Goal: Task Accomplishment & Management: Manage account settings

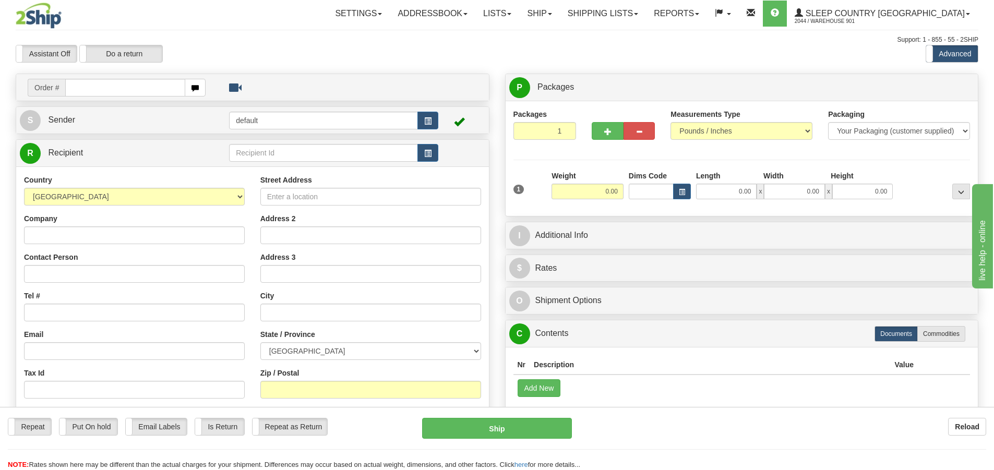
click at [575, 60] on div "Assistant On Assistant Off Do a return Do a return Previous Next Standard Advan…" at bounding box center [497, 54] width 979 height 18
click at [74, 90] on input "text" at bounding box center [125, 88] width 120 height 18
type input "90007I005071"
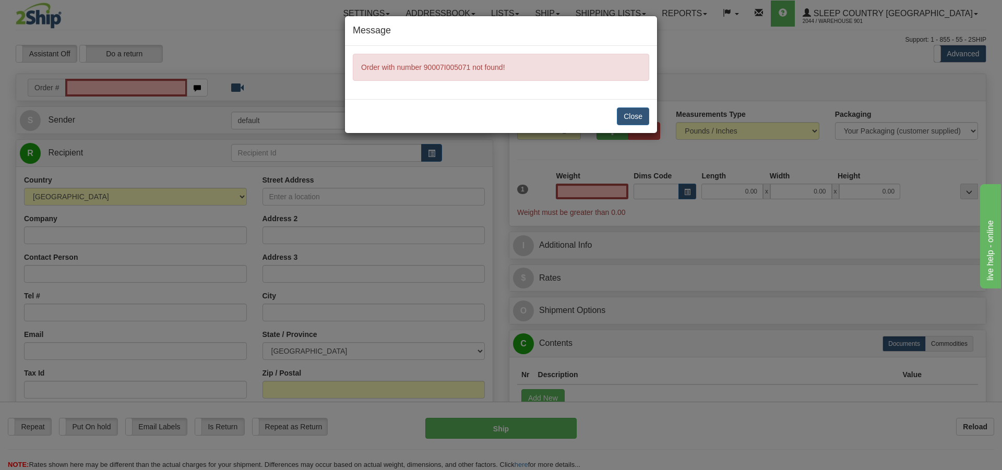
type input "0.00"
click at [635, 115] on button "Close" at bounding box center [633, 117] width 32 height 18
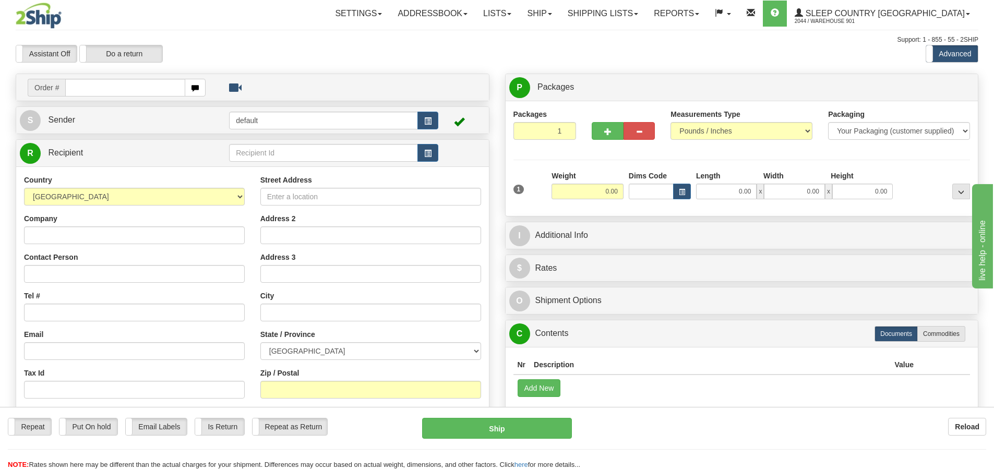
click at [80, 91] on input "text" at bounding box center [125, 88] width 120 height 18
type input "90071005071"
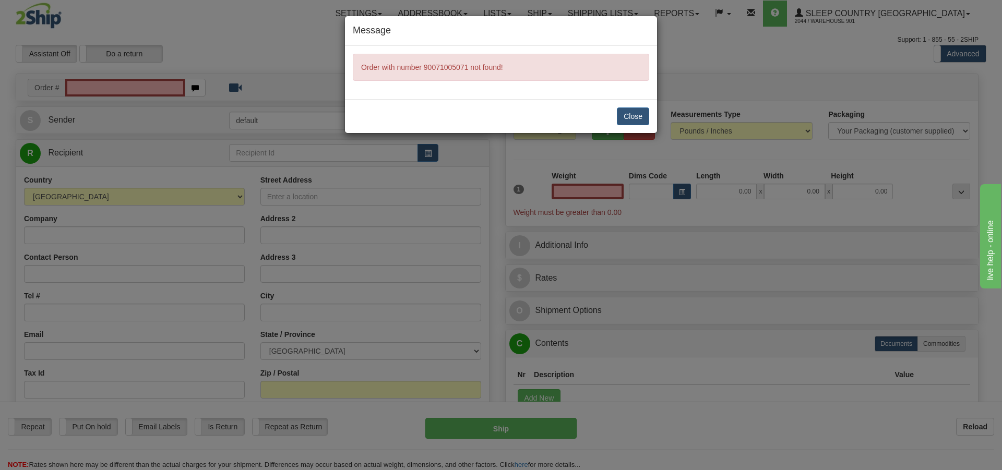
type input "0.00"
click at [624, 114] on button "Close" at bounding box center [633, 117] width 32 height 18
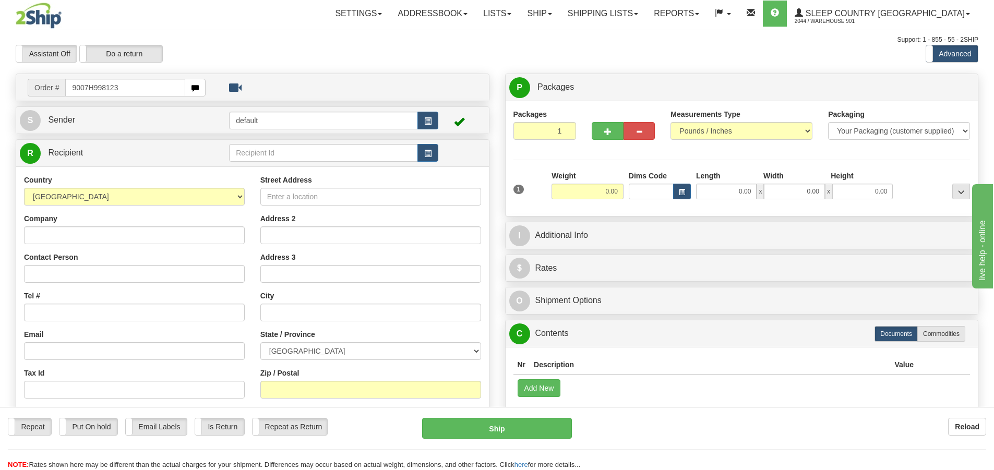
type input "9007H998123"
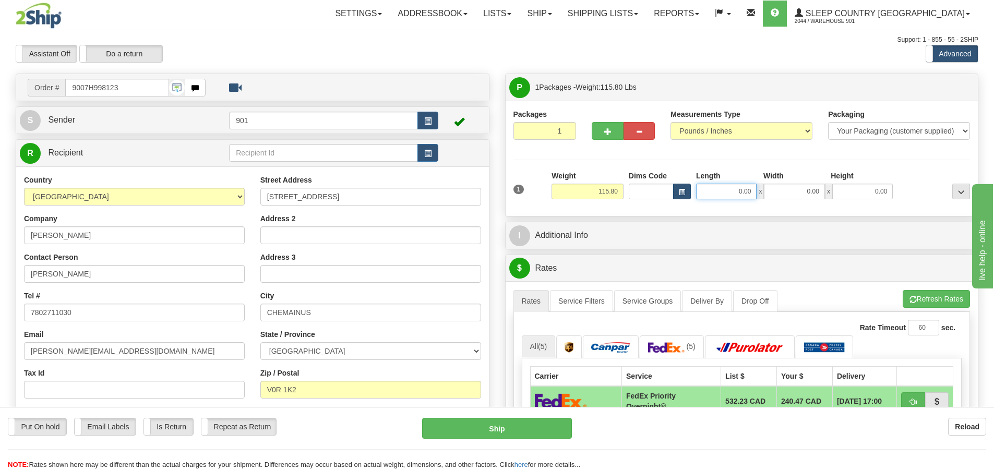
drag, startPoint x: 752, startPoint y: 195, endPoint x: 681, endPoint y: 195, distance: 70.5
click at [681, 195] on div "Dims Code Length Width Height x" at bounding box center [761, 185] width 270 height 29
type input "61.00"
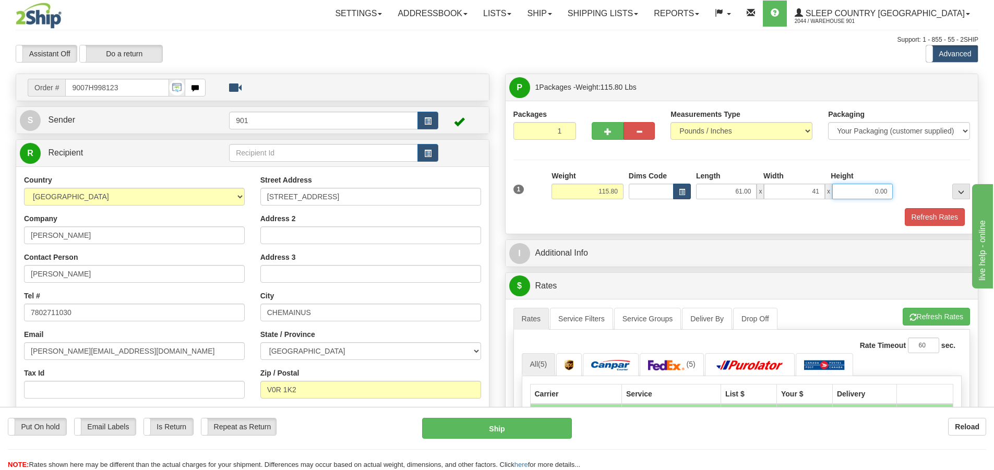
type input "41.00"
type input "5.00"
click at [915, 214] on button "Refresh Rates" at bounding box center [935, 217] width 60 height 18
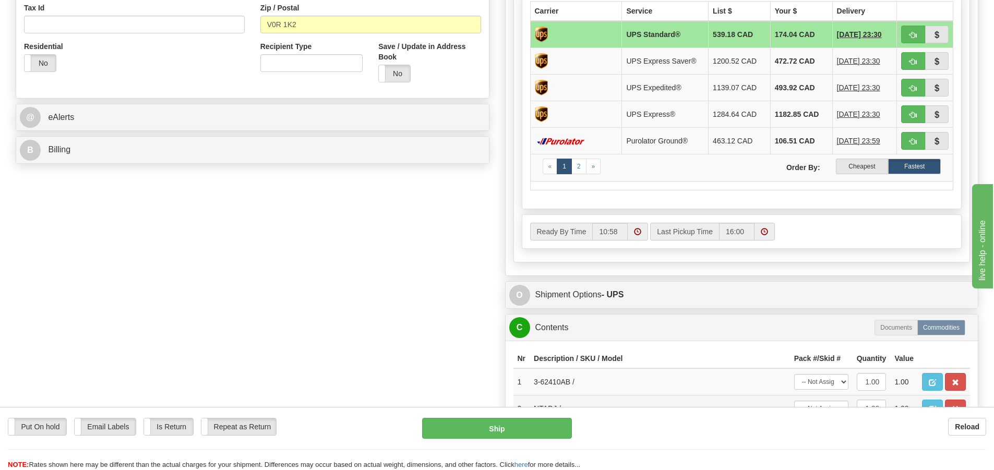
scroll to position [522, 0]
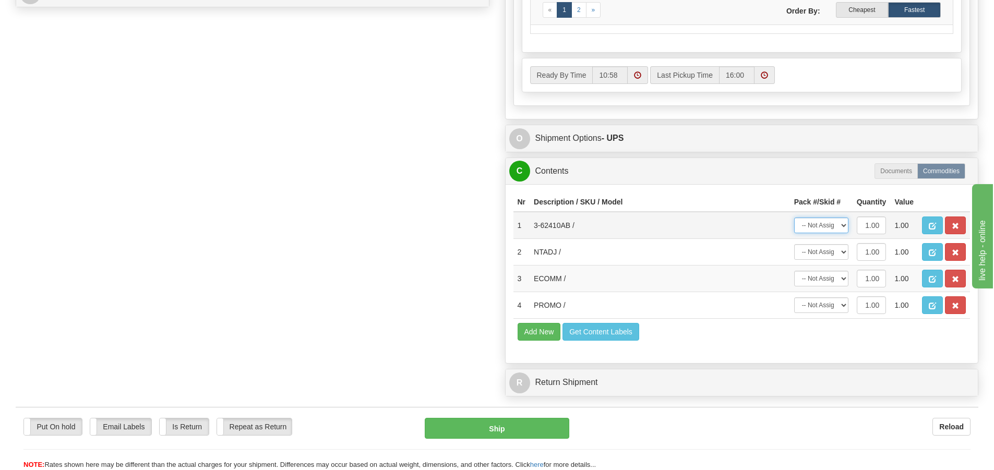
click at [843, 225] on select "-- Not Assigned -- Package 1" at bounding box center [821, 226] width 54 height 16
select select "0"
click at [794, 218] on select "-- Not Assigned -- Package 1" at bounding box center [821, 226] width 54 height 16
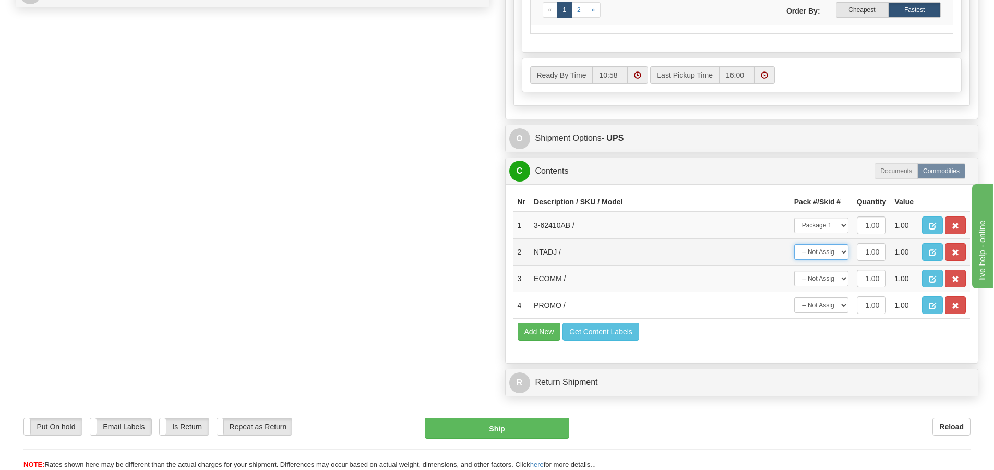
click at [842, 252] on select "-- Not Assigned -- Package 1" at bounding box center [821, 252] width 54 height 16
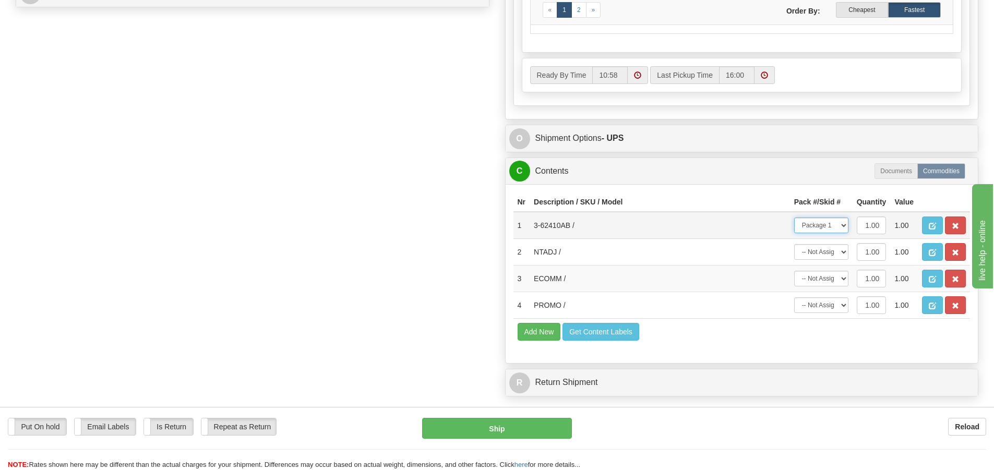
click at [846, 225] on select "-- Not Assigned -- Package 1" at bounding box center [821, 226] width 54 height 16
select select
click at [794, 218] on select "-- Not Assigned -- Package 1" at bounding box center [821, 226] width 54 height 16
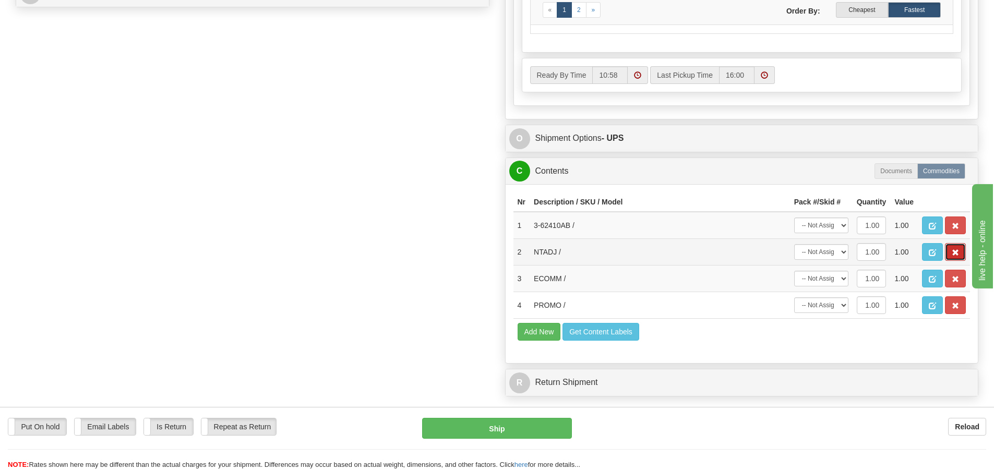
click at [959, 255] on span "button" at bounding box center [955, 252] width 7 height 7
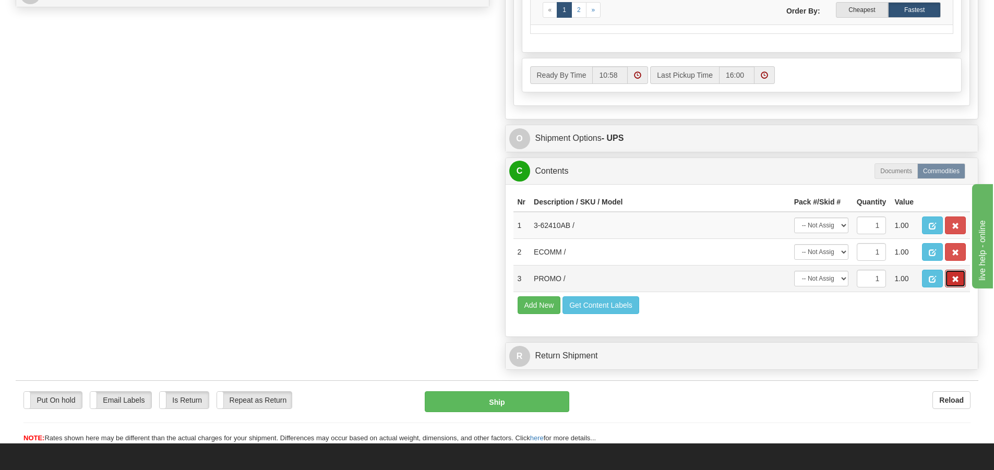
click at [954, 276] on span "button" at bounding box center [955, 279] width 7 height 7
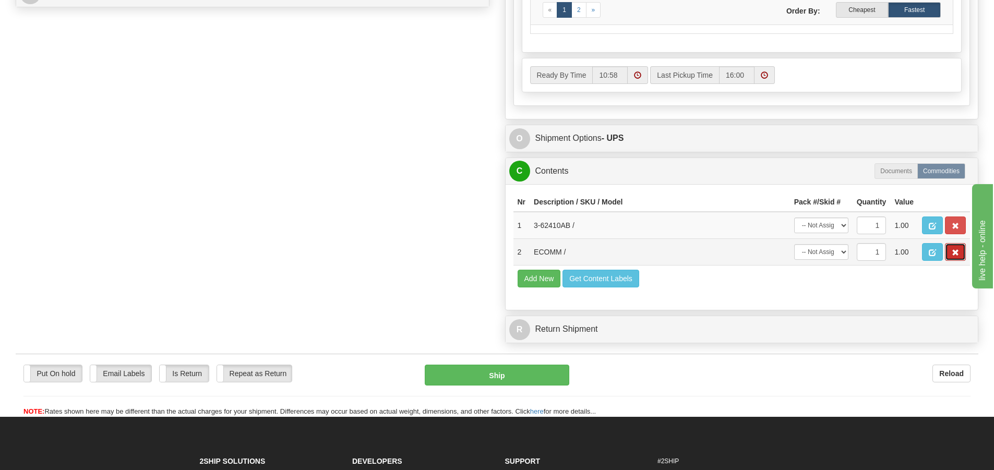
click at [954, 252] on span "button" at bounding box center [955, 252] width 7 height 7
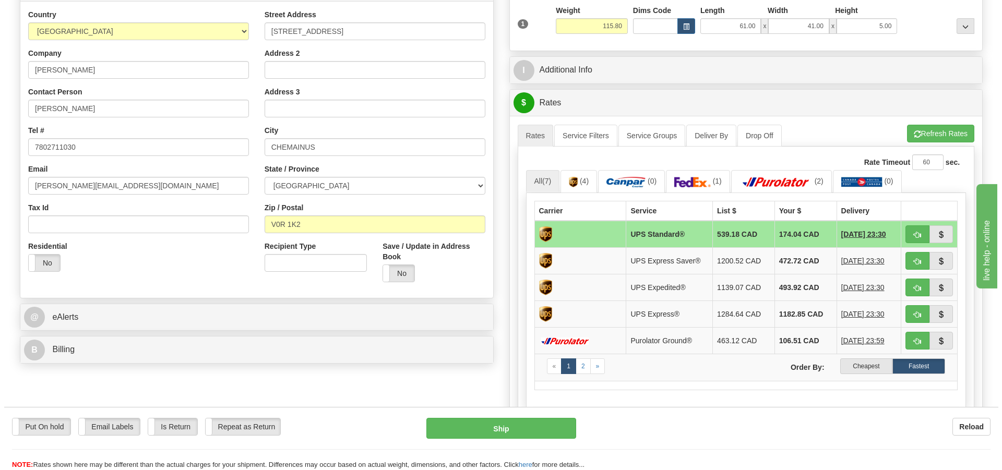
scroll to position [157, 0]
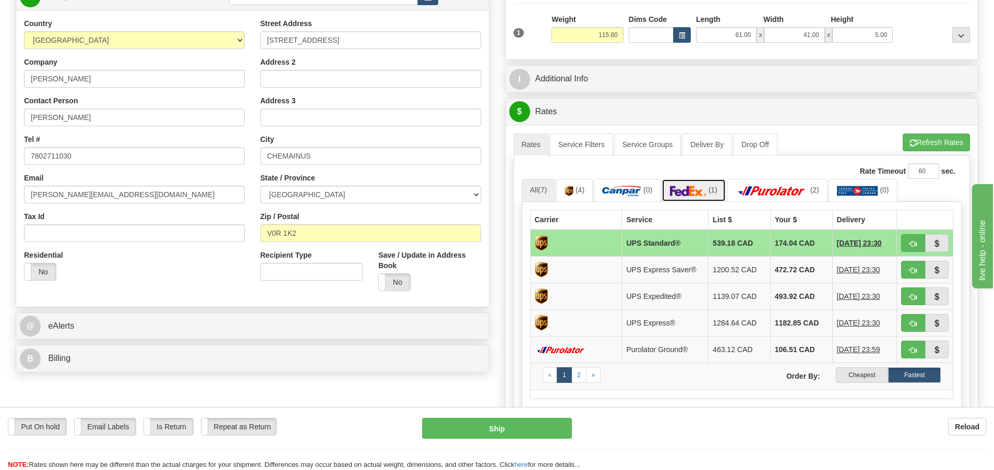
click at [703, 189] on img at bounding box center [688, 191] width 37 height 10
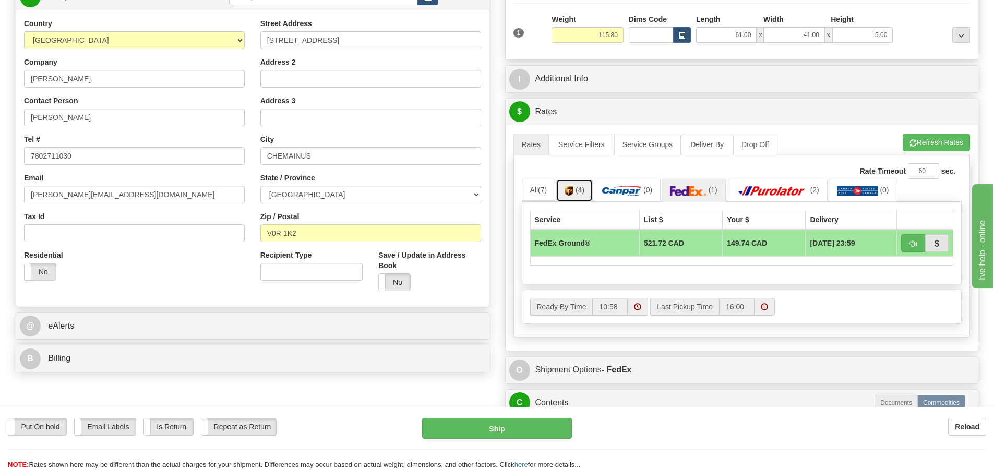
click at [585, 191] on span "(4)" at bounding box center [580, 190] width 9 height 8
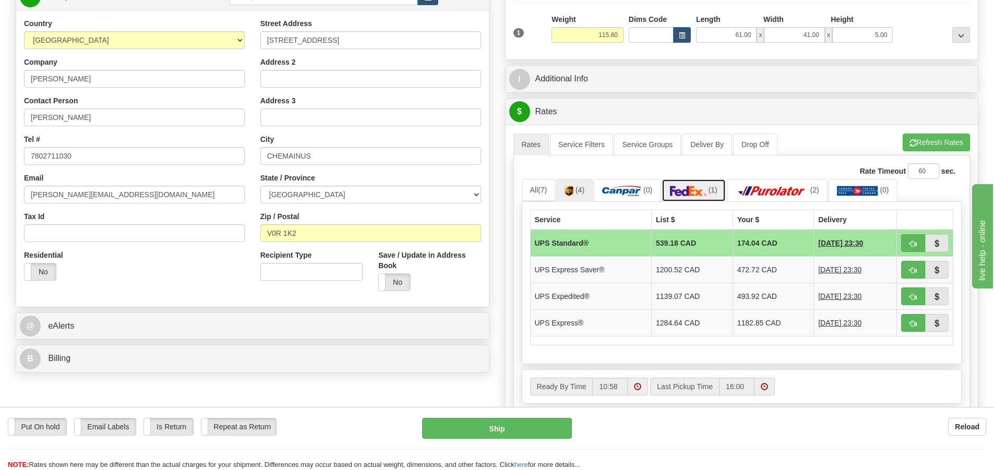
click at [693, 188] on img at bounding box center [688, 191] width 37 height 10
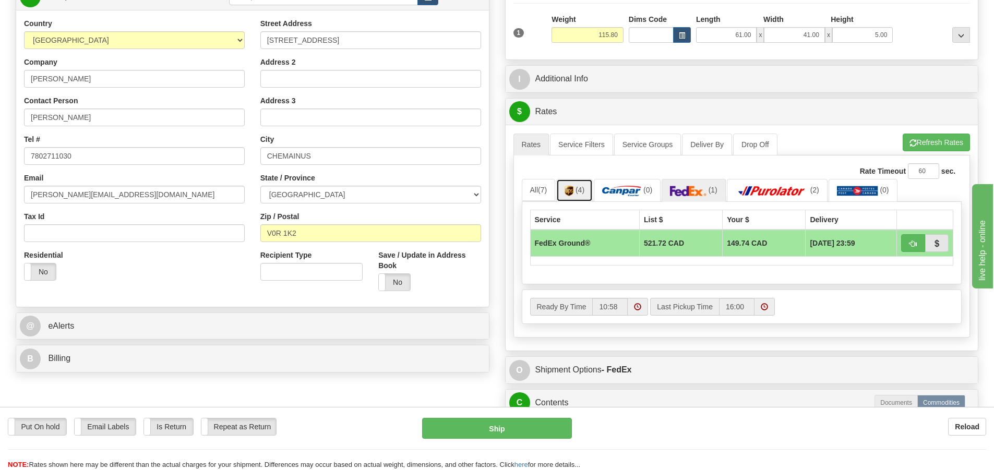
click at [580, 194] on span "(4)" at bounding box center [580, 190] width 9 height 8
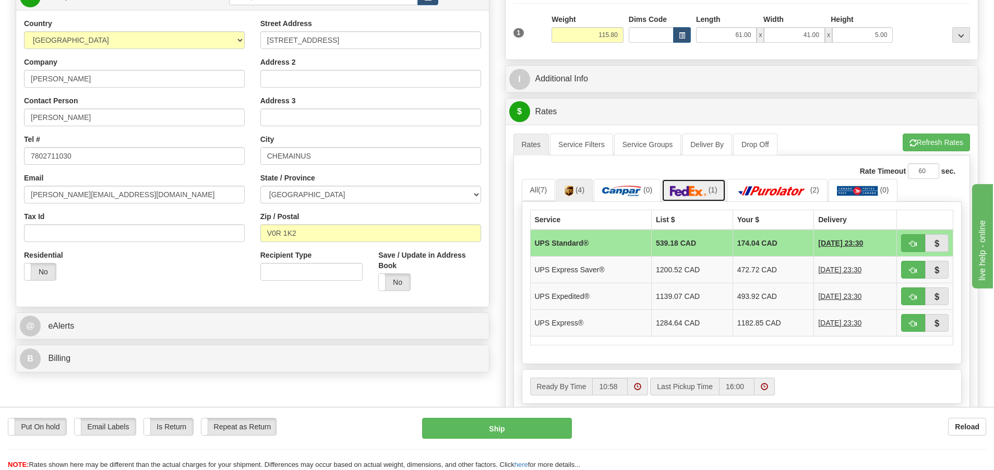
click at [689, 185] on link "(1)" at bounding box center [694, 190] width 64 height 22
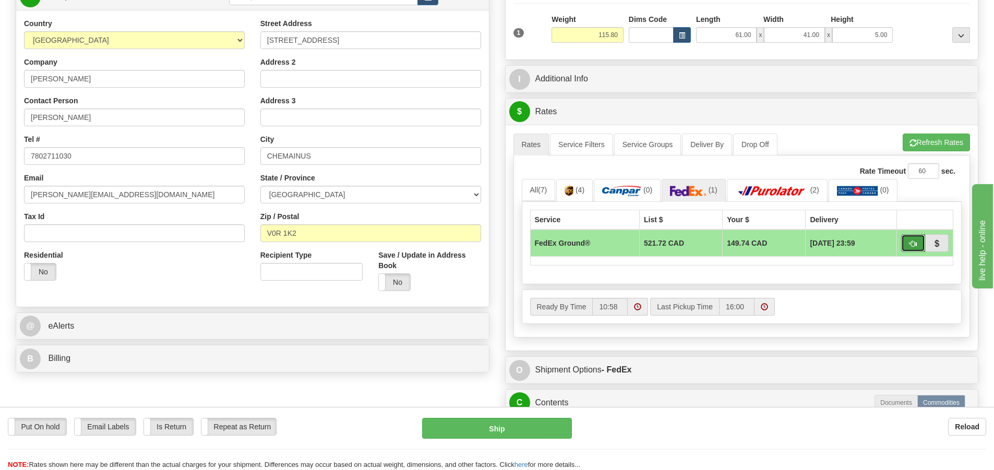
click at [914, 244] on span "button" at bounding box center [913, 244] width 7 height 7
type input "92"
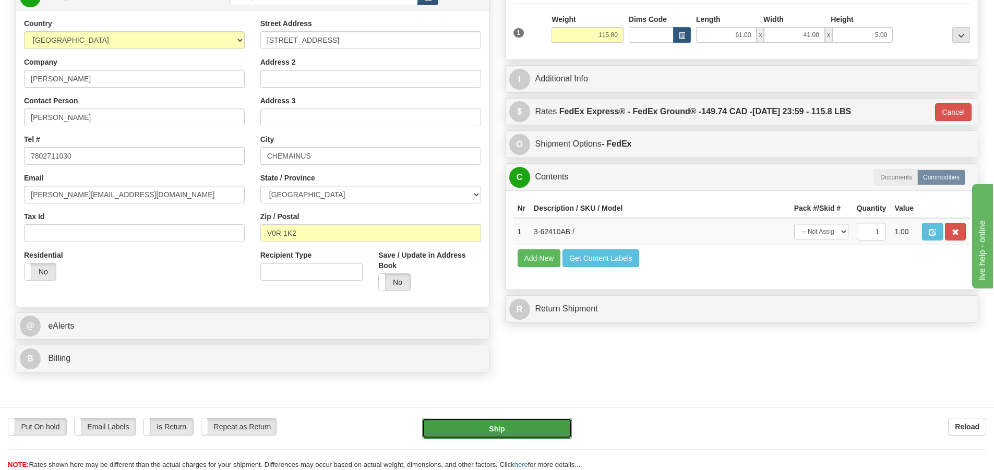
click at [501, 429] on button "Ship" at bounding box center [497, 428] width 150 height 21
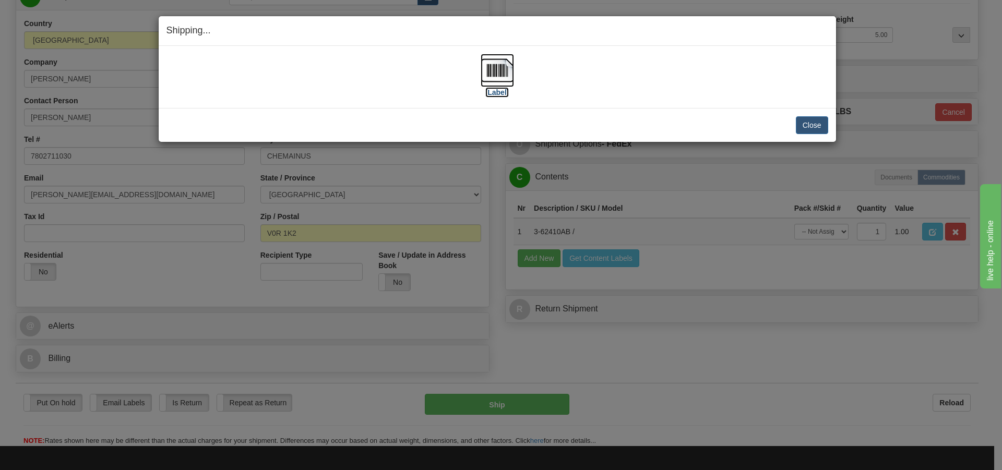
click at [497, 68] on img at bounding box center [497, 70] width 33 height 33
click at [810, 127] on button "Close" at bounding box center [812, 125] width 32 height 18
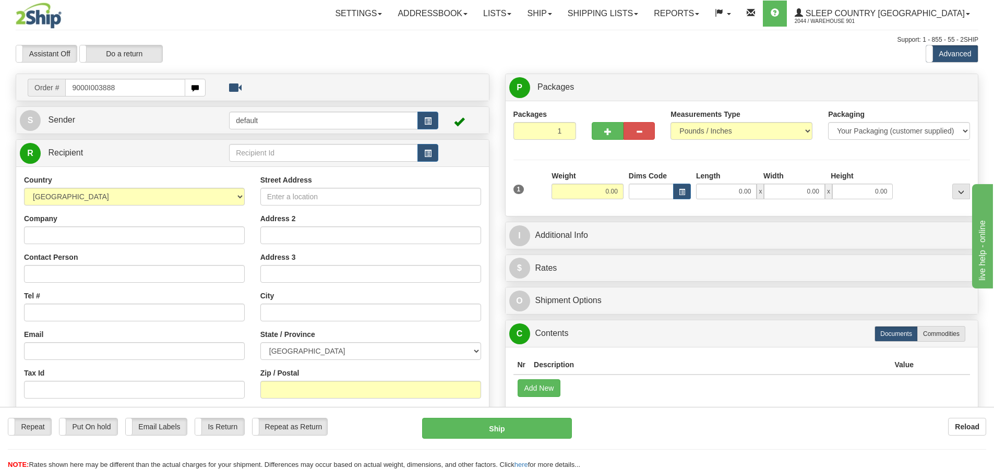
type input "9000I003888"
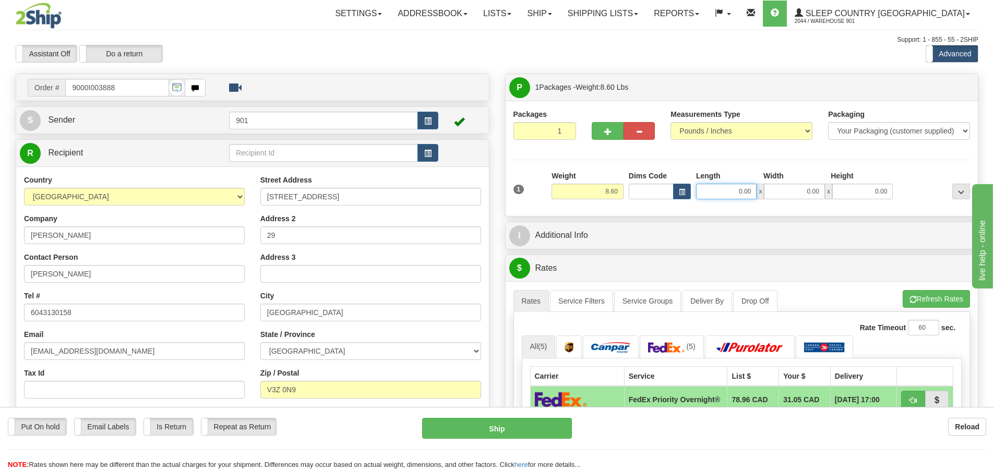
drag, startPoint x: 753, startPoint y: 193, endPoint x: 660, endPoint y: 198, distance: 93.1
click at [660, 198] on div "Dims Code Length Width Height x" at bounding box center [761, 185] width 270 height 29
type input "13.00"
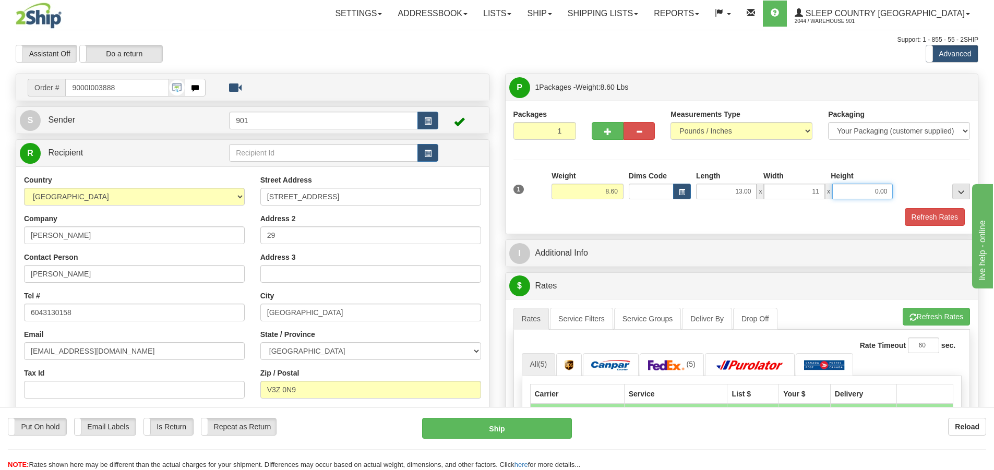
type input "11.00"
type input "5.00"
click at [934, 217] on button "Refresh Rates" at bounding box center [935, 217] width 60 height 18
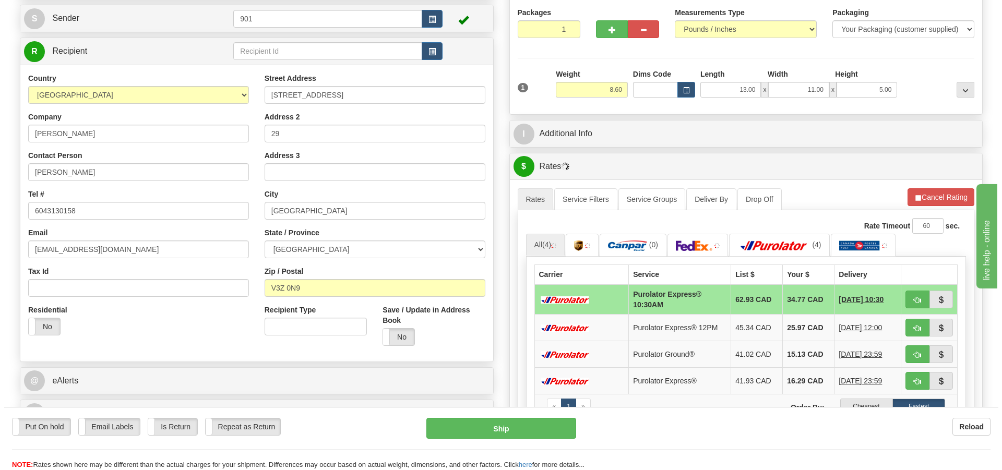
scroll to position [157, 0]
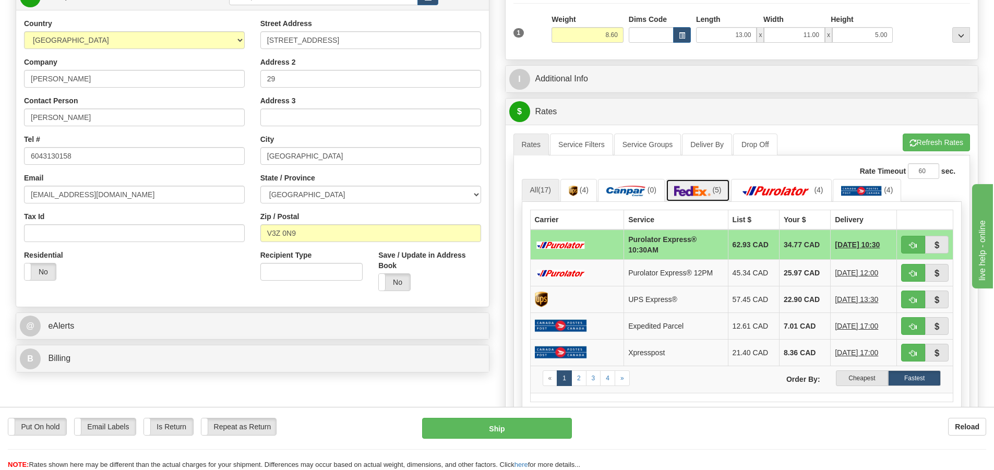
click at [706, 196] on link "(5)" at bounding box center [698, 190] width 64 height 22
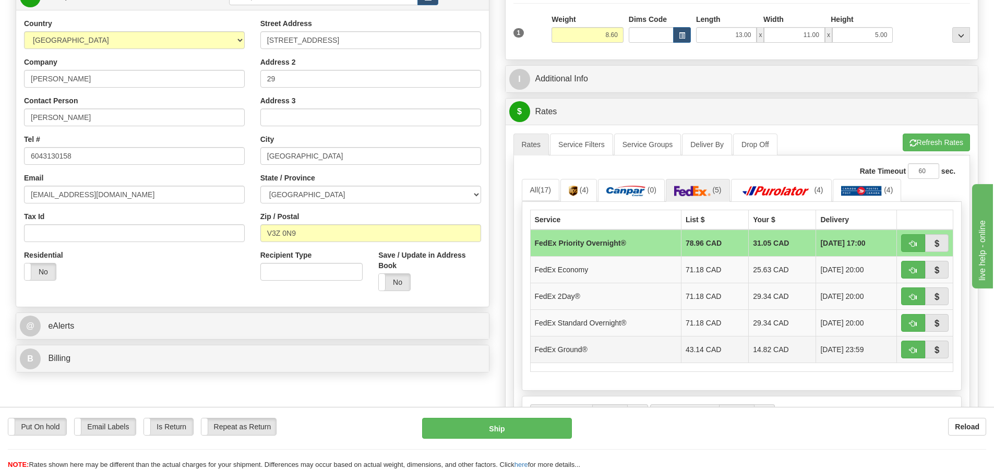
click at [753, 352] on td "14.82 CAD" at bounding box center [782, 349] width 67 height 27
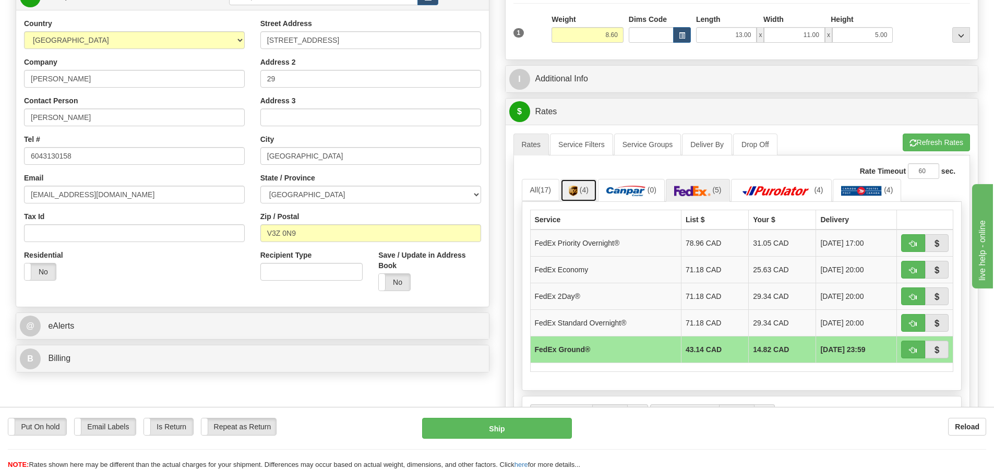
click at [582, 192] on span "(4)" at bounding box center [584, 190] width 9 height 8
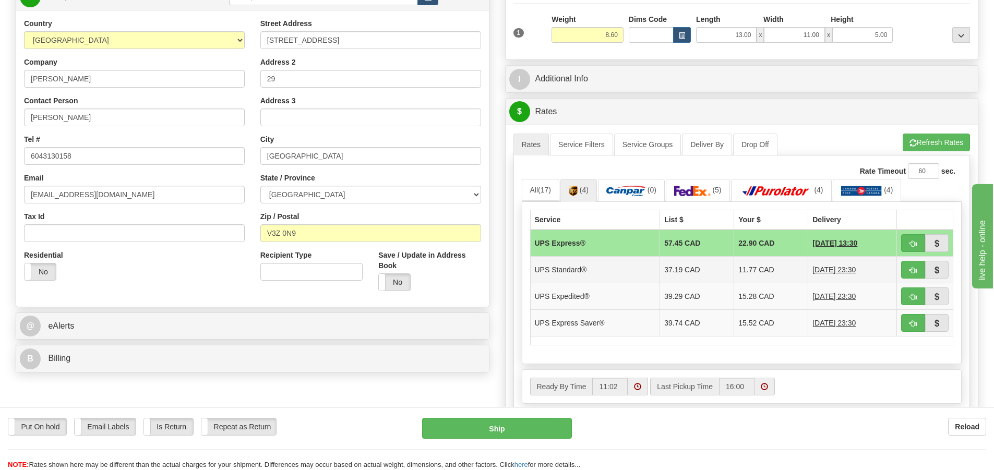
click at [734, 269] on td "11.77 CAD" at bounding box center [771, 269] width 74 height 27
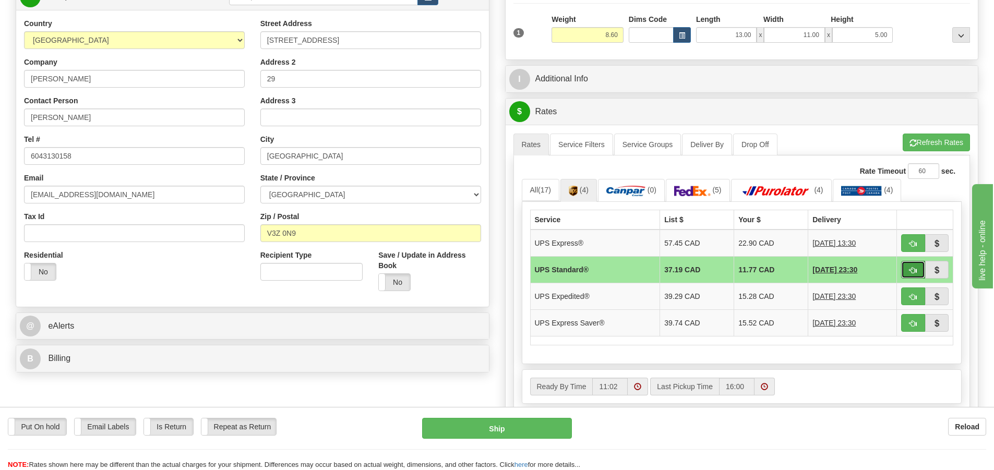
click at [910, 267] on span "button" at bounding box center [913, 270] width 7 height 7
type input "11"
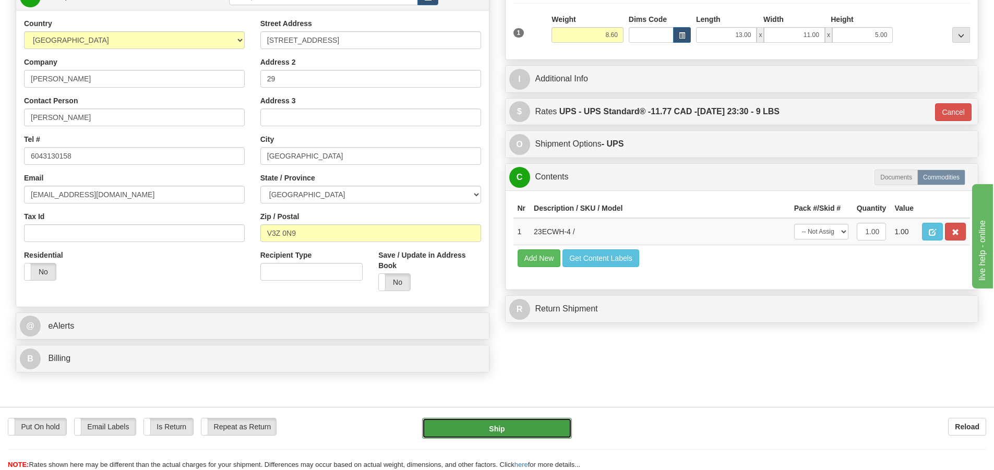
click at [519, 431] on button "Ship" at bounding box center [497, 428] width 150 height 21
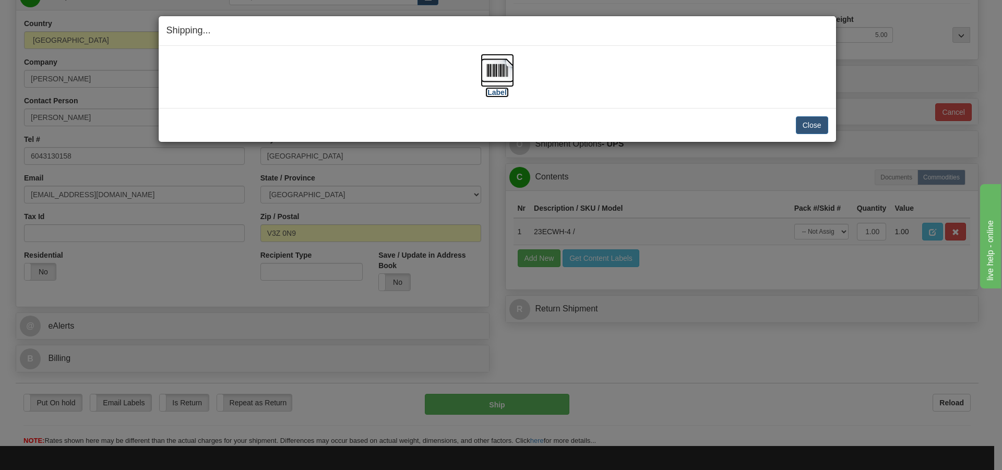
click at [508, 77] on img at bounding box center [497, 70] width 33 height 33
click at [803, 125] on button "Close" at bounding box center [812, 125] width 32 height 18
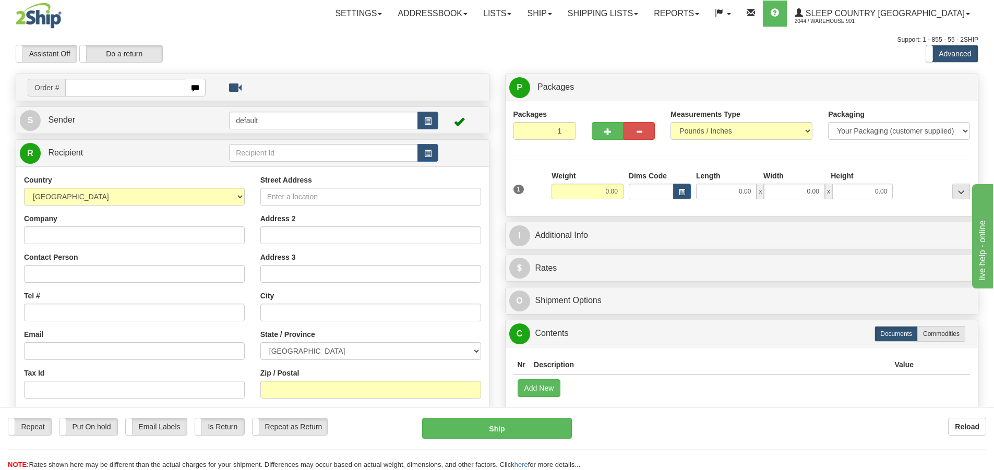
click at [74, 89] on input "text" at bounding box center [125, 88] width 120 height 18
type input "9000I003421"
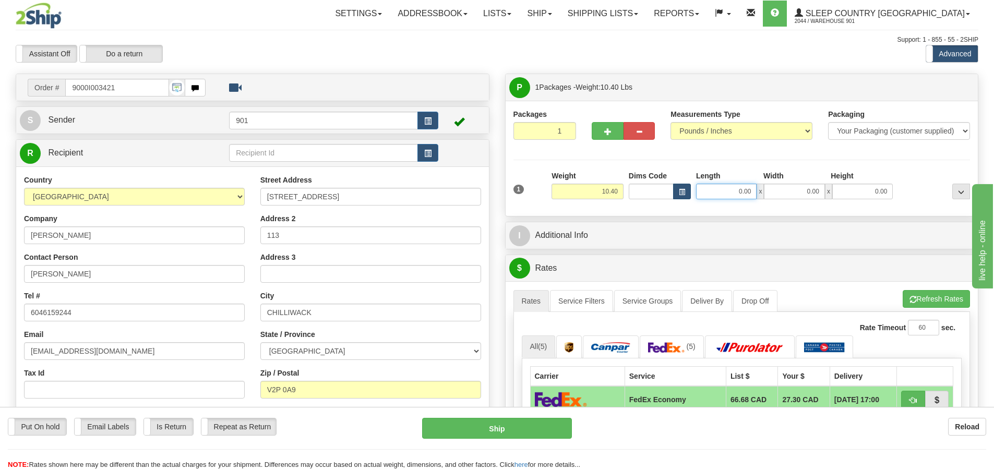
drag, startPoint x: 756, startPoint y: 189, endPoint x: 675, endPoint y: 193, distance: 81.0
click at [675, 193] on div "Dims Code Length Width Height x" at bounding box center [761, 185] width 270 height 29
type input "1"
type input "25.00"
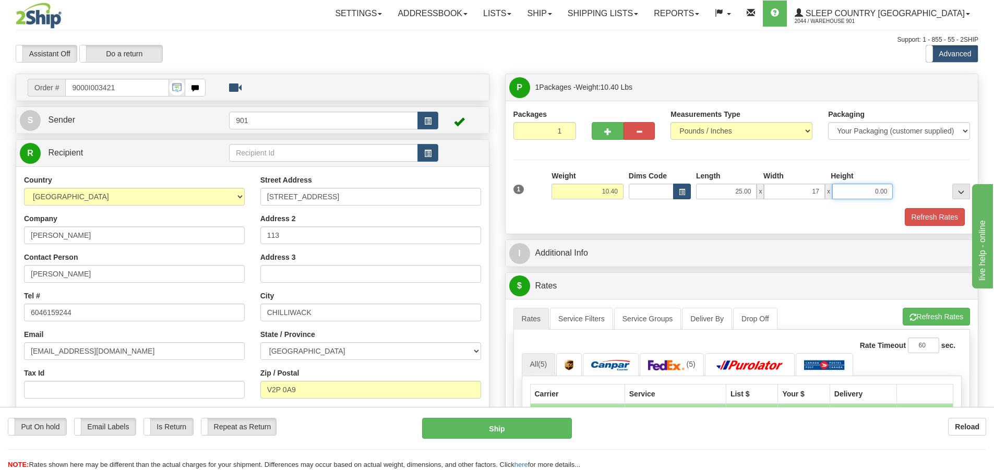
type input "17.00"
type input "15.00"
click at [939, 219] on button "Refresh Rates" at bounding box center [935, 217] width 60 height 18
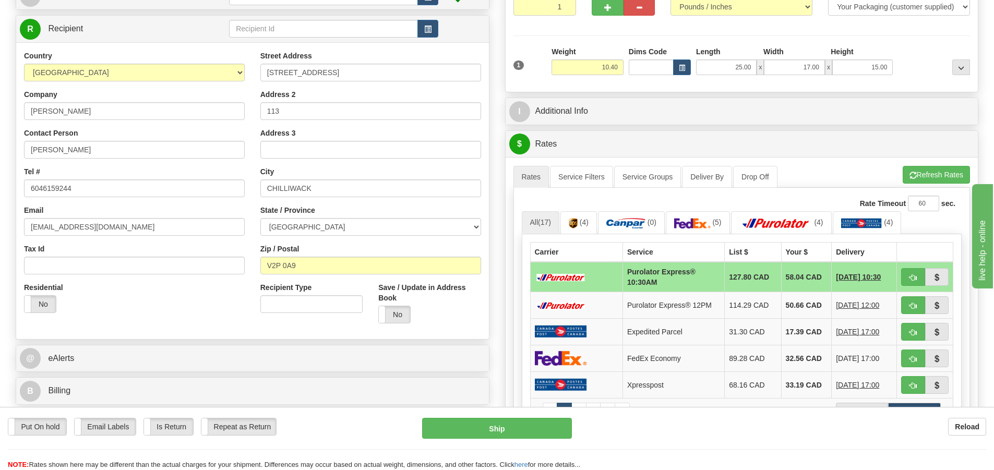
scroll to position [104, 0]
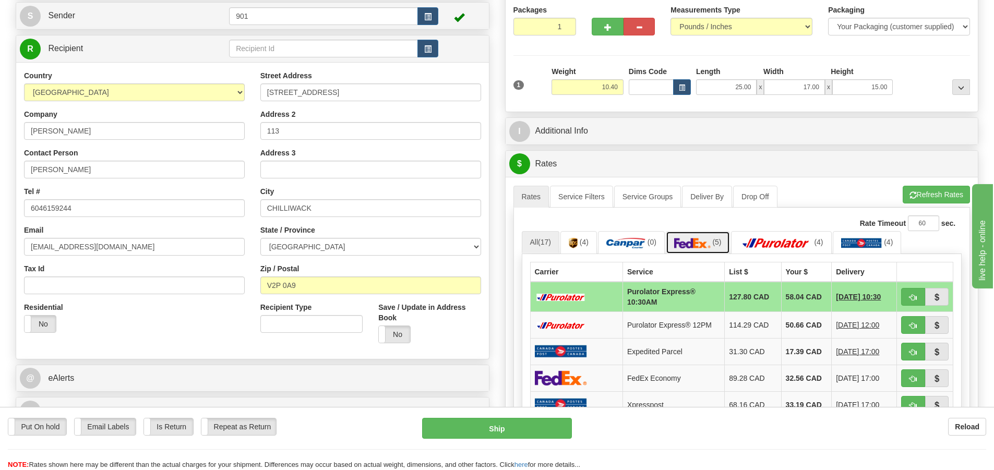
click at [706, 247] on img at bounding box center [692, 243] width 37 height 10
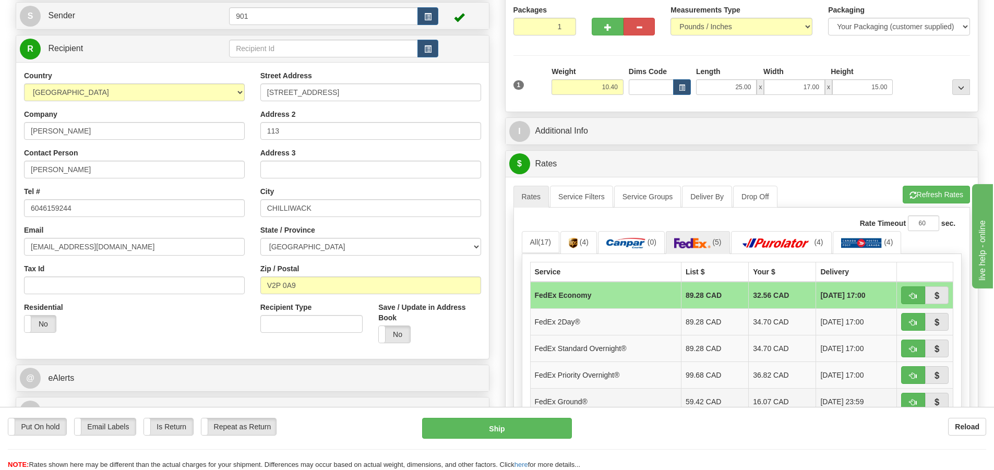
click at [759, 400] on td "16.07 CAD" at bounding box center [782, 401] width 67 height 27
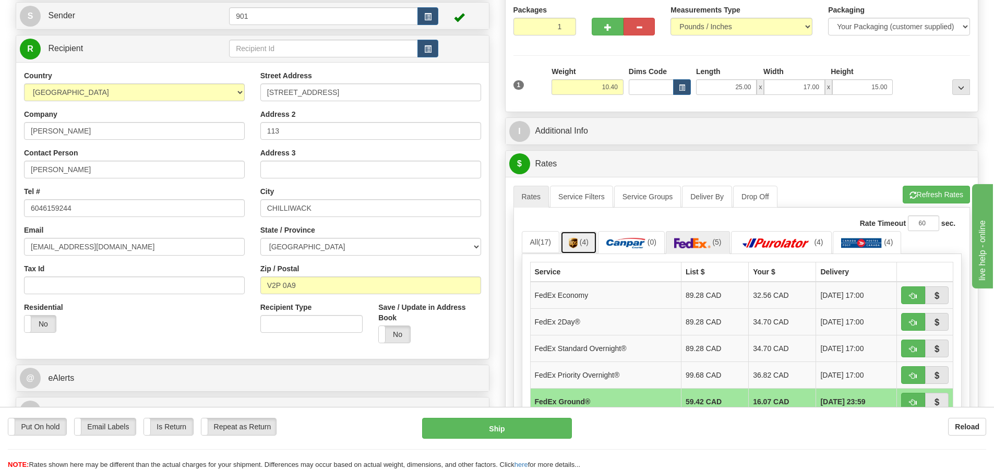
click at [584, 243] on span "(4)" at bounding box center [584, 242] width 9 height 8
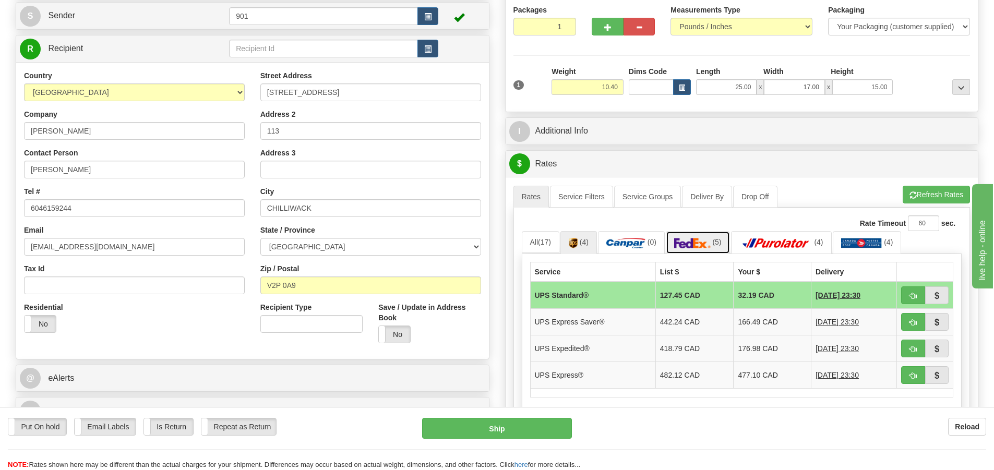
click at [690, 245] on img at bounding box center [692, 243] width 37 height 10
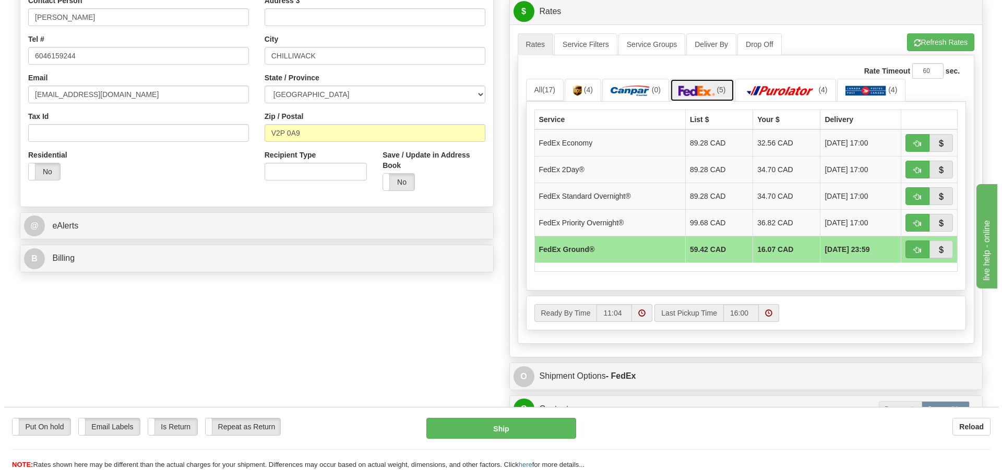
scroll to position [261, 0]
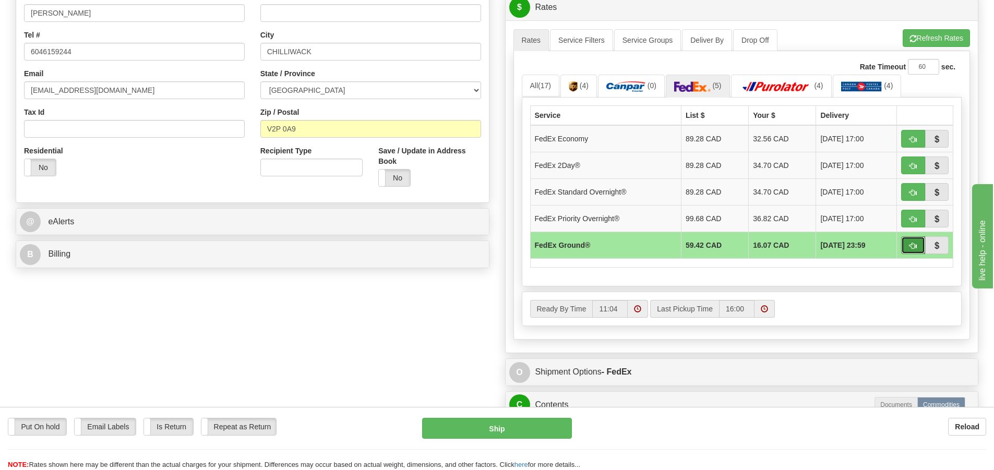
click at [912, 244] on span "button" at bounding box center [913, 246] width 7 height 7
type input "92"
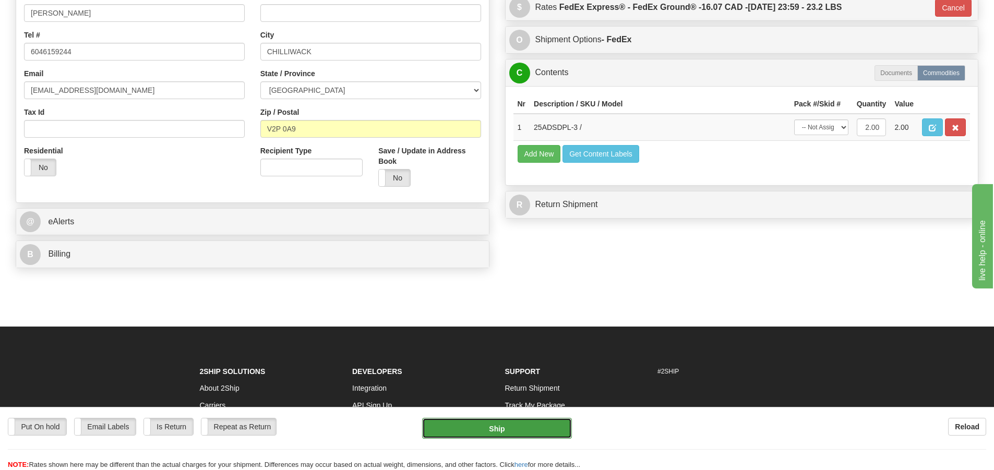
click at [516, 430] on button "Ship" at bounding box center [497, 428] width 150 height 21
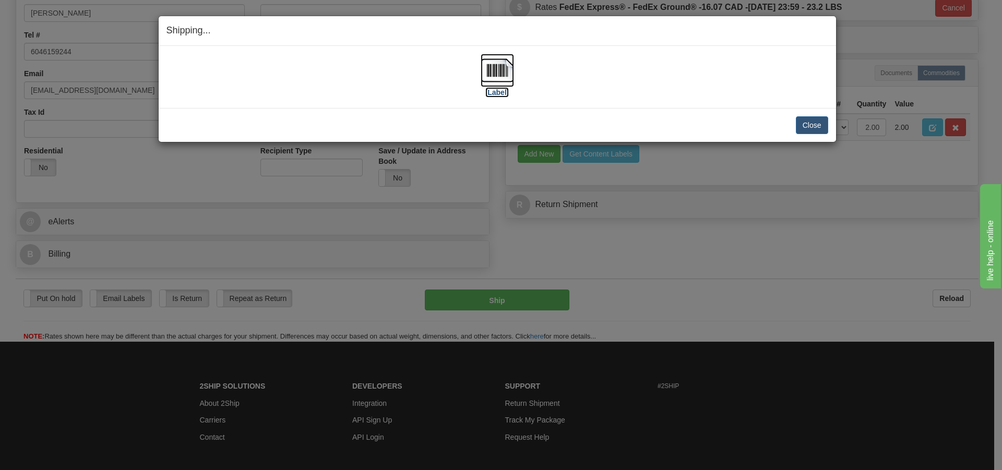
click at [490, 75] on img at bounding box center [497, 70] width 33 height 33
click at [812, 127] on button "Close" at bounding box center [812, 125] width 32 height 18
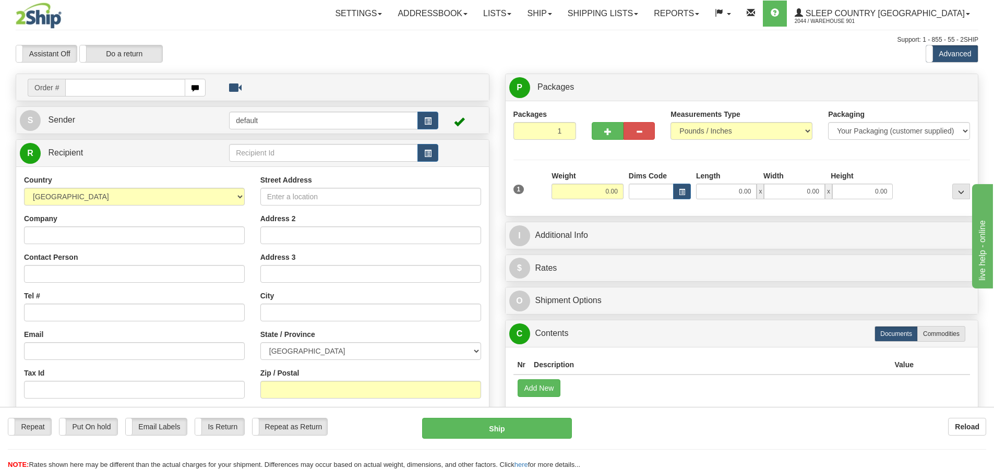
click at [70, 87] on input "text" at bounding box center [125, 88] width 120 height 18
type input "9000I003196"
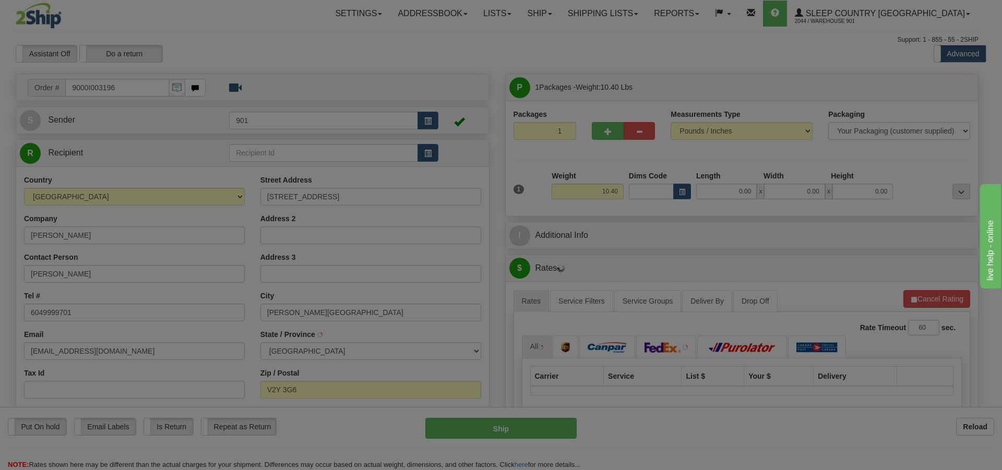
type input "[PERSON_NAME]"
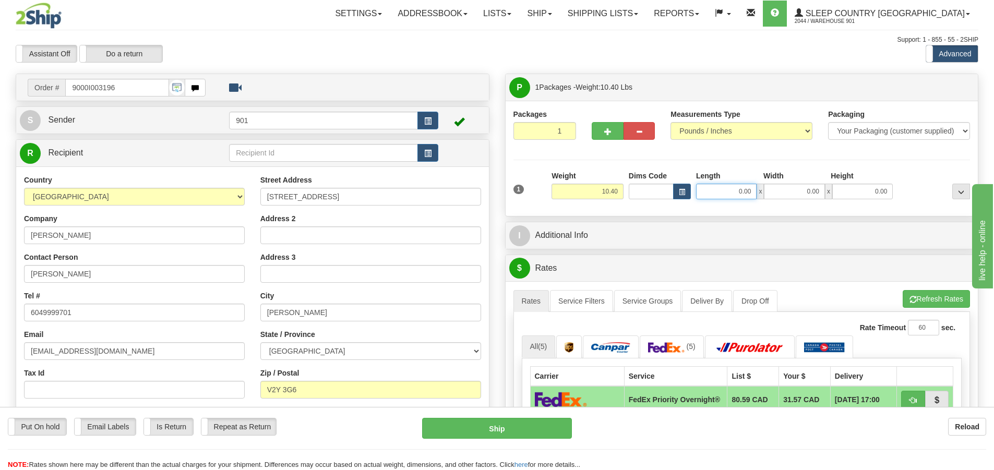
drag, startPoint x: 753, startPoint y: 189, endPoint x: 652, endPoint y: 189, distance: 100.2
click at [652, 189] on div "Dims Code Length Width Height x" at bounding box center [761, 185] width 270 height 29
type input "25.00"
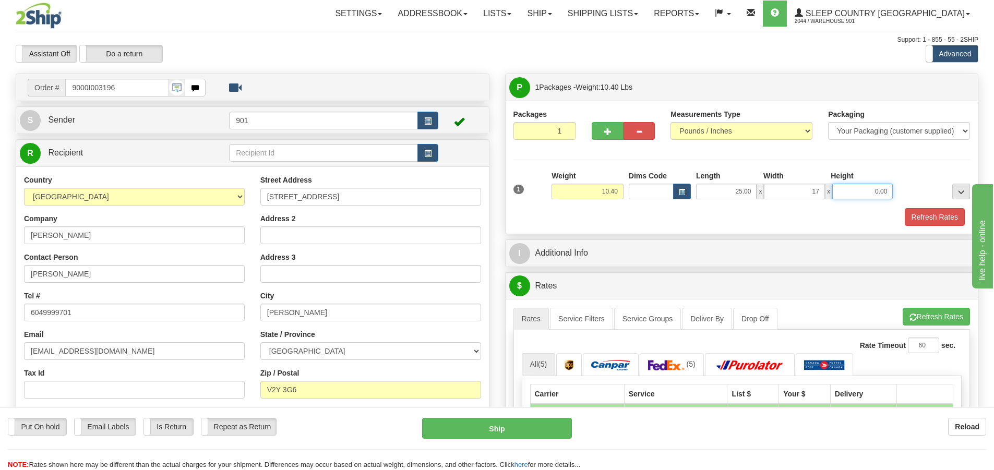
type input "17.00"
type input "15.00"
click at [940, 220] on button "Refresh Rates" at bounding box center [935, 217] width 60 height 18
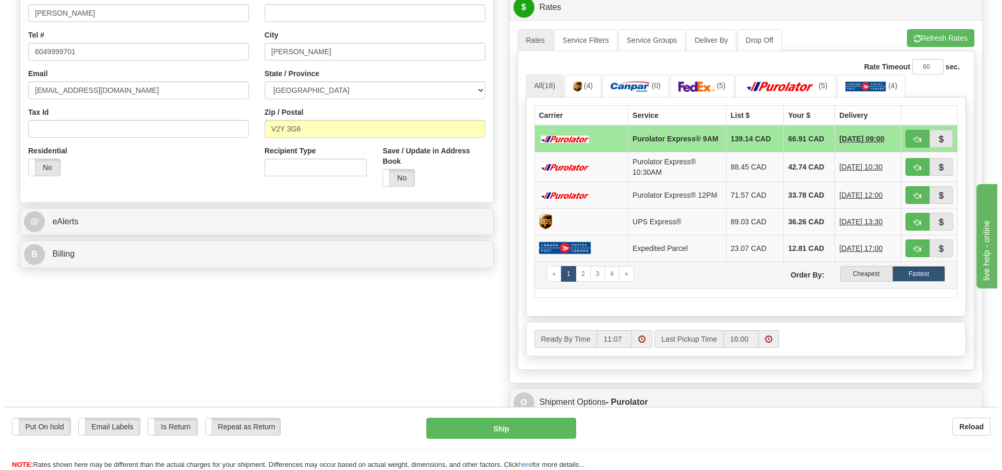
scroll to position [157, 0]
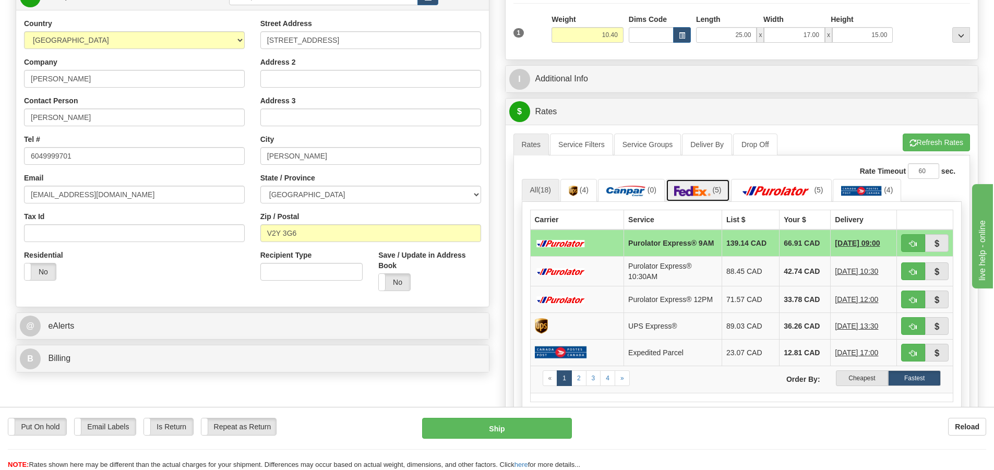
click at [696, 187] on img at bounding box center [692, 191] width 37 height 10
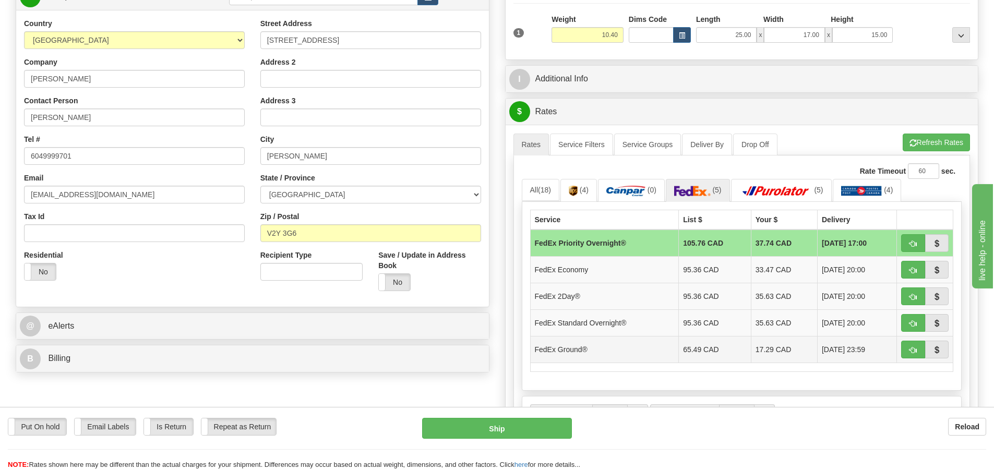
click at [648, 352] on td "FedEx Ground®" at bounding box center [604, 349] width 149 height 27
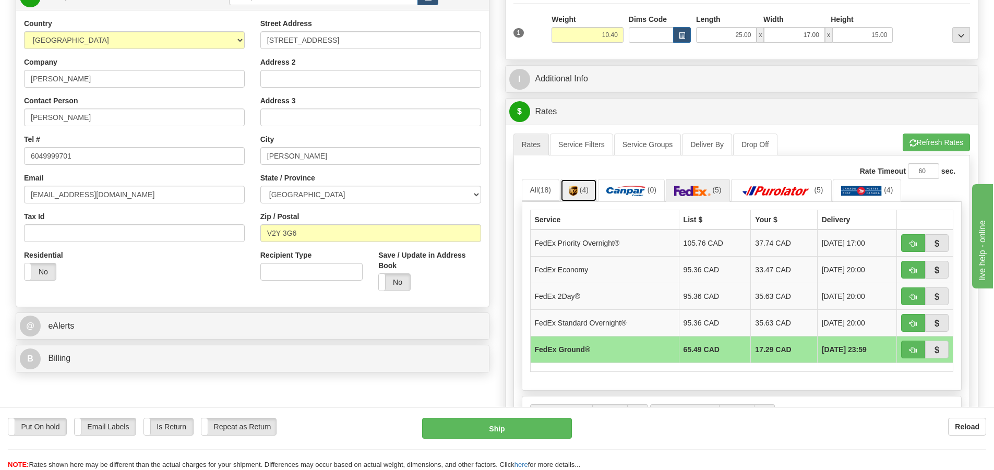
click at [581, 184] on link "(4)" at bounding box center [579, 190] width 37 height 22
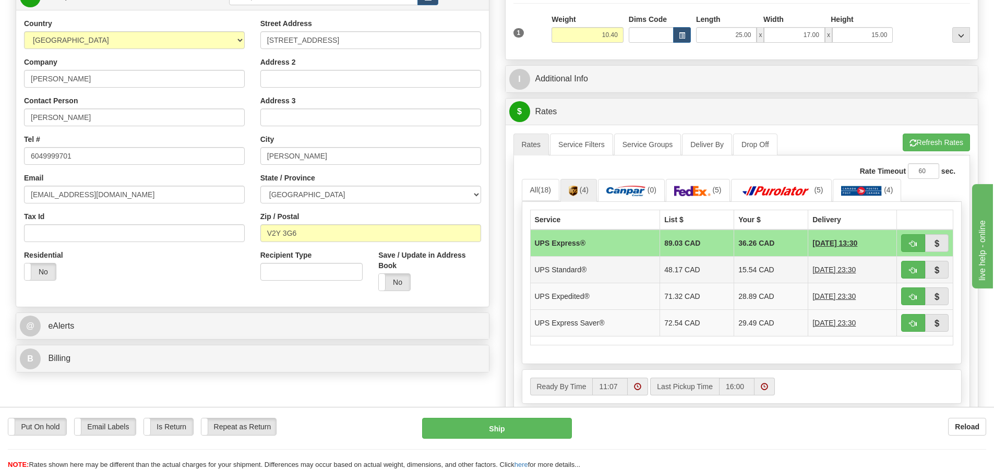
click at [591, 272] on td "UPS Standard®" at bounding box center [595, 269] width 130 height 27
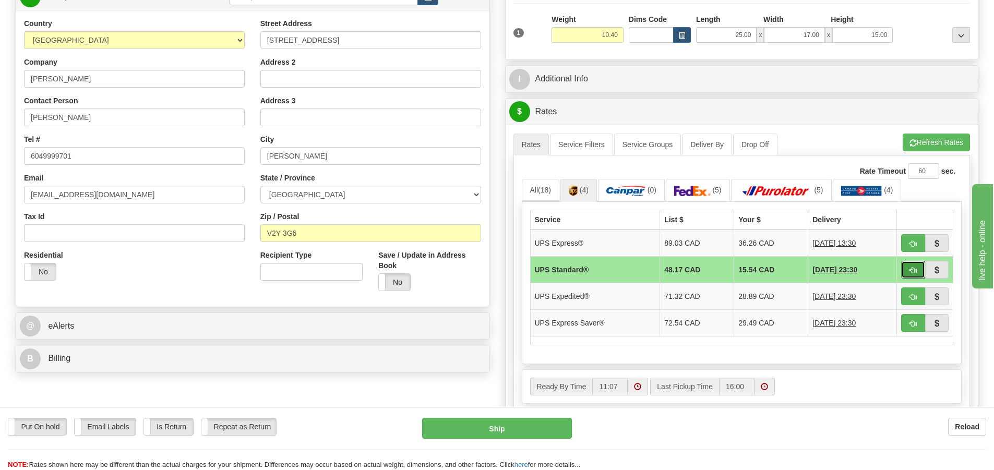
click at [916, 273] on span "button" at bounding box center [913, 270] width 7 height 7
type input "11"
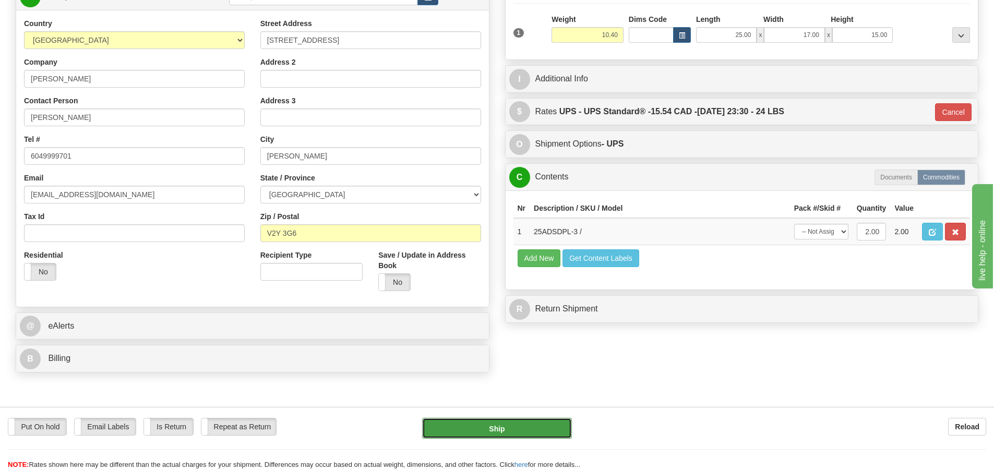
click at [485, 427] on button "Ship" at bounding box center [497, 428] width 150 height 21
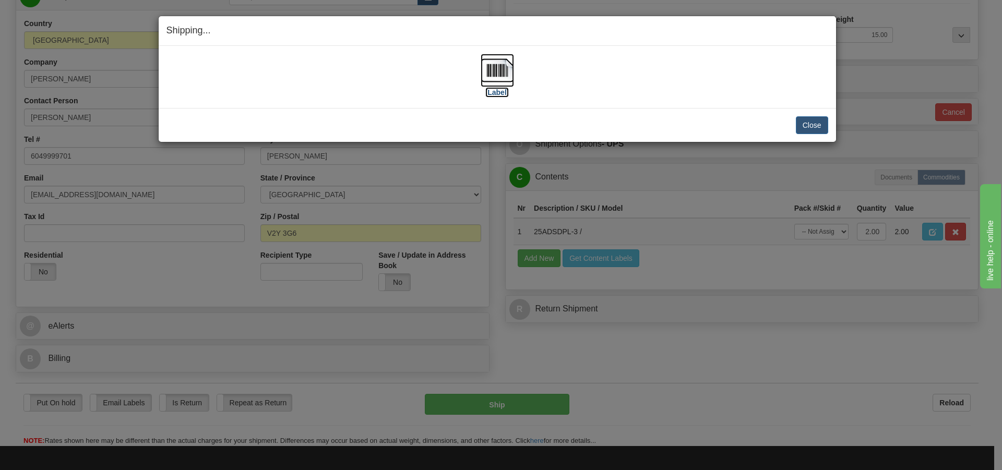
click at [488, 66] on img at bounding box center [497, 70] width 33 height 33
click at [810, 130] on button "Close" at bounding box center [812, 125] width 32 height 18
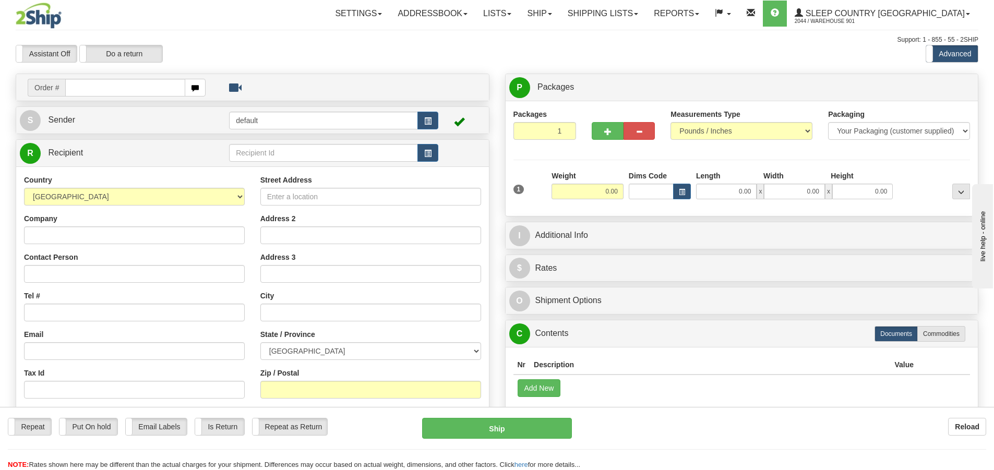
click at [76, 89] on input "text" at bounding box center [125, 88] width 120 height 18
type input "9000I003114"
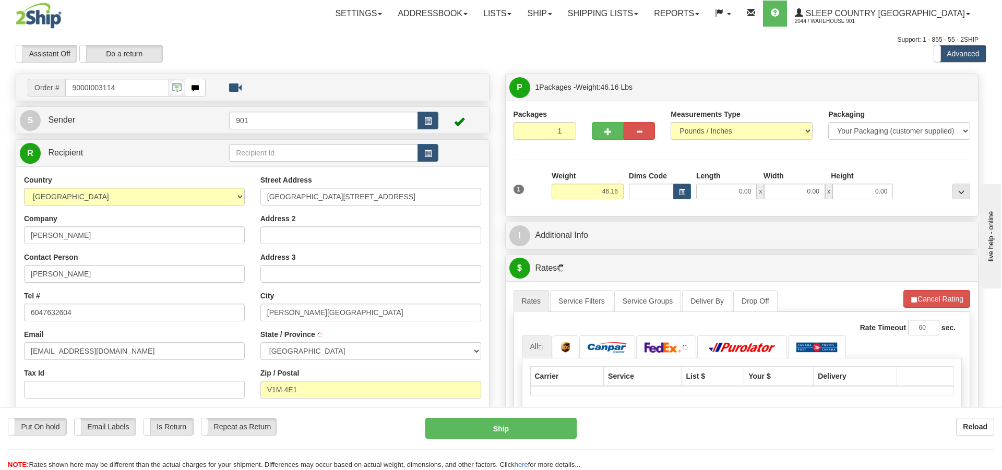
type input "[PERSON_NAME]"
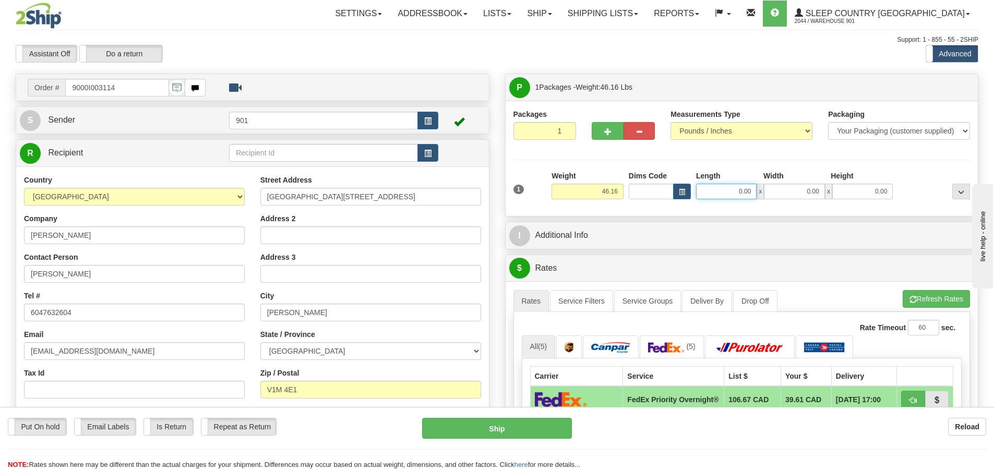
drag, startPoint x: 755, startPoint y: 191, endPoint x: 662, endPoint y: 191, distance: 92.4
click at [662, 191] on div "Dims Code Length Width Height x" at bounding box center [761, 185] width 270 height 29
type input "42.00"
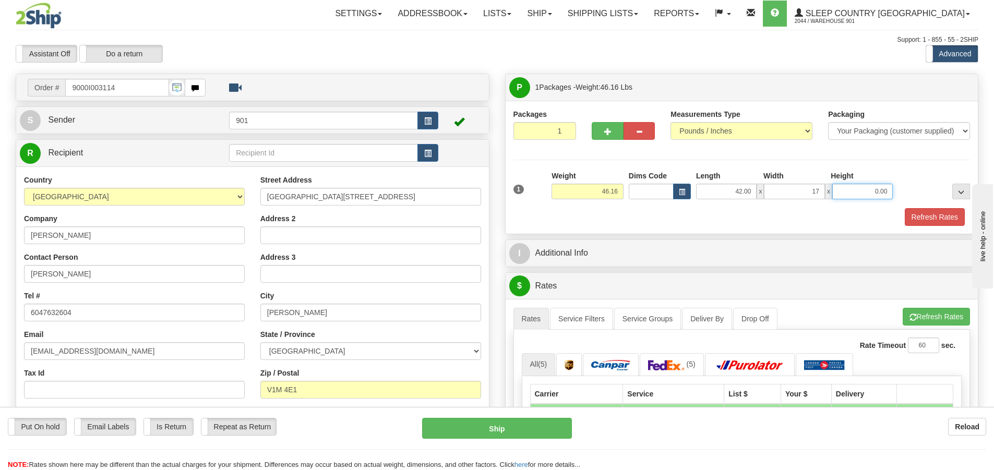
type input "17.00"
click at [928, 218] on button "Refresh Rates" at bounding box center [935, 217] width 60 height 18
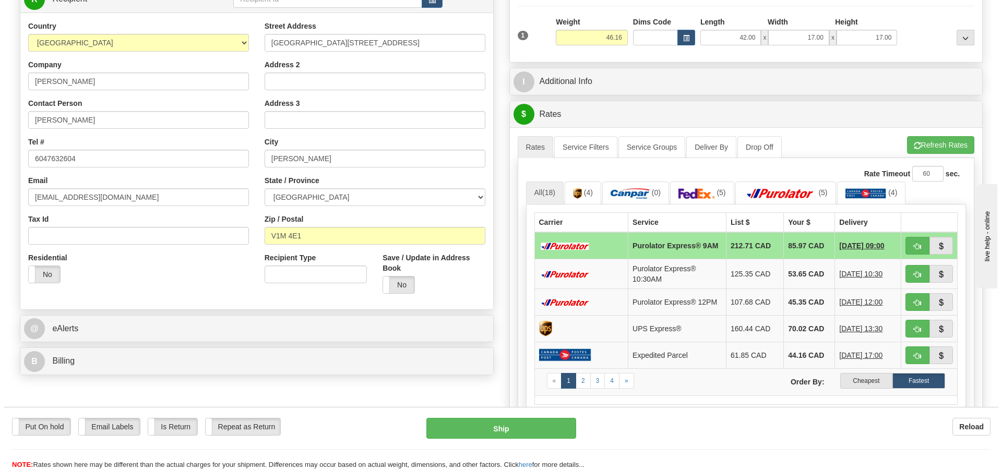
scroll to position [157, 0]
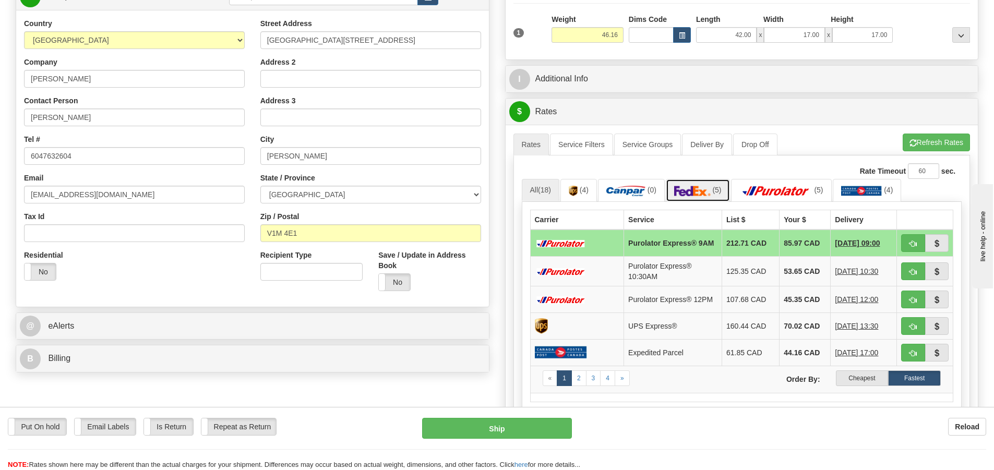
click at [703, 192] on img at bounding box center [692, 191] width 37 height 10
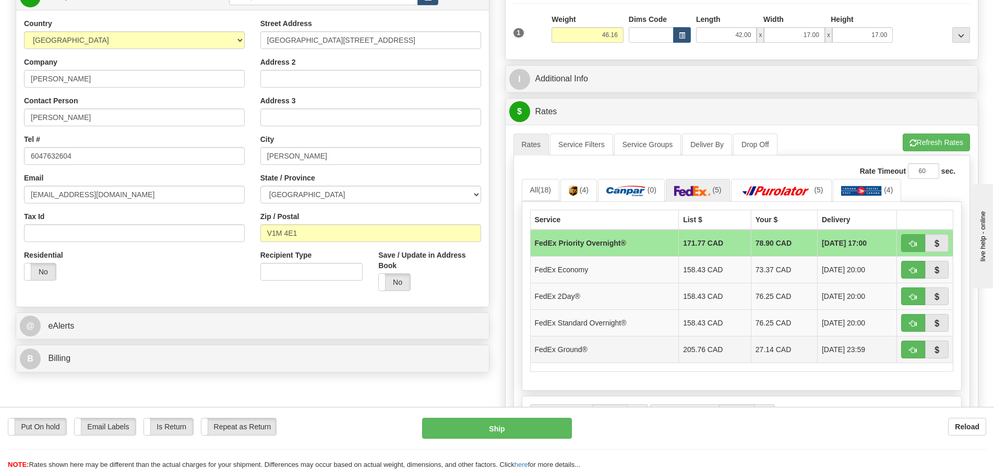
click at [753, 354] on td "27.14 CAD" at bounding box center [784, 349] width 66 height 27
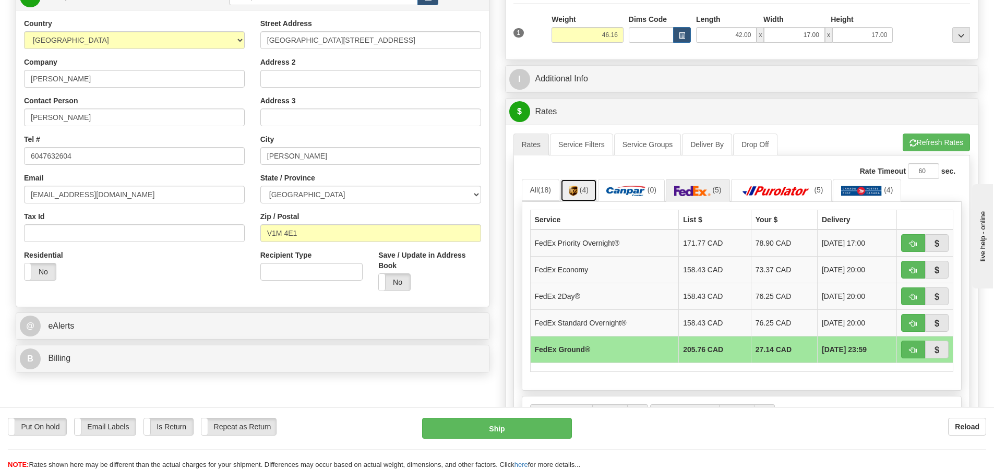
click at [587, 193] on span "(4)" at bounding box center [584, 190] width 9 height 8
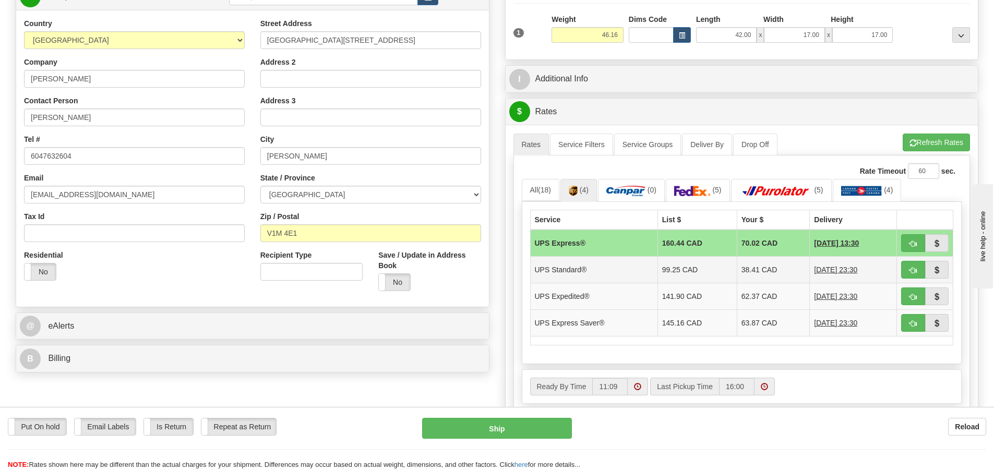
click at [743, 270] on td "38.41 CAD" at bounding box center [773, 269] width 73 height 27
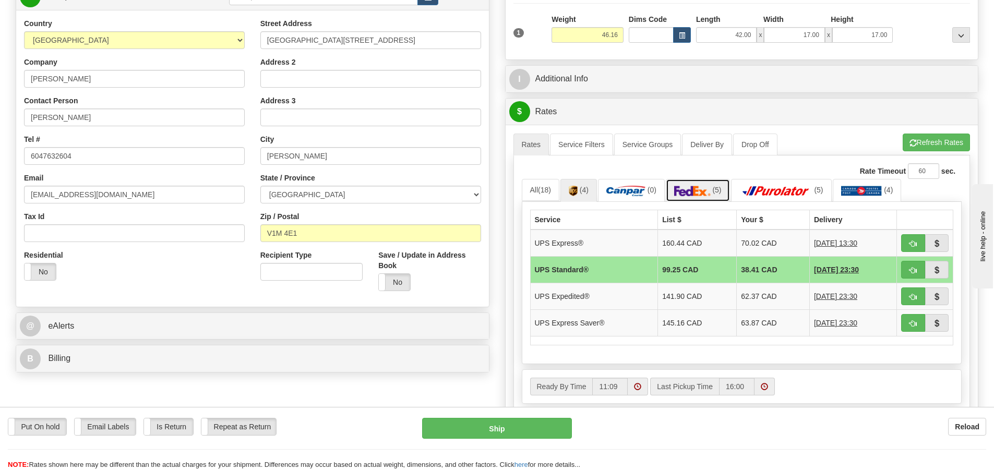
click at [699, 188] on img at bounding box center [692, 191] width 37 height 10
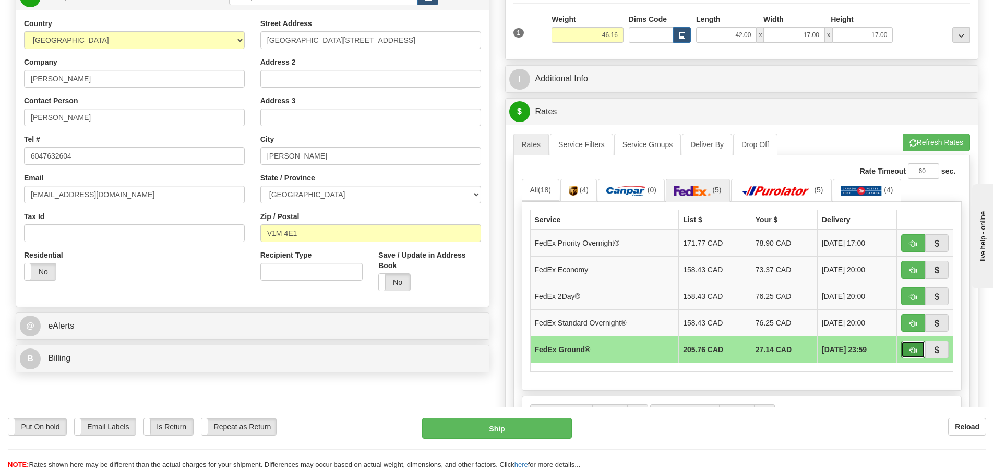
click at [914, 350] on span "button" at bounding box center [913, 350] width 7 height 7
type input "92"
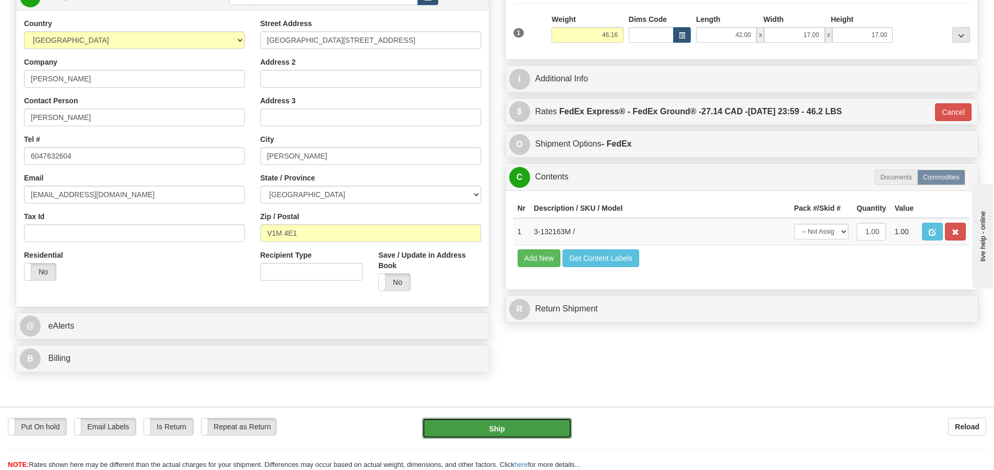
click at [508, 426] on button "Ship" at bounding box center [497, 428] width 150 height 21
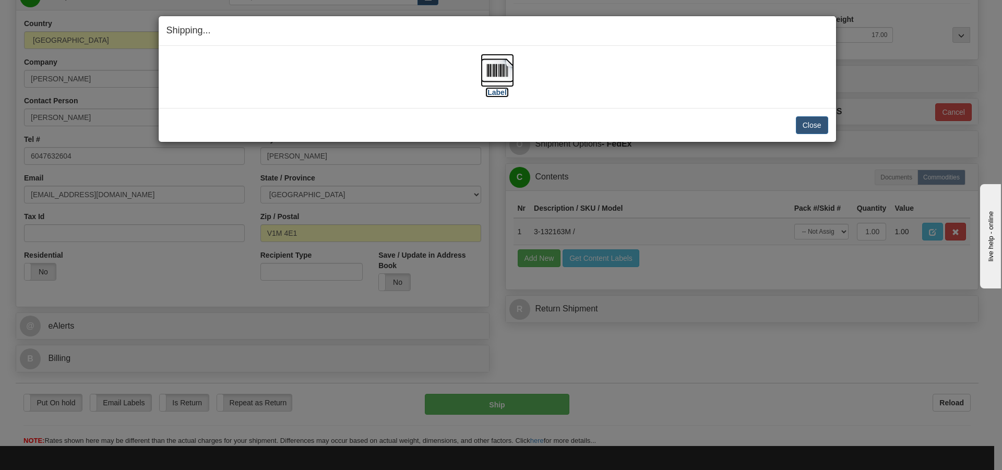
click at [493, 72] on img at bounding box center [497, 70] width 33 height 33
click at [810, 124] on button "Close" at bounding box center [812, 125] width 32 height 18
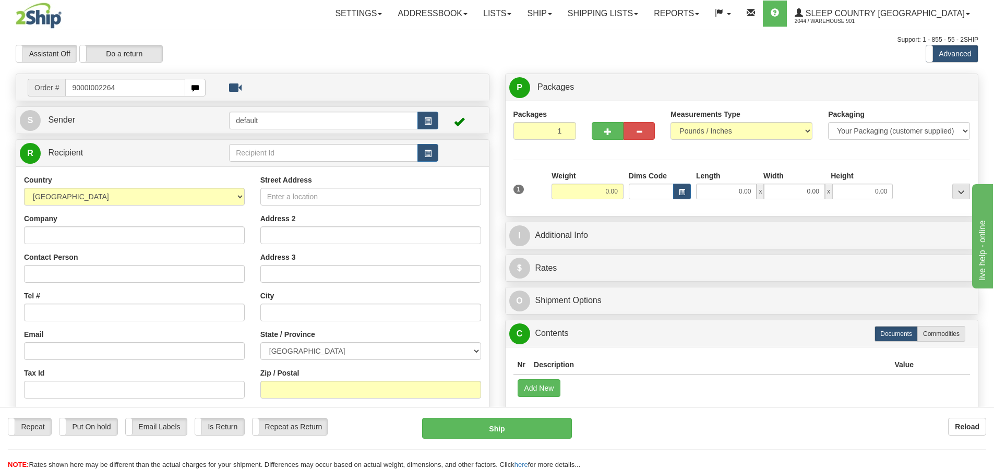
type input "9000I002264"
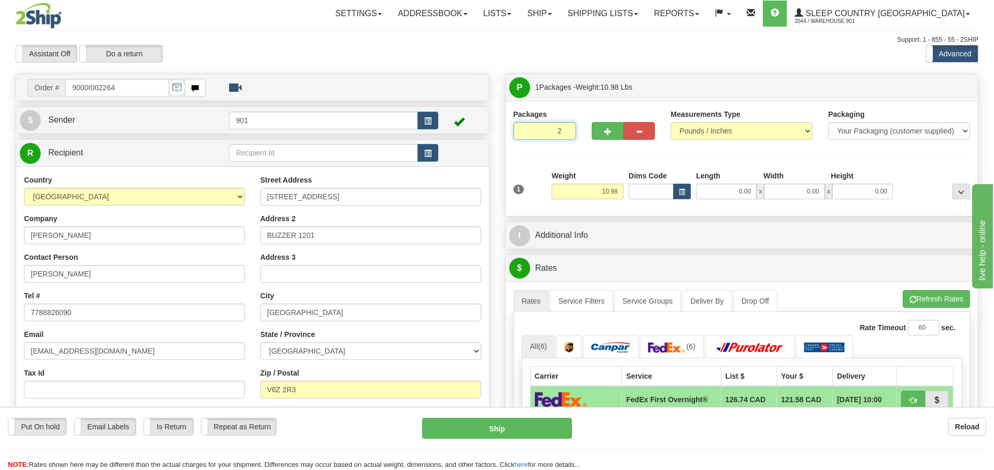
type input "2"
click at [566, 130] on input "2" at bounding box center [545, 131] width 63 height 18
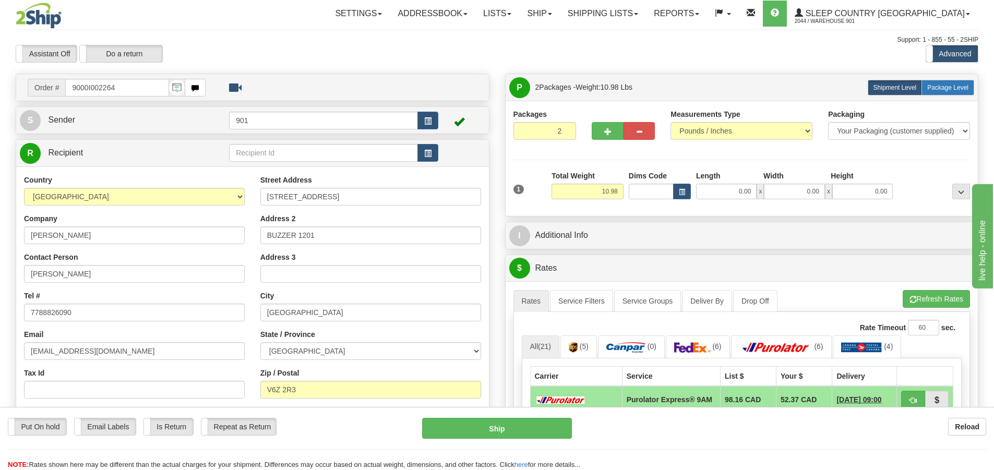
click at [946, 87] on span "Package Level" at bounding box center [947, 87] width 41 height 7
radio input "true"
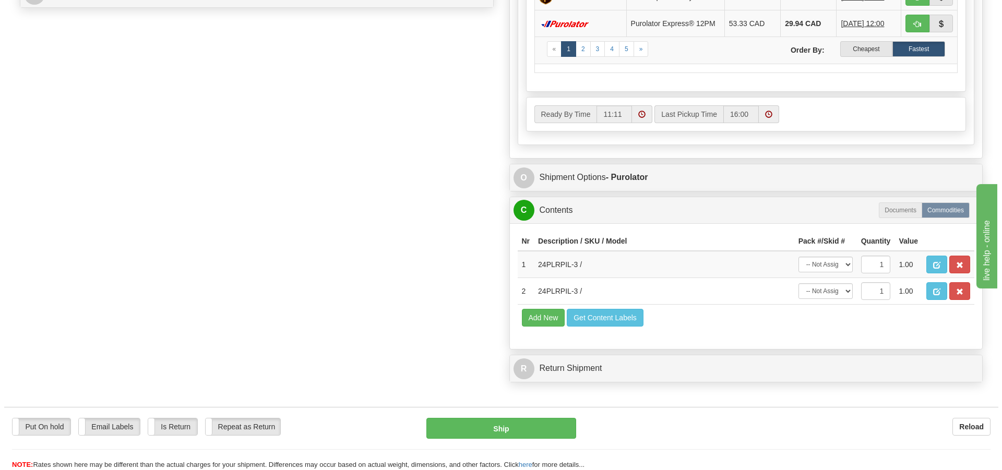
scroll to position [522, 0]
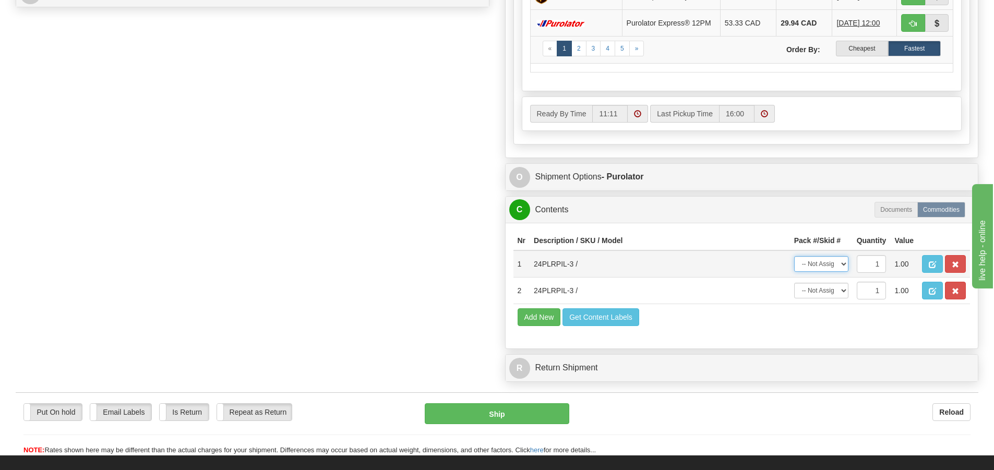
click at [844, 269] on select "-- Not Assigned -- Package 1 Package 2" at bounding box center [821, 264] width 54 height 16
select select "0"
click at [794, 259] on select "-- Not Assigned -- Package 1 Package 2" at bounding box center [821, 264] width 54 height 16
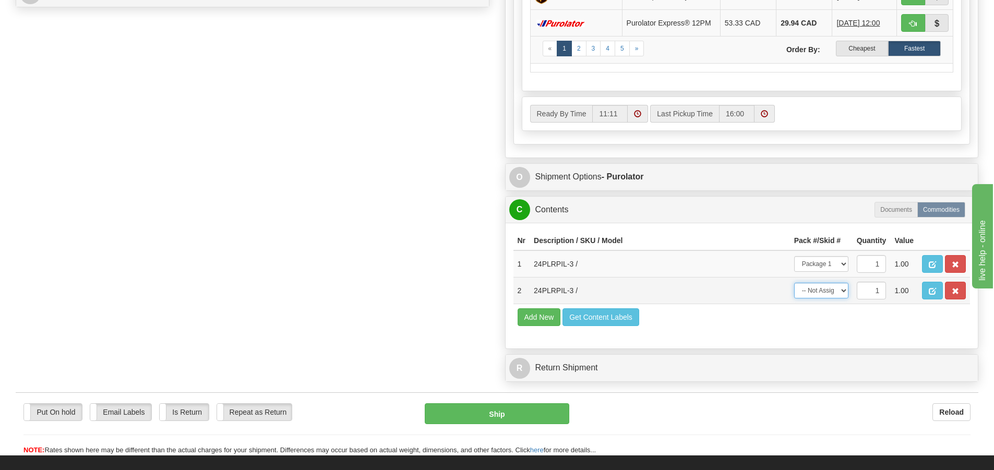
click at [845, 293] on select "-- Not Assigned -- Package 1 Package 2" at bounding box center [821, 291] width 54 height 16
select select "1"
click at [794, 286] on select "-- Not Assigned -- Package 1 Package 2" at bounding box center [821, 291] width 54 height 16
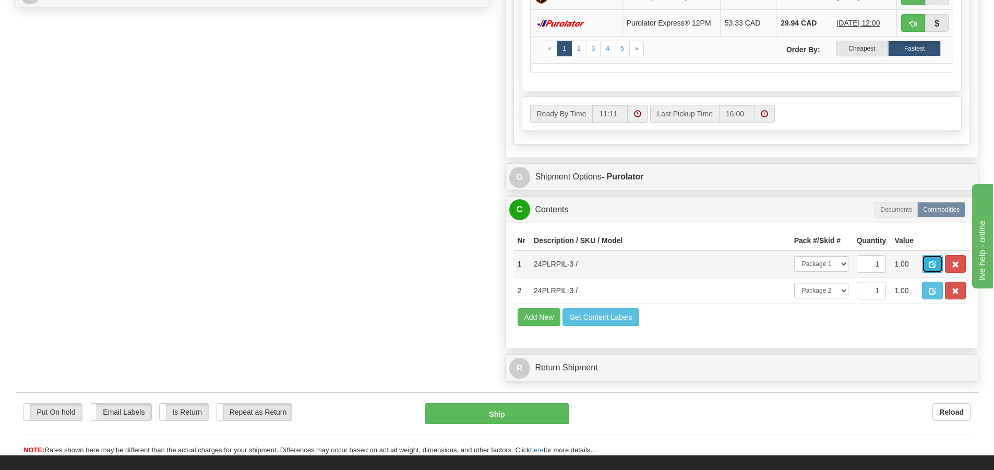
click at [934, 268] on span "button" at bounding box center [932, 264] width 7 height 7
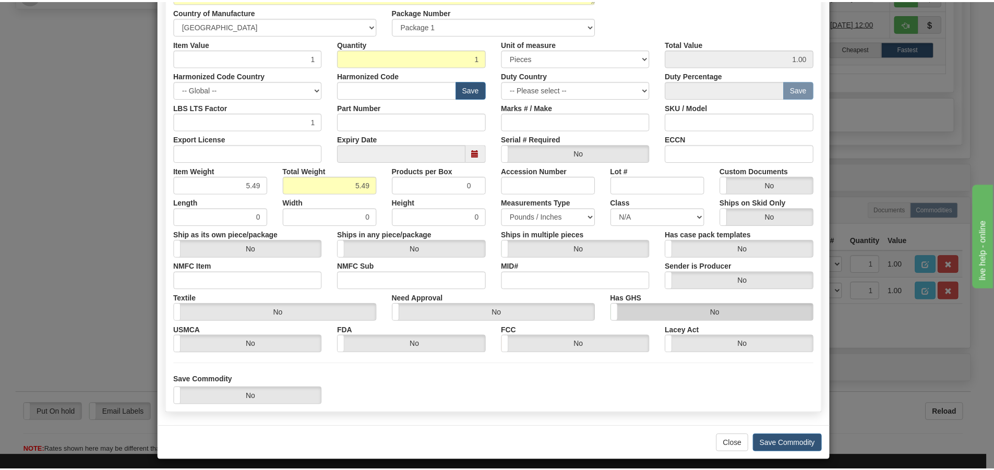
scroll to position [175, 0]
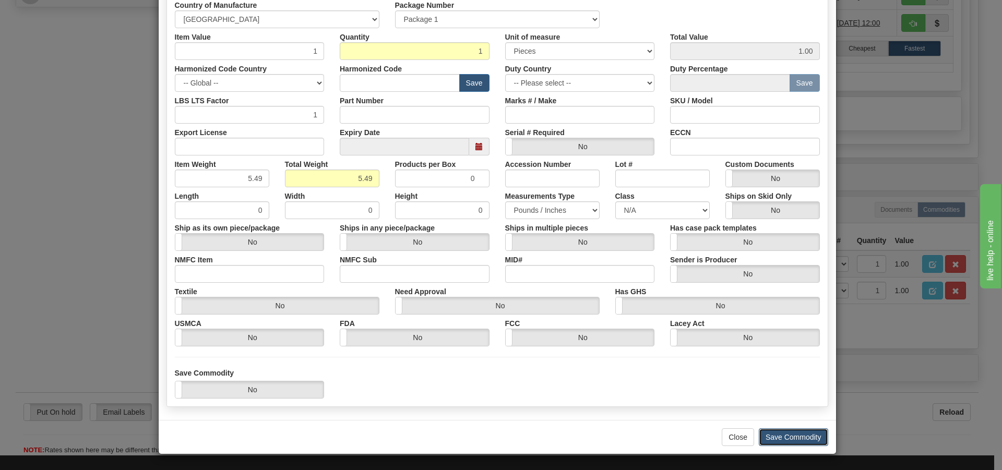
click at [776, 439] on button "Save Commodity" at bounding box center [793, 438] width 69 height 18
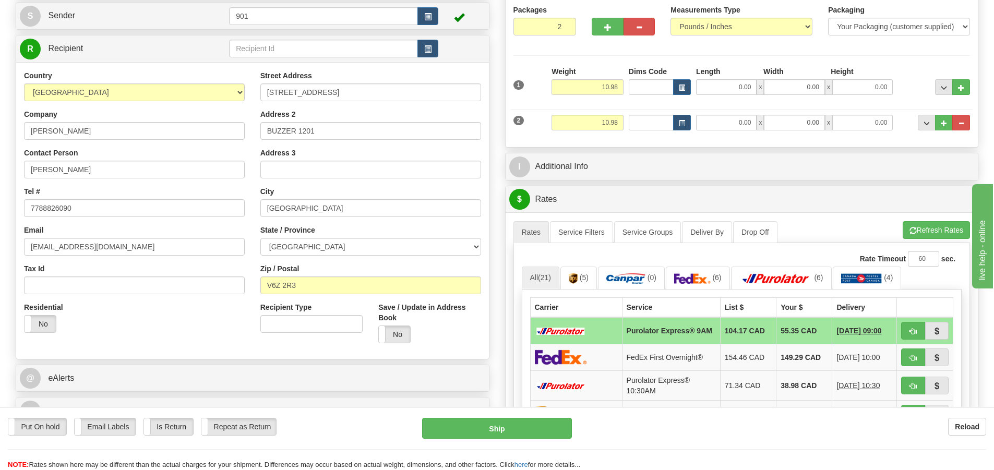
scroll to position [0, 0]
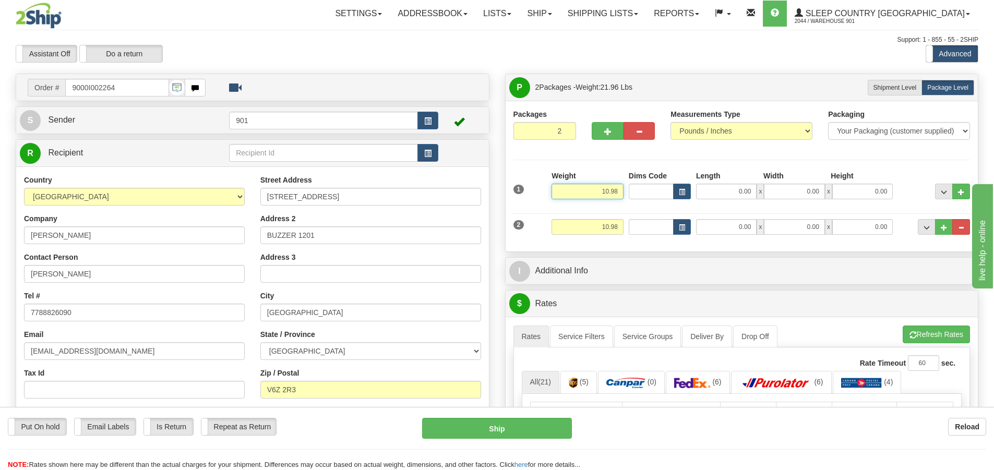
drag, startPoint x: 623, startPoint y: 193, endPoint x: 556, endPoint y: 205, distance: 67.9
click at [556, 205] on div "Weight 10.98" at bounding box center [587, 189] width 77 height 37
type input "5.49"
type input "17.00"
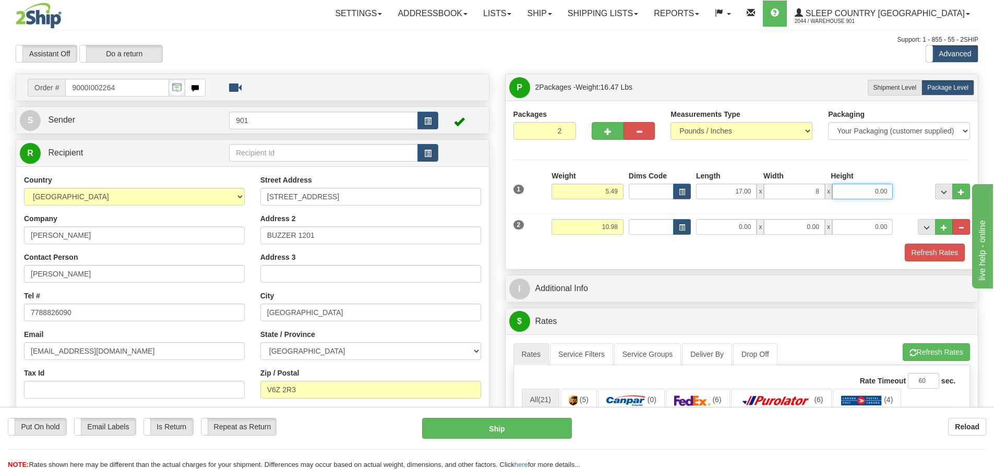
type input "8.00"
drag, startPoint x: 620, startPoint y: 229, endPoint x: 491, endPoint y: 241, distance: 129.5
click at [491, 74] on div "Order # 9000I002264" at bounding box center [497, 74] width 979 height 0
type input "5.49"
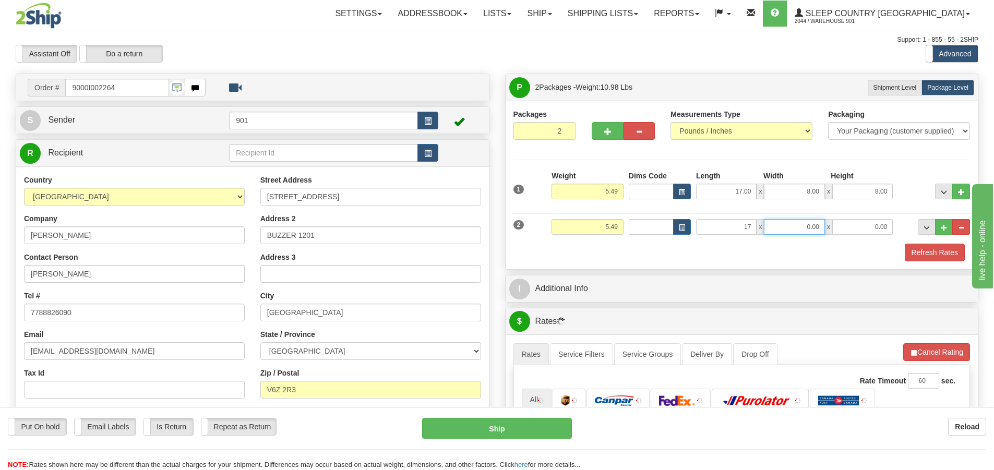
type input "17.00"
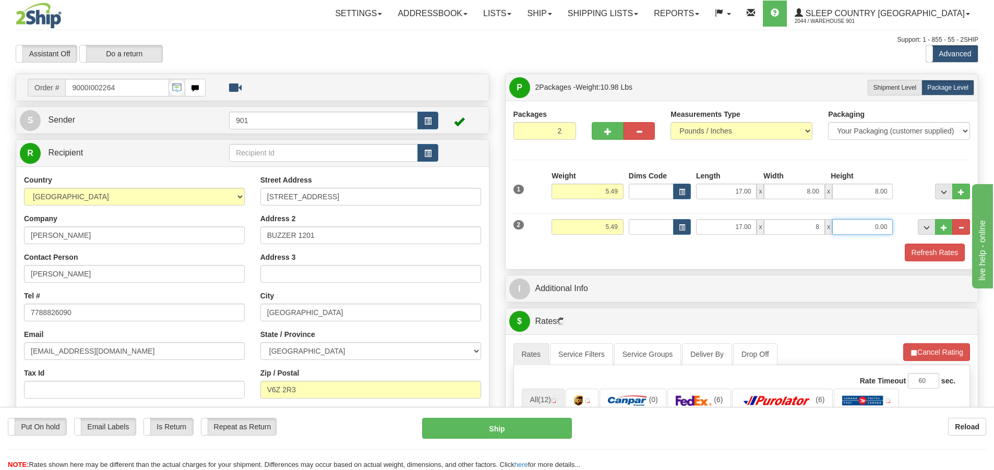
type input "8.00"
click at [919, 255] on button "Refresh Rates" at bounding box center [935, 253] width 60 height 18
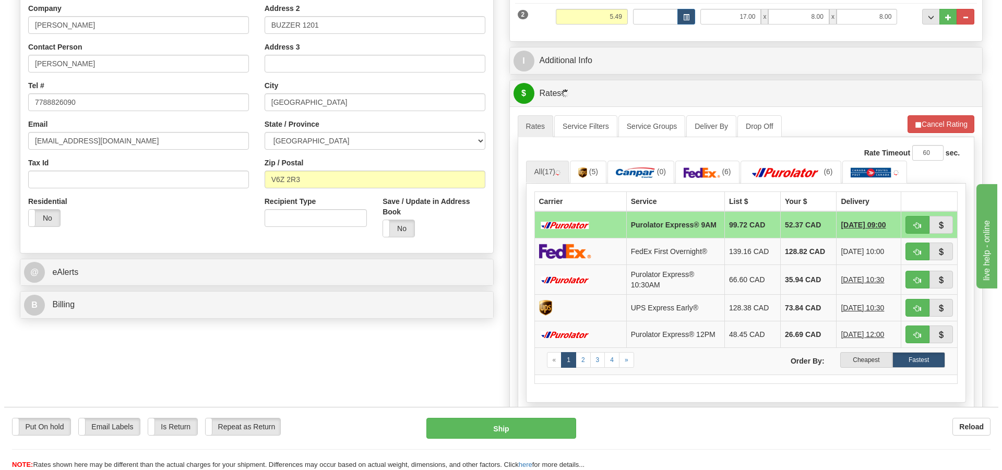
scroll to position [209, 0]
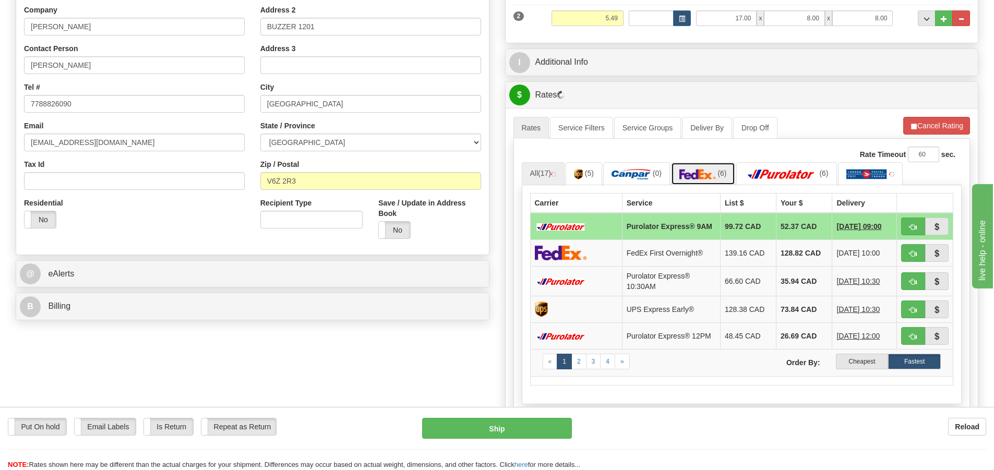
click at [715, 171] on img at bounding box center [698, 174] width 37 height 10
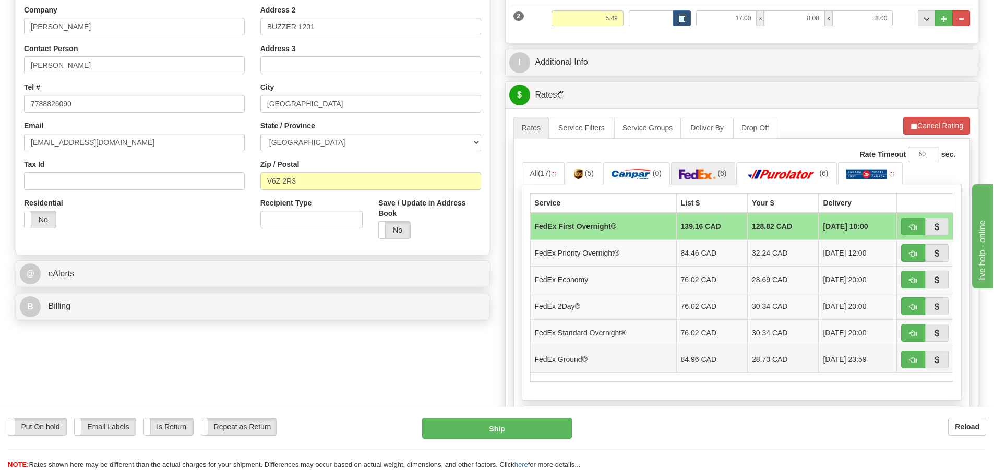
click at [770, 365] on td "28.73 CAD" at bounding box center [783, 359] width 71 height 27
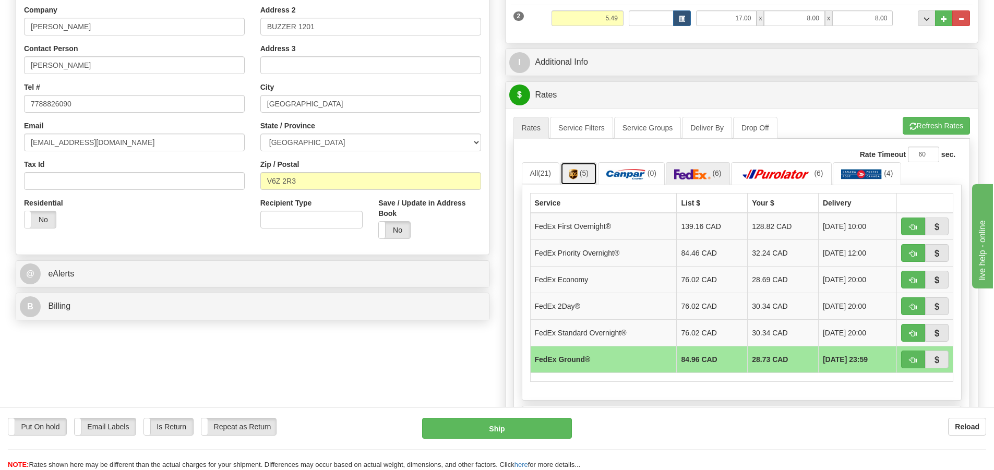
click at [587, 179] on link "(5)" at bounding box center [579, 173] width 37 height 22
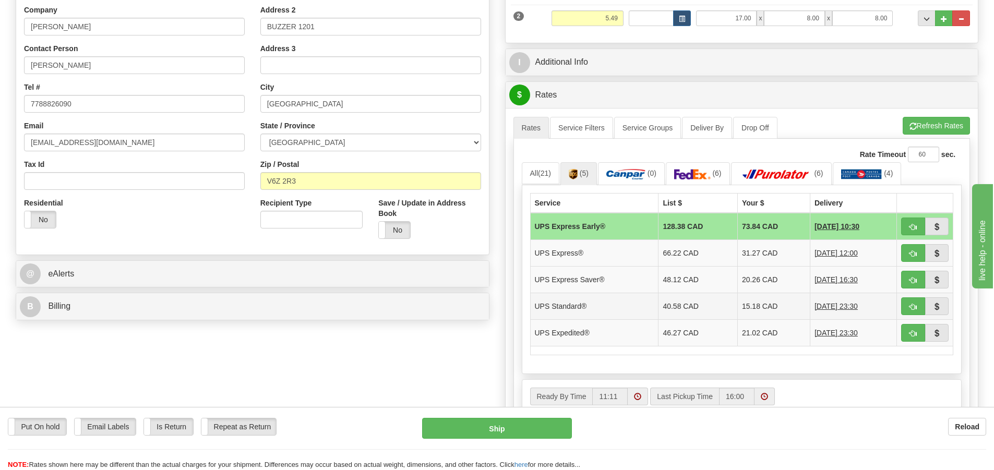
click at [747, 308] on td "15.18 CAD" at bounding box center [773, 306] width 73 height 27
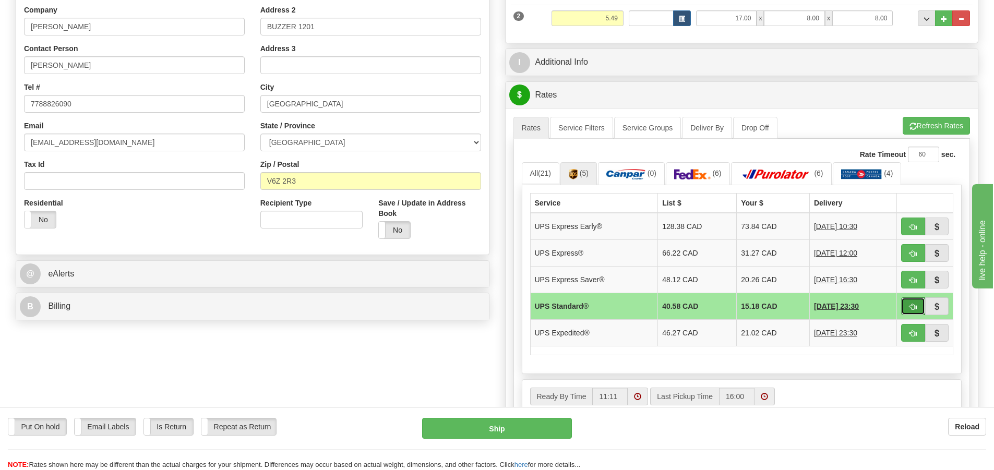
click at [908, 304] on button "button" at bounding box center [913, 307] width 24 height 18
type input "11"
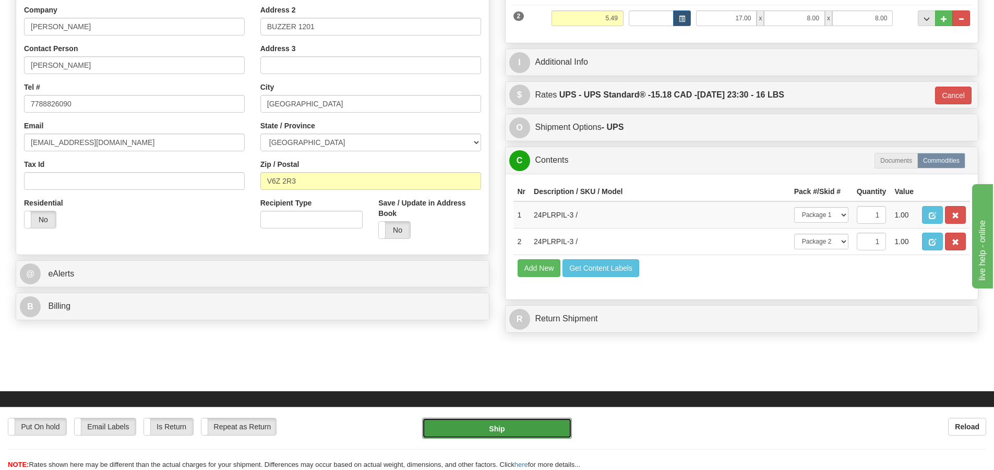
click at [498, 430] on button "Ship" at bounding box center [497, 428] width 150 height 21
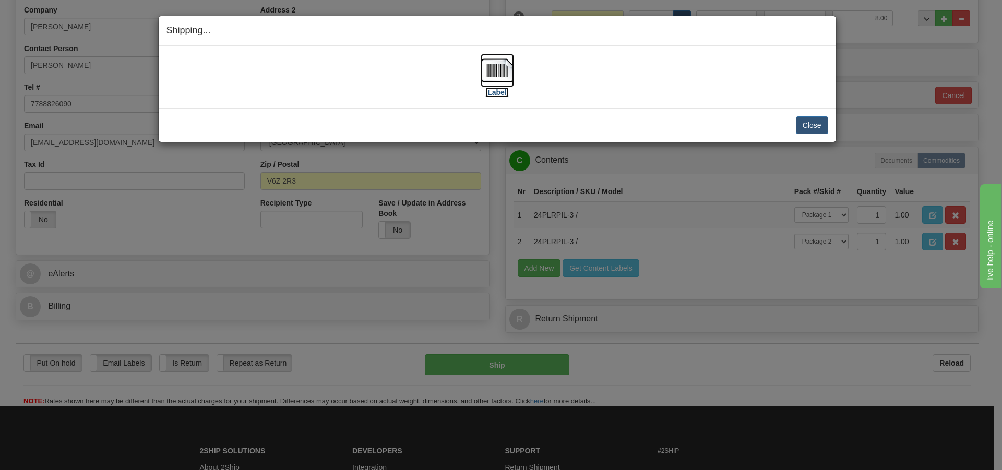
click at [503, 68] on img at bounding box center [497, 70] width 33 height 33
click at [806, 123] on button "Close" at bounding box center [812, 125] width 32 height 18
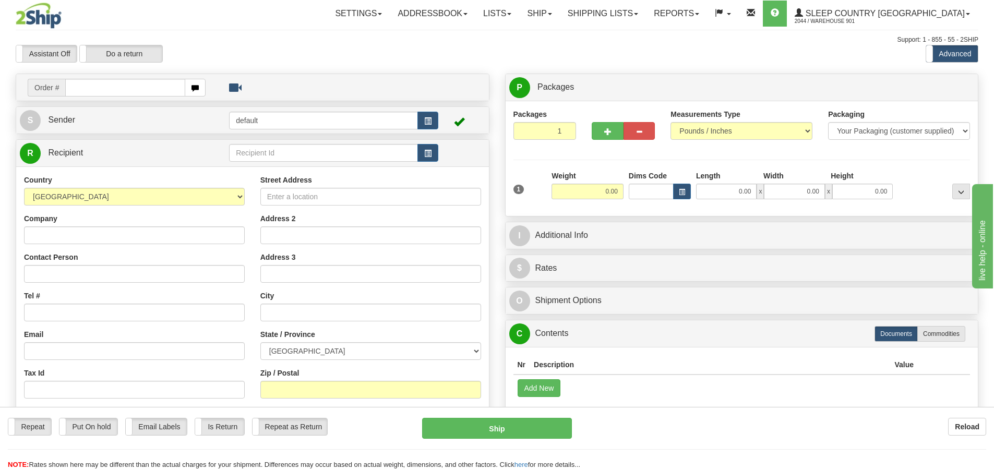
drag, startPoint x: 0, startPoint y: 0, endPoint x: 75, endPoint y: 88, distance: 115.5
click at [75, 88] on input "text" at bounding box center [125, 88] width 120 height 18
type input "9000I001985"
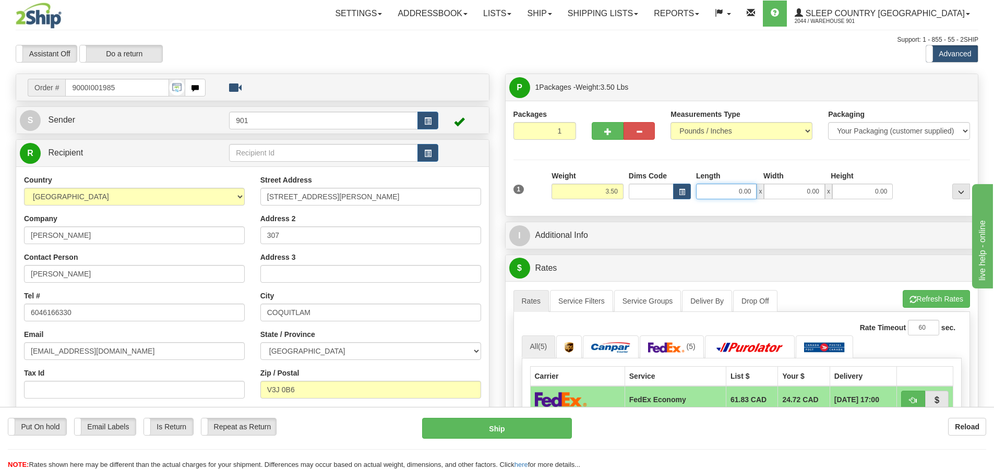
drag, startPoint x: 754, startPoint y: 192, endPoint x: 655, endPoint y: 180, distance: 100.5
click at [655, 180] on div "Dims Code Length Width Height x" at bounding box center [761, 185] width 270 height 29
type input "13.00"
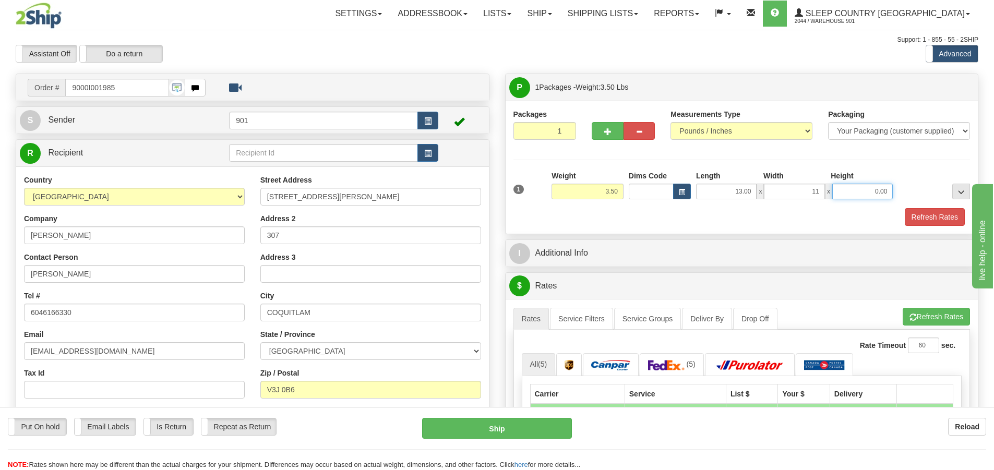
type input "11.00"
type input "4.00"
click at [926, 218] on button "Refresh Rates" at bounding box center [935, 217] width 60 height 18
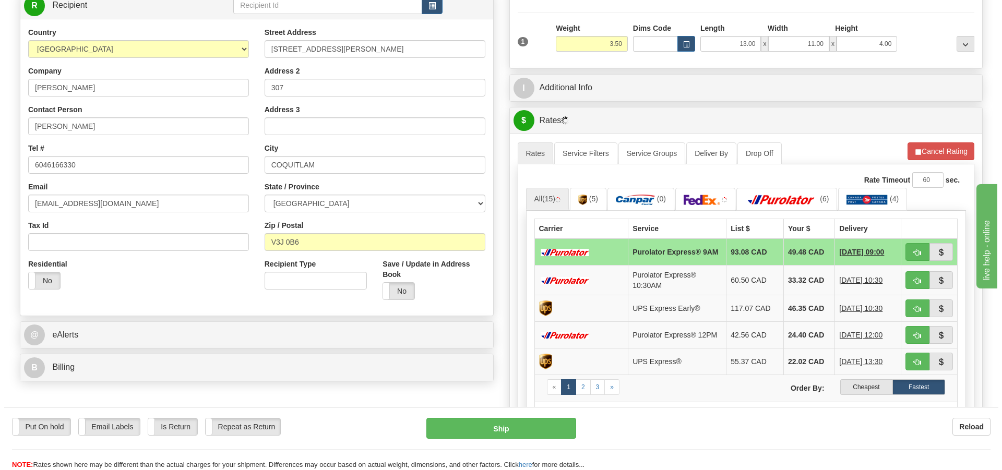
scroll to position [157, 0]
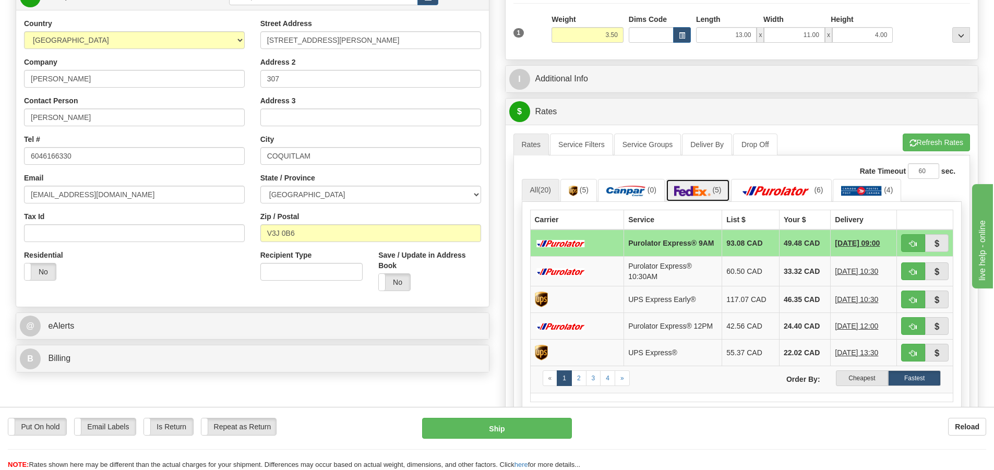
click at [703, 190] on img at bounding box center [692, 191] width 37 height 10
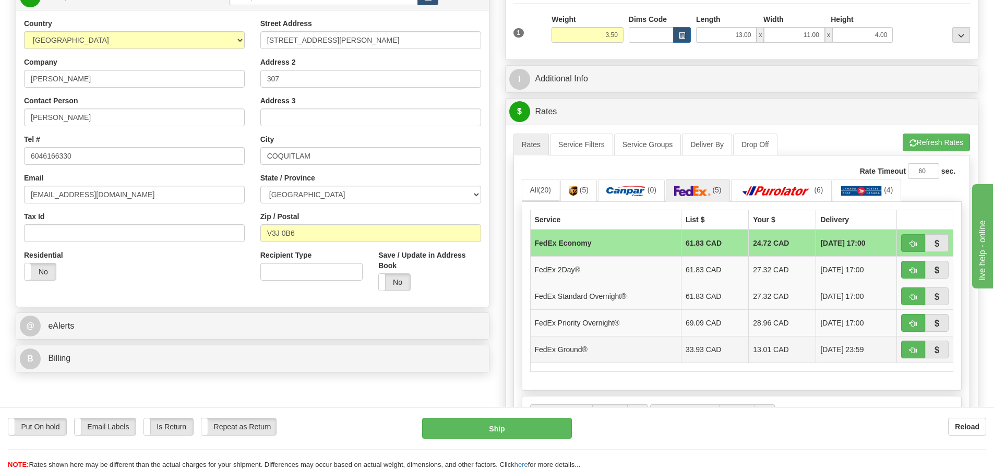
click at [758, 351] on td "13.01 CAD" at bounding box center [782, 349] width 67 height 27
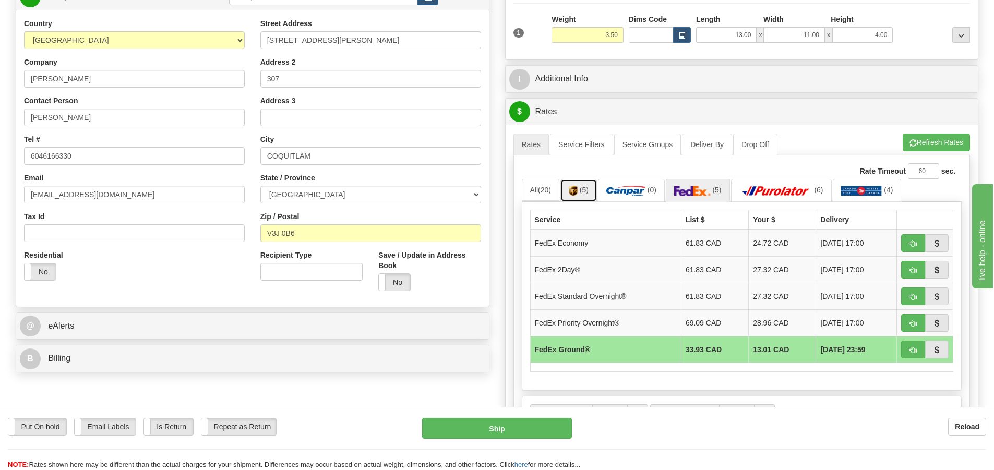
click at [588, 196] on link "(5)" at bounding box center [579, 190] width 37 height 22
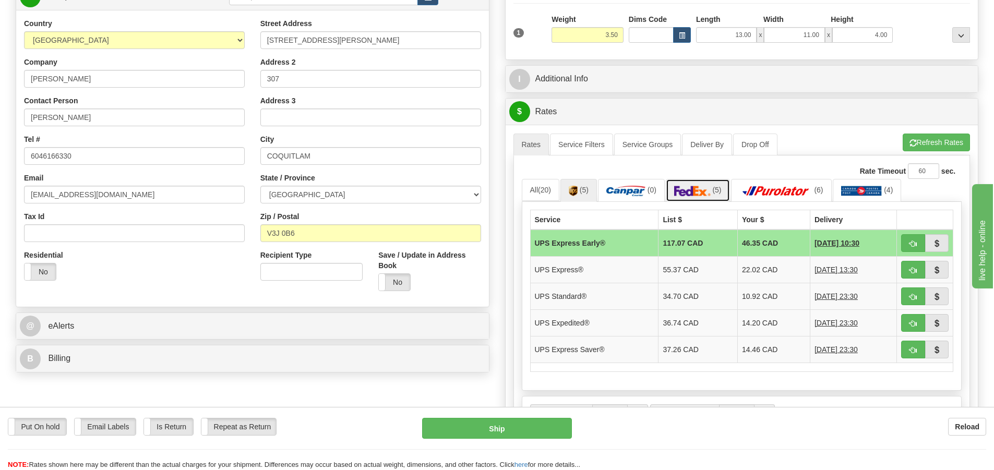
click at [709, 188] on img at bounding box center [692, 191] width 37 height 10
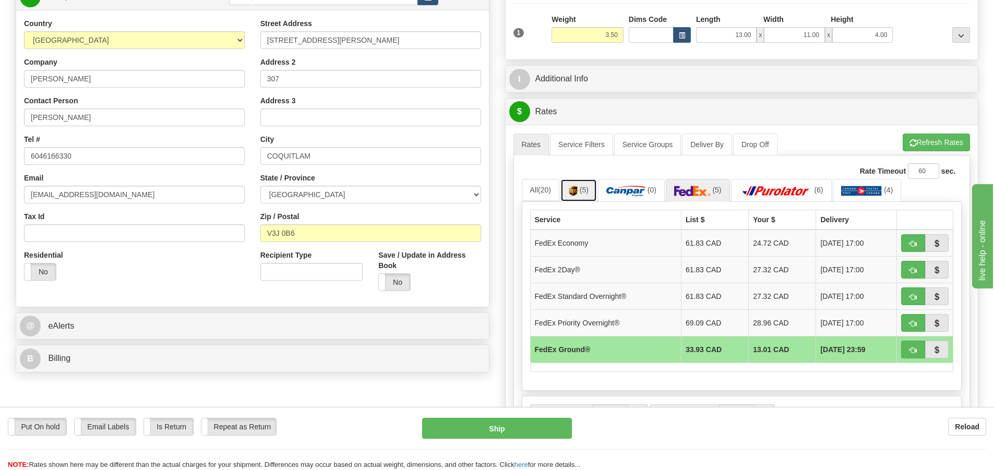
click at [590, 197] on link "(5)" at bounding box center [579, 190] width 37 height 22
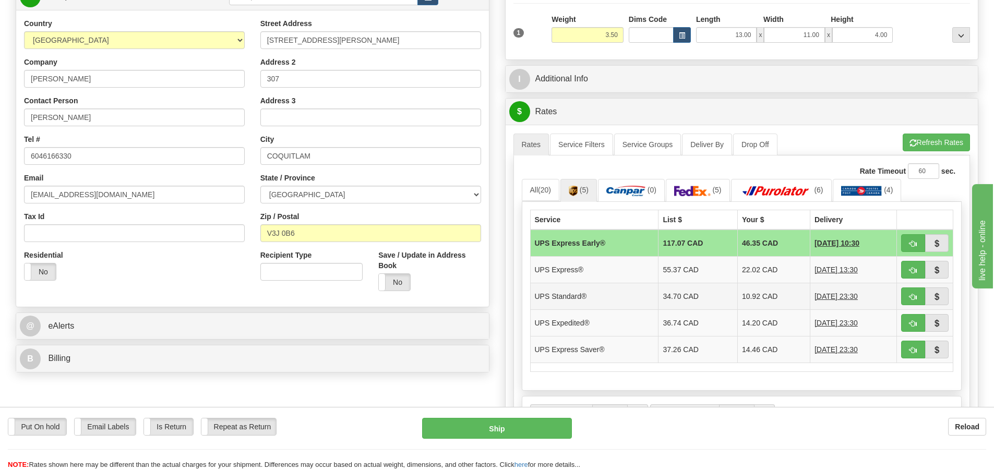
click at [737, 298] on td "10.92 CAD" at bounding box center [773, 296] width 73 height 27
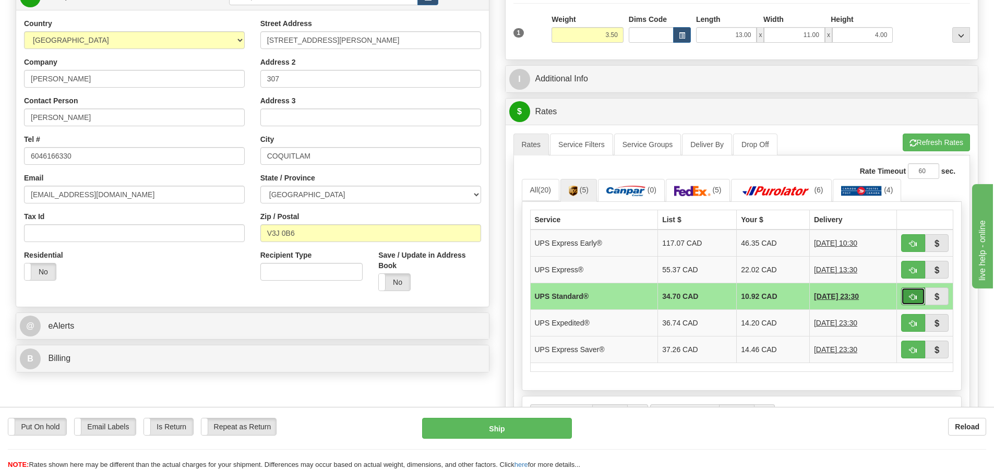
click at [915, 299] on span "button" at bounding box center [913, 297] width 7 height 7
type input "11"
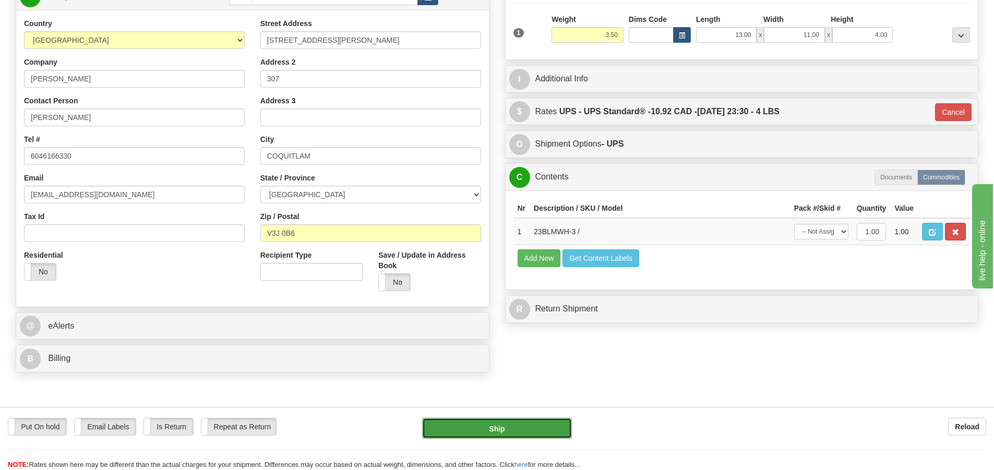
click at [531, 431] on button "Ship" at bounding box center [497, 428] width 150 height 21
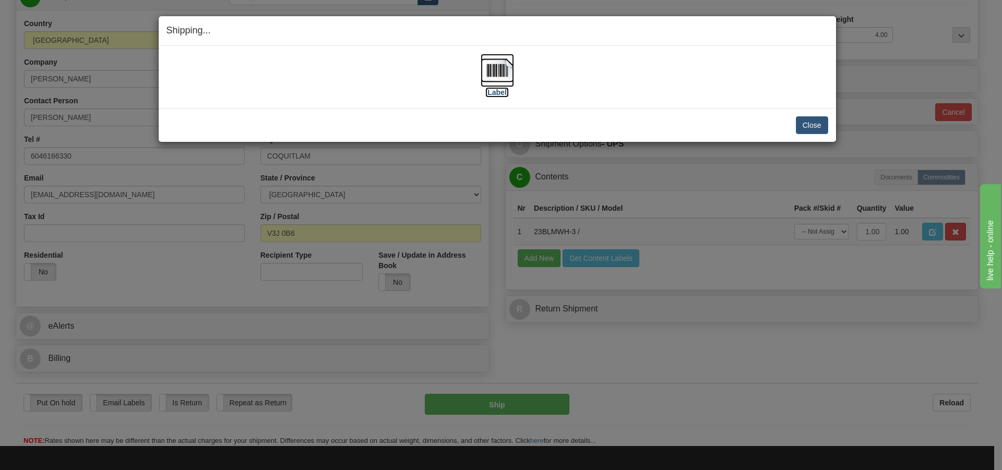
click at [496, 77] on img at bounding box center [497, 70] width 33 height 33
click at [811, 121] on button "Close" at bounding box center [812, 125] width 32 height 18
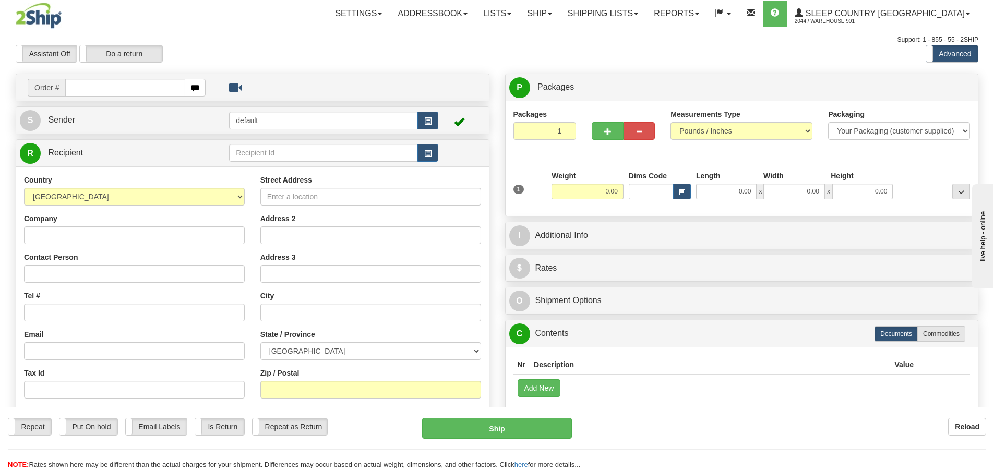
click at [73, 89] on input "text" at bounding box center [125, 88] width 120 height 18
type input "9000I001975"
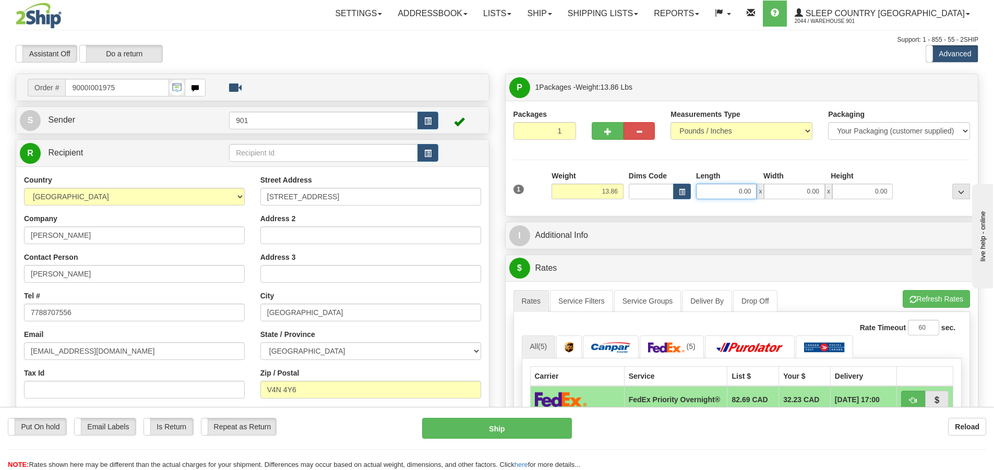
drag, startPoint x: 753, startPoint y: 189, endPoint x: 661, endPoint y: 192, distance: 91.9
click at [661, 192] on div "Dims Code Length Width Height x" at bounding box center [761, 185] width 270 height 29
type input "26.00"
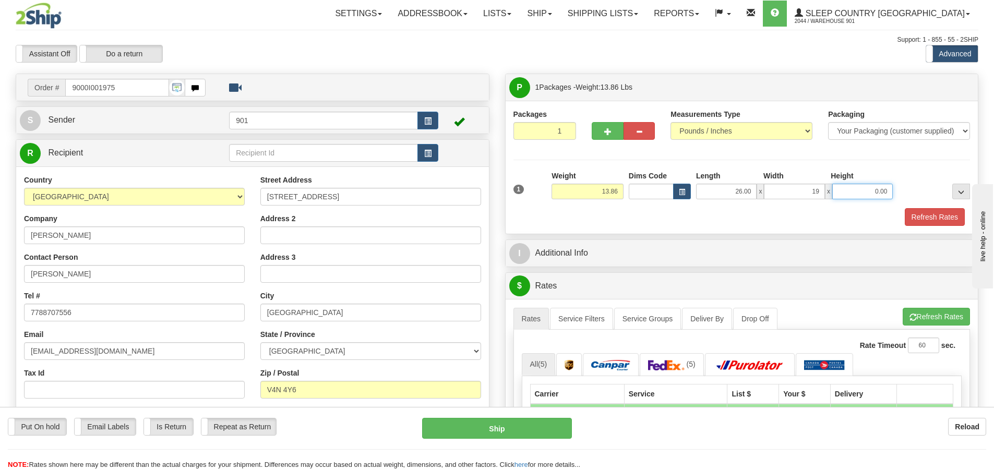
type input "19.00"
type input "13.00"
click at [919, 216] on button "Refresh Rates" at bounding box center [935, 217] width 60 height 18
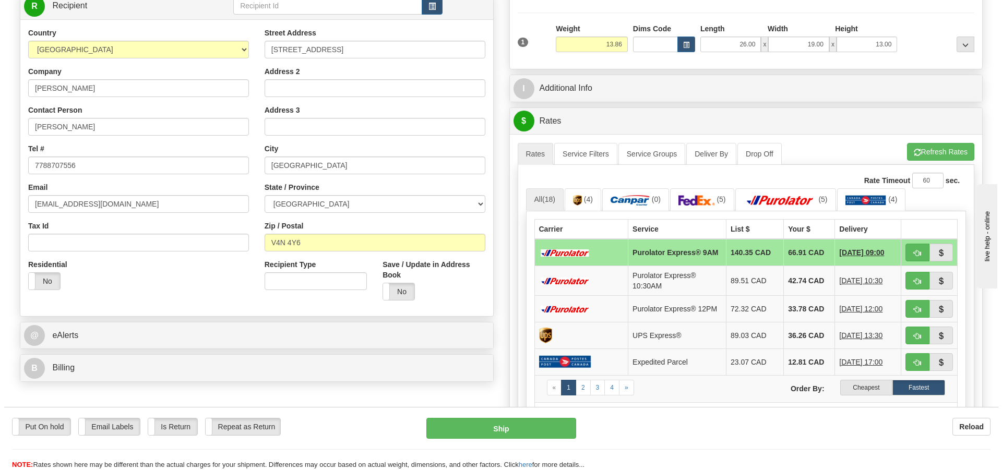
scroll to position [157, 0]
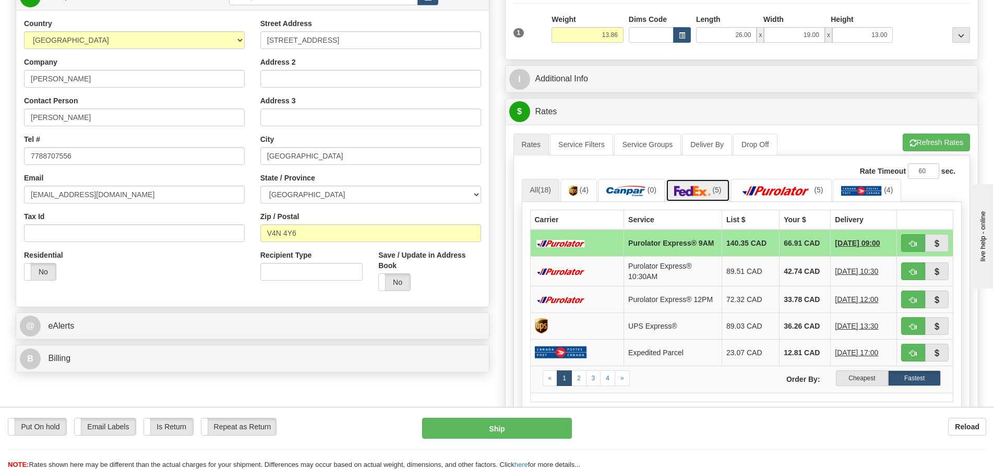
click at [687, 195] on img at bounding box center [692, 191] width 37 height 10
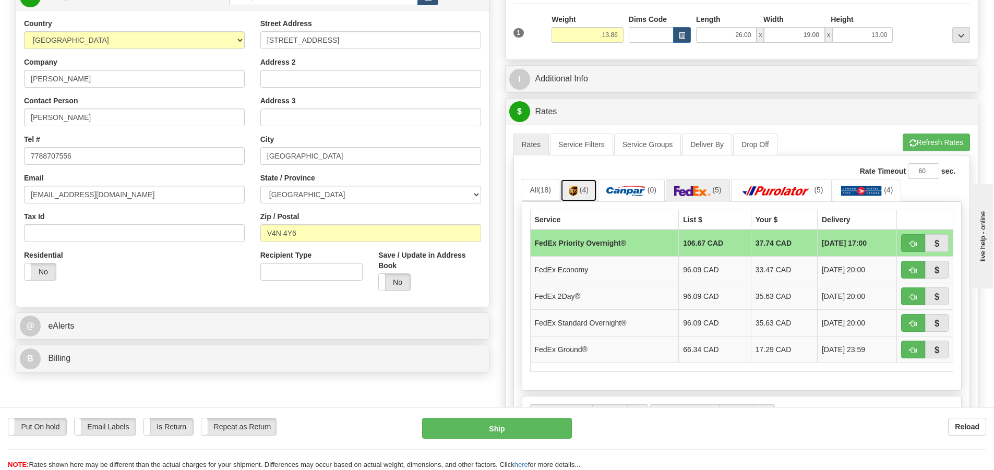
click at [585, 191] on span "(4)" at bounding box center [584, 190] width 9 height 8
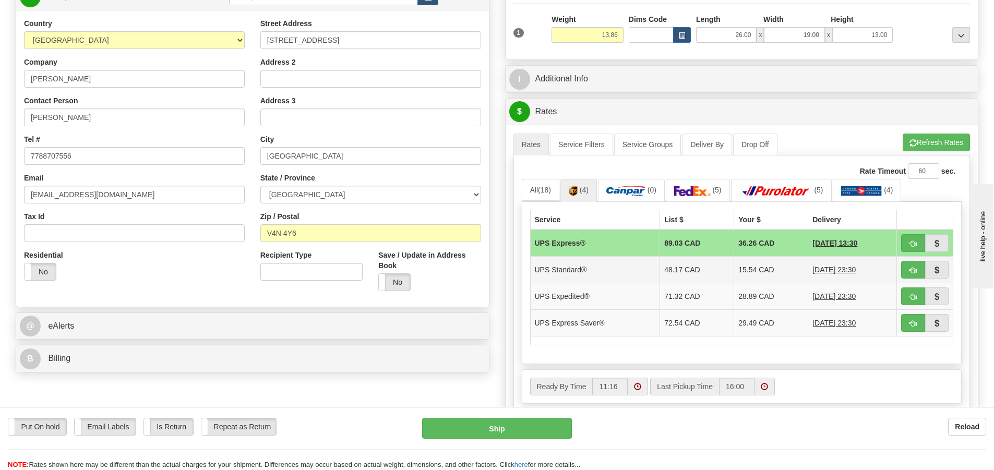
click at [754, 272] on td "15.54 CAD" at bounding box center [771, 269] width 74 height 27
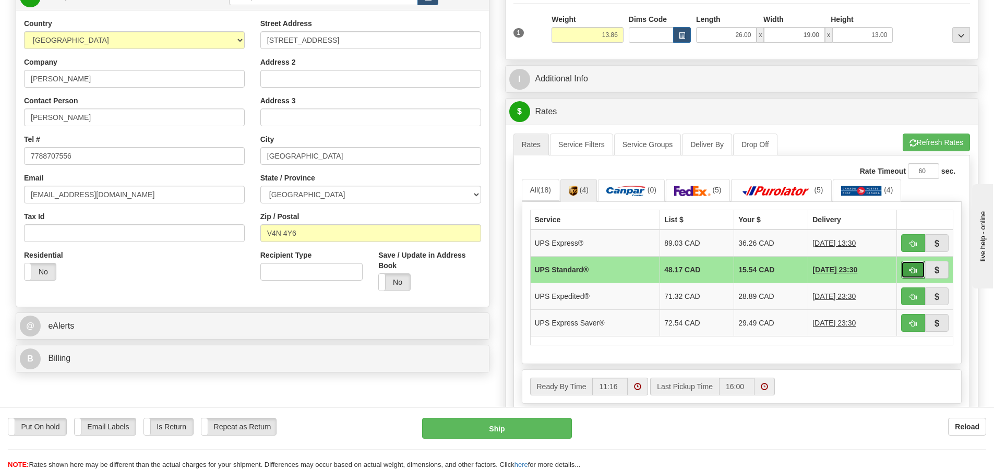
click at [913, 270] on span "button" at bounding box center [913, 270] width 7 height 7
type input "11"
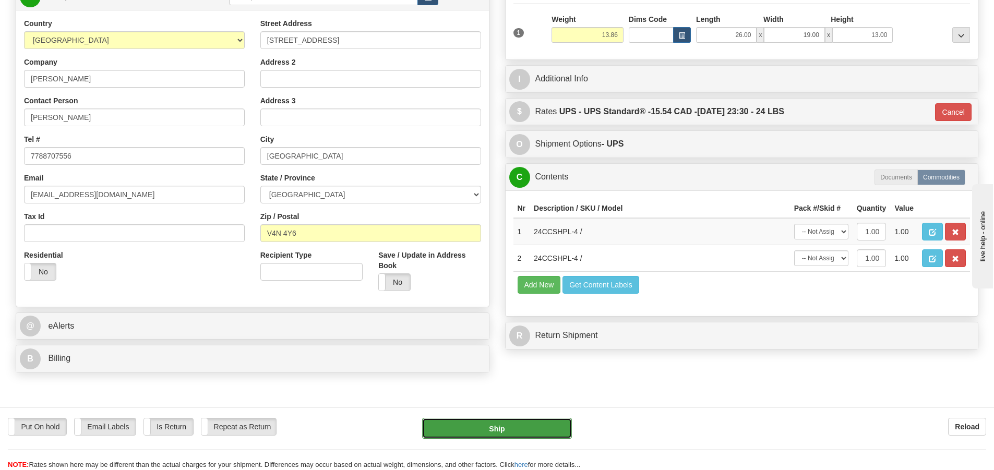
click at [519, 425] on button "Ship" at bounding box center [497, 428] width 150 height 21
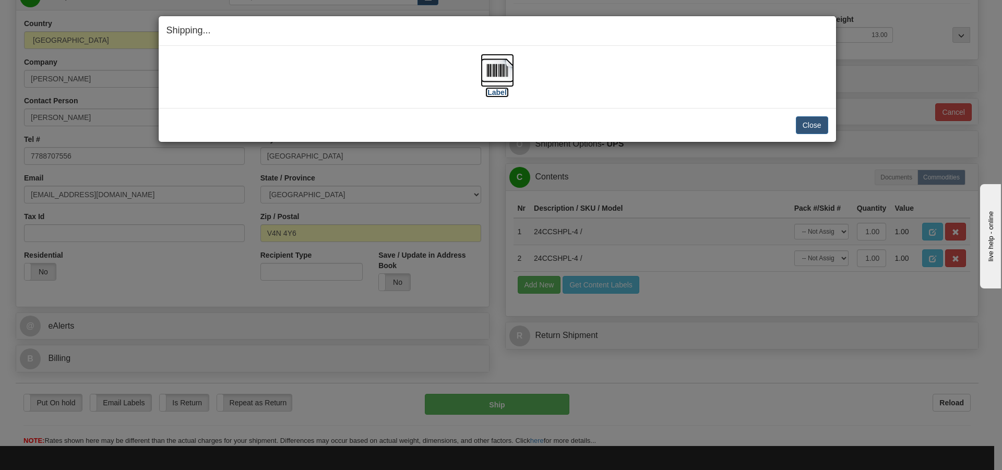
click at [498, 76] on img at bounding box center [497, 70] width 33 height 33
click at [800, 122] on button "Close" at bounding box center [812, 125] width 32 height 18
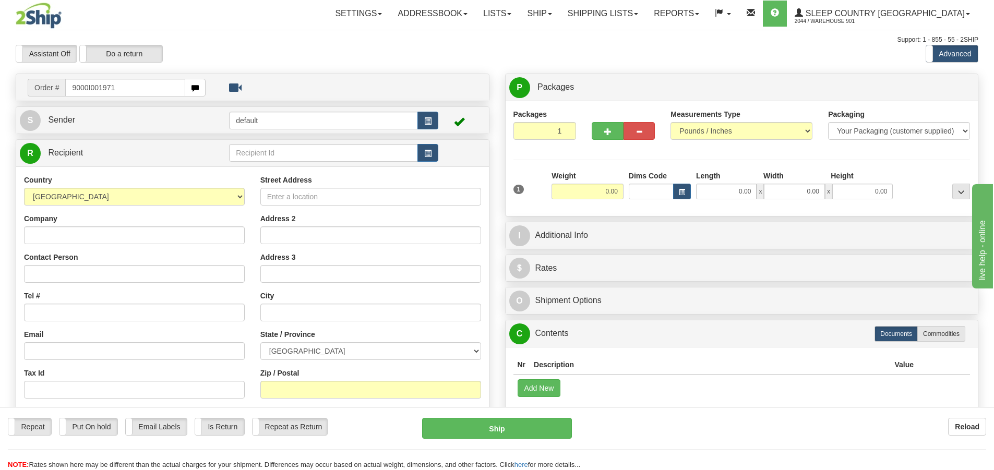
type input "9000I001971"
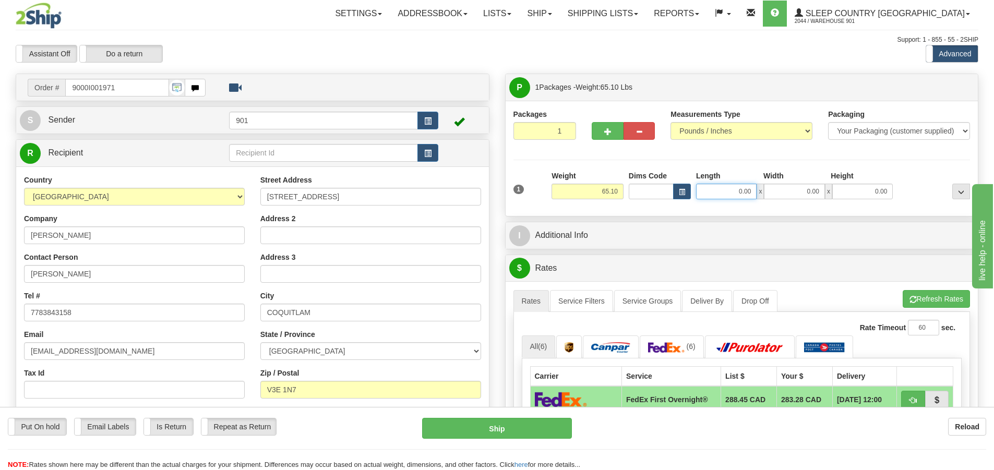
drag, startPoint x: 756, startPoint y: 192, endPoint x: 694, endPoint y: 192, distance: 62.1
click at [694, 192] on div "0.00 x 0.00 x 0.00" at bounding box center [795, 192] width 202 height 16
type input "73.00"
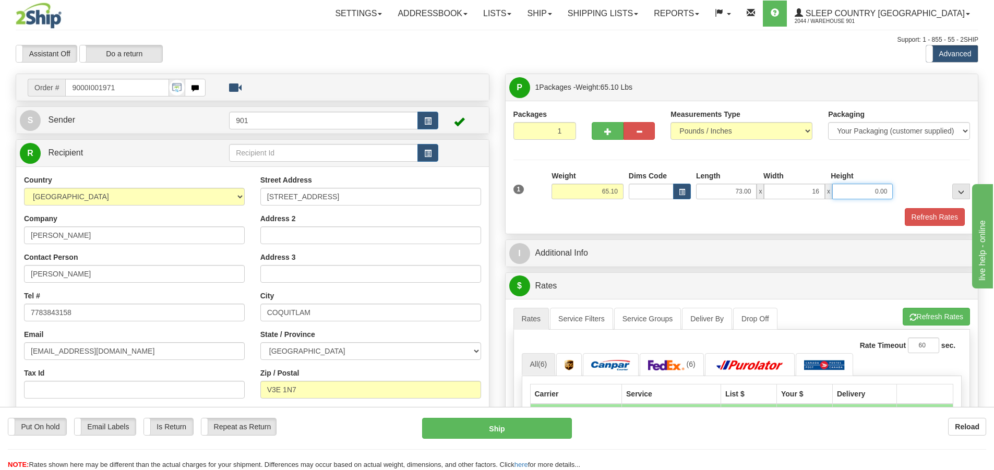
type input "16.00"
type input "10.00"
click at [933, 213] on button "Refresh Rates" at bounding box center [935, 217] width 60 height 18
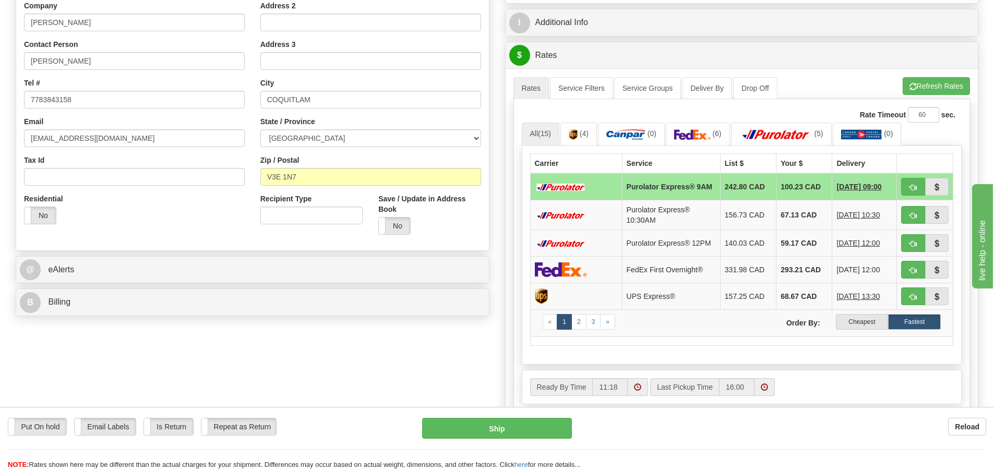
scroll to position [209, 0]
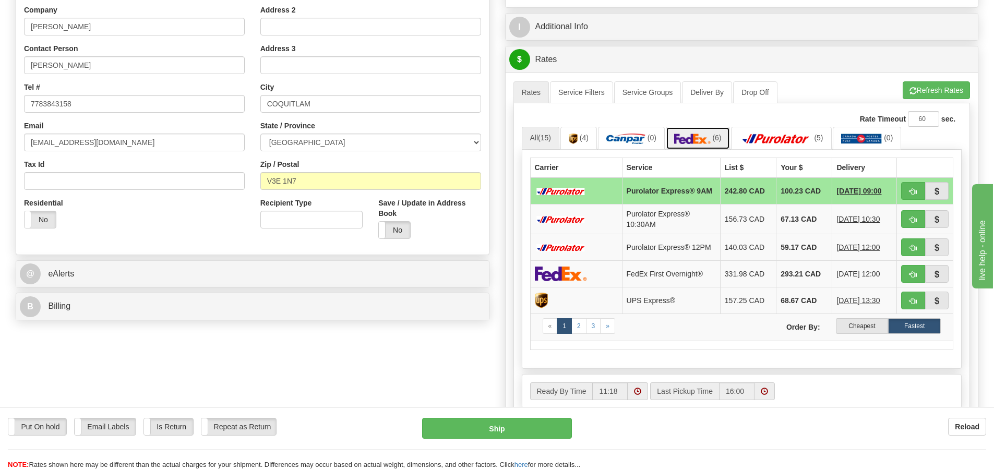
click at [687, 140] on img at bounding box center [692, 139] width 37 height 10
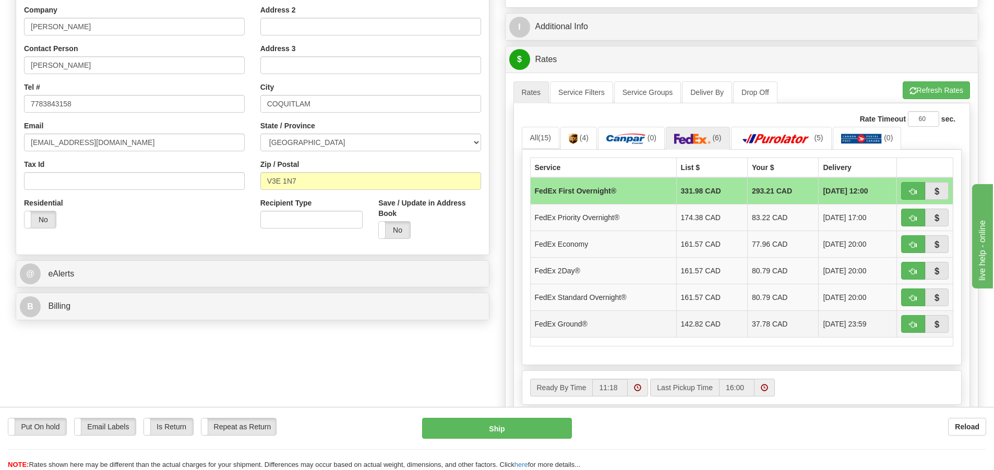
click at [755, 325] on td "37.78 CAD" at bounding box center [783, 324] width 71 height 27
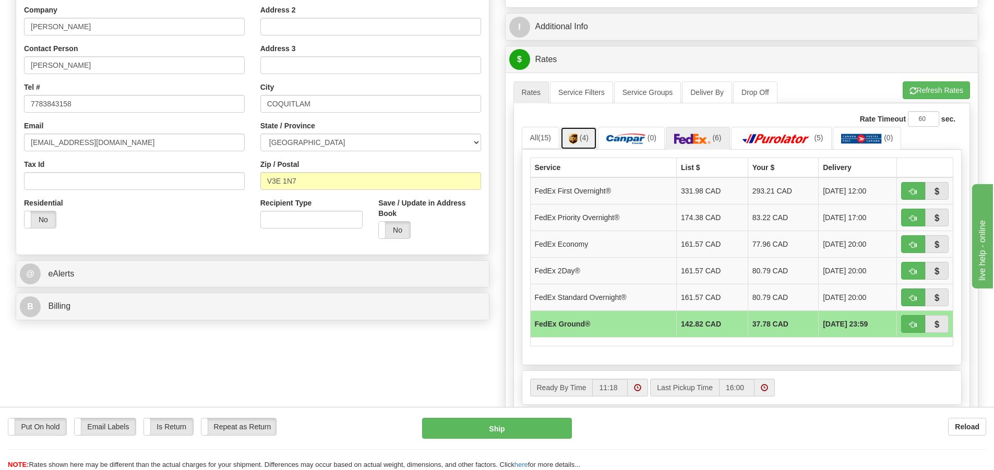
click at [583, 142] on span "(4)" at bounding box center [584, 138] width 9 height 8
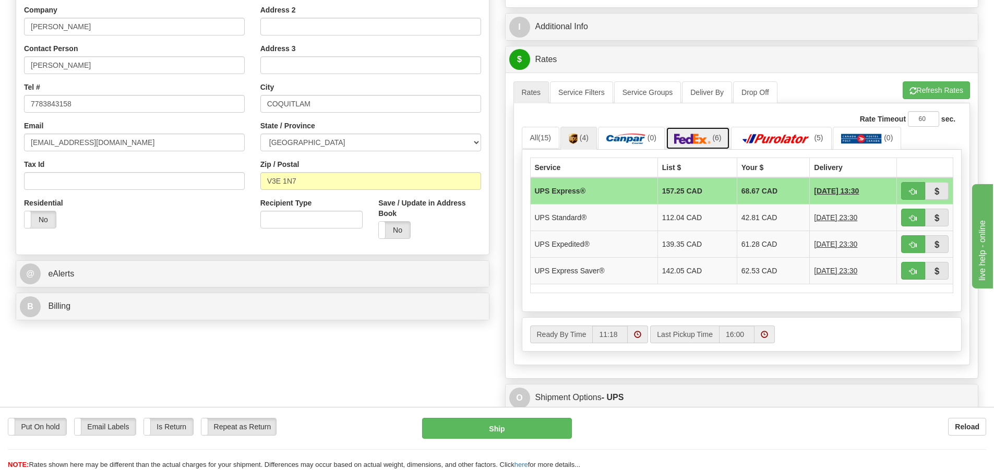
click at [704, 141] on img at bounding box center [692, 139] width 37 height 10
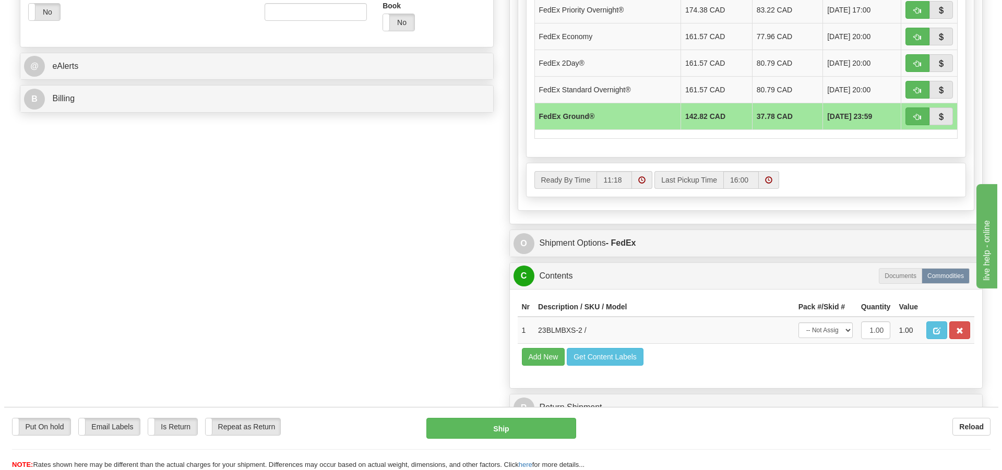
scroll to position [418, 0]
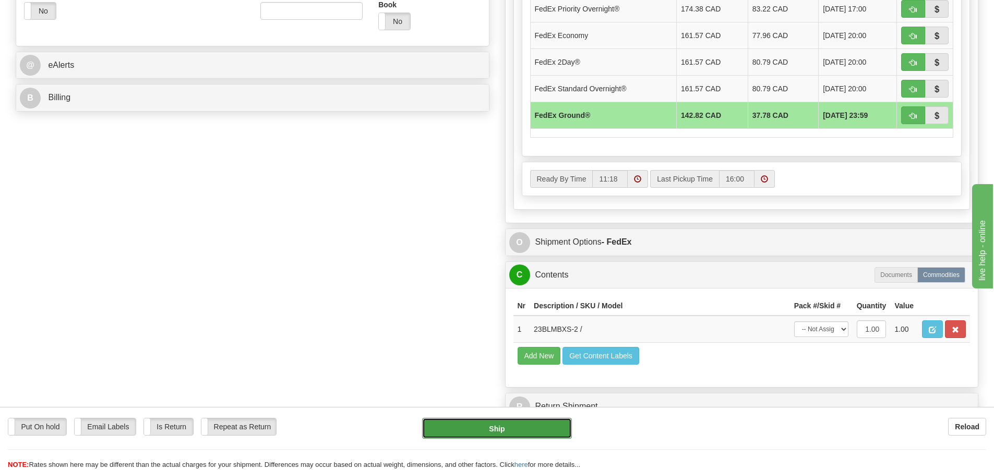
click at [518, 432] on button "Ship" at bounding box center [497, 428] width 150 height 21
type input "92"
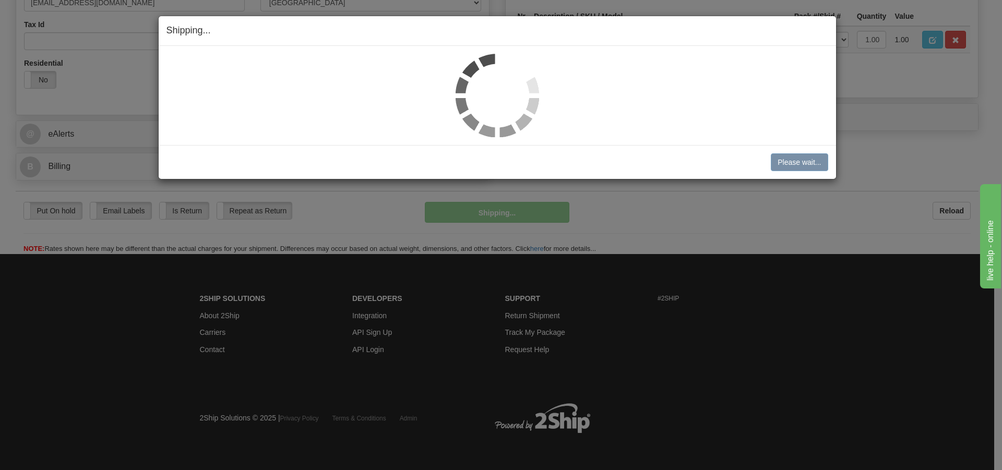
scroll to position [349, 0]
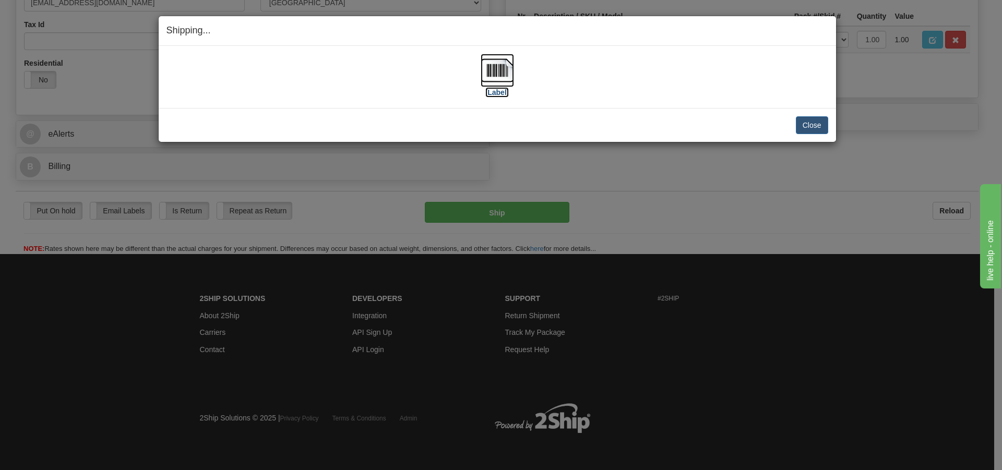
click at [498, 75] on img at bounding box center [497, 70] width 33 height 33
click at [807, 123] on button "Close" at bounding box center [812, 125] width 32 height 18
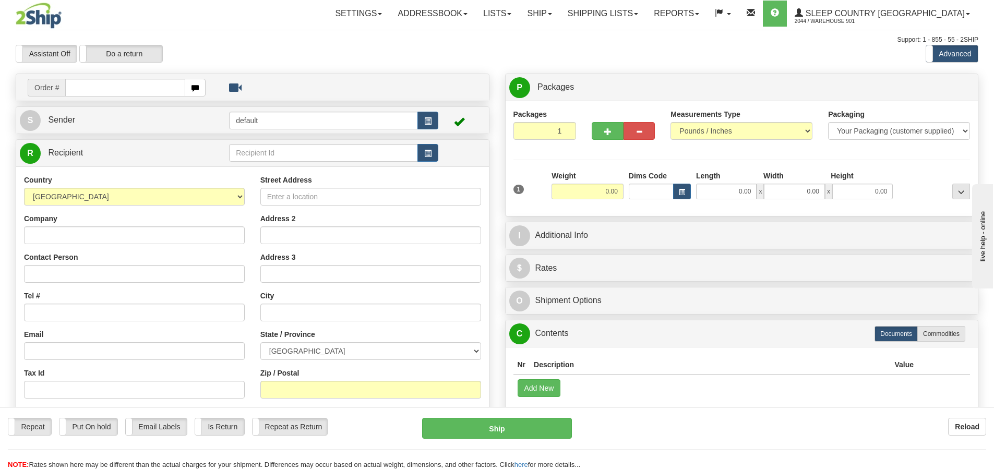
click at [73, 88] on input "text" at bounding box center [125, 88] width 120 height 18
type input "9000I001968"
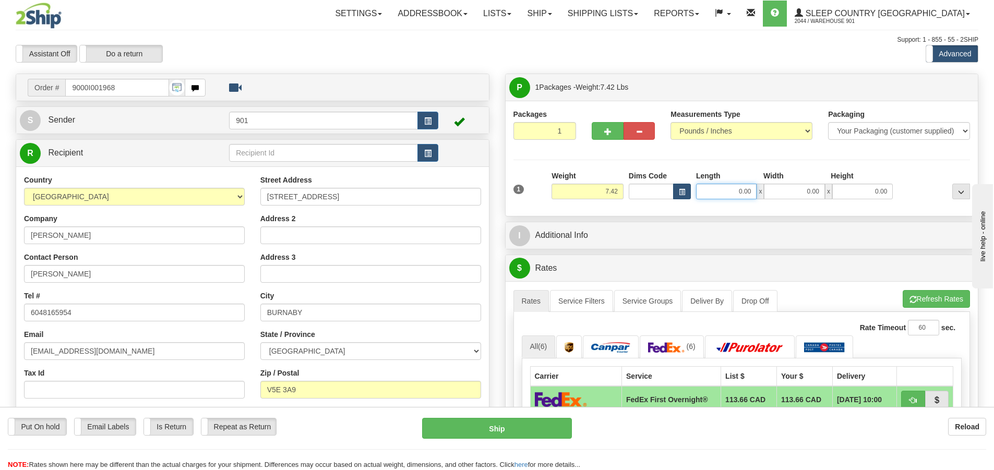
drag, startPoint x: 751, startPoint y: 192, endPoint x: 684, endPoint y: 194, distance: 66.3
click at [684, 194] on div "Dims Code Length Width Height x" at bounding box center [761, 185] width 270 height 29
type input "31.00"
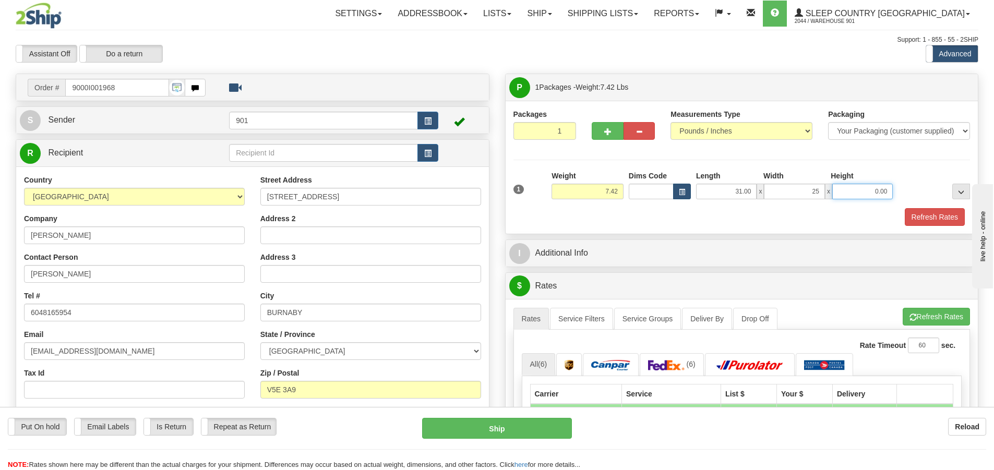
type input "25.00"
type input "11.00"
click at [941, 217] on button "Refresh Rates" at bounding box center [935, 217] width 60 height 18
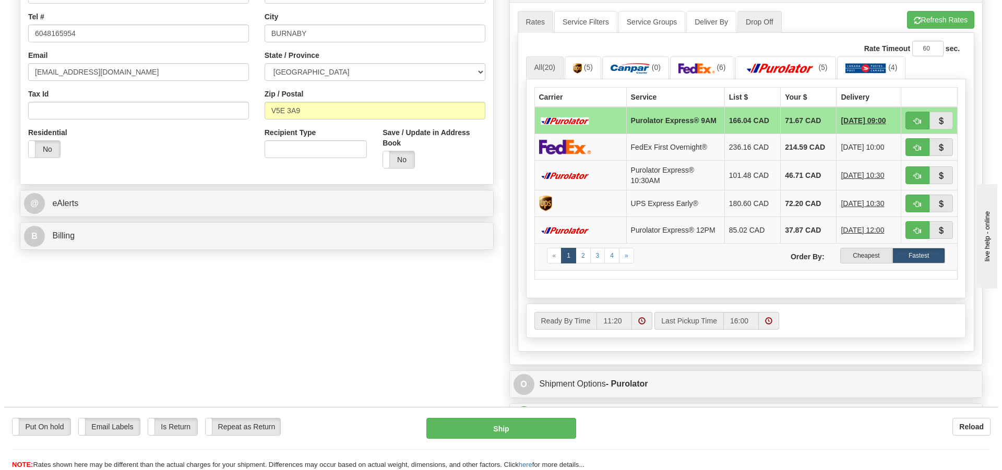
scroll to position [261, 0]
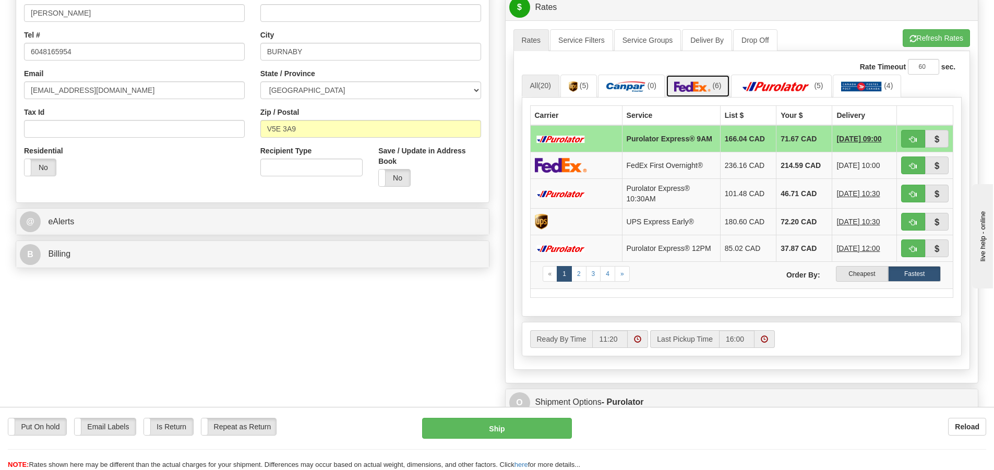
click at [689, 85] on img at bounding box center [692, 86] width 37 height 10
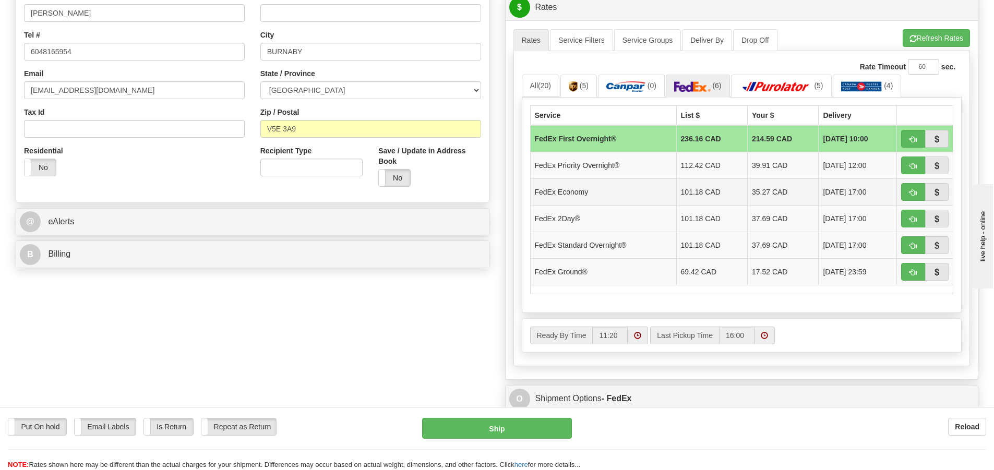
click at [753, 193] on td "35.27 CAD" at bounding box center [783, 192] width 71 height 27
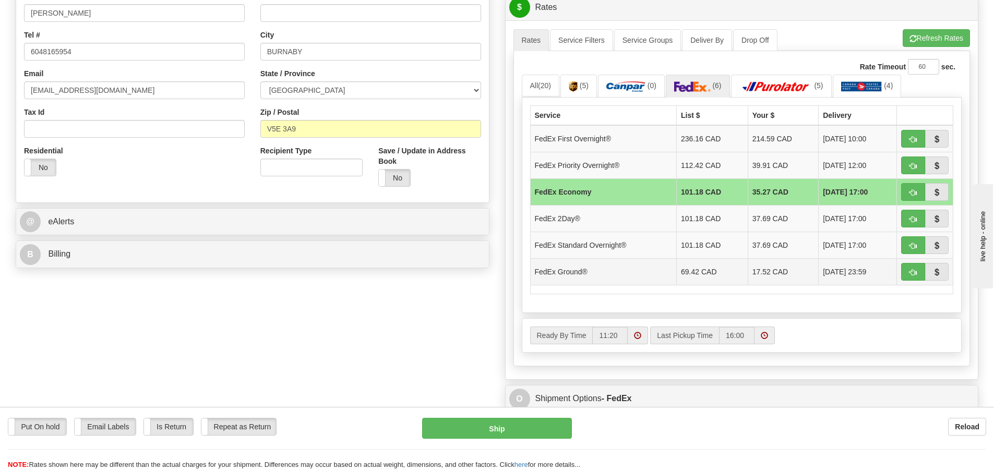
click at [752, 272] on td "17.52 CAD" at bounding box center [783, 271] width 71 height 27
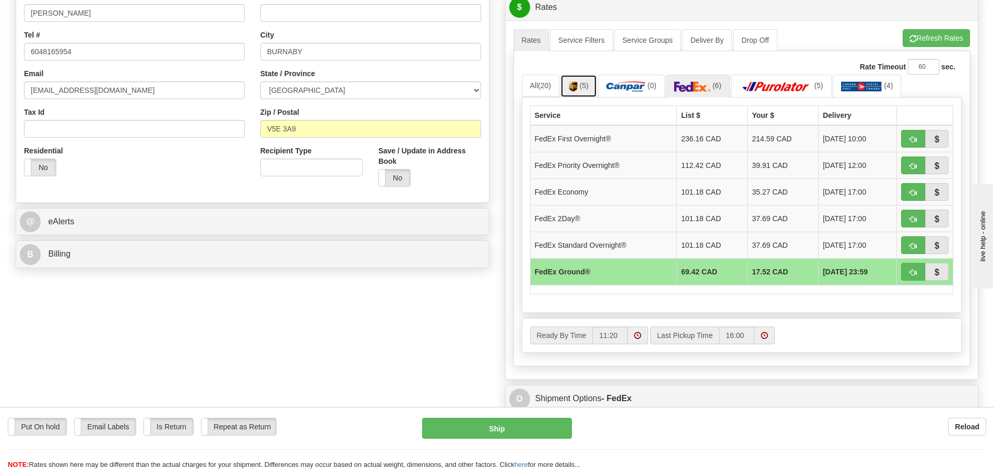
click at [582, 91] on link "(5)" at bounding box center [579, 86] width 37 height 22
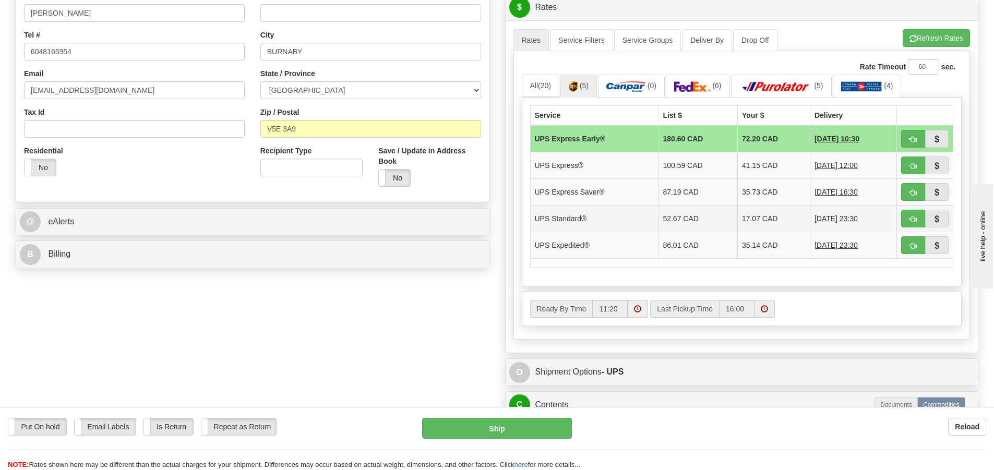
click at [737, 219] on td "17.07 CAD" at bounding box center [773, 218] width 73 height 27
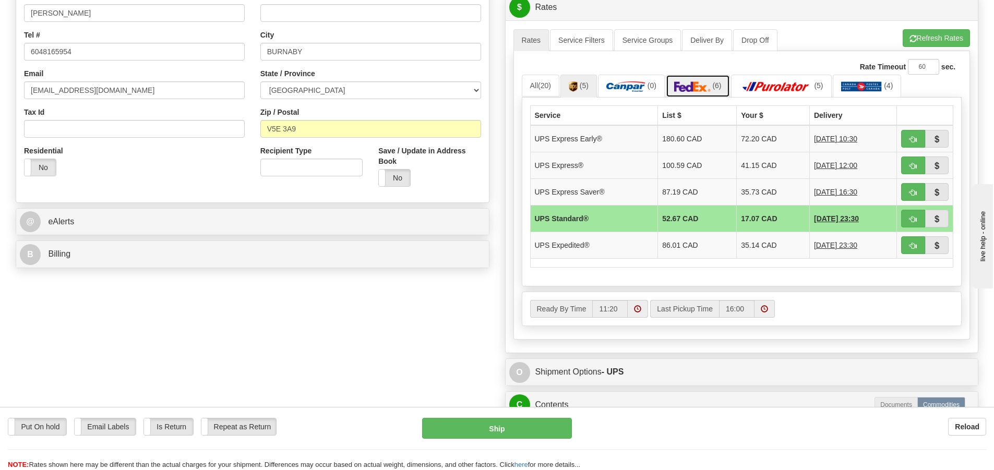
click at [709, 87] on img at bounding box center [692, 86] width 37 height 10
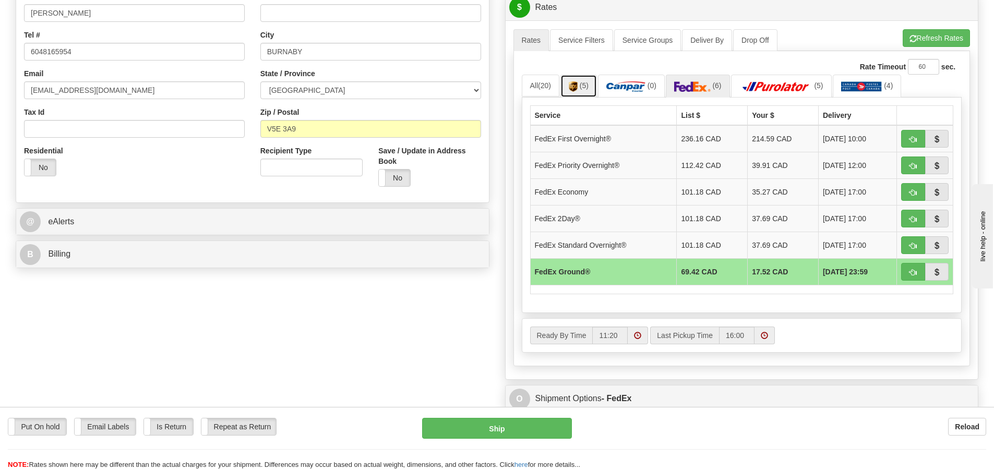
click at [587, 85] on span "(5)" at bounding box center [584, 85] width 9 height 8
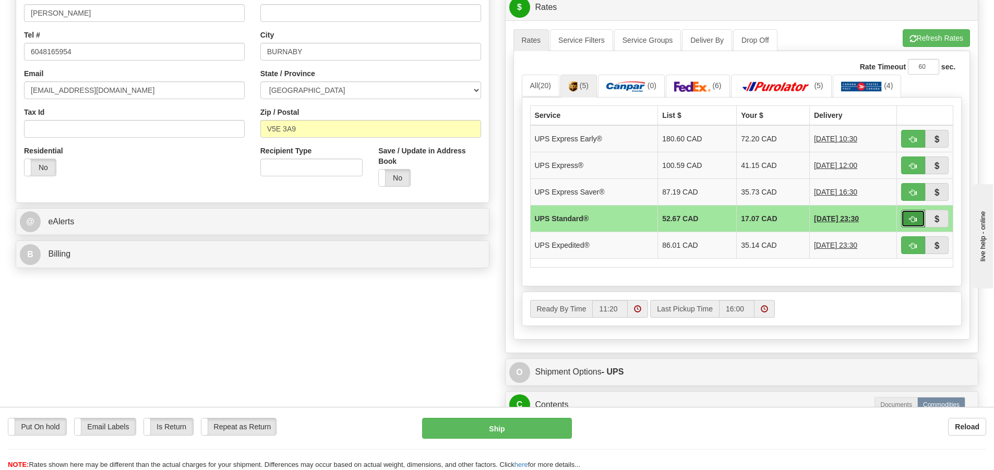
click at [909, 218] on button "button" at bounding box center [913, 219] width 24 height 18
type input "11"
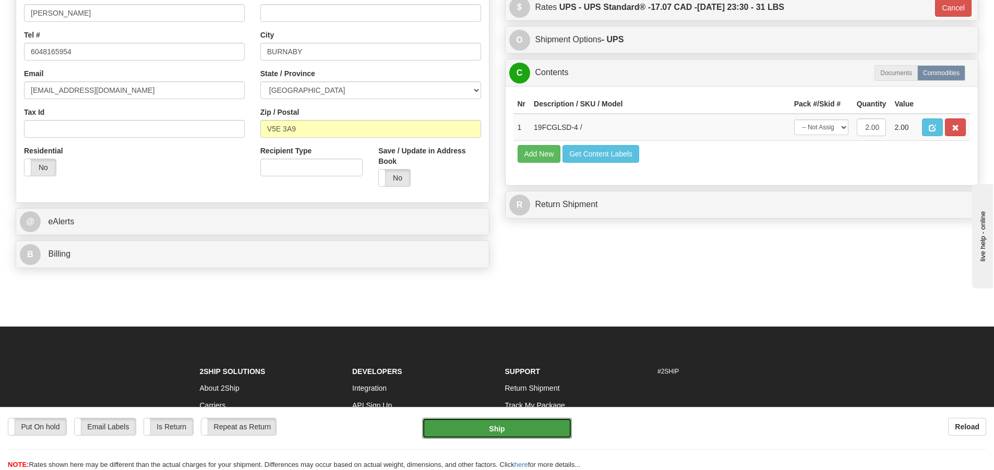
click at [514, 429] on button "Ship" at bounding box center [497, 428] width 150 height 21
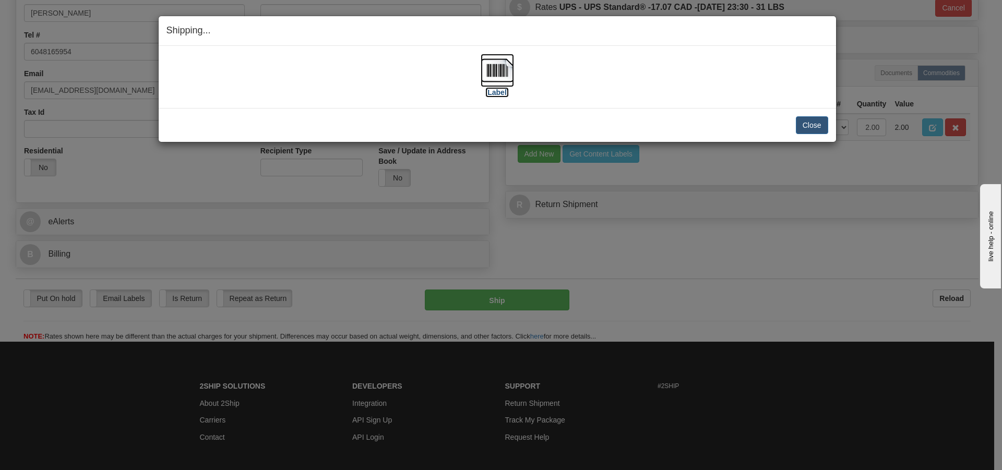
click at [499, 76] on img at bounding box center [497, 70] width 33 height 33
click at [811, 127] on button "Close" at bounding box center [812, 125] width 32 height 18
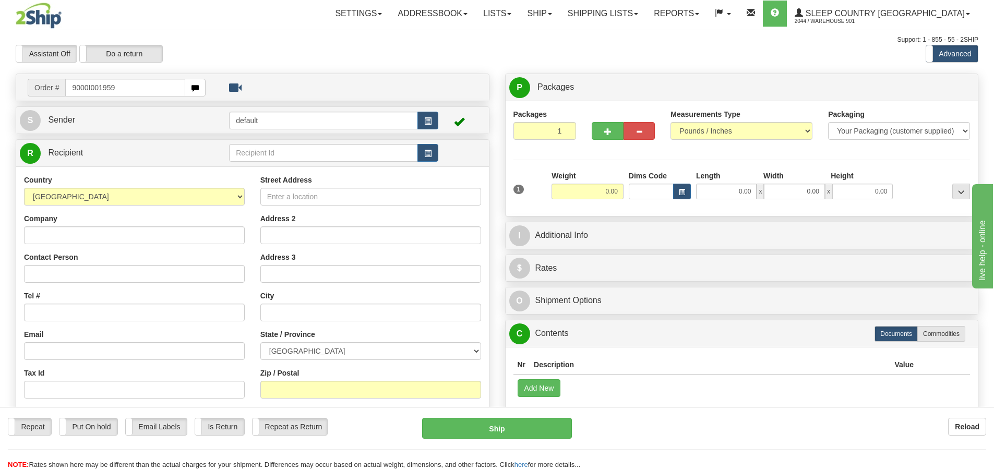
type input "9000I001959"
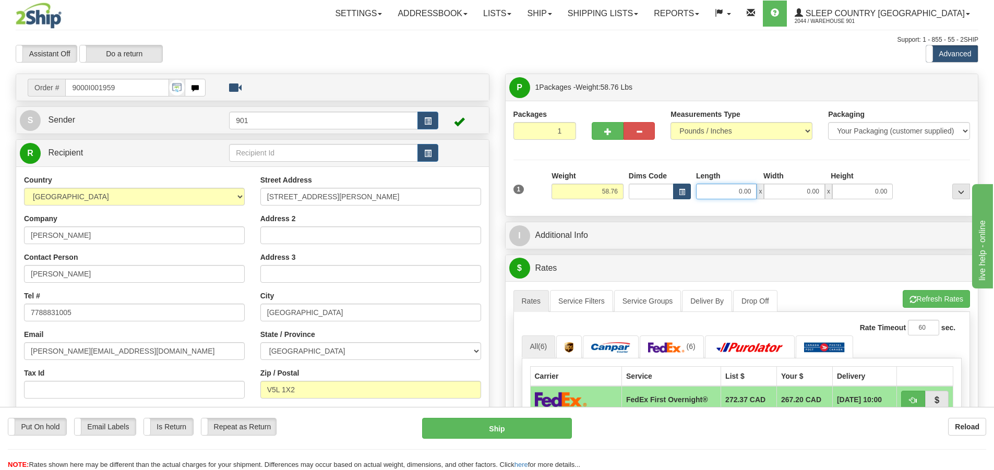
drag, startPoint x: 754, startPoint y: 191, endPoint x: 686, endPoint y: 193, distance: 67.9
click at [686, 193] on div "Dims Code Length Width Height x" at bounding box center [761, 185] width 270 height 29
type input "43.00"
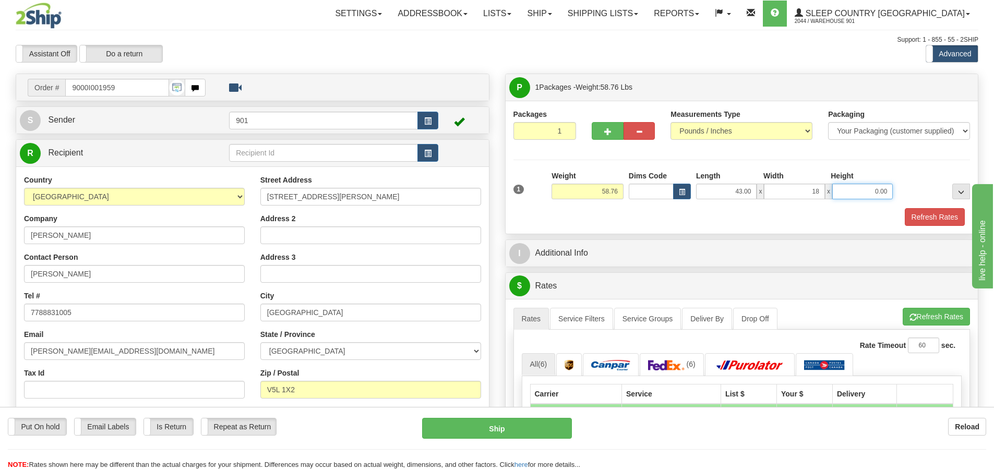
type input "18.00"
click at [924, 213] on button "Refresh Rates" at bounding box center [935, 217] width 60 height 18
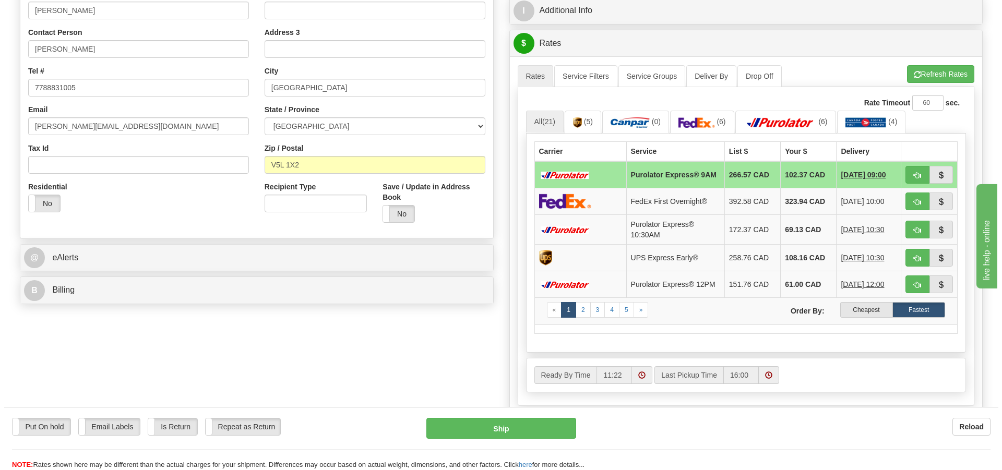
scroll to position [209, 0]
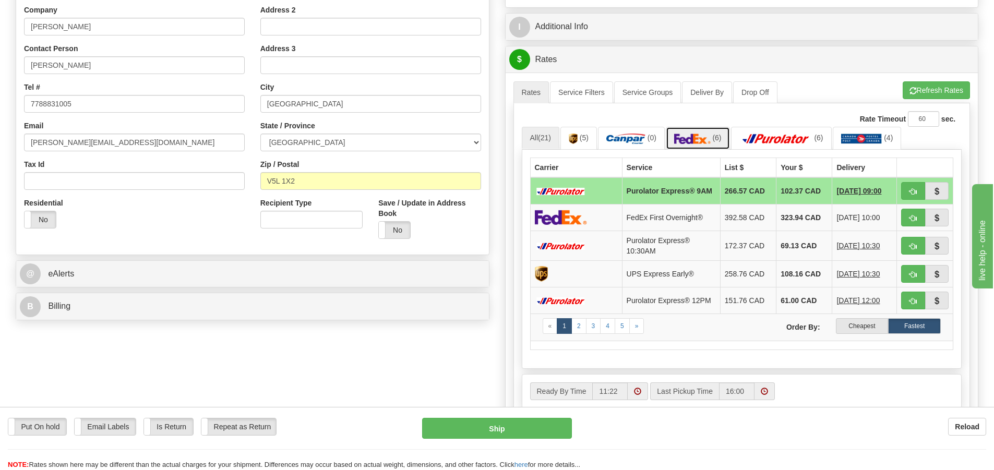
click at [707, 140] on img at bounding box center [692, 139] width 37 height 10
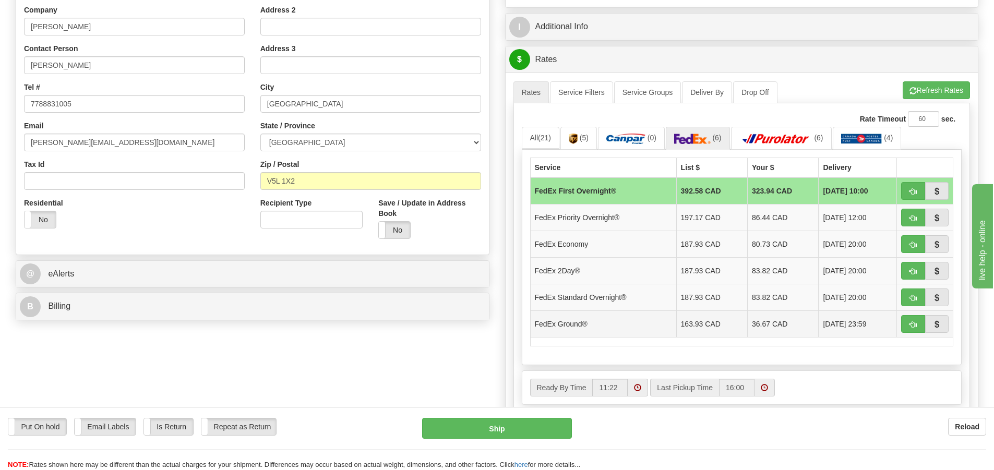
click at [753, 323] on td "36.67 CAD" at bounding box center [783, 324] width 71 height 27
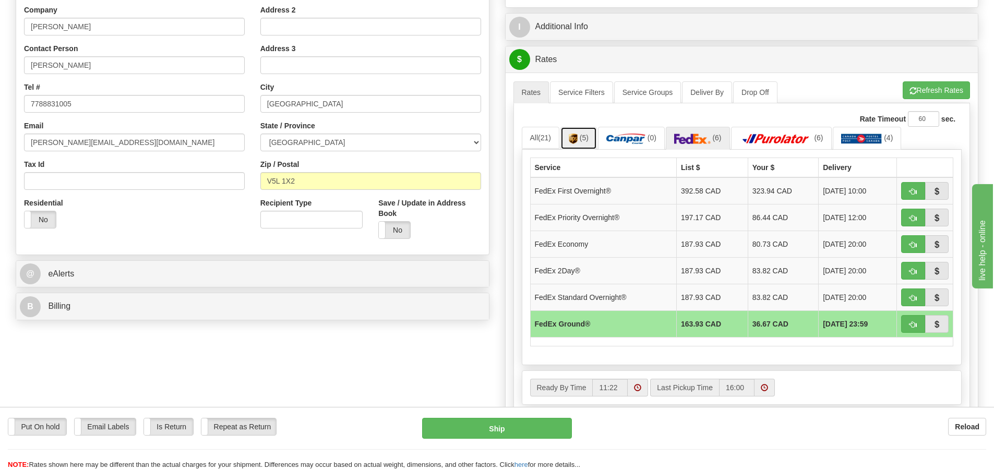
click at [582, 144] on link "(5)" at bounding box center [579, 138] width 37 height 22
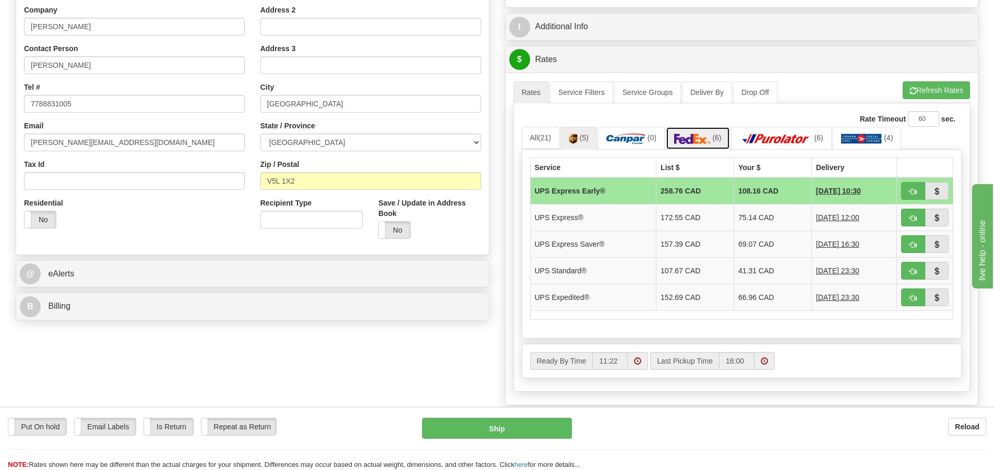
click at [711, 141] on img at bounding box center [692, 139] width 37 height 10
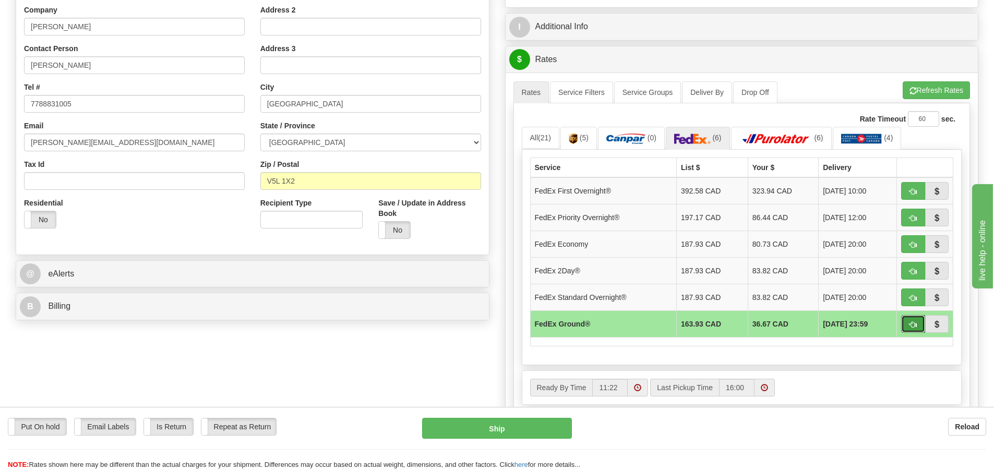
click at [907, 324] on button "button" at bounding box center [913, 324] width 24 height 18
type input "92"
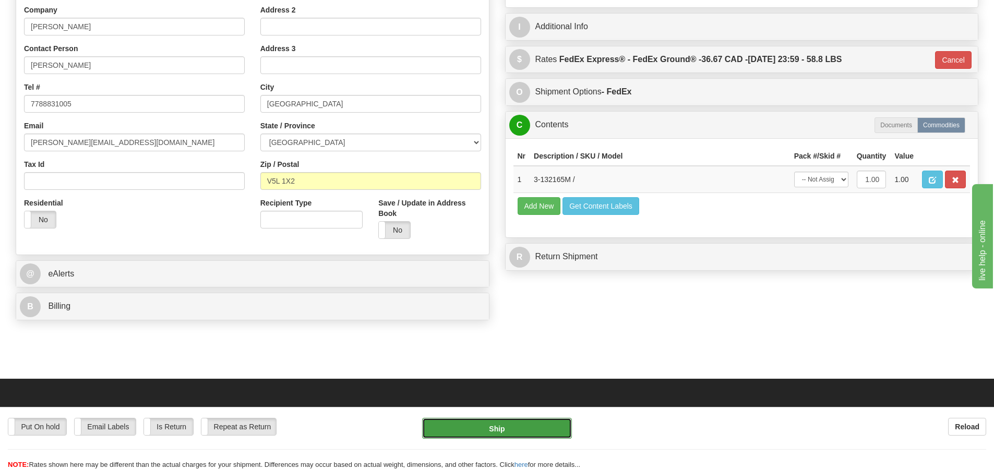
click at [524, 427] on button "Ship" at bounding box center [497, 428] width 150 height 21
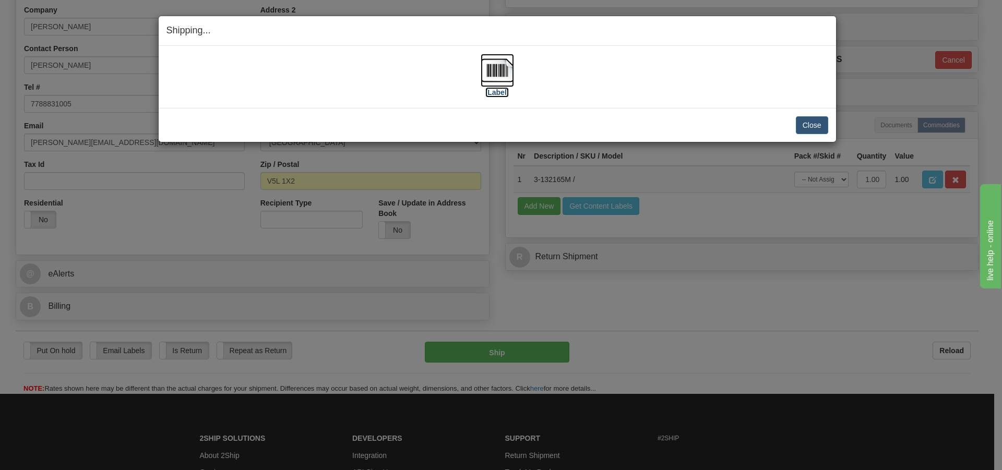
click at [503, 66] on img at bounding box center [497, 70] width 33 height 33
click at [812, 127] on button "Close" at bounding box center [812, 125] width 32 height 18
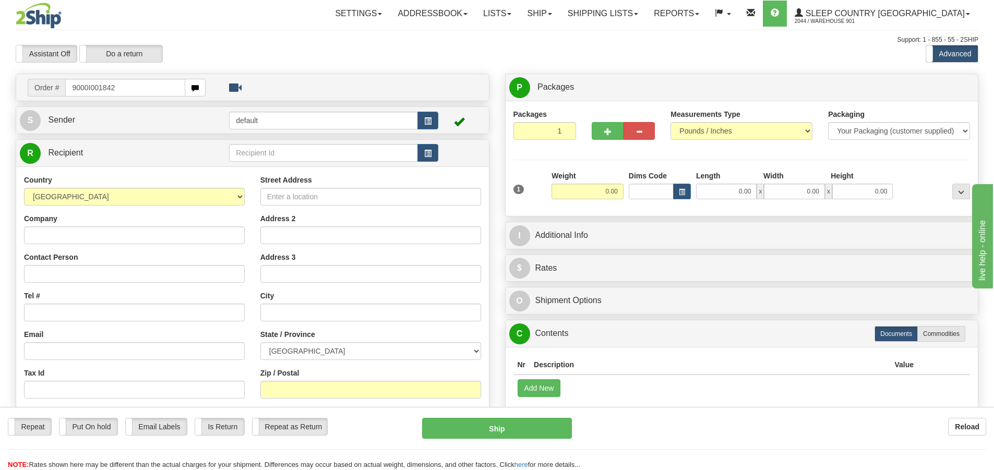
type input "9000I001842"
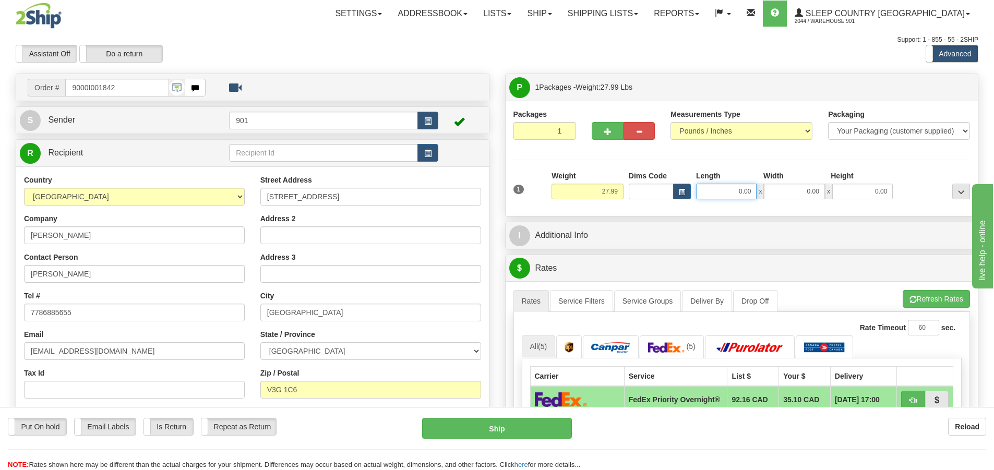
drag, startPoint x: 754, startPoint y: 189, endPoint x: 671, endPoint y: 189, distance: 83.0
click at [671, 189] on div "Dims Code Length Width Height x" at bounding box center [761, 185] width 270 height 29
type input "41.00"
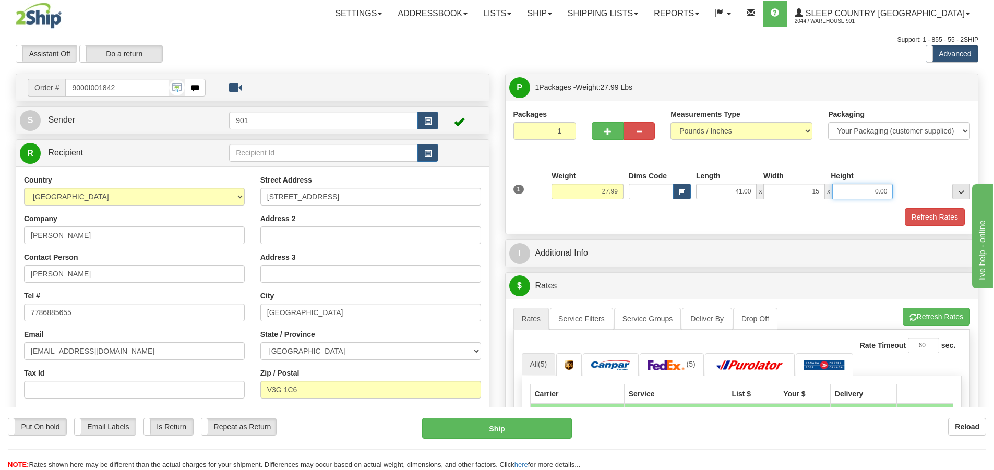
type input "15.00"
click at [924, 213] on button "Refresh Rates" at bounding box center [935, 217] width 60 height 18
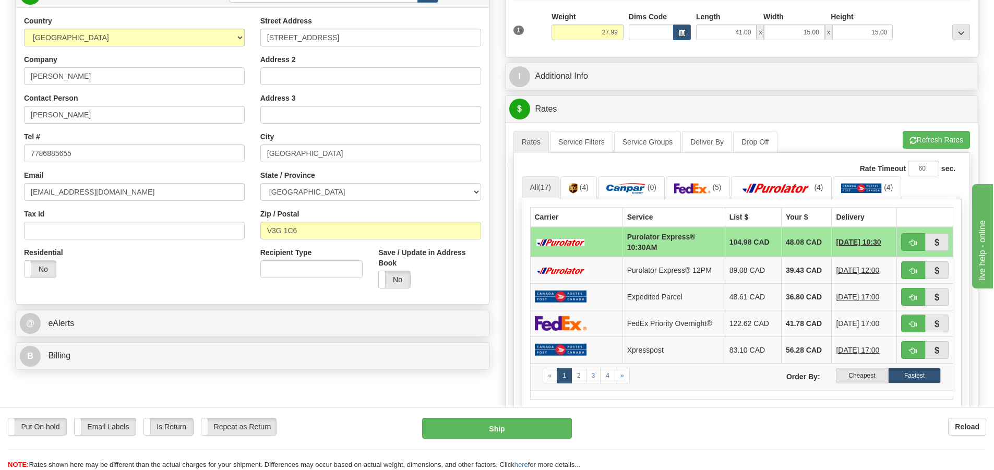
scroll to position [104, 0]
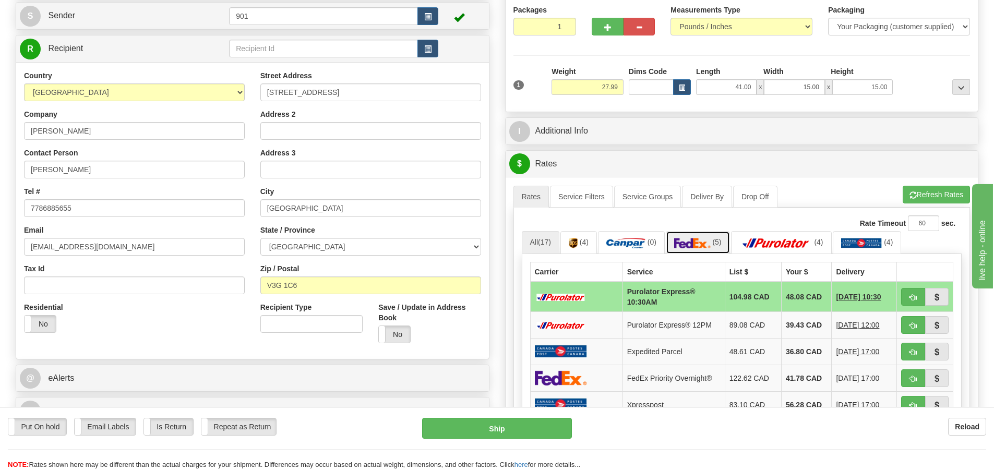
click at [708, 241] on img at bounding box center [692, 243] width 37 height 10
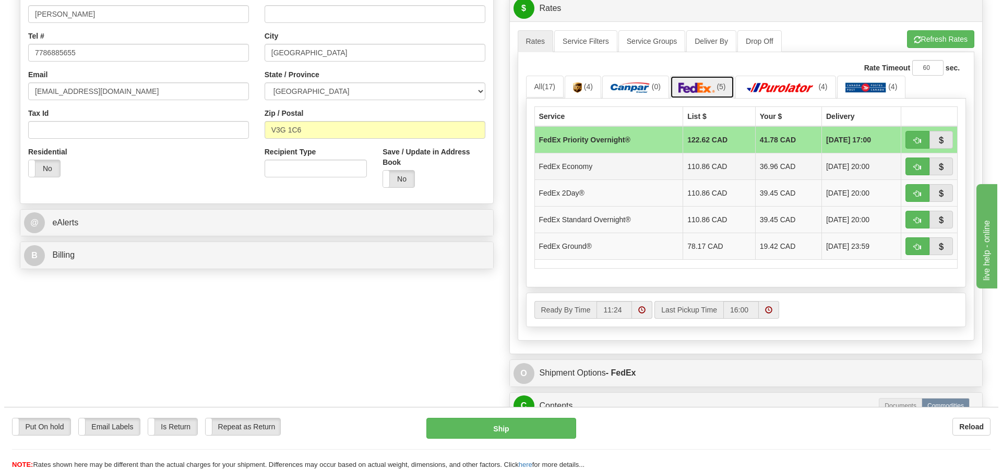
scroll to position [261, 0]
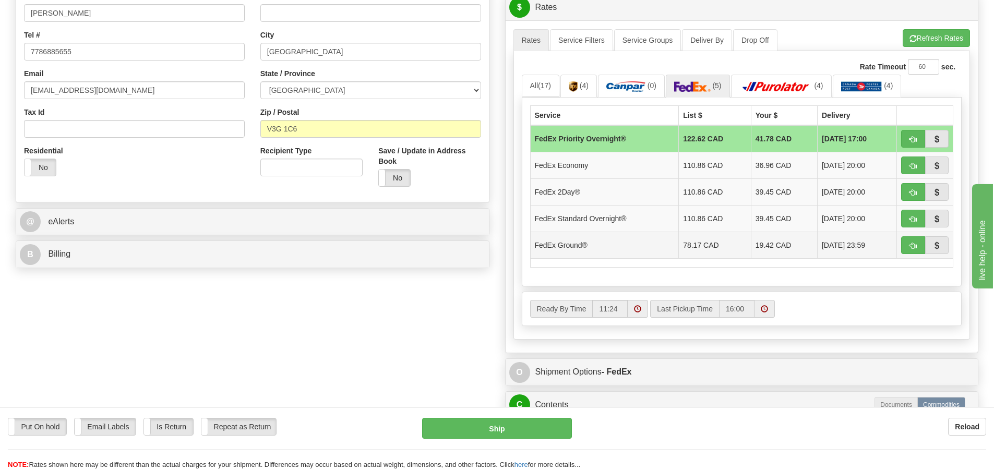
click at [774, 247] on td "19.42 CAD" at bounding box center [784, 245] width 66 height 27
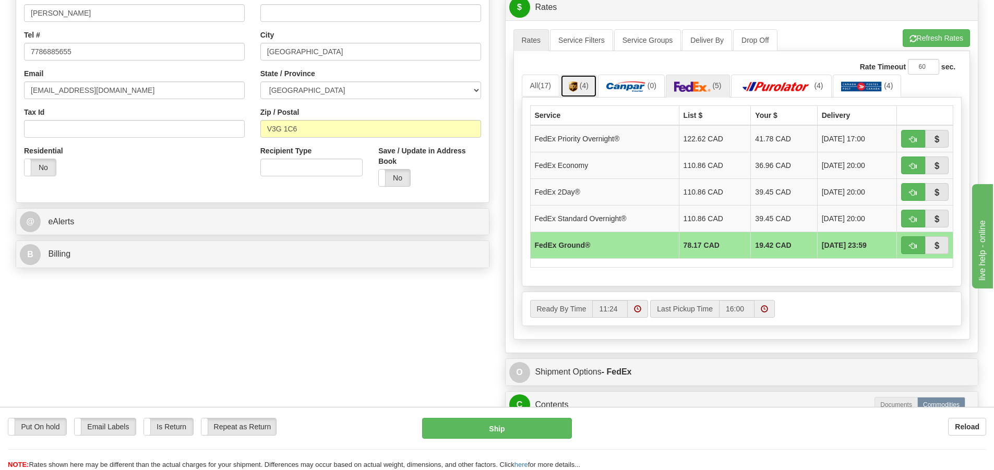
click at [589, 81] on link "(4)" at bounding box center [579, 86] width 37 height 22
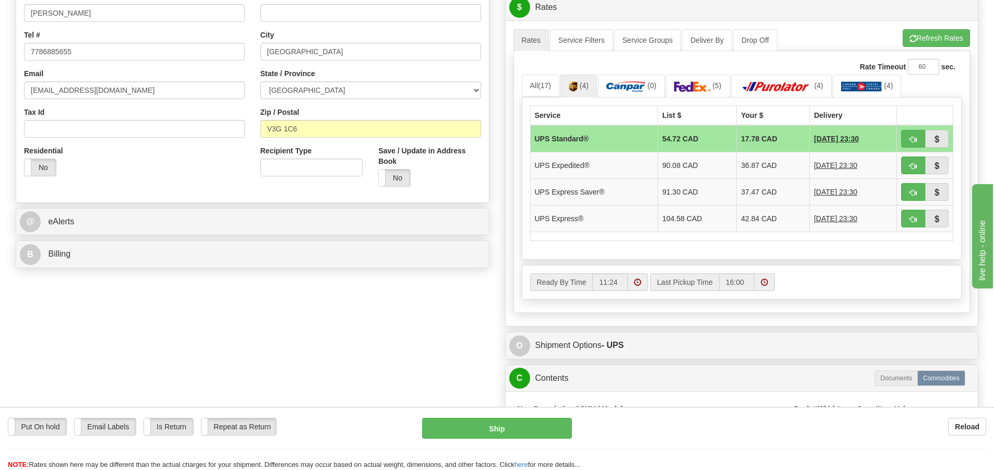
click at [765, 132] on td "17.78 CAD" at bounding box center [773, 138] width 73 height 27
click at [910, 140] on span "button" at bounding box center [913, 139] width 7 height 7
type input "11"
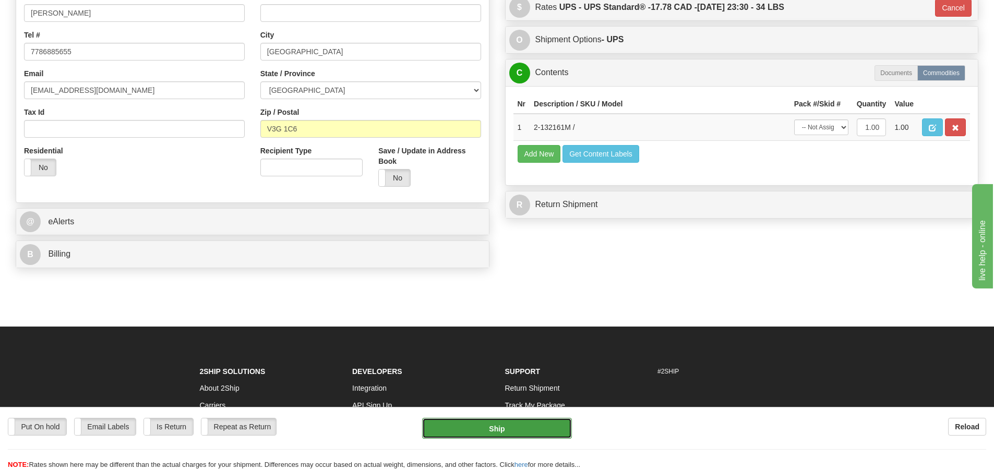
click at [503, 429] on button "Ship" at bounding box center [497, 428] width 150 height 21
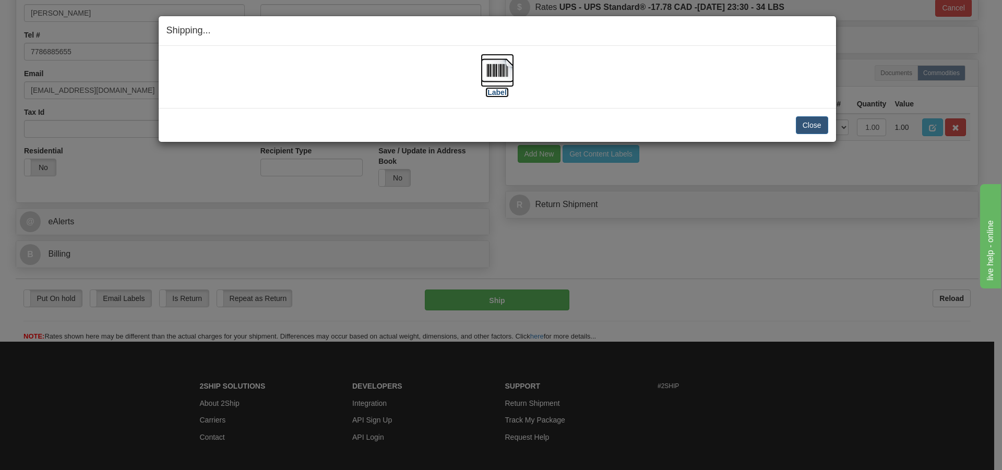
click at [507, 72] on img at bounding box center [497, 70] width 33 height 33
click at [817, 127] on button "Close" at bounding box center [812, 125] width 32 height 18
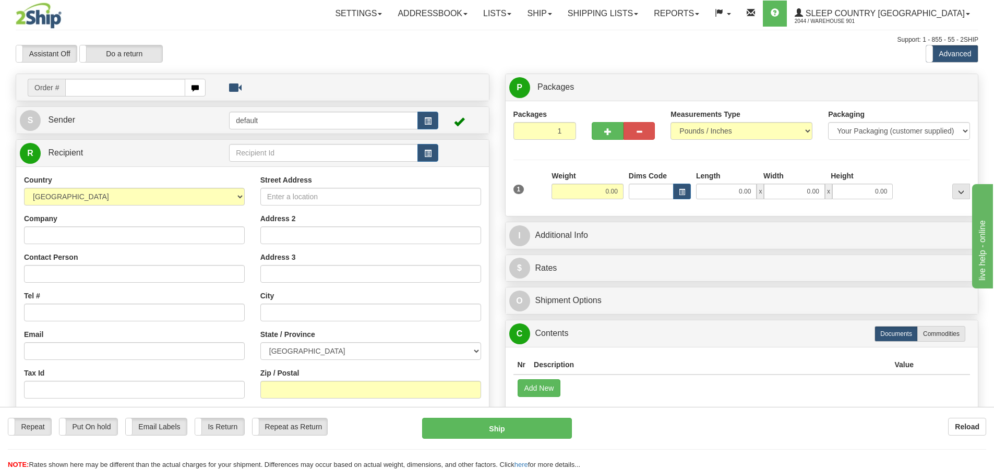
click at [77, 86] on input "text" at bounding box center [125, 88] width 120 height 18
type input "9000I001816"
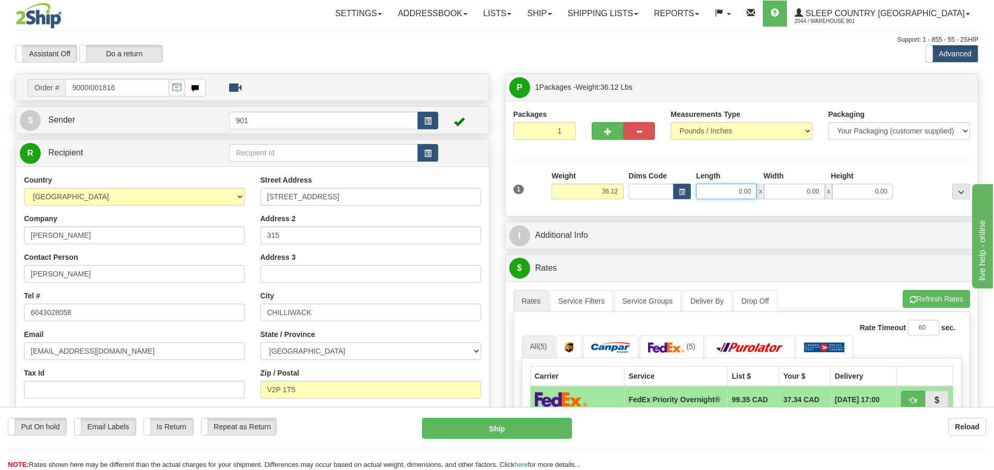
drag, startPoint x: 752, startPoint y: 191, endPoint x: 627, endPoint y: 197, distance: 124.9
click at [627, 197] on div "Dims Code Length Width Height x" at bounding box center [761, 185] width 270 height 29
type input "25.00"
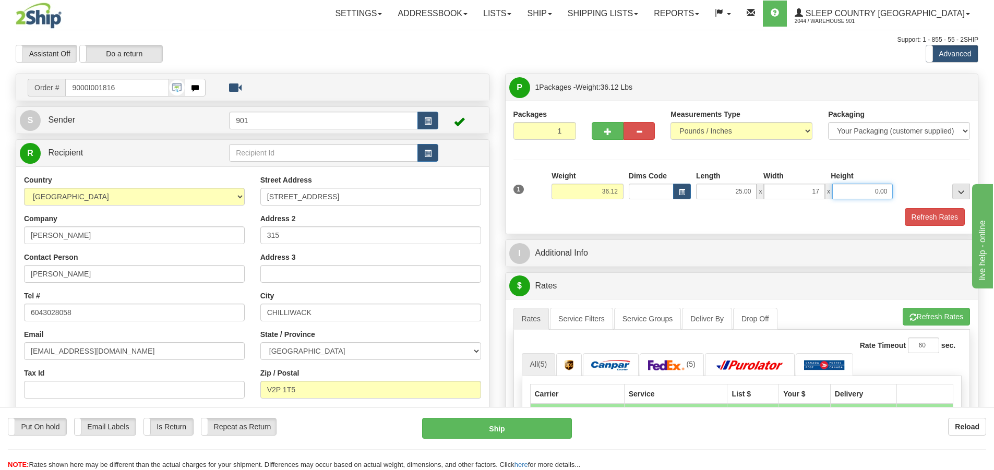
type input "17.00"
type input "16.00"
click at [926, 215] on button "Refresh Rates" at bounding box center [935, 217] width 60 height 18
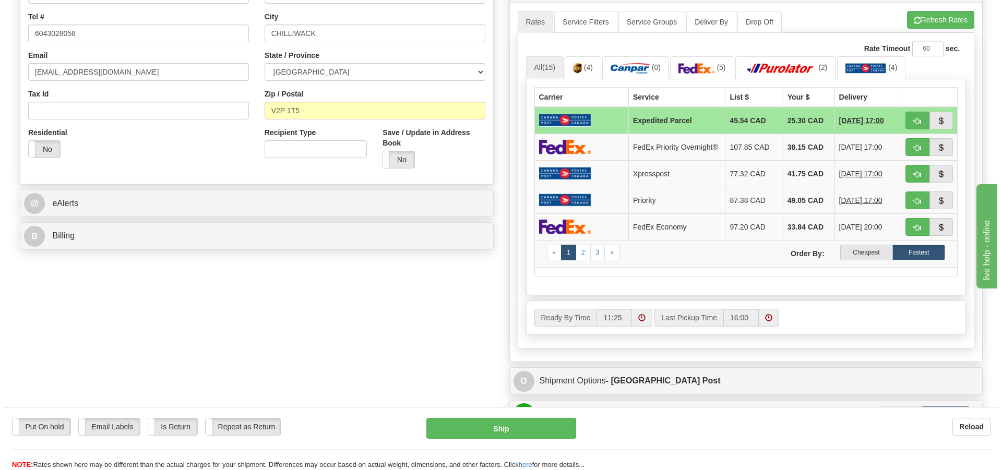
scroll to position [261, 0]
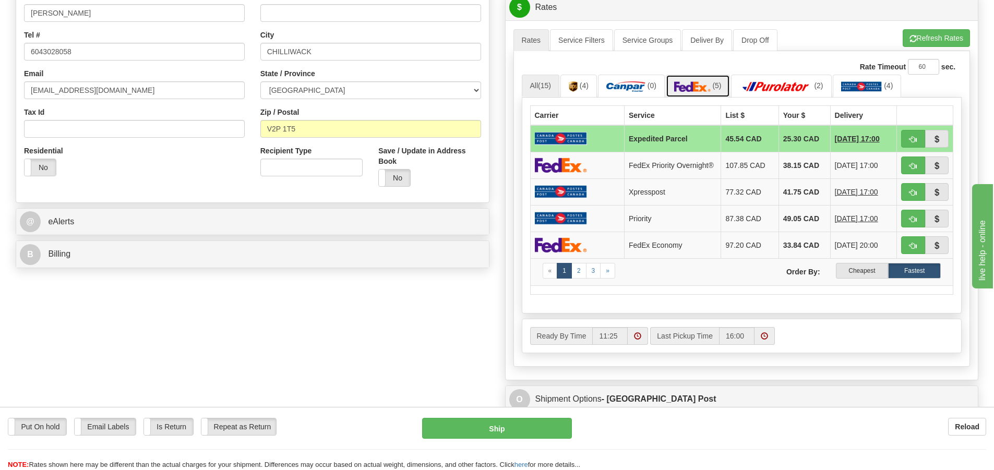
click at [703, 84] on img at bounding box center [692, 86] width 37 height 10
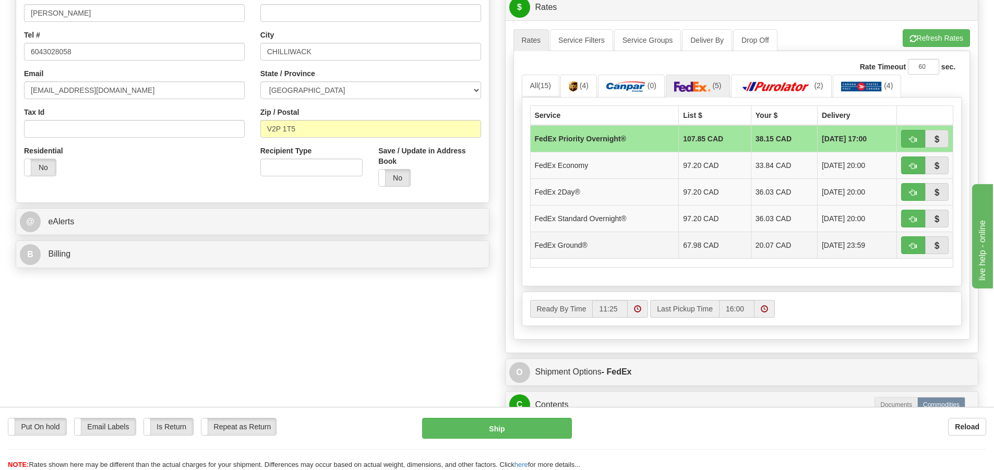
click at [751, 246] on td "20.07 CAD" at bounding box center [784, 245] width 66 height 27
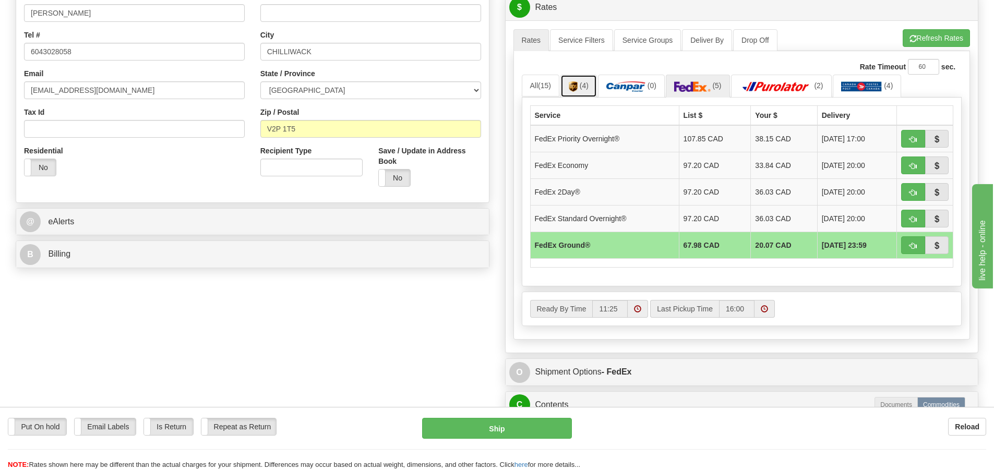
click at [582, 85] on span "(4)" at bounding box center [584, 85] width 9 height 8
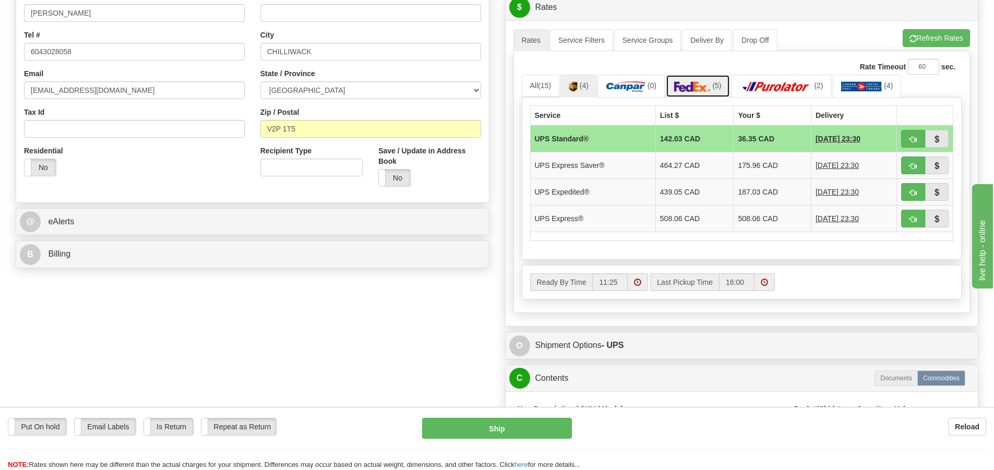
click at [712, 85] on link "(5)" at bounding box center [698, 86] width 64 height 22
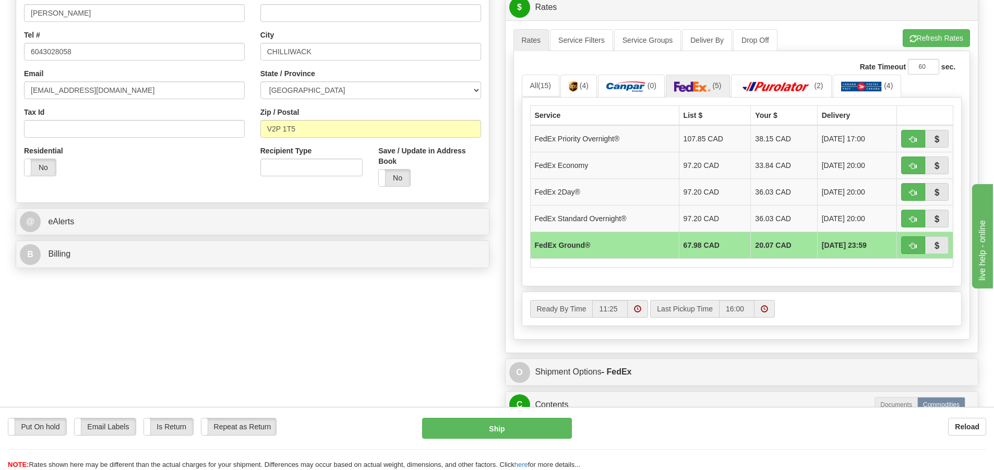
click at [763, 253] on td "20.07 CAD" at bounding box center [784, 245] width 66 height 27
click at [910, 246] on span "button" at bounding box center [913, 246] width 7 height 7
type input "92"
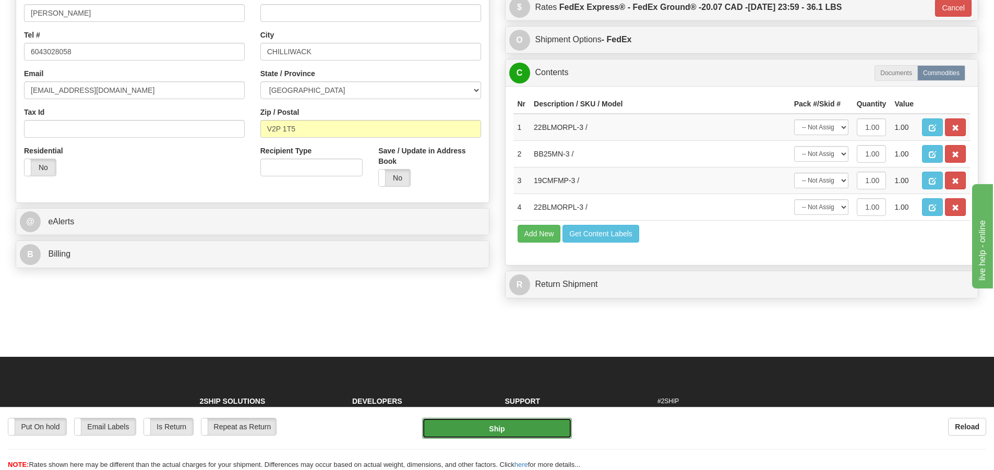
click at [501, 430] on button "Ship" at bounding box center [497, 428] width 150 height 21
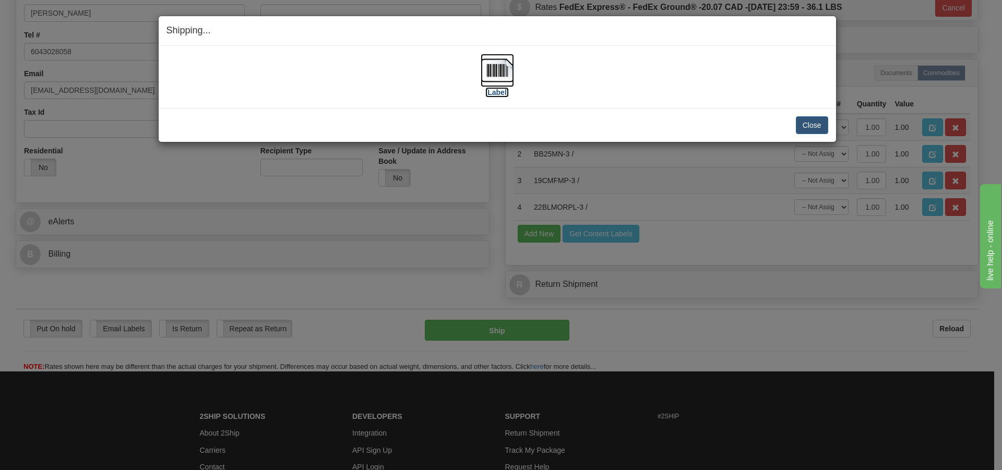
click at [498, 64] on img at bounding box center [497, 70] width 33 height 33
click at [811, 124] on button "Close" at bounding box center [812, 125] width 32 height 18
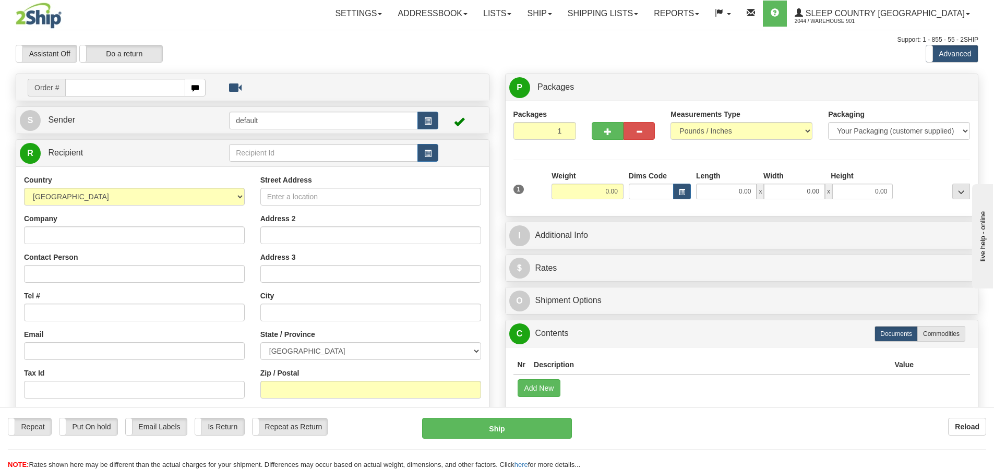
click at [71, 90] on input "text" at bounding box center [125, 88] width 120 height 18
type input "9000I001578"
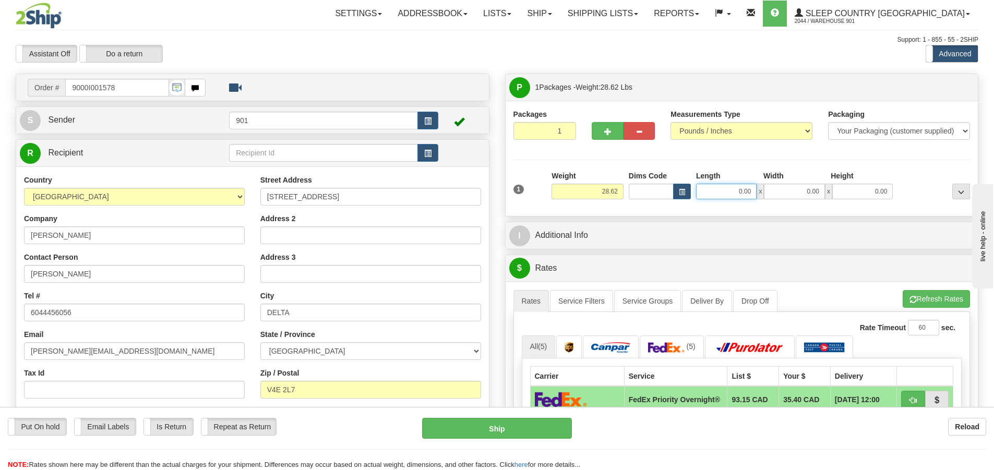
drag, startPoint x: 753, startPoint y: 191, endPoint x: 656, endPoint y: 191, distance: 97.1
click at [656, 191] on div "Dims Code Length Width Height x" at bounding box center [761, 185] width 270 height 29
type input "32.00"
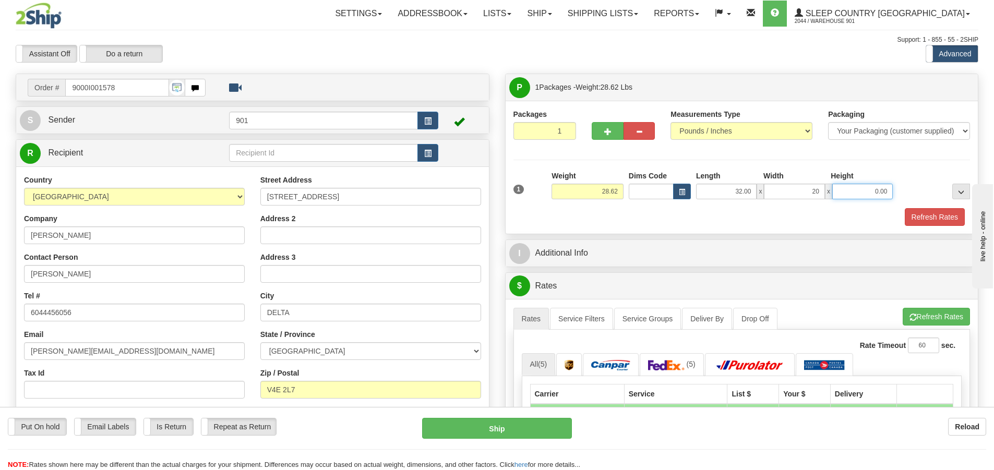
type input "20.00"
type input "16.00"
click at [940, 216] on button "Refresh Rates" at bounding box center [935, 217] width 60 height 18
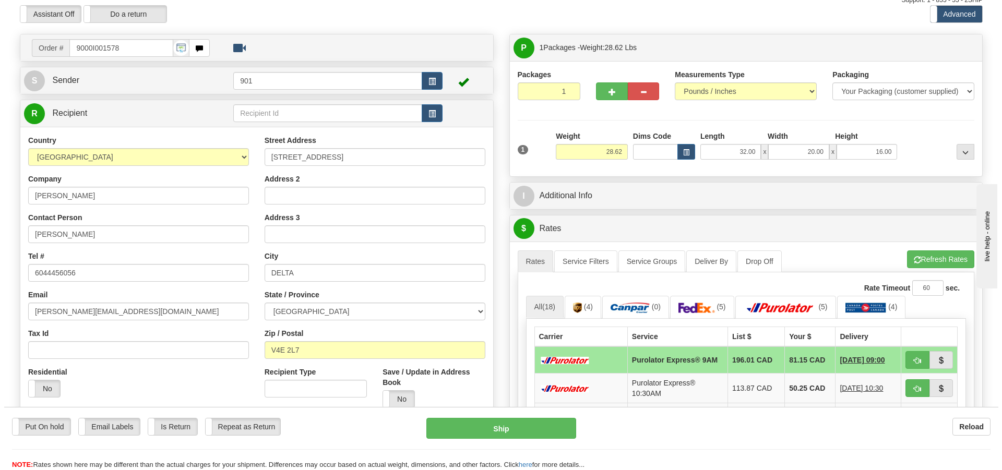
scroll to position [261, 0]
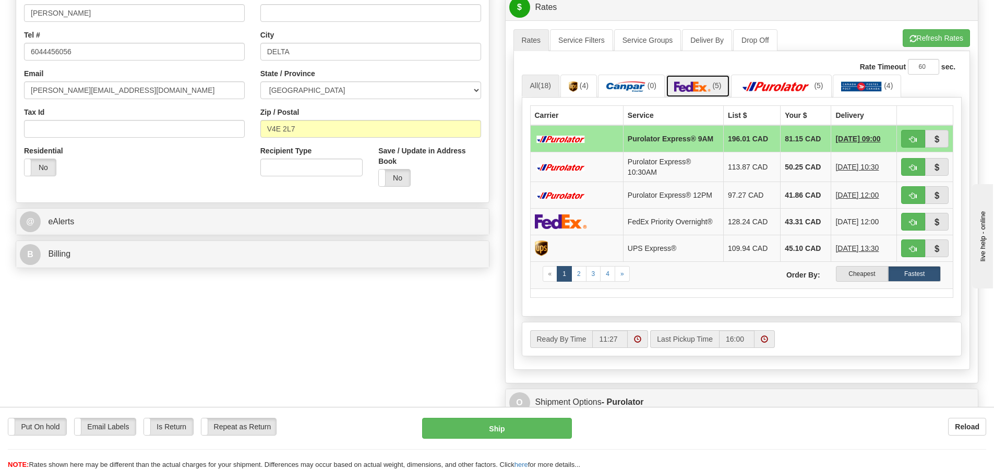
click at [707, 88] on img at bounding box center [692, 86] width 37 height 10
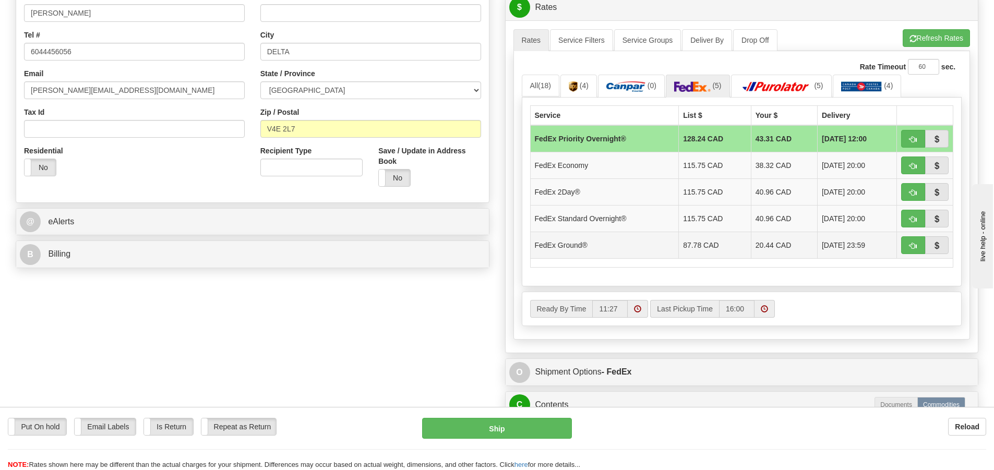
click at [778, 251] on td "20.44 CAD" at bounding box center [784, 245] width 66 height 27
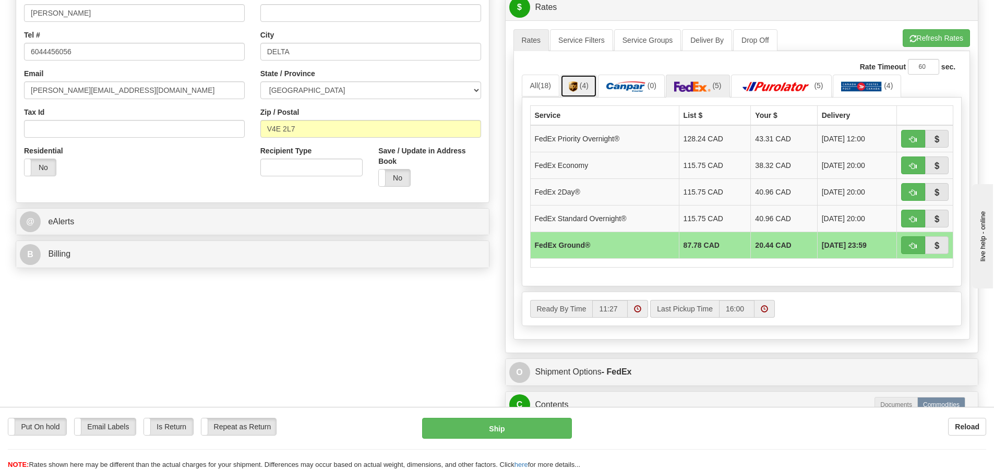
click at [586, 89] on span "(4)" at bounding box center [584, 85] width 9 height 8
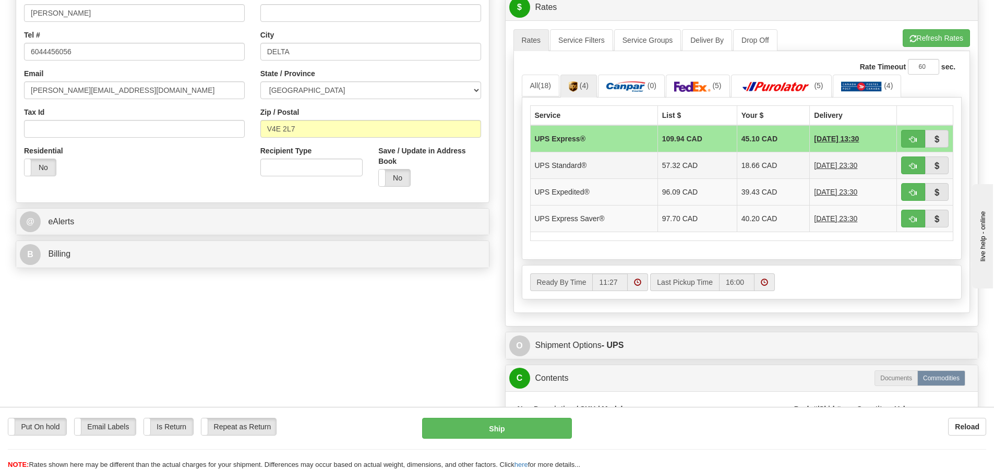
click at [766, 167] on td "18.66 CAD" at bounding box center [773, 165] width 73 height 27
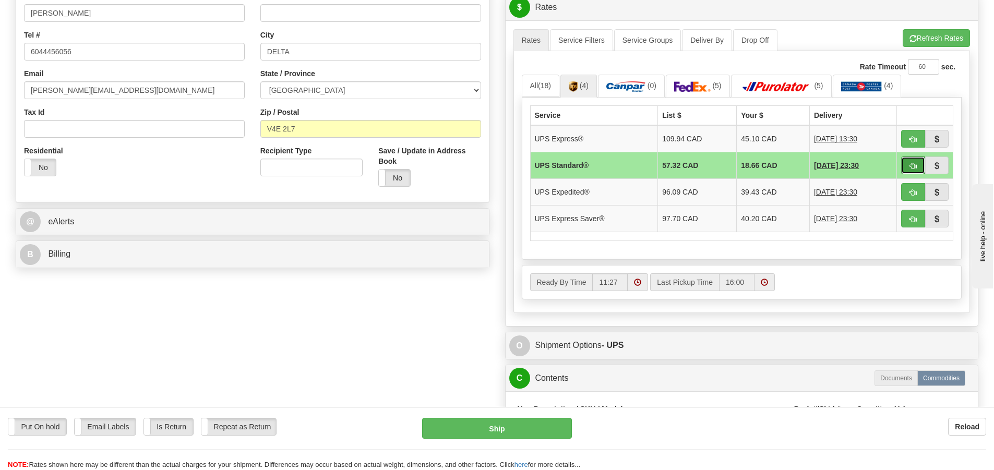
click at [912, 166] on span "button" at bounding box center [913, 166] width 7 height 7
type input "11"
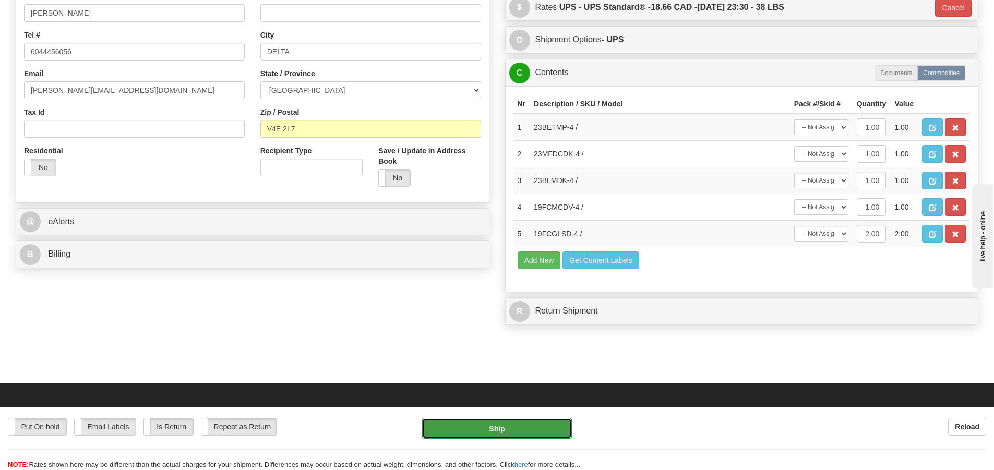
click at [504, 430] on button "Ship" at bounding box center [497, 428] width 150 height 21
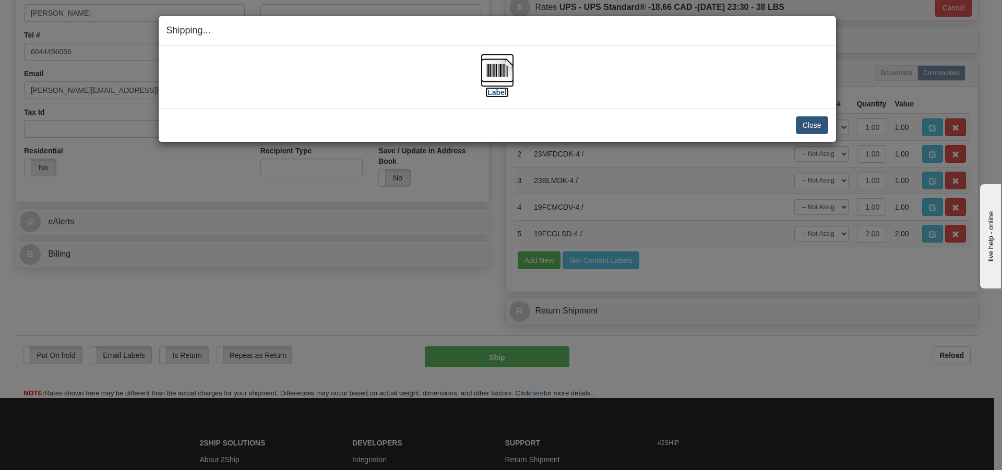
click at [493, 78] on img at bounding box center [497, 70] width 33 height 33
click at [808, 124] on button "Close" at bounding box center [812, 125] width 32 height 18
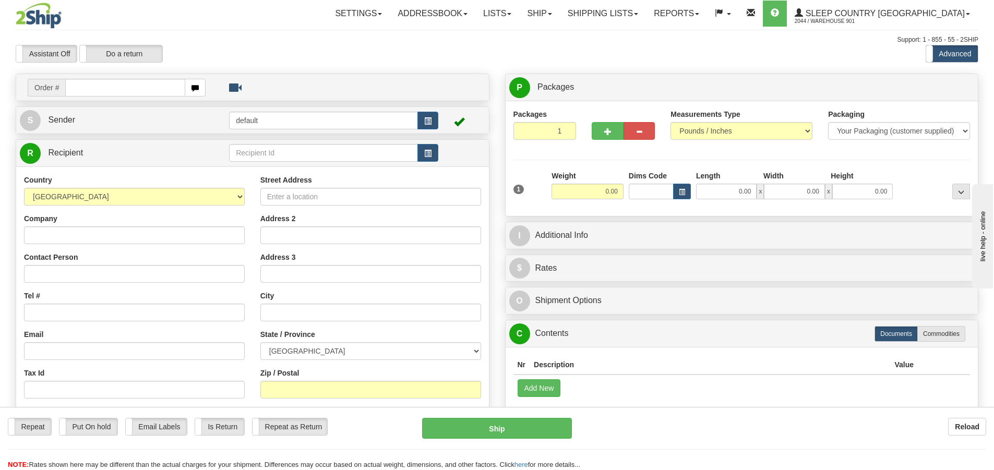
click at [78, 88] on input "text" at bounding box center [125, 88] width 120 height 18
type input "9000I001403"
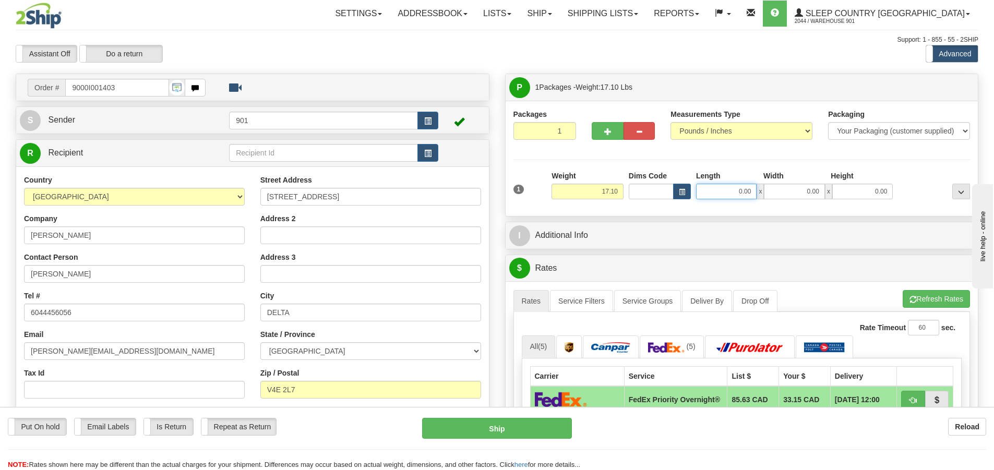
drag, startPoint x: 755, startPoint y: 193, endPoint x: 610, endPoint y: 181, distance: 145.6
click at [662, 199] on div "Dims Code Length Width Height x" at bounding box center [761, 185] width 270 height 29
type input "23.00"
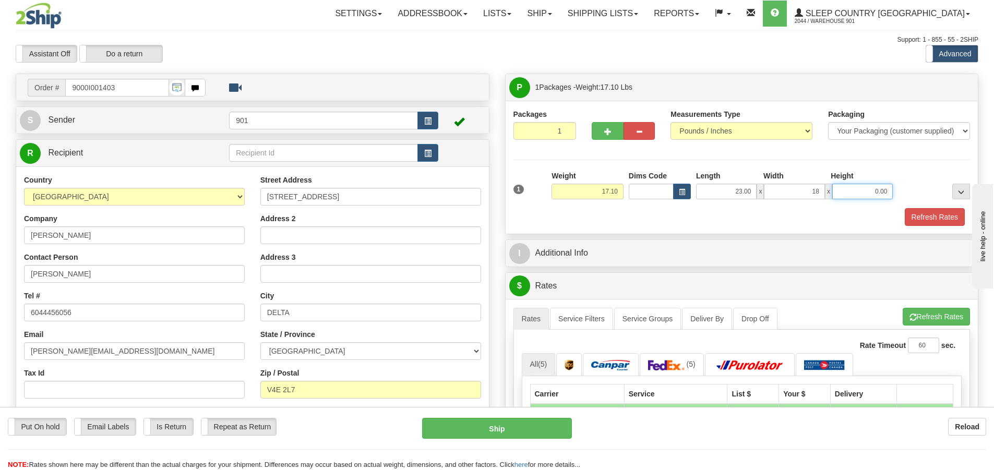
type input "18.00"
type input "16.00"
click at [940, 217] on button "Refresh Rates" at bounding box center [935, 217] width 60 height 18
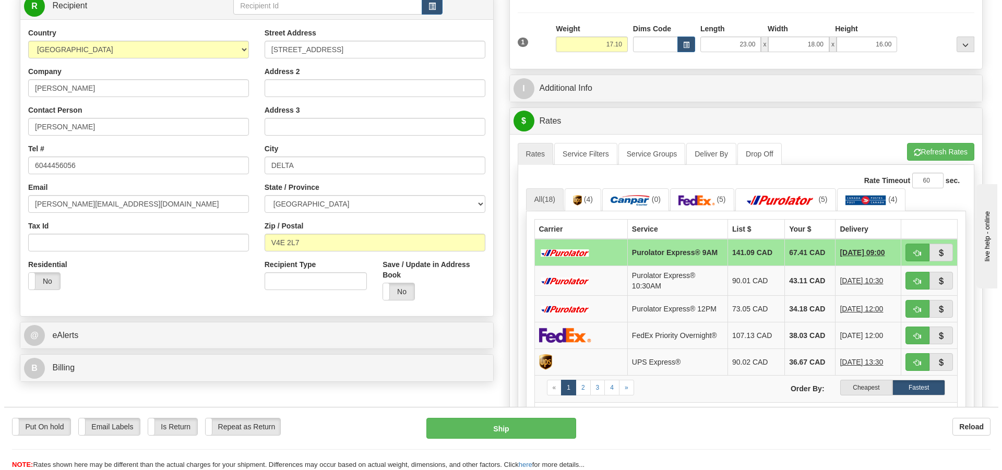
scroll to position [157, 0]
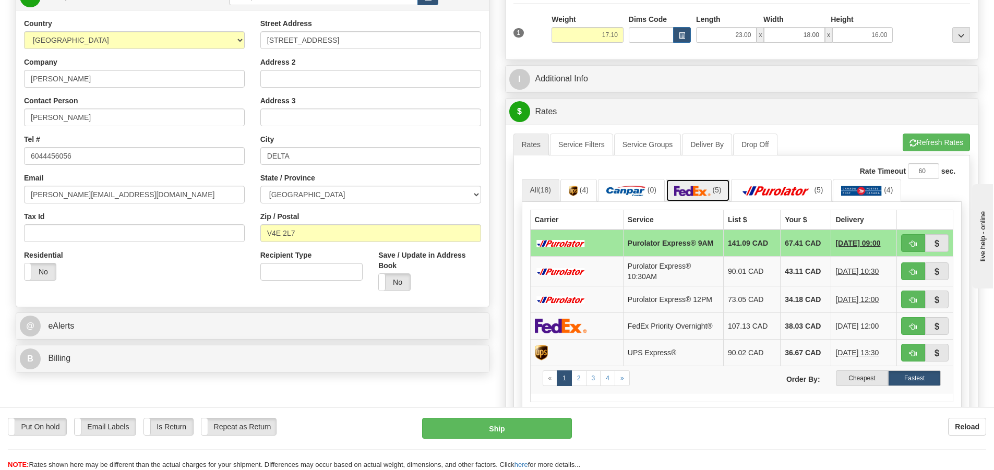
click at [708, 194] on img at bounding box center [692, 191] width 37 height 10
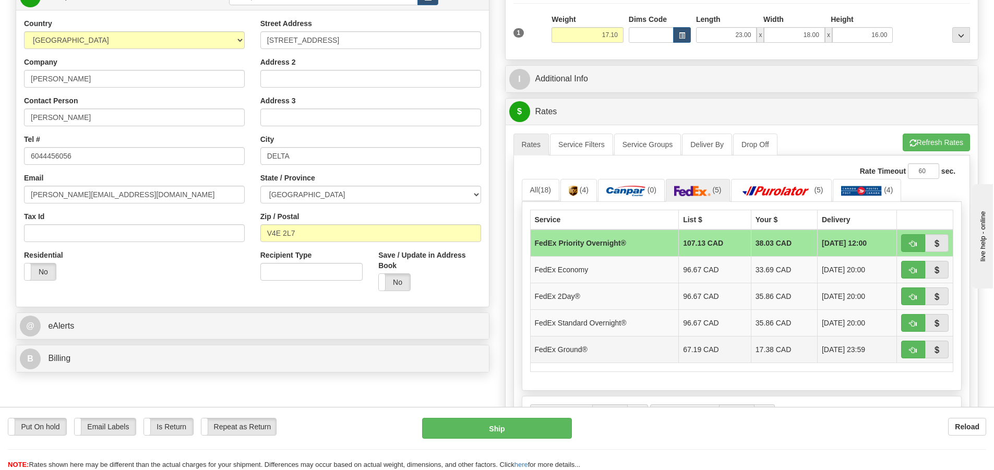
click at [760, 355] on td "17.38 CAD" at bounding box center [784, 349] width 66 height 27
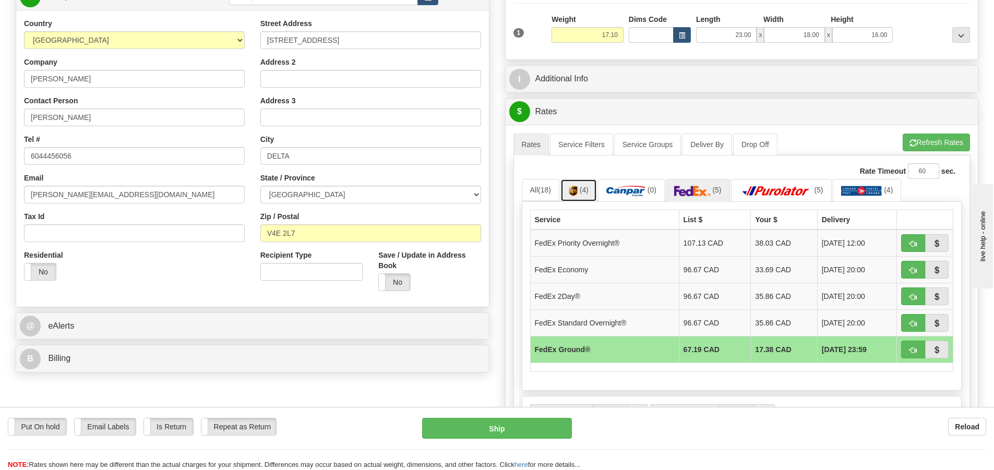
click at [587, 193] on span "(4)" at bounding box center [584, 190] width 9 height 8
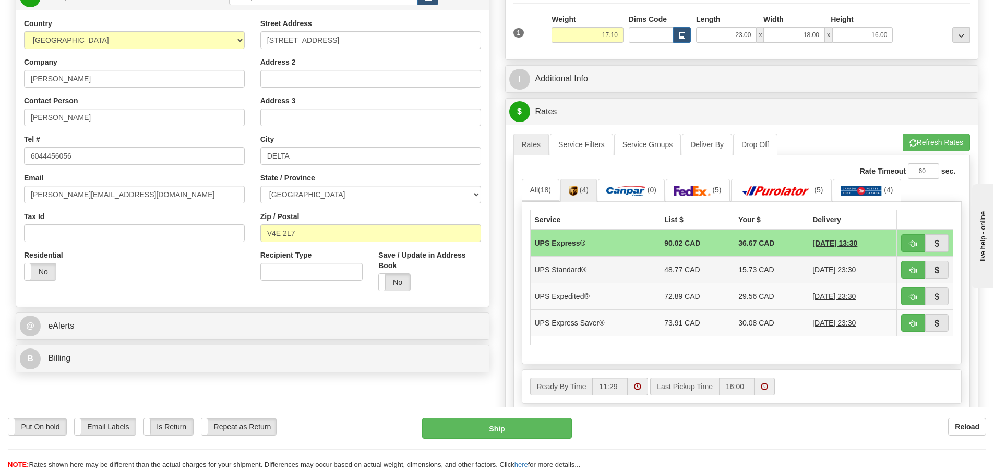
click at [740, 276] on td "15.73 CAD" at bounding box center [771, 269] width 74 height 27
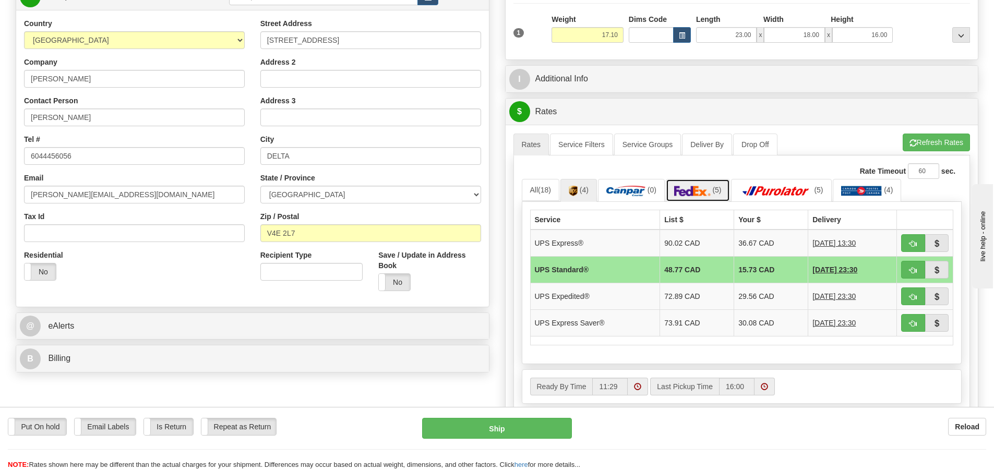
click at [704, 194] on img at bounding box center [692, 191] width 37 height 10
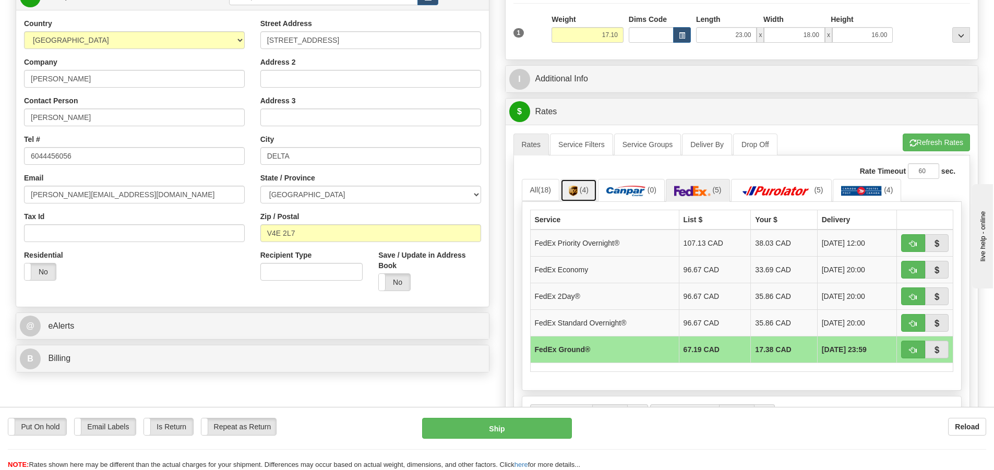
click at [577, 189] on img at bounding box center [573, 191] width 9 height 10
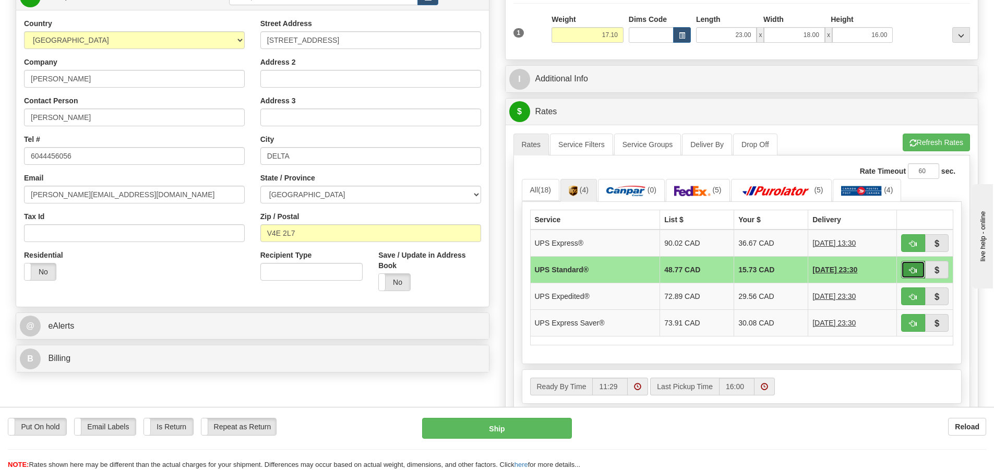
click at [908, 269] on button "button" at bounding box center [913, 270] width 24 height 18
type input "11"
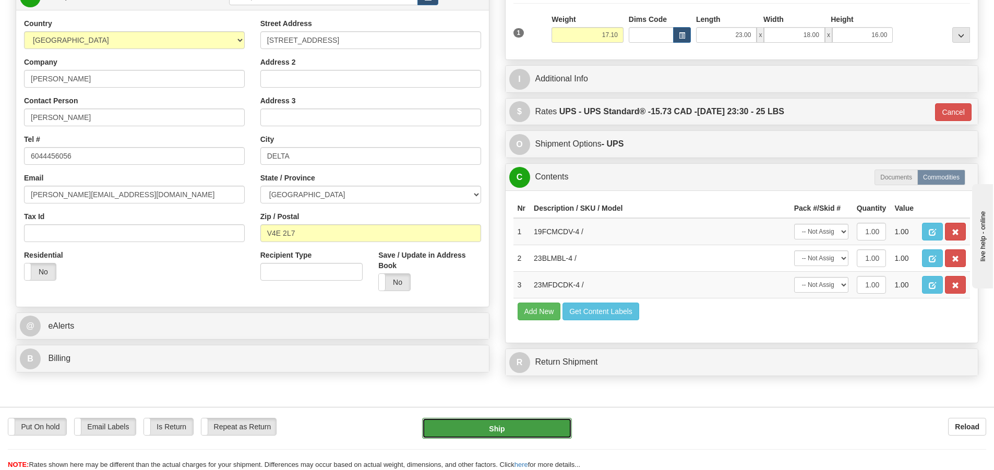
click at [482, 429] on button "Ship" at bounding box center [497, 428] width 150 height 21
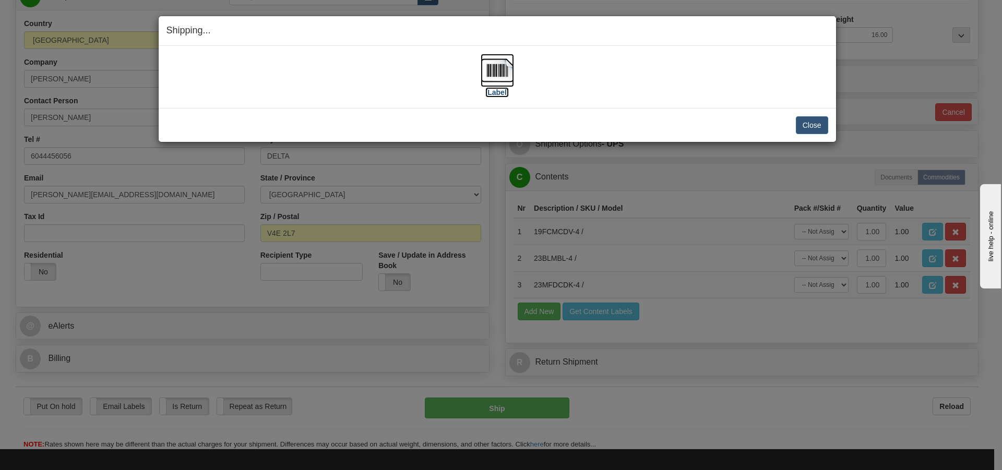
click at [504, 74] on img at bounding box center [497, 70] width 33 height 33
click at [817, 125] on button "Close" at bounding box center [812, 125] width 32 height 18
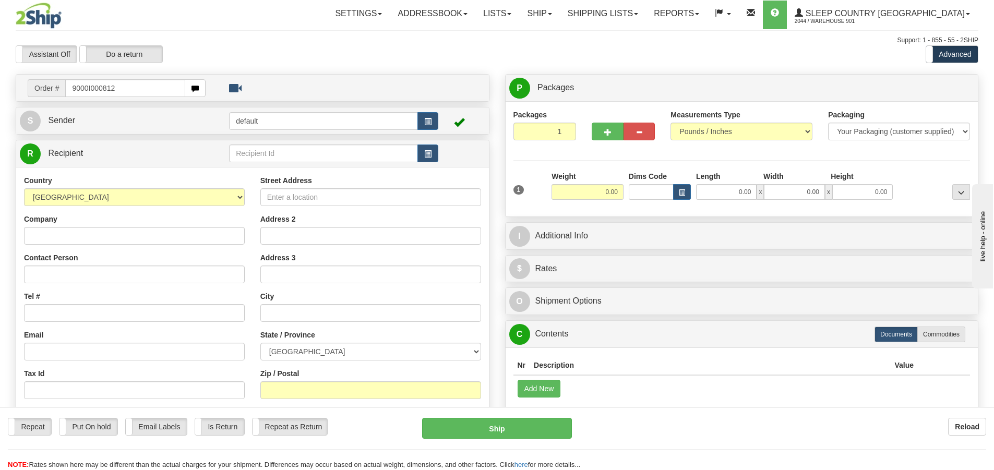
type input "9000I000812"
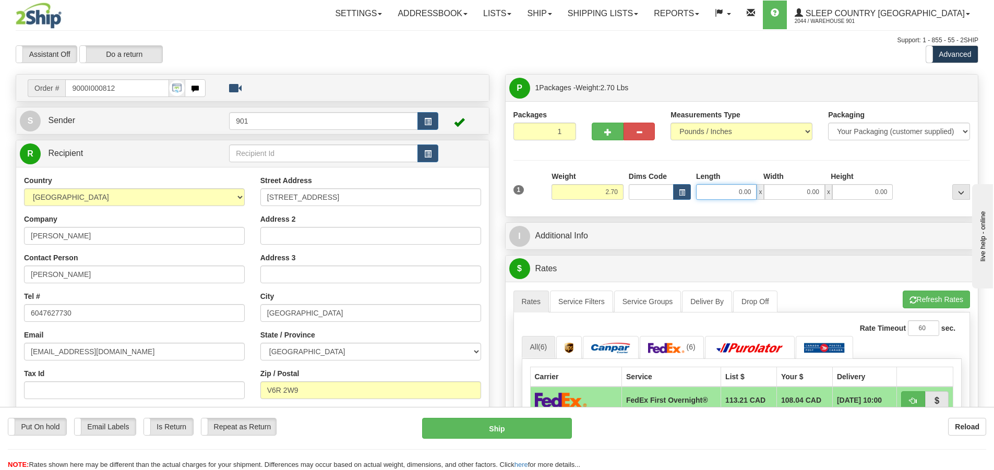
drag, startPoint x: 755, startPoint y: 188, endPoint x: 658, endPoint y: 188, distance: 97.1
click at [658, 188] on div "Dims Code Length Width Height x" at bounding box center [761, 185] width 270 height 29
type input "13.00"
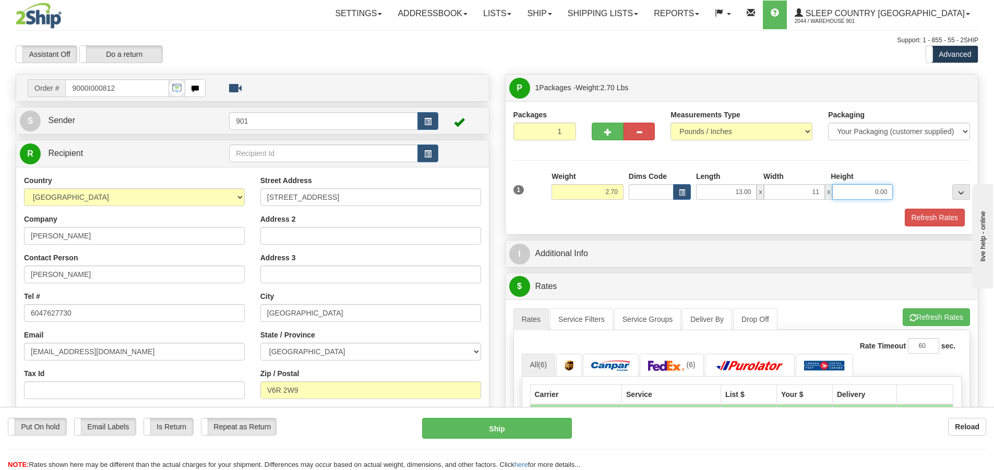
type input "11.00"
type input "3.00"
click at [918, 215] on button "Refresh Rates" at bounding box center [935, 218] width 60 height 18
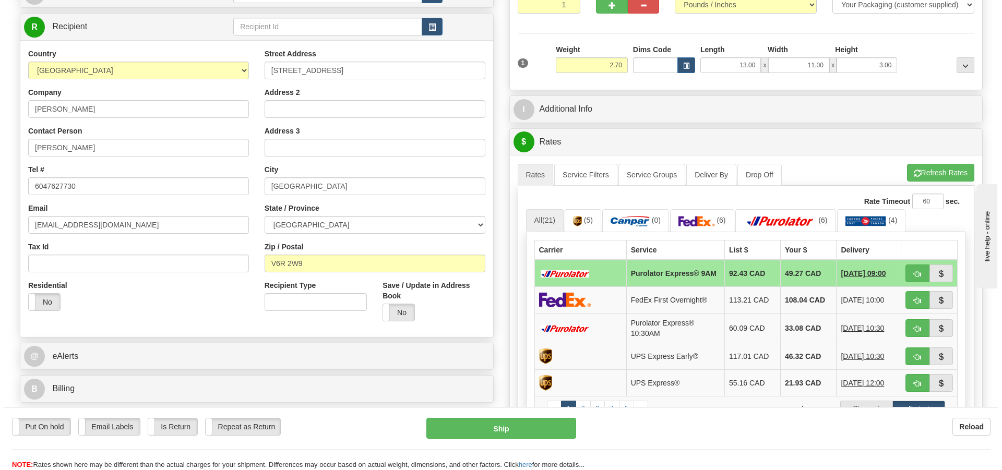
scroll to position [157, 0]
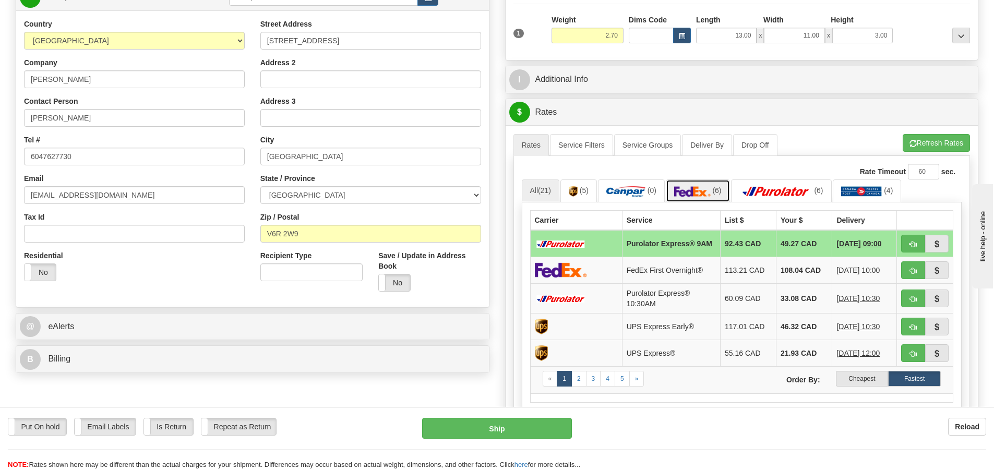
click at [700, 188] on img at bounding box center [692, 191] width 37 height 10
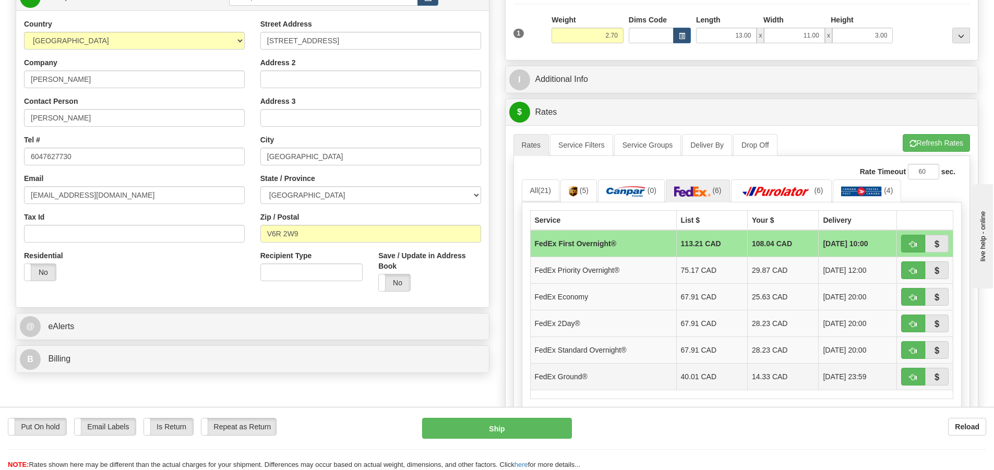
click at [765, 378] on td "14.33 CAD" at bounding box center [783, 376] width 71 height 27
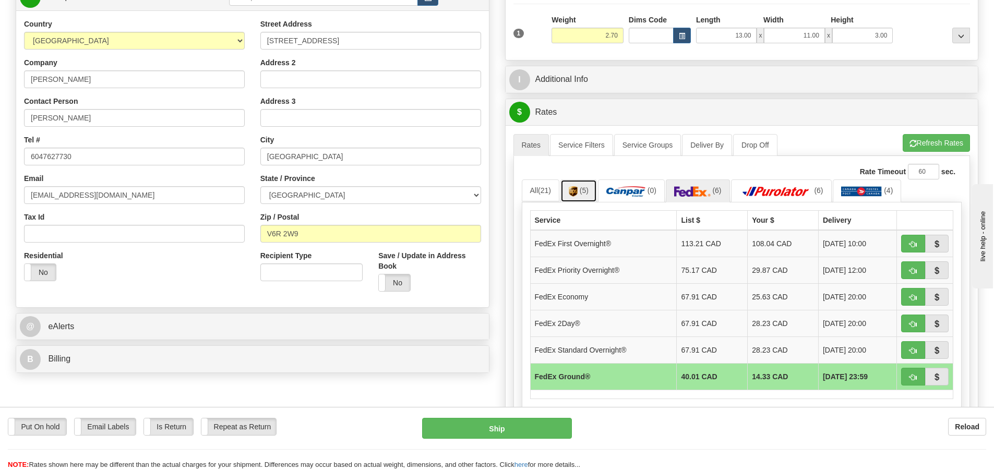
click at [593, 189] on link "(5)" at bounding box center [579, 191] width 37 height 22
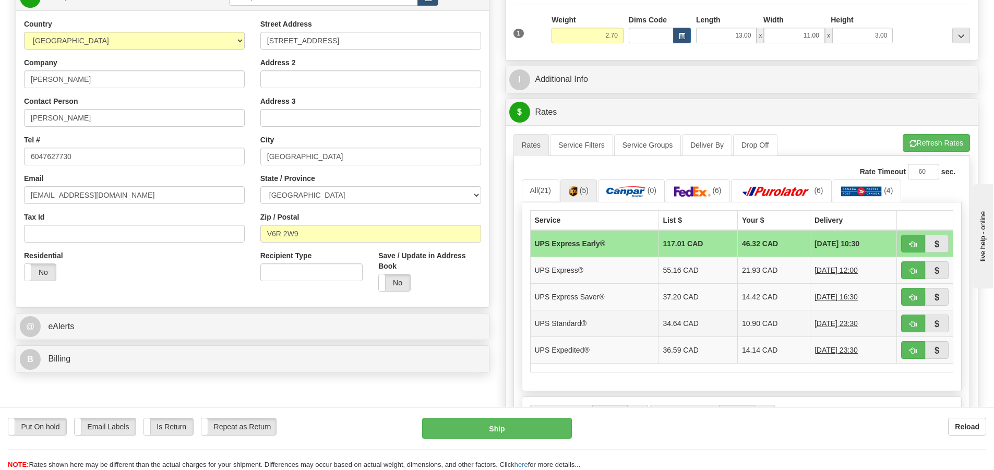
click at [744, 322] on td "10.90 CAD" at bounding box center [773, 323] width 73 height 27
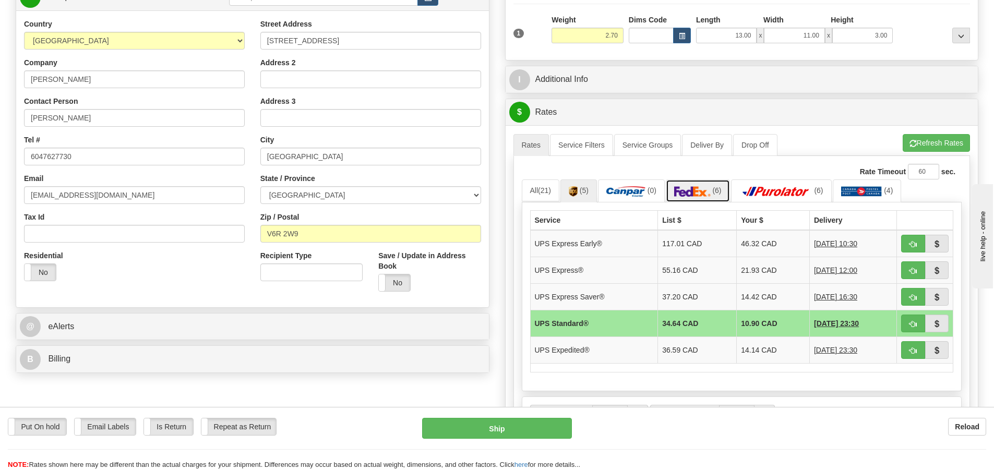
click at [694, 194] on img at bounding box center [692, 191] width 37 height 10
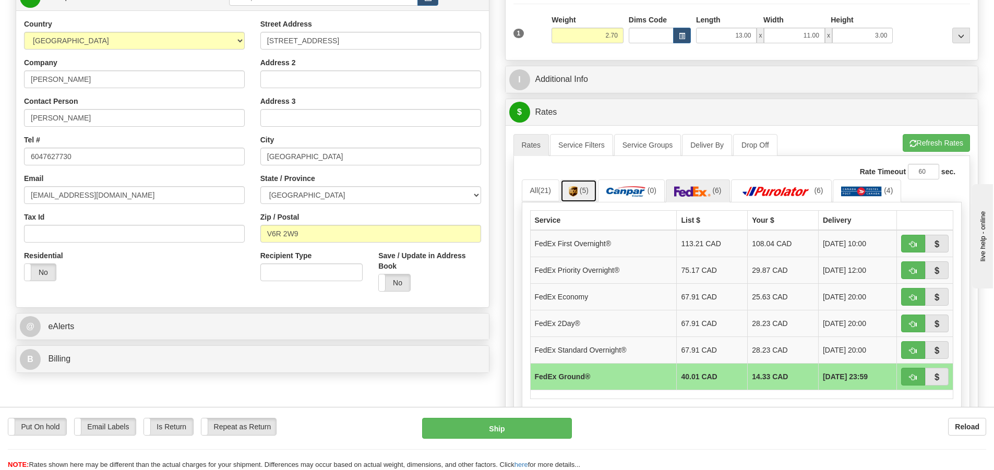
click at [584, 193] on span "(5)" at bounding box center [584, 190] width 9 height 8
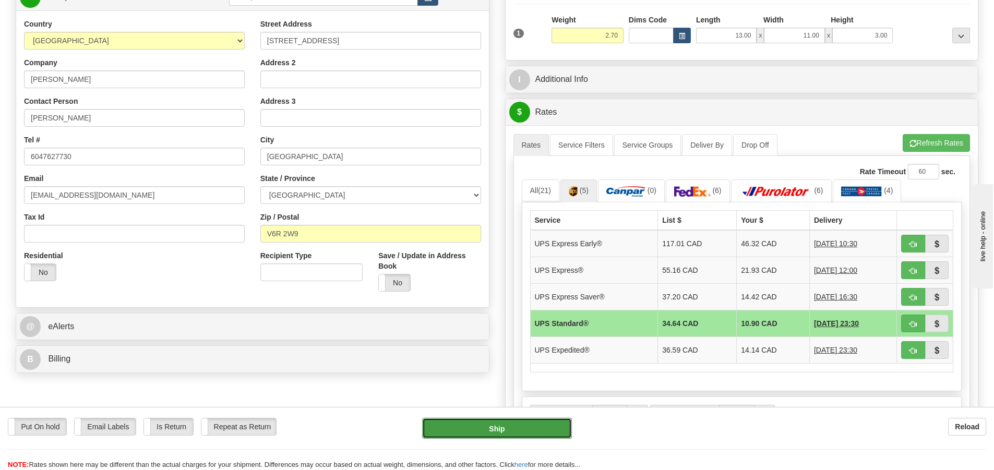
click at [523, 431] on button "Ship" at bounding box center [497, 428] width 150 height 21
type input "11"
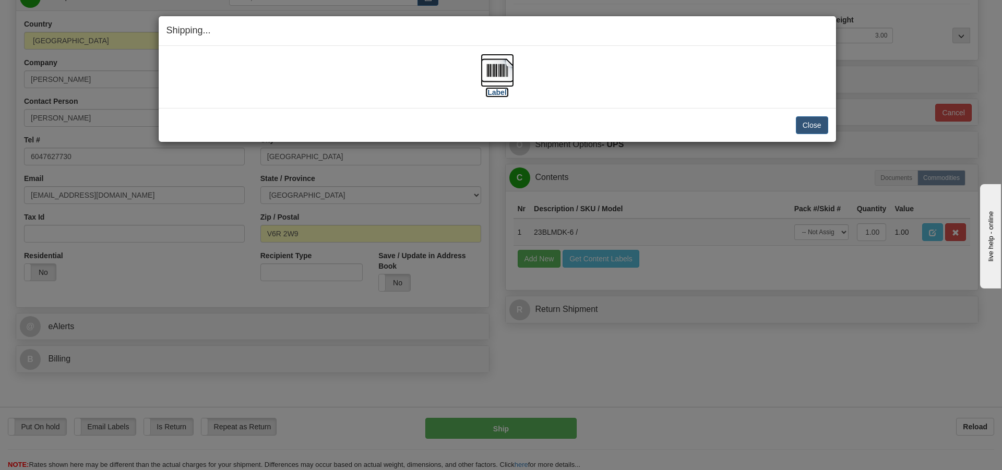
click at [492, 76] on img at bounding box center [497, 70] width 33 height 33
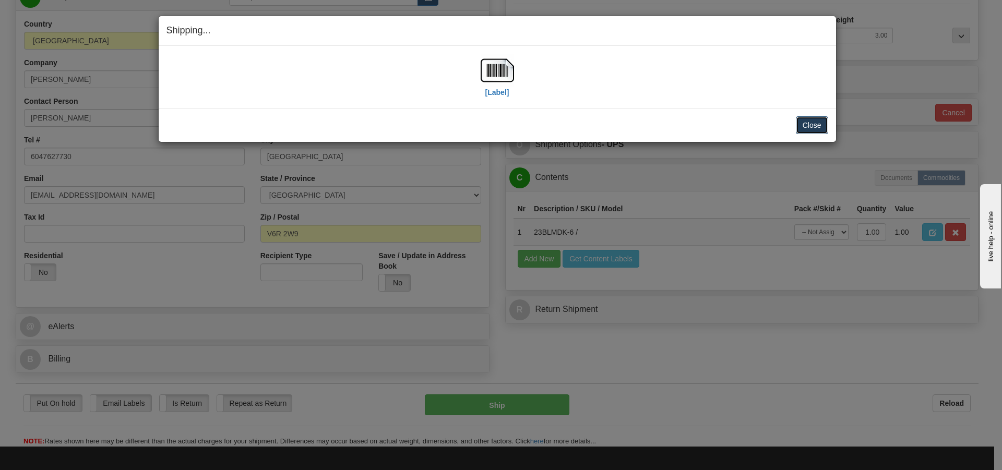
click at [821, 128] on button "Close" at bounding box center [812, 125] width 32 height 18
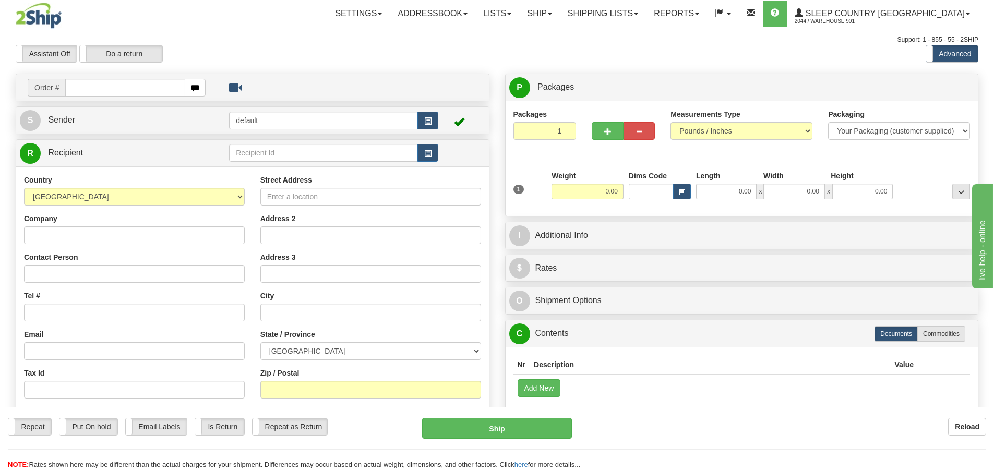
click at [75, 85] on input "text" at bounding box center [125, 88] width 120 height 18
type input "9000I000691"
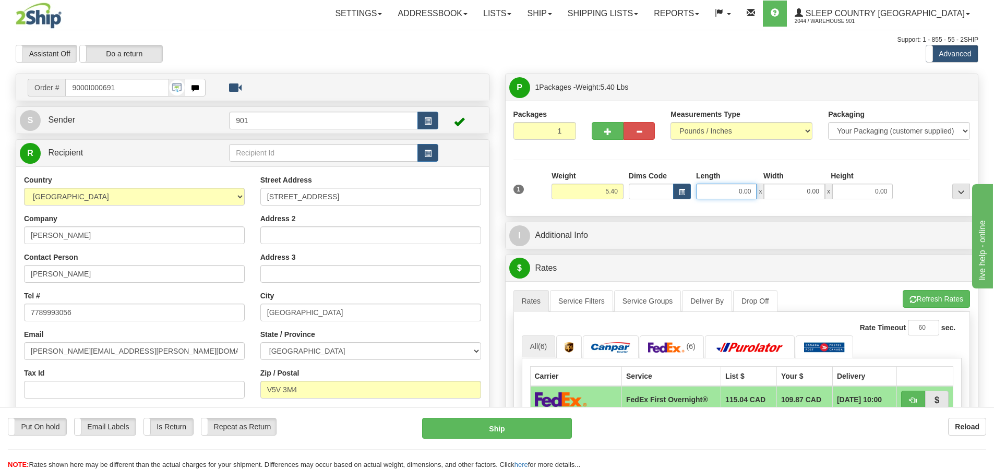
click at [672, 194] on div "Dims Code Length Width Height x" at bounding box center [761, 185] width 270 height 29
drag, startPoint x: 753, startPoint y: 191, endPoint x: 622, endPoint y: 191, distance: 131.5
click at [622, 191] on div "1 Weight 5.40 Dims Code 0.00" at bounding box center [742, 189] width 462 height 37
type input "14.00"
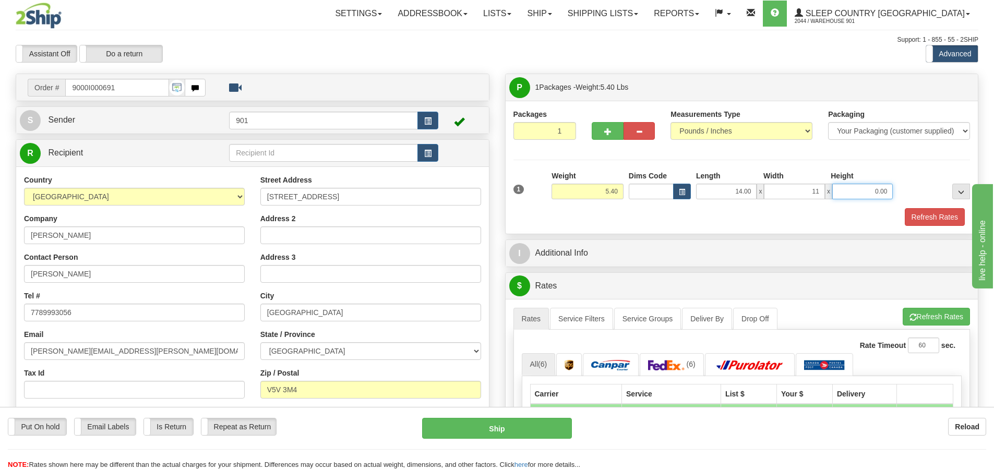
type input "11.00"
type input "10.00"
click at [931, 211] on button "Refresh Rates" at bounding box center [935, 217] width 60 height 18
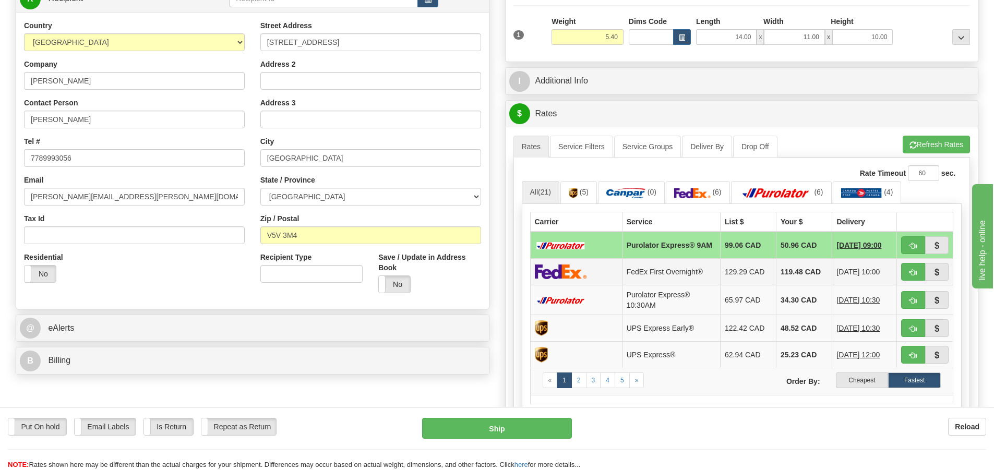
scroll to position [157, 0]
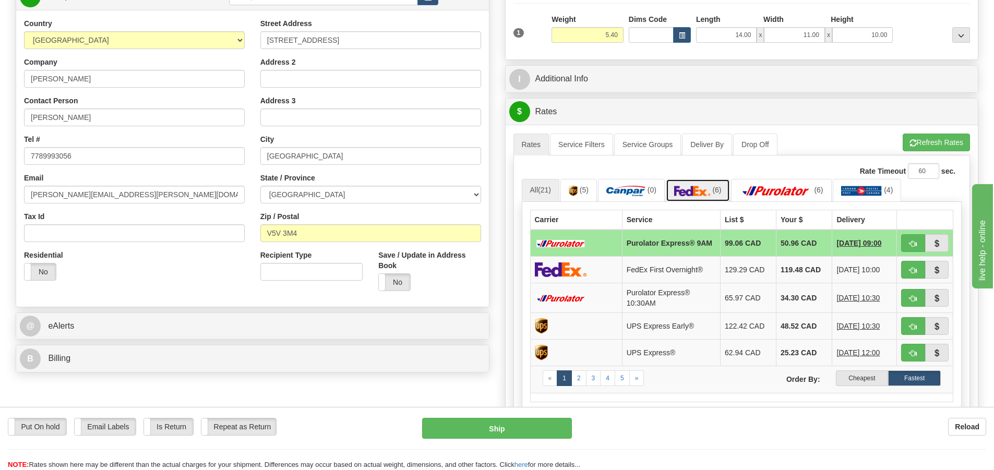
click at [692, 187] on img at bounding box center [692, 191] width 37 height 10
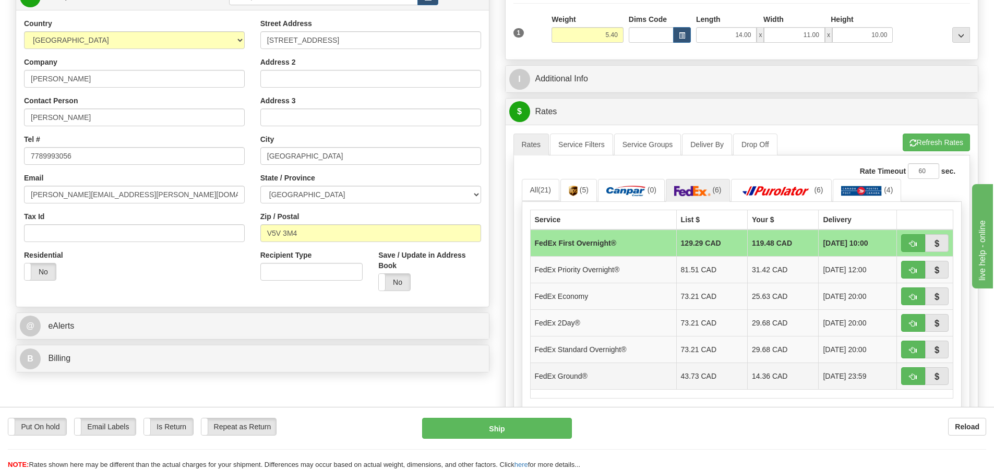
click at [753, 378] on td "14.36 CAD" at bounding box center [783, 376] width 71 height 27
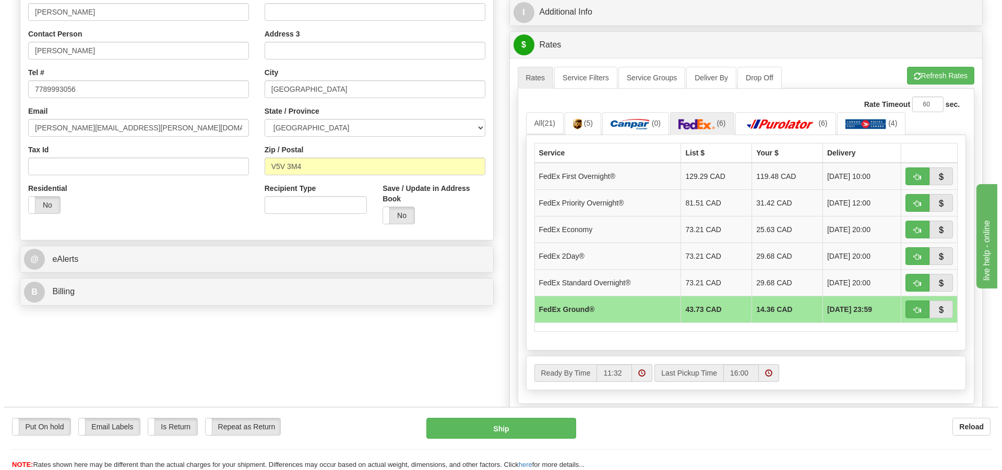
scroll to position [209, 0]
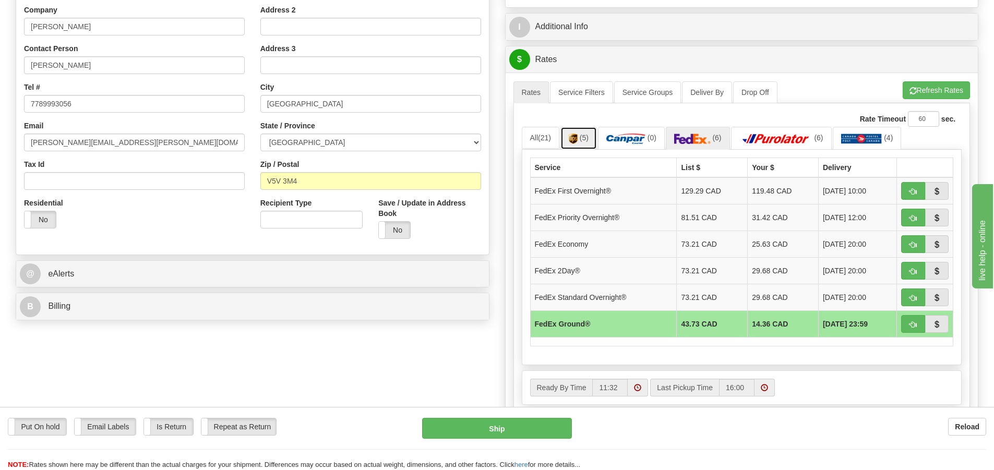
click at [576, 136] on img at bounding box center [573, 139] width 9 height 10
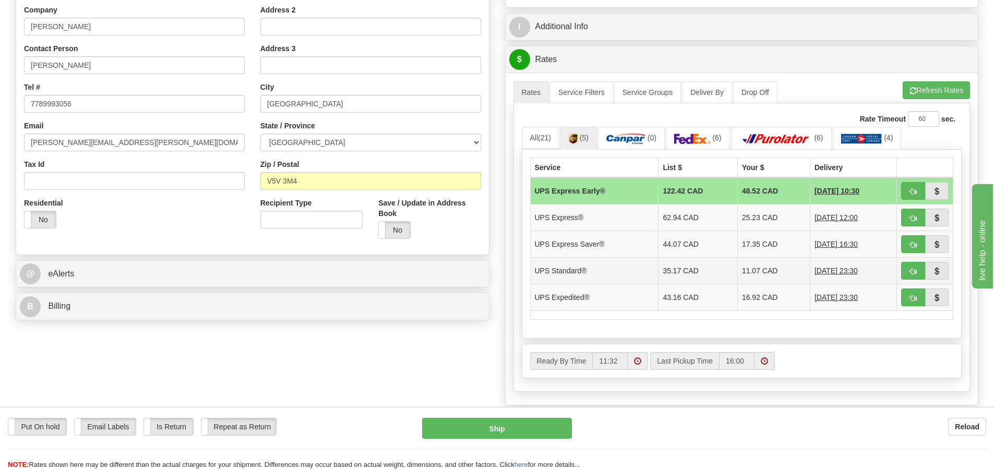
click at [745, 271] on td "11.07 CAD" at bounding box center [773, 270] width 73 height 27
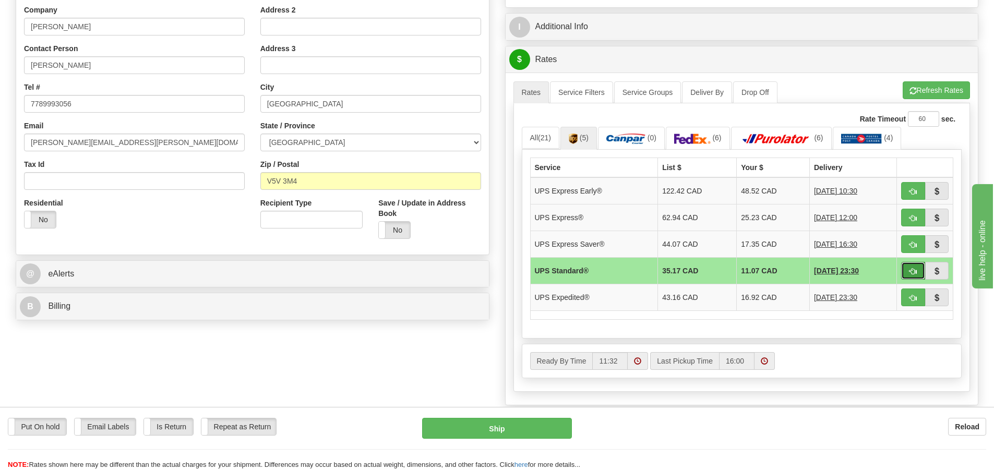
click at [914, 268] on span "button" at bounding box center [913, 271] width 7 height 7
type input "11"
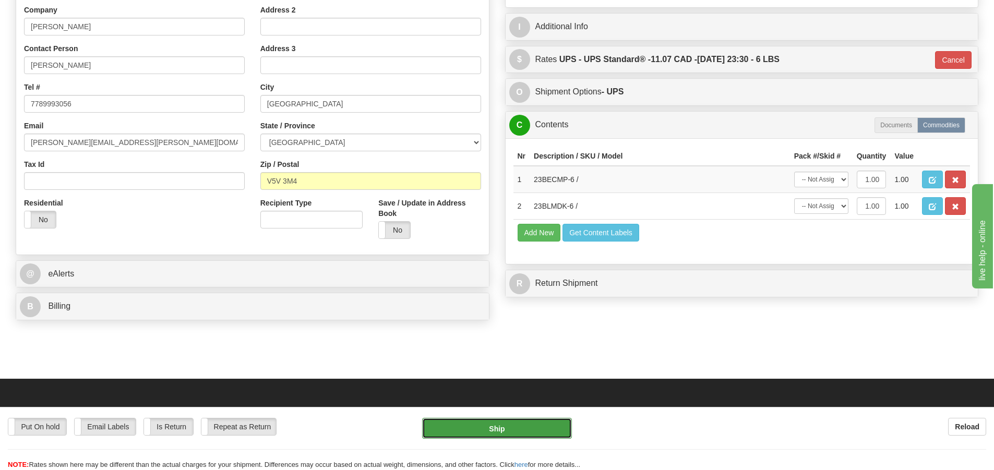
click at [503, 426] on button "Ship" at bounding box center [497, 428] width 150 height 21
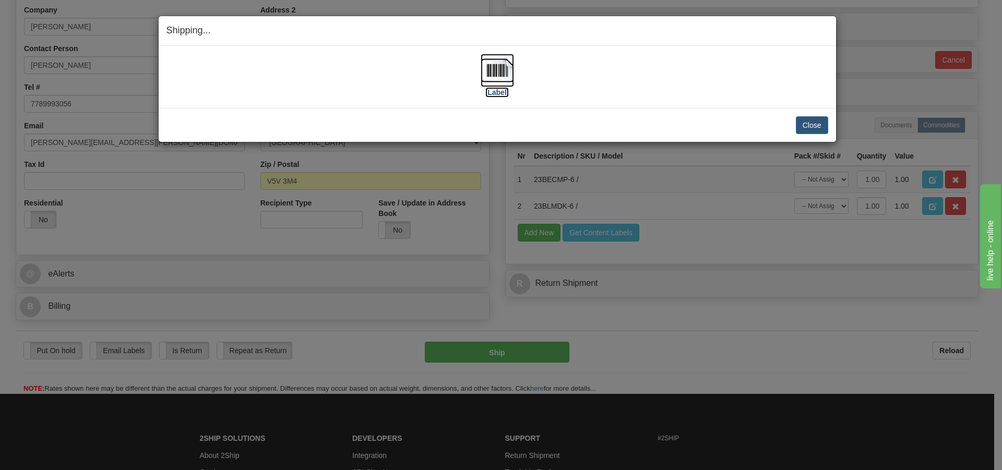
click at [492, 69] on img at bounding box center [497, 70] width 33 height 33
click at [809, 128] on button "Close" at bounding box center [812, 125] width 32 height 18
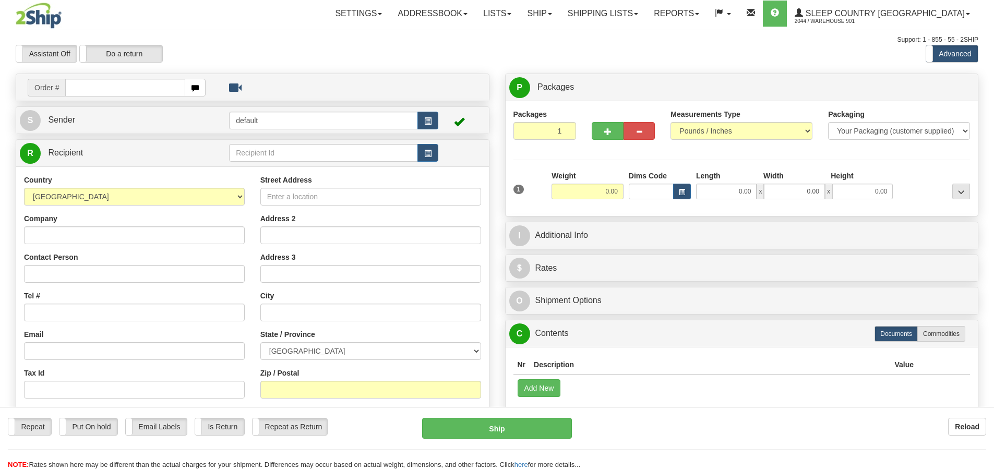
click at [75, 90] on input "text" at bounding box center [125, 88] width 120 height 18
type input "9000H998819"
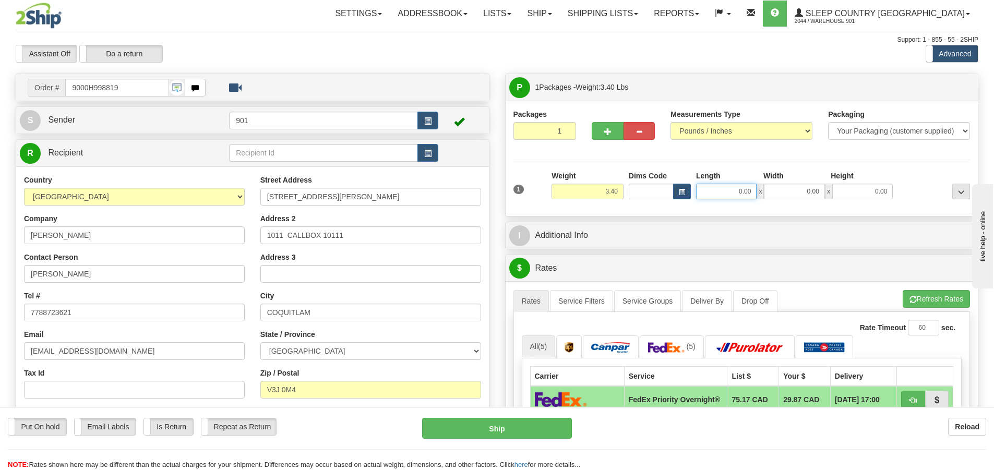
drag, startPoint x: 757, startPoint y: 191, endPoint x: 634, endPoint y: 191, distance: 123.2
click at [634, 191] on div "Dims Code Length Width Height x" at bounding box center [761, 185] width 270 height 29
type input "11.00"
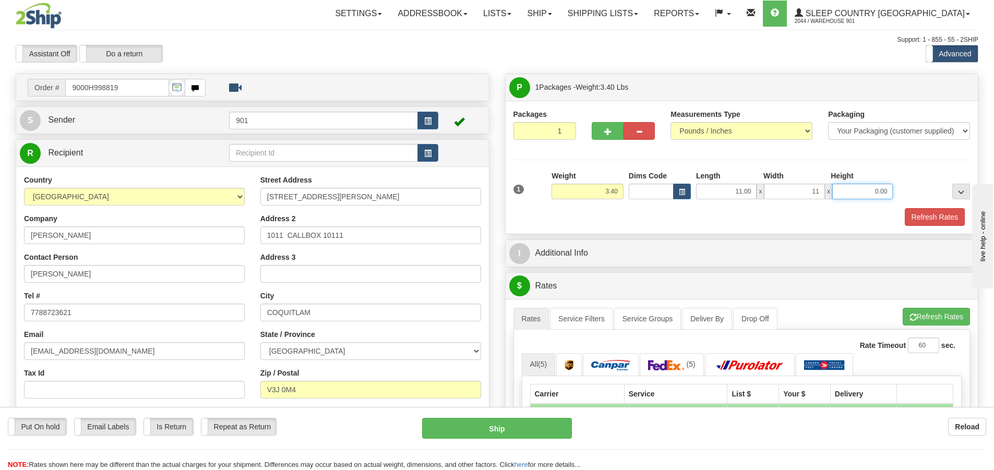
type input "11.00"
type input "5.00"
click at [947, 219] on button "Refresh Rates" at bounding box center [935, 217] width 60 height 18
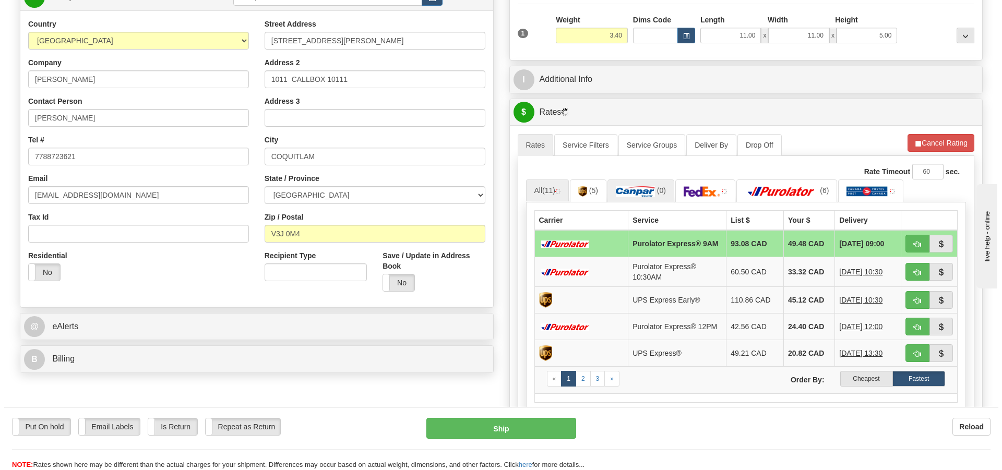
scroll to position [157, 0]
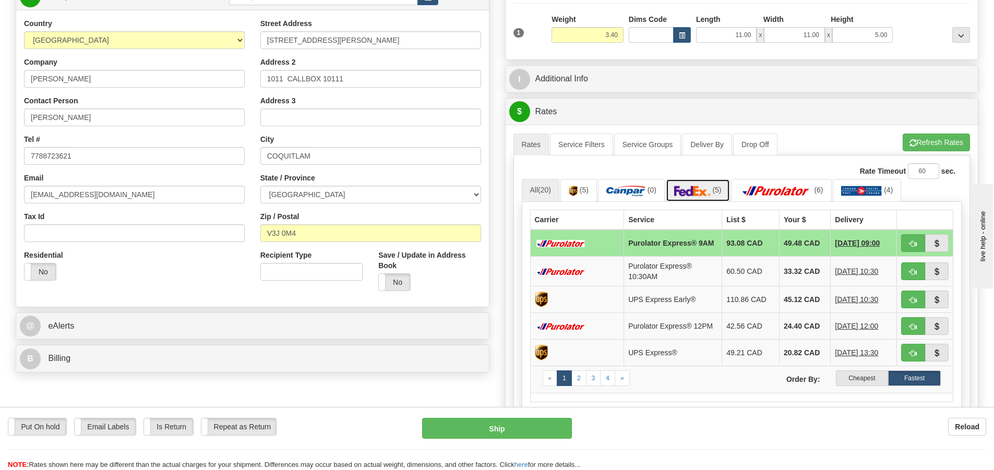
click at [706, 189] on img at bounding box center [692, 191] width 37 height 10
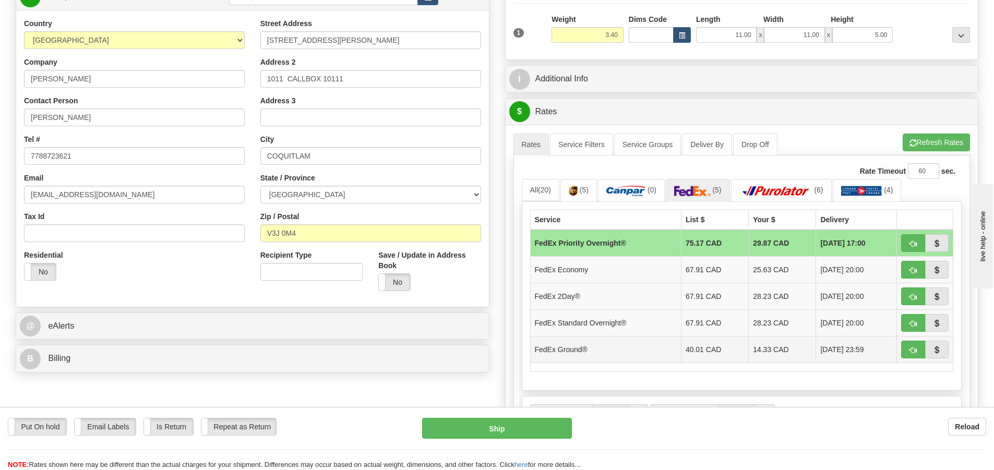
click at [761, 349] on td "14.33 CAD" at bounding box center [782, 349] width 67 height 27
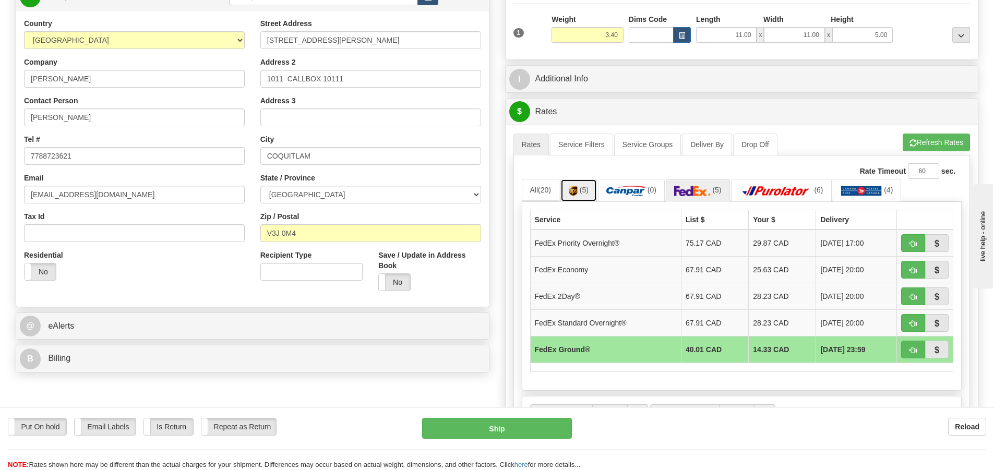
click at [584, 193] on span "(5)" at bounding box center [584, 190] width 9 height 8
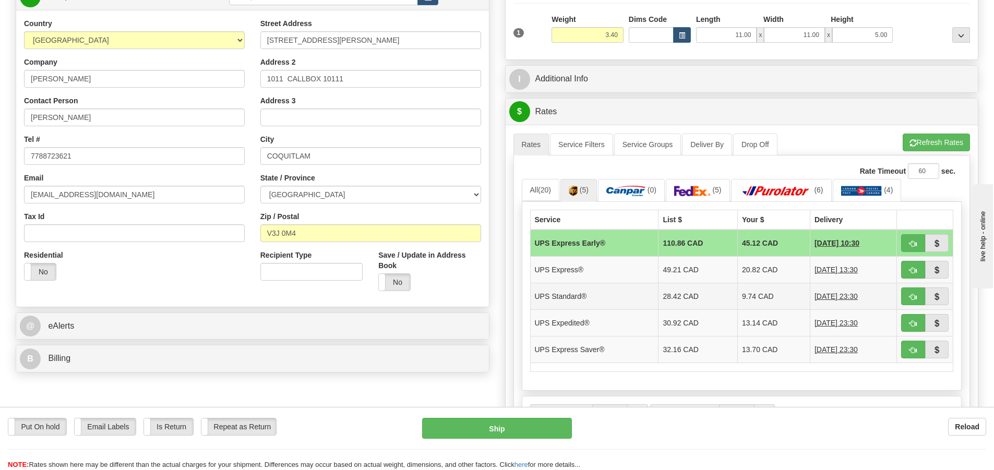
click at [681, 301] on td "28.42 CAD" at bounding box center [698, 296] width 79 height 27
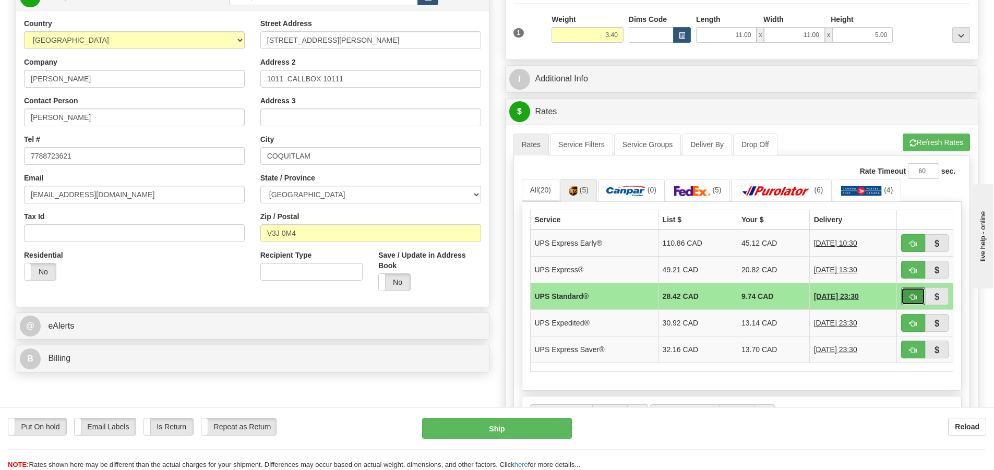
click at [909, 293] on button "button" at bounding box center [913, 297] width 24 height 18
type input "11"
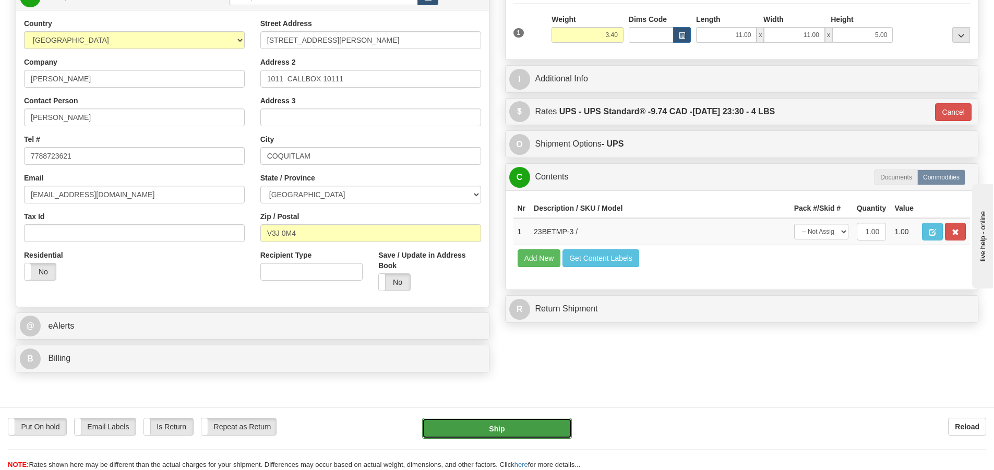
click at [489, 428] on button "Ship" at bounding box center [497, 428] width 150 height 21
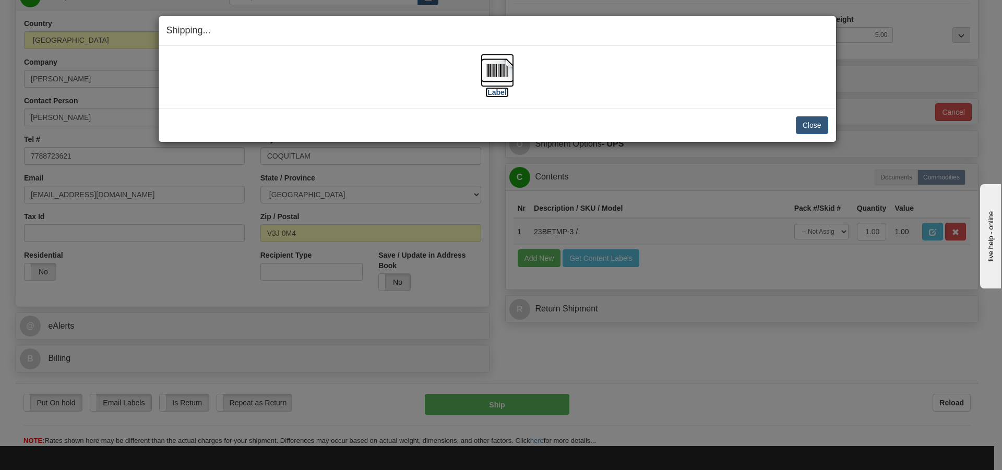
click at [498, 76] on img at bounding box center [497, 70] width 33 height 33
click at [815, 127] on button "Close" at bounding box center [812, 125] width 32 height 18
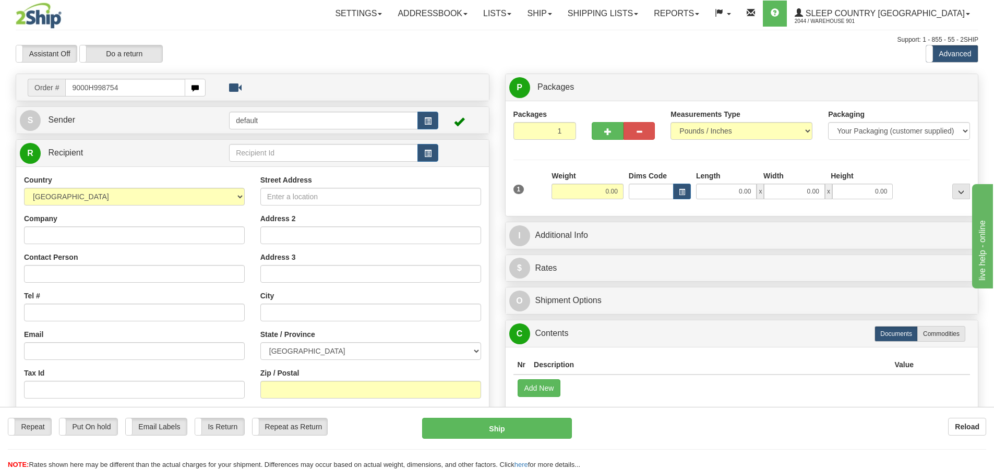
type input "9000H998754"
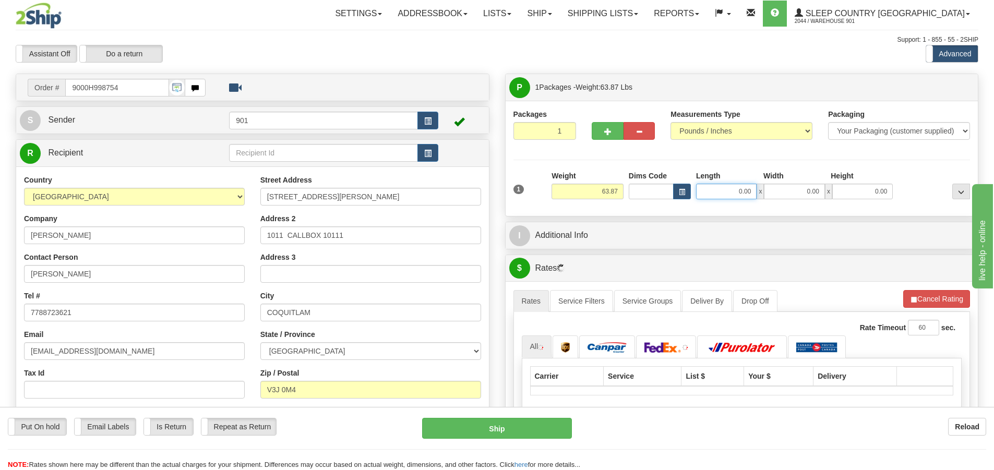
drag, startPoint x: 754, startPoint y: 186, endPoint x: 697, endPoint y: 192, distance: 56.6
click at [697, 192] on input "0.00" at bounding box center [726, 192] width 61 height 16
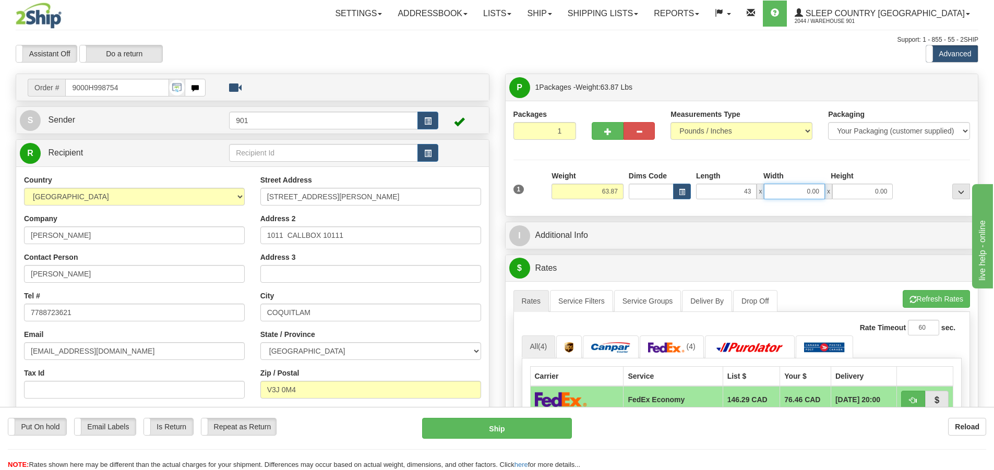
type input "43.00"
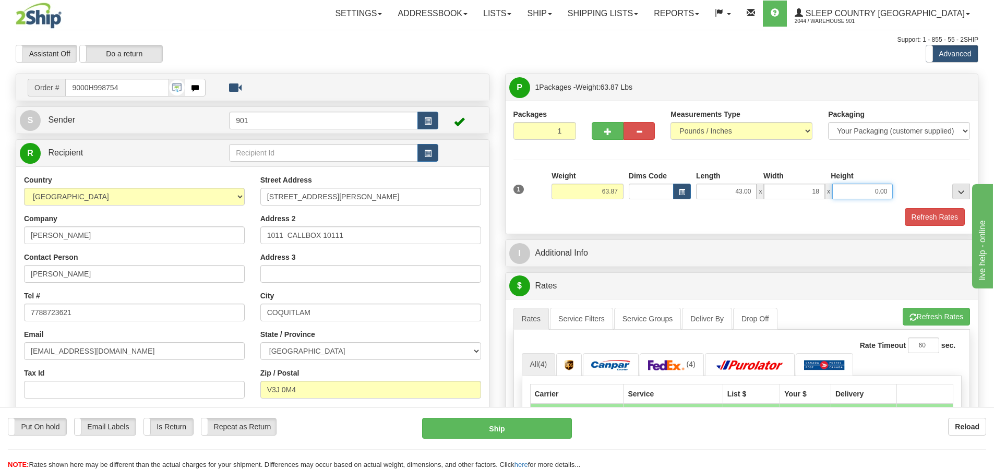
type input "18.00"
click at [926, 219] on button "Refresh Rates" at bounding box center [935, 217] width 60 height 18
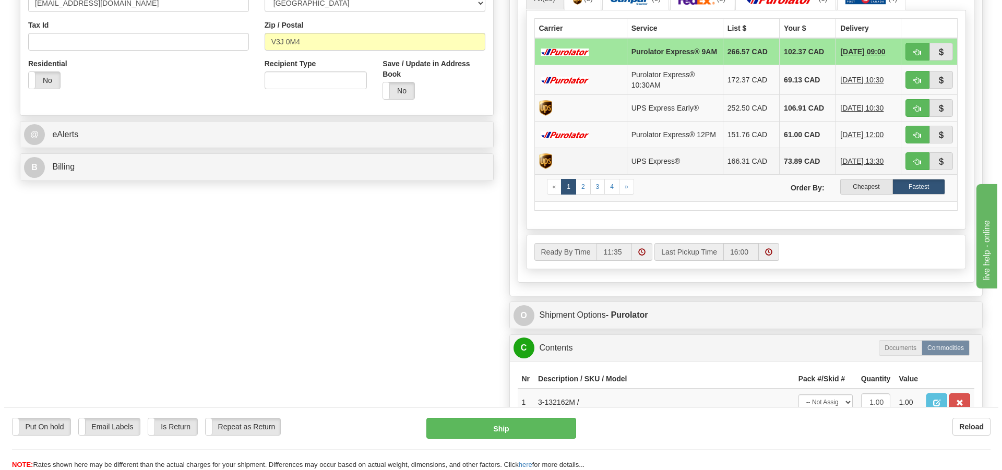
scroll to position [261, 0]
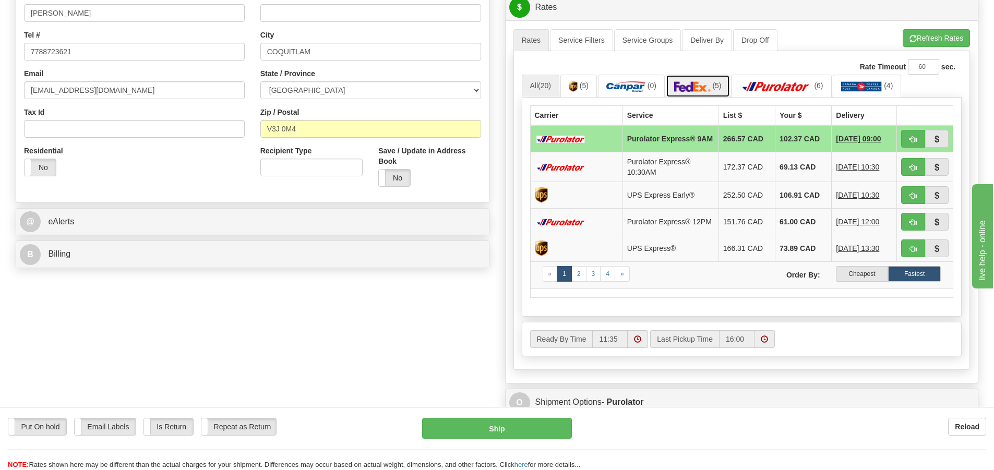
click at [713, 88] on link "(5)" at bounding box center [698, 86] width 64 height 22
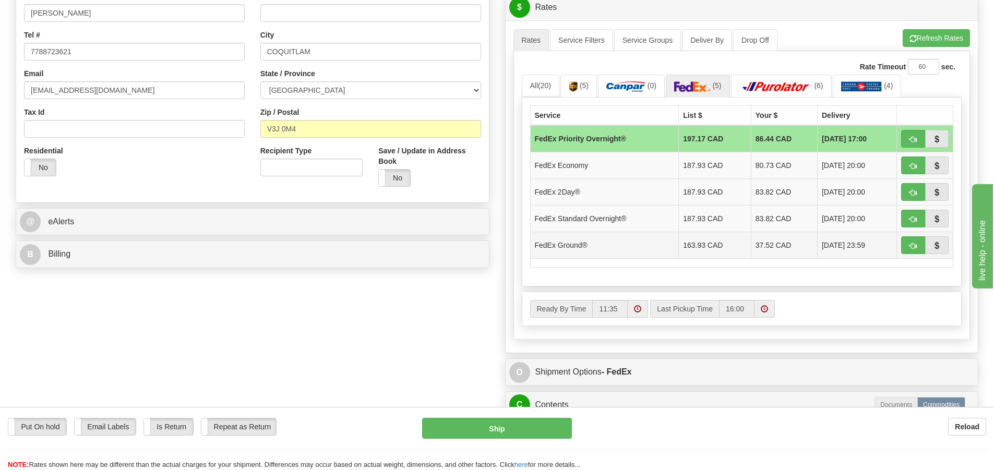
click at [776, 251] on td "37.52 CAD" at bounding box center [784, 245] width 66 height 27
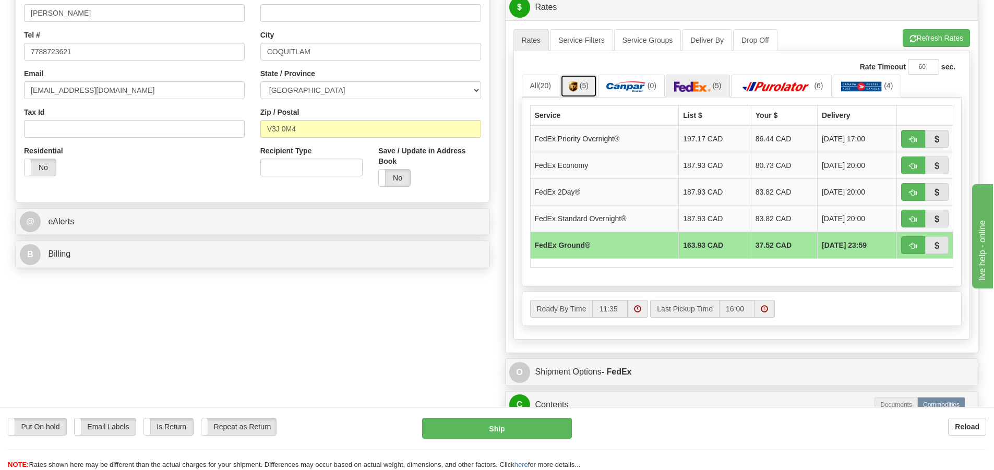
click at [576, 85] on img at bounding box center [573, 86] width 9 height 10
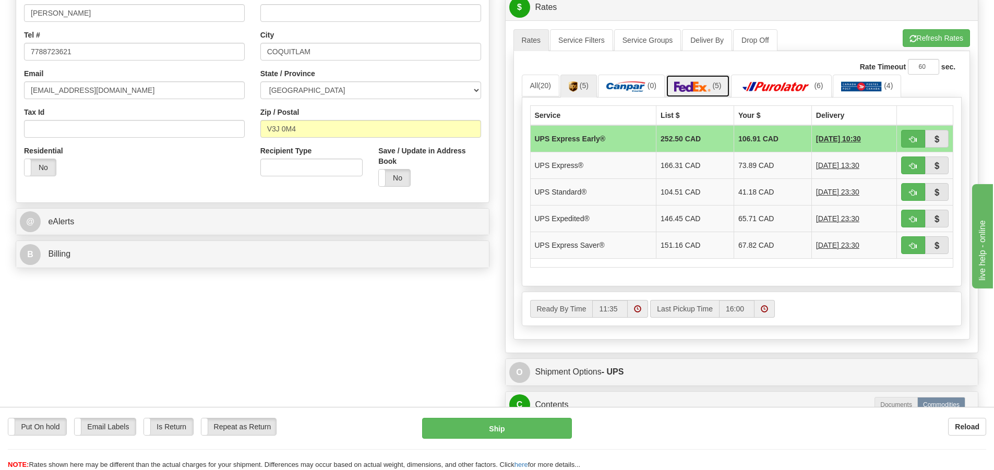
click at [701, 88] on img at bounding box center [692, 86] width 37 height 10
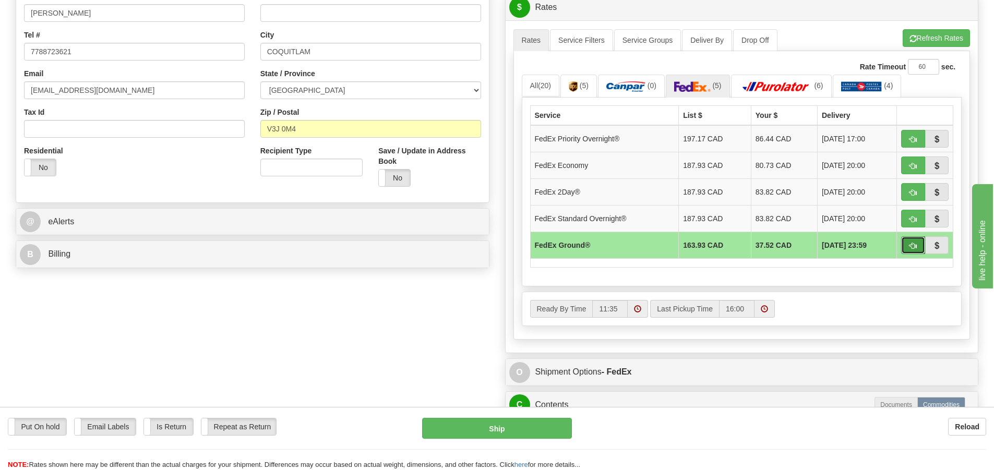
click at [907, 243] on button "button" at bounding box center [913, 245] width 24 height 18
type input "92"
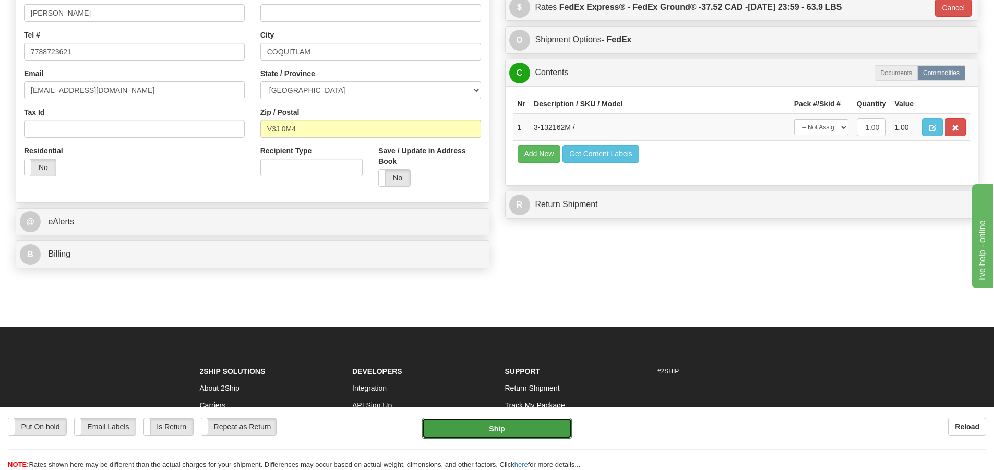
click at [535, 434] on button "Ship" at bounding box center [497, 428] width 150 height 21
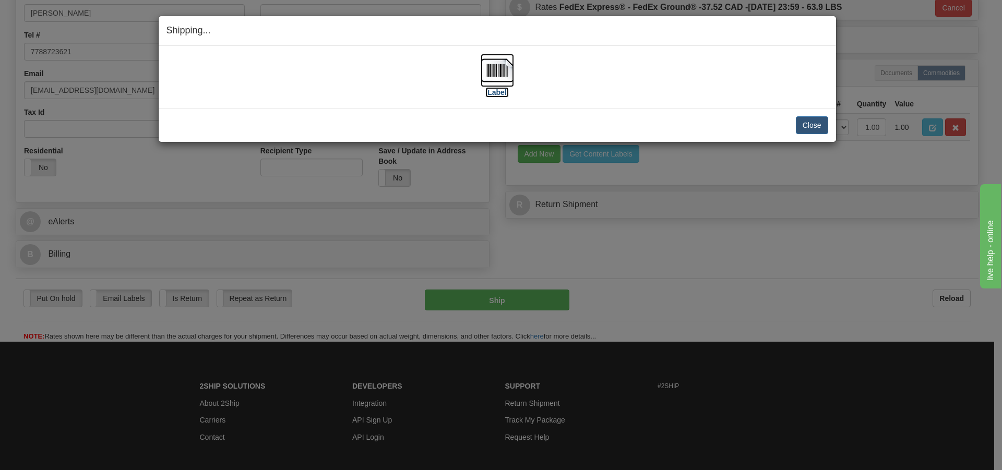
click at [504, 78] on img at bounding box center [497, 70] width 33 height 33
click at [810, 124] on button "Close" at bounding box center [812, 125] width 32 height 18
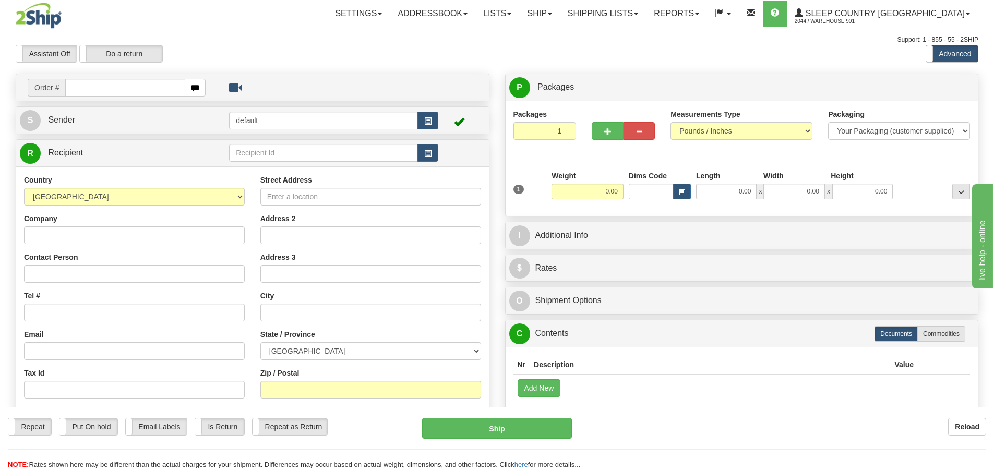
click at [68, 87] on input "text" at bounding box center [125, 88] width 120 height 18
type input "9000H998685"
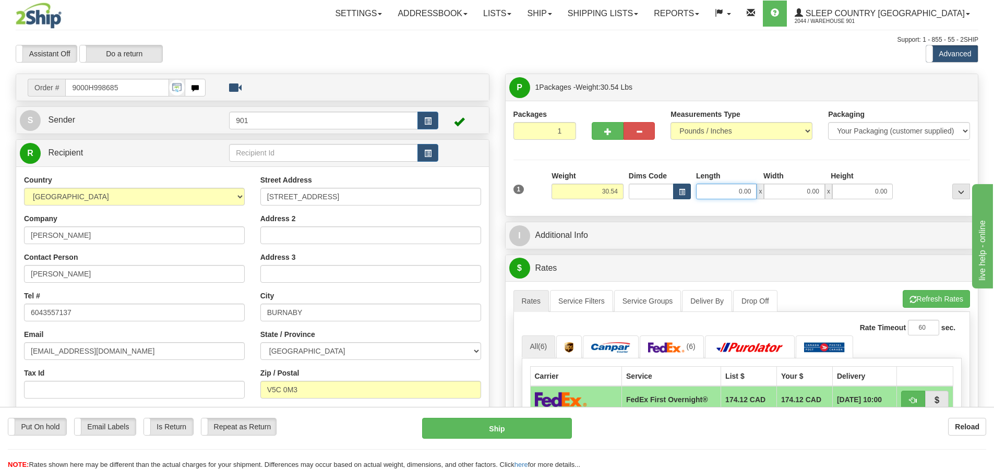
drag, startPoint x: 751, startPoint y: 192, endPoint x: 683, endPoint y: 187, distance: 68.5
click at [683, 187] on div "Dims Code Length Width Height x" at bounding box center [761, 185] width 270 height 29
type input "21.00"
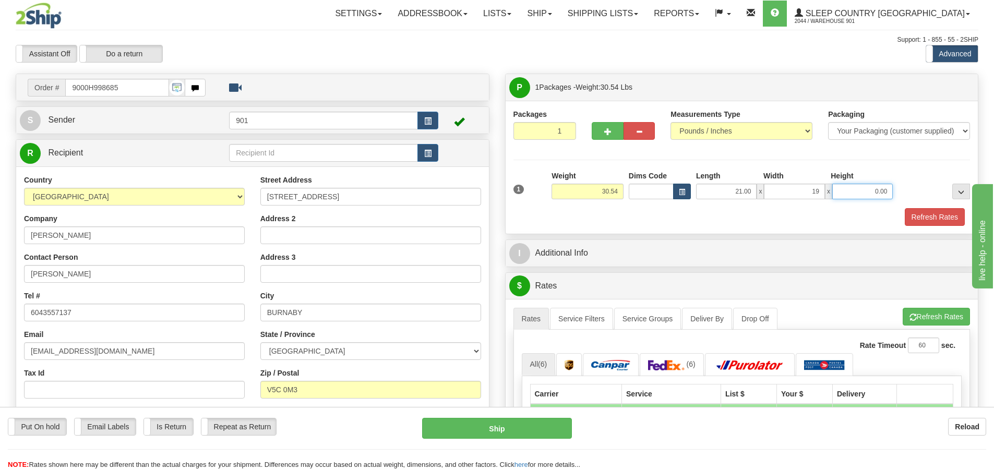
type input "19.00"
click at [924, 217] on button "Refresh Rates" at bounding box center [935, 217] width 60 height 18
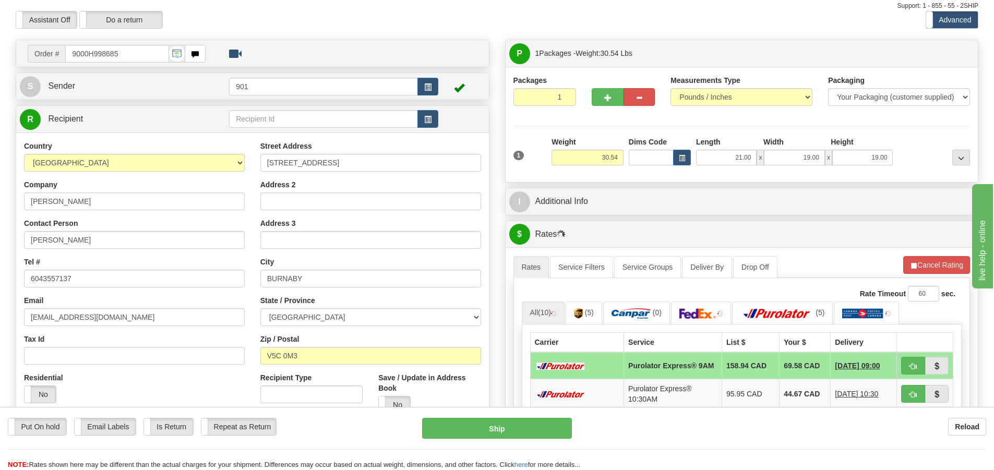
scroll to position [104, 0]
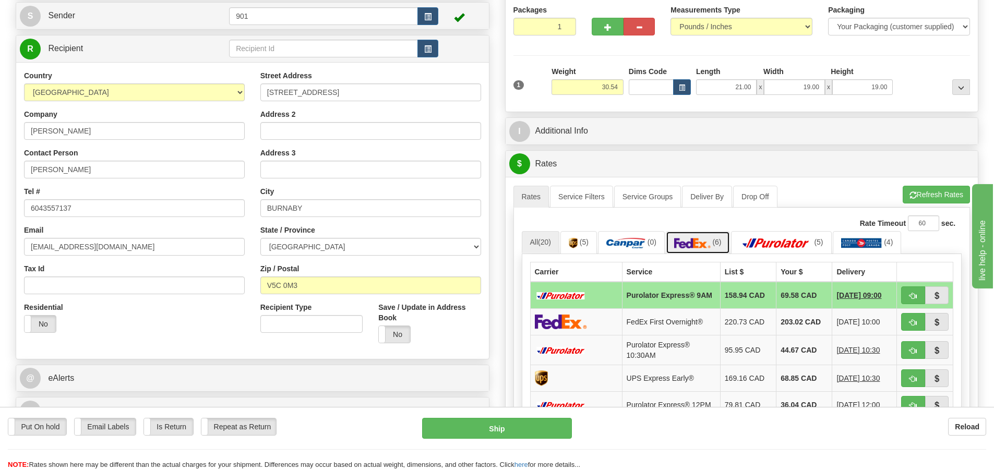
click at [694, 242] on img at bounding box center [692, 243] width 37 height 10
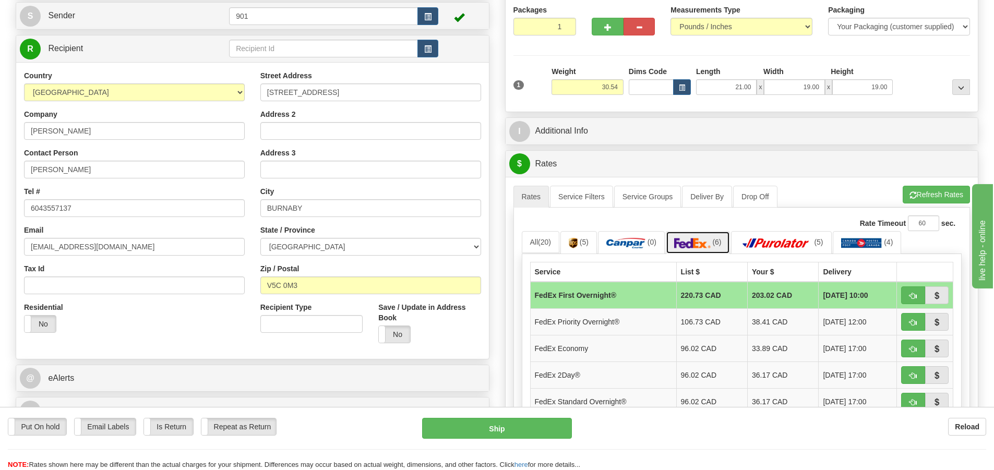
scroll to position [261, 0]
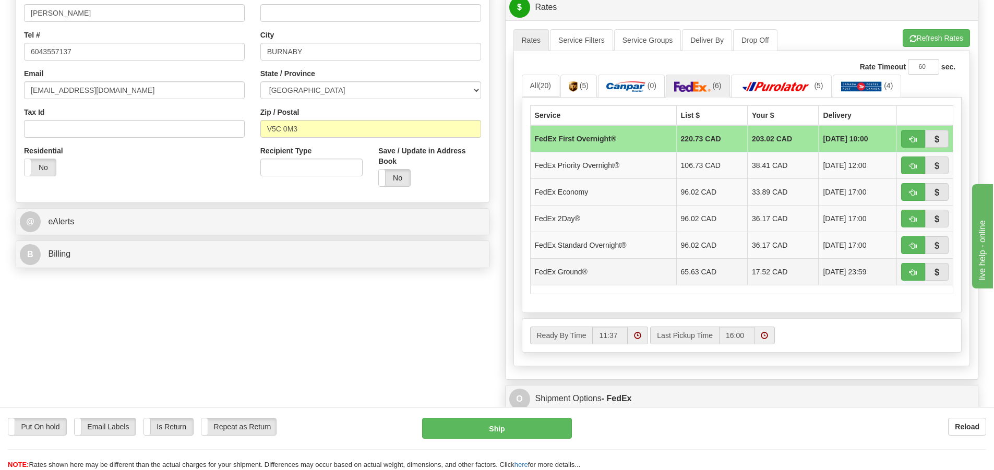
click at [756, 274] on td "17.52 CAD" at bounding box center [783, 271] width 71 height 27
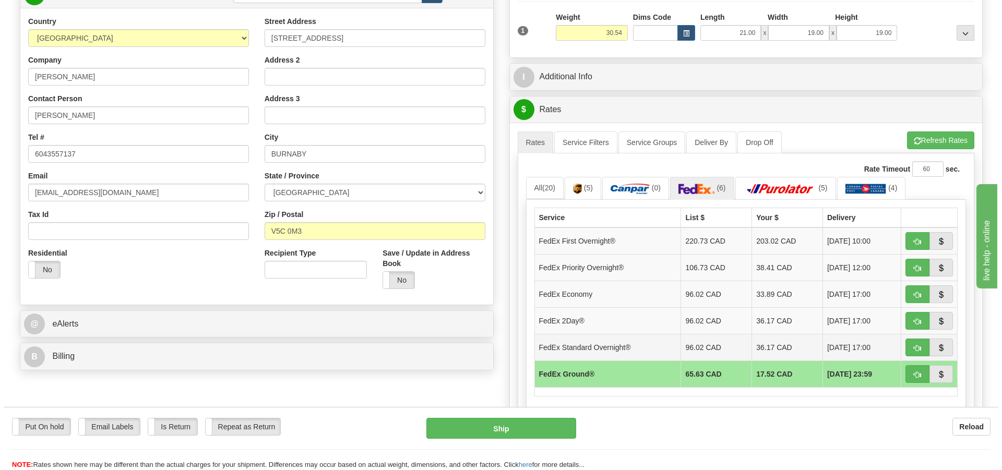
scroll to position [157, 0]
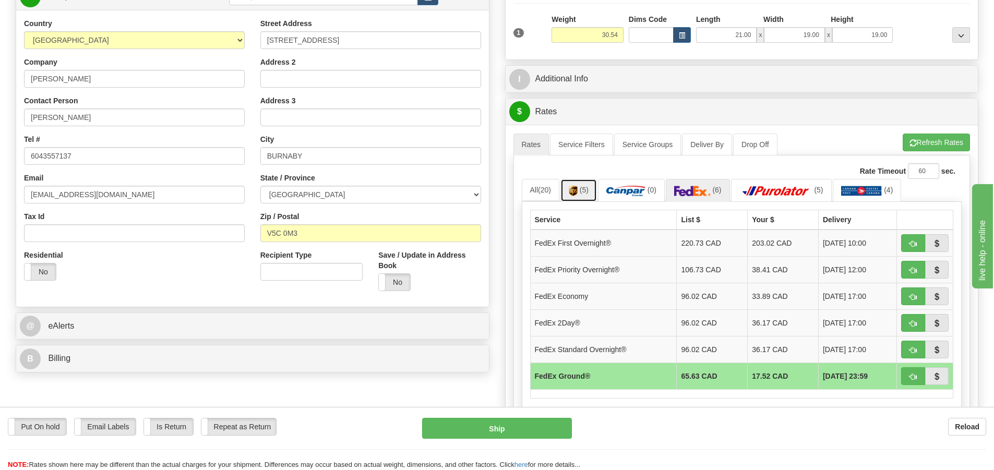
click at [588, 195] on link "(5)" at bounding box center [579, 190] width 37 height 22
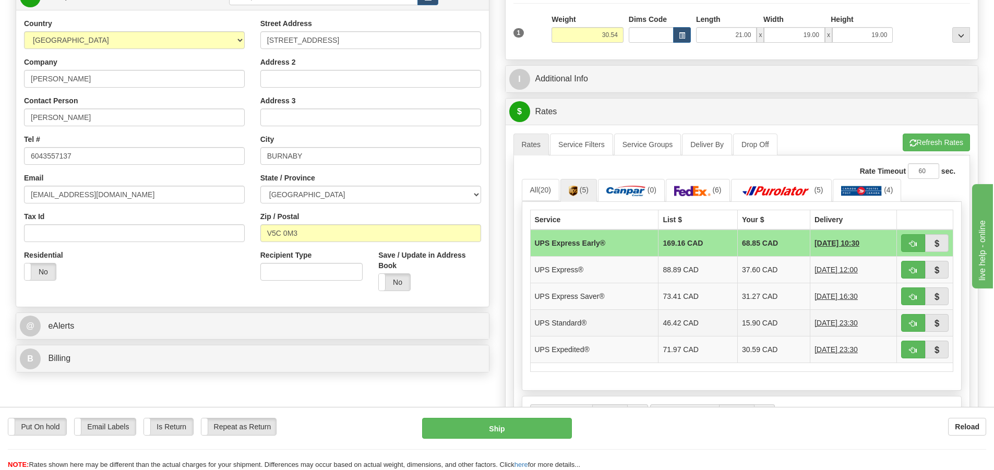
click at [630, 325] on td "UPS Standard®" at bounding box center [594, 323] width 128 height 27
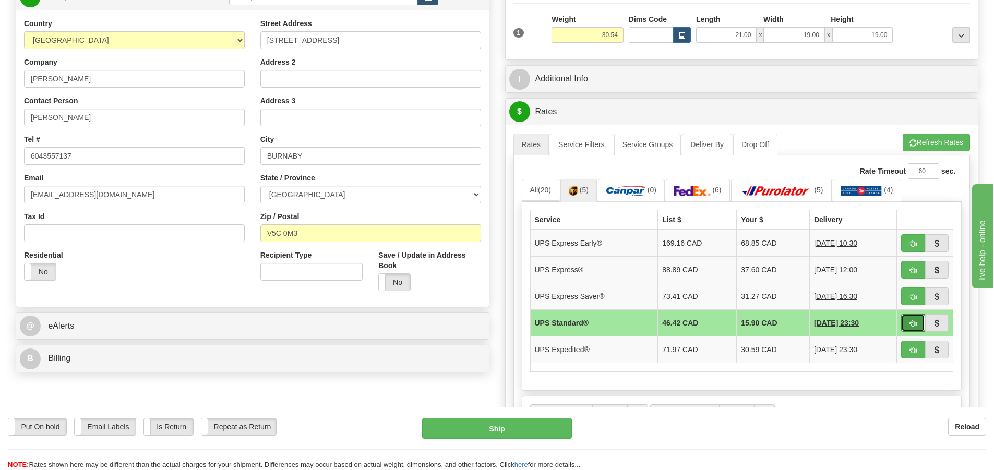
click at [912, 320] on span "button" at bounding box center [913, 323] width 7 height 7
type input "11"
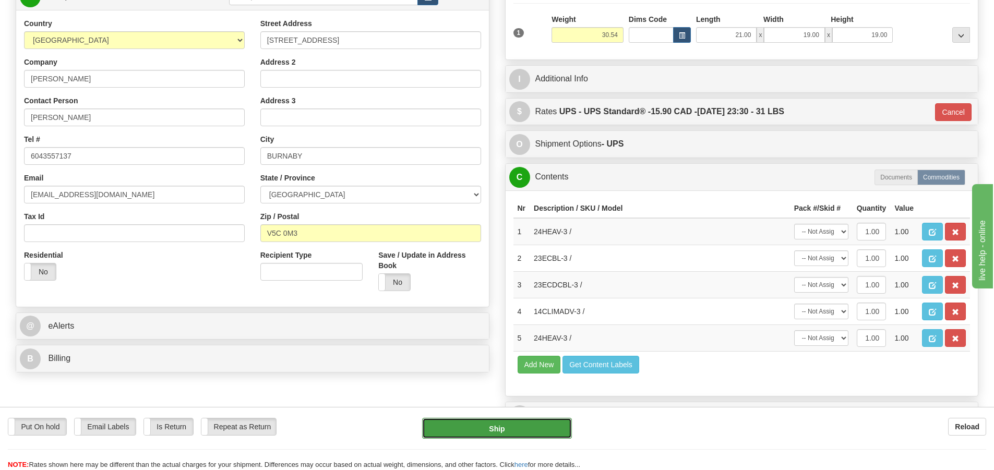
click at [522, 427] on button "Ship" at bounding box center [497, 428] width 150 height 21
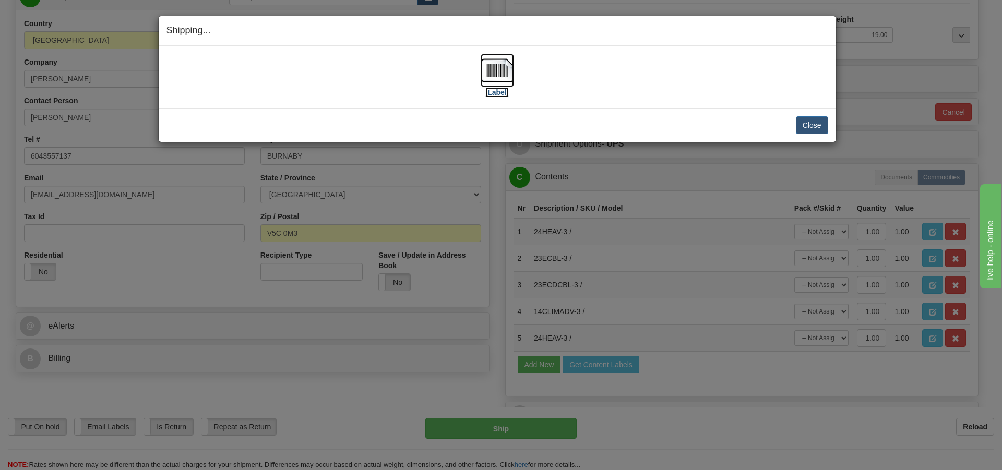
click at [482, 76] on img at bounding box center [497, 70] width 33 height 33
click at [822, 124] on button "Close" at bounding box center [812, 125] width 32 height 18
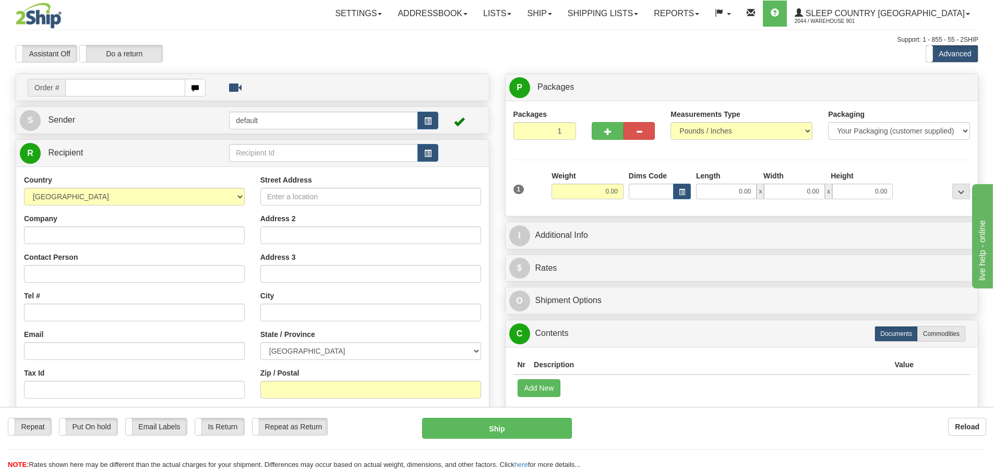
click at [75, 91] on input "text" at bounding box center [125, 88] width 120 height 18
type input "9000H998285"
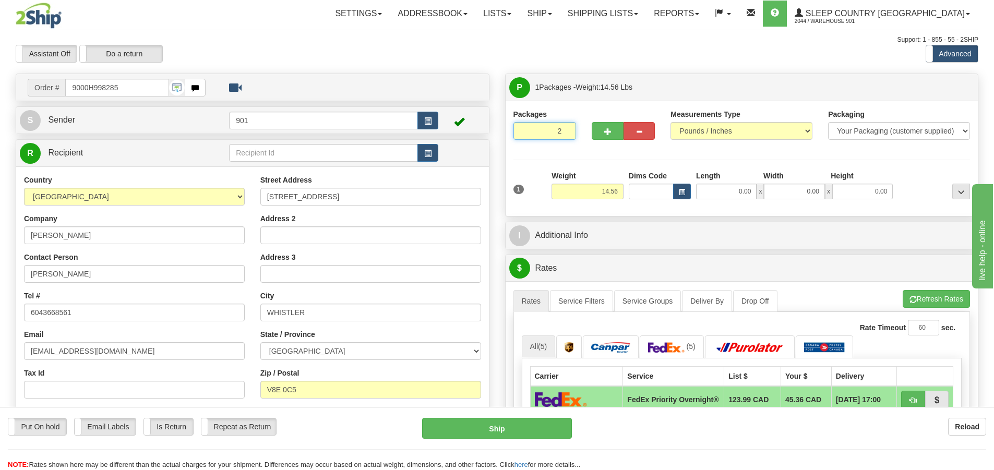
type input "2"
click at [564, 129] on input "2" at bounding box center [545, 131] width 63 height 18
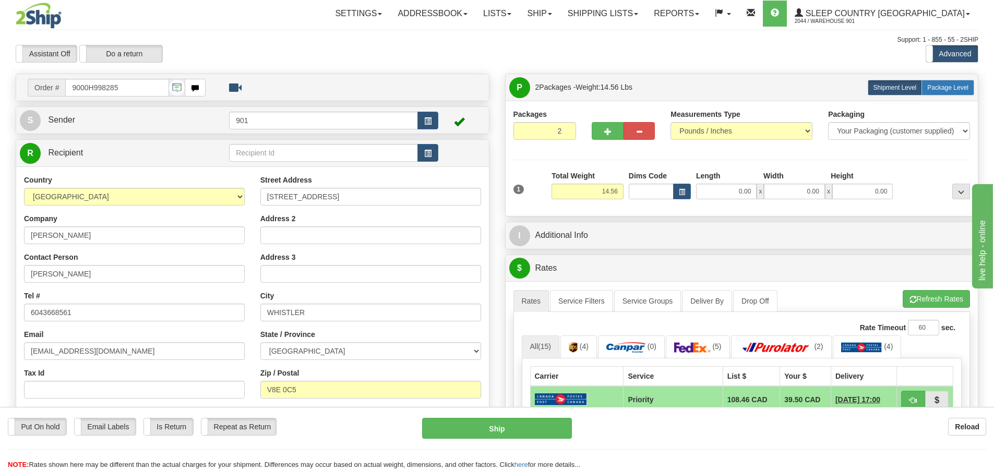
click at [942, 89] on span "Package Level" at bounding box center [947, 87] width 41 height 7
radio input "true"
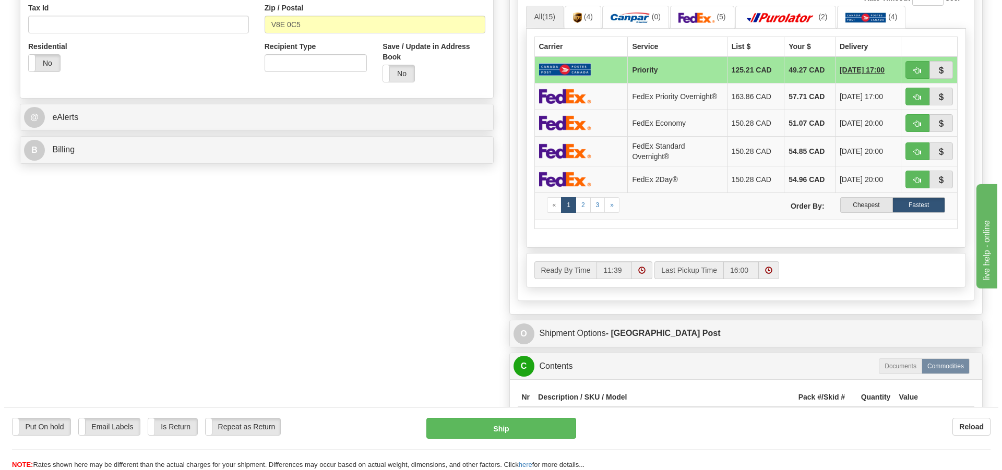
scroll to position [626, 0]
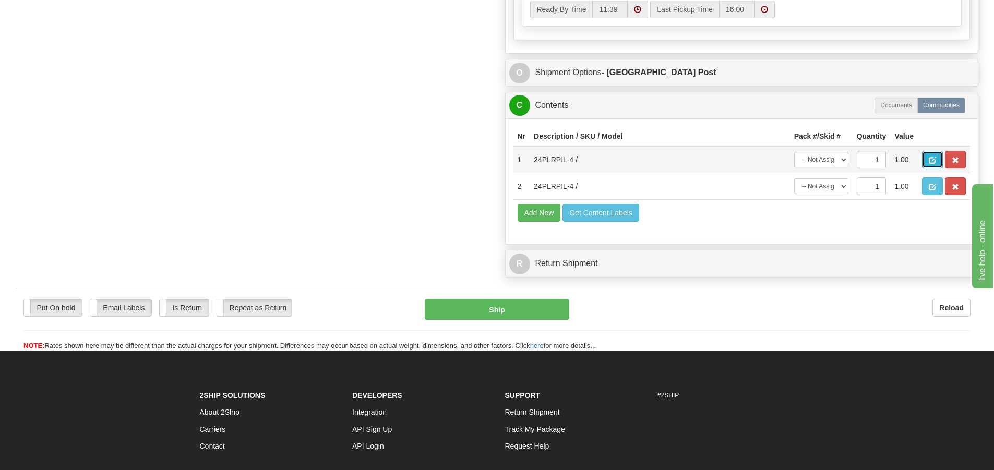
click at [930, 158] on span "button" at bounding box center [932, 160] width 7 height 7
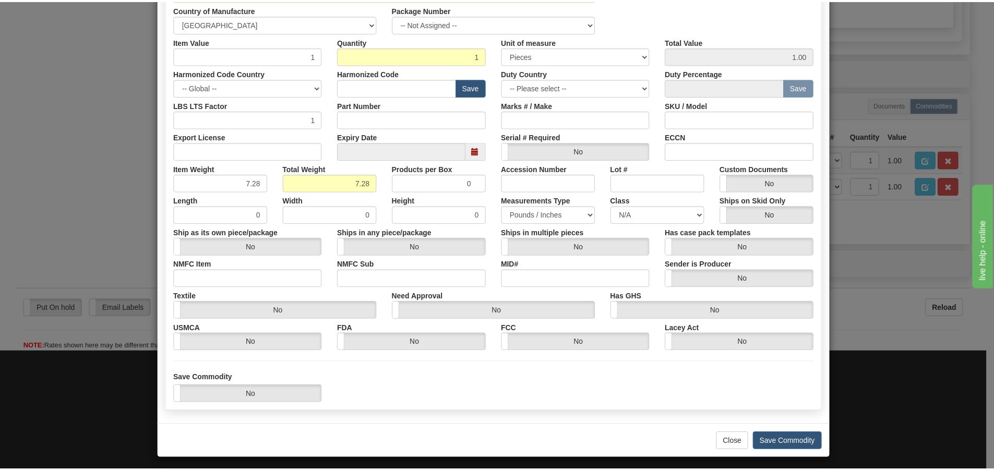
scroll to position [175, 0]
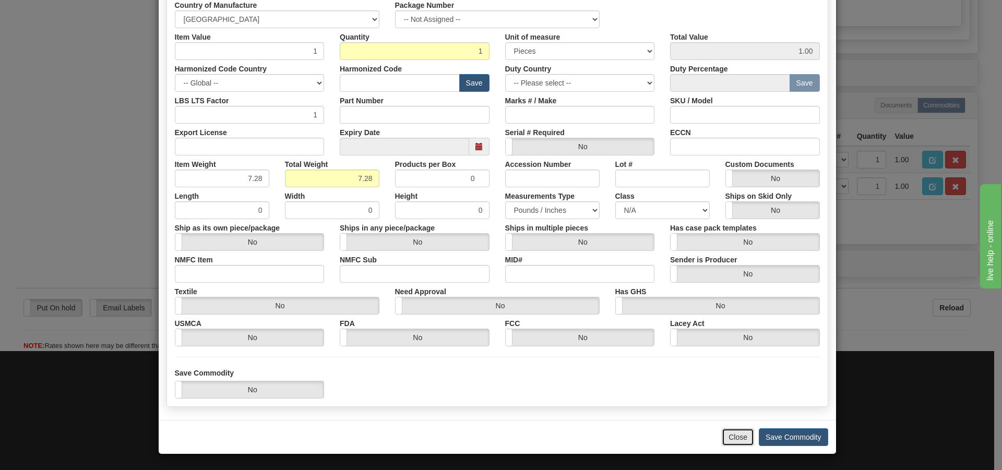
click at [728, 439] on button "Close" at bounding box center [738, 438] width 32 height 18
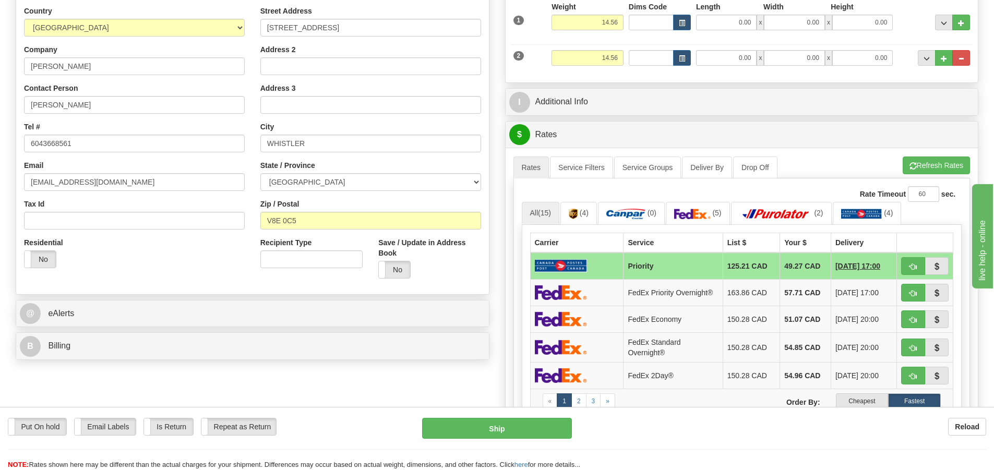
scroll to position [104, 0]
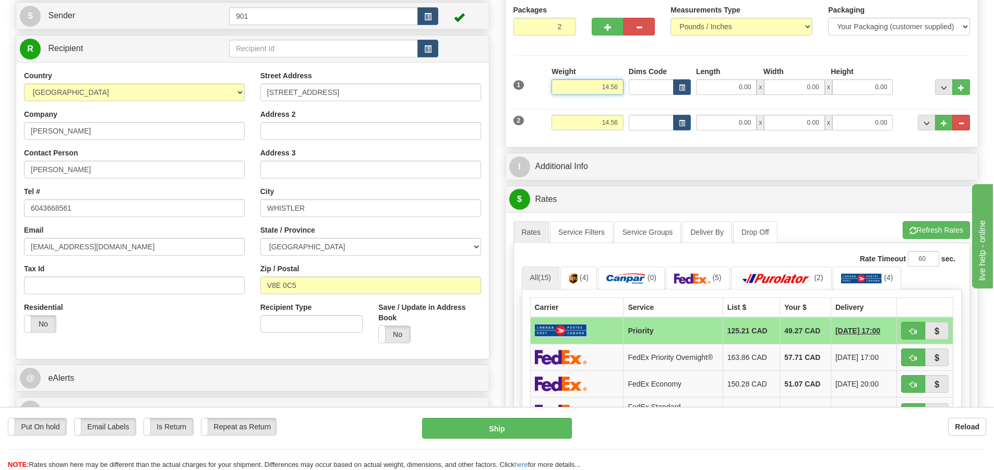
drag, startPoint x: 623, startPoint y: 85, endPoint x: 566, endPoint y: 91, distance: 57.7
click at [566, 91] on input "14.56" at bounding box center [588, 87] width 72 height 16
type input "7.28"
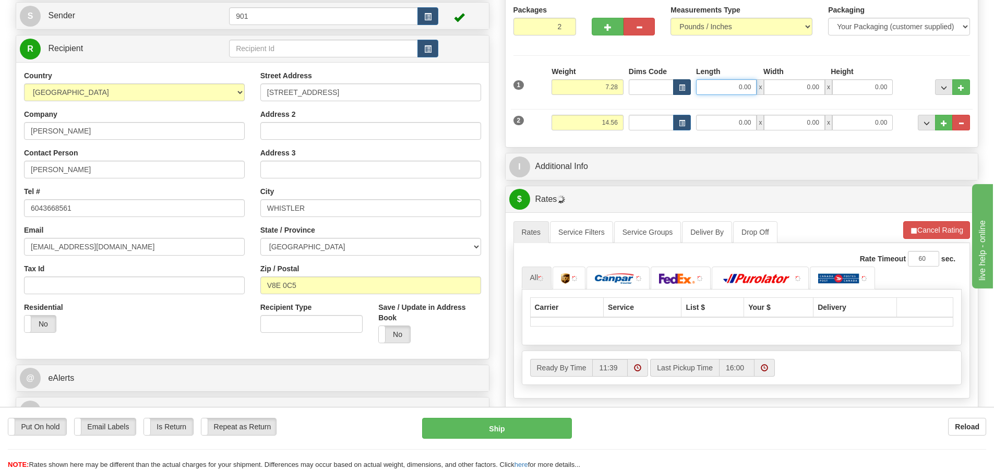
drag, startPoint x: 750, startPoint y: 86, endPoint x: 690, endPoint y: 92, distance: 59.8
click at [713, 91] on input "0.00" at bounding box center [726, 87] width 61 height 16
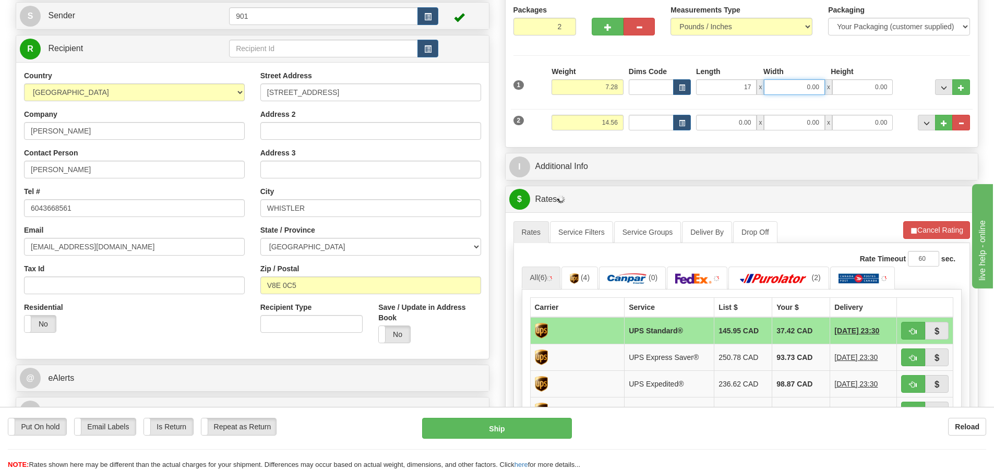
type input "17.00"
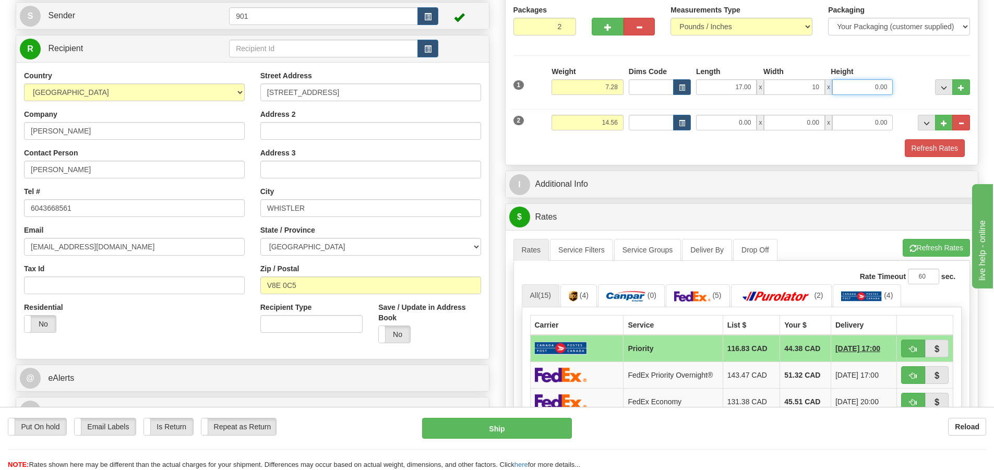
type input "10.00"
drag, startPoint x: 617, startPoint y: 123, endPoint x: 502, endPoint y: 123, distance: 115.9
click at [502, 123] on div "P Packages 2 Packages - Weight: 21.84 Lbs Shipment Level Shipm. Package Level P…" at bounding box center [742, 395] width 490 height 853
type input "7.28"
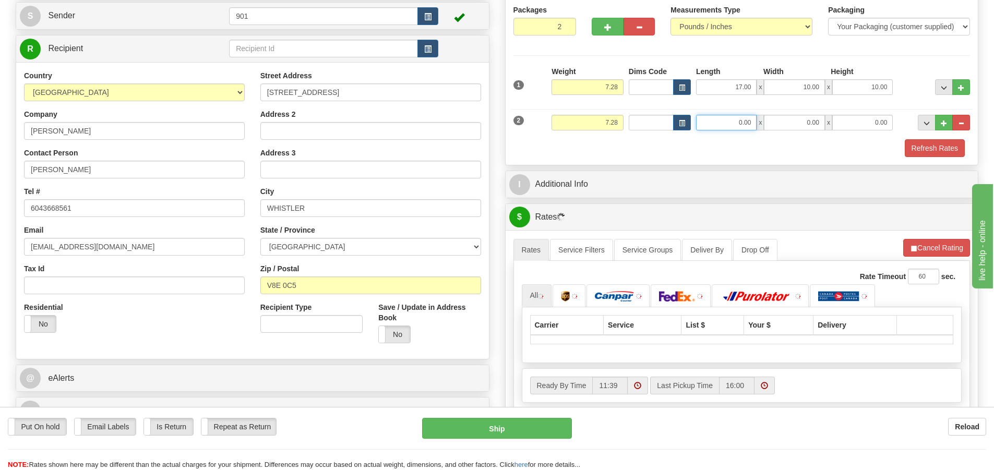
drag, startPoint x: 755, startPoint y: 121, endPoint x: 635, endPoint y: 121, distance: 119.5
click at [635, 121] on div "Dims Code Length Width Height x" at bounding box center [761, 123] width 270 height 16
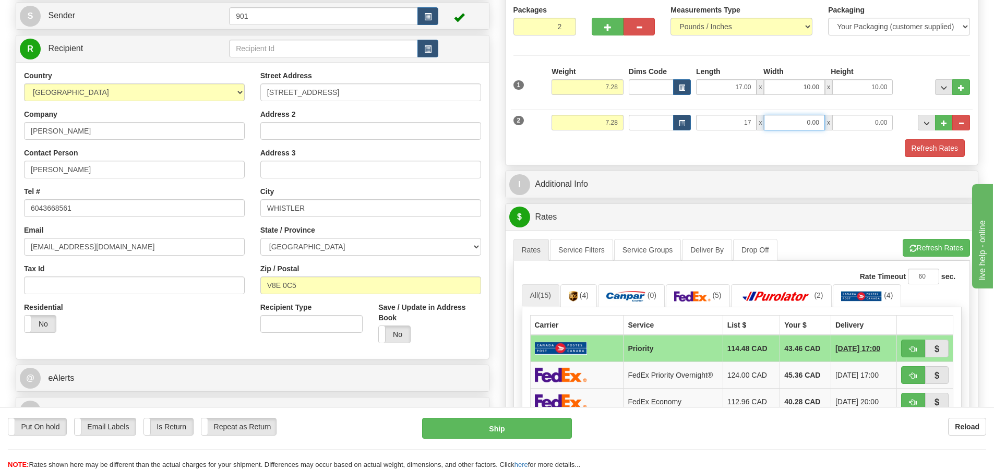
type input "17.00"
type input "10.00"
click at [925, 147] on button "Refresh Rates" at bounding box center [935, 148] width 60 height 18
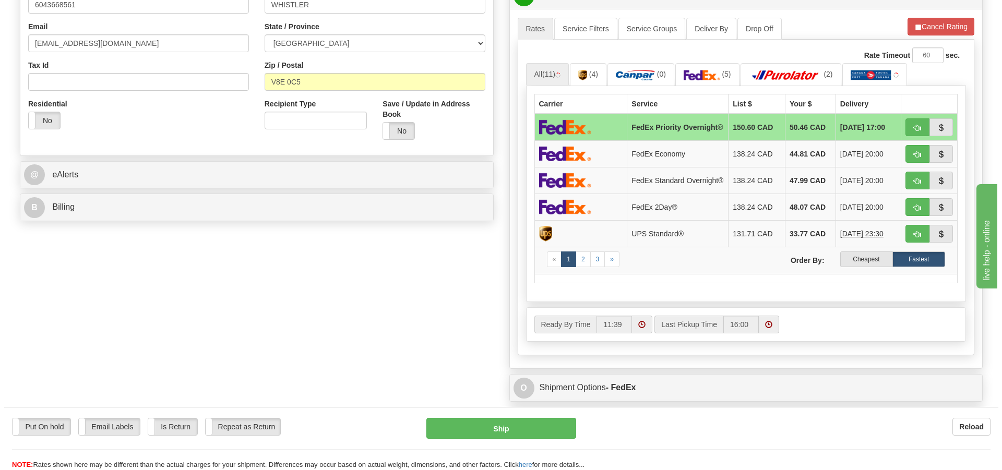
scroll to position [313, 0]
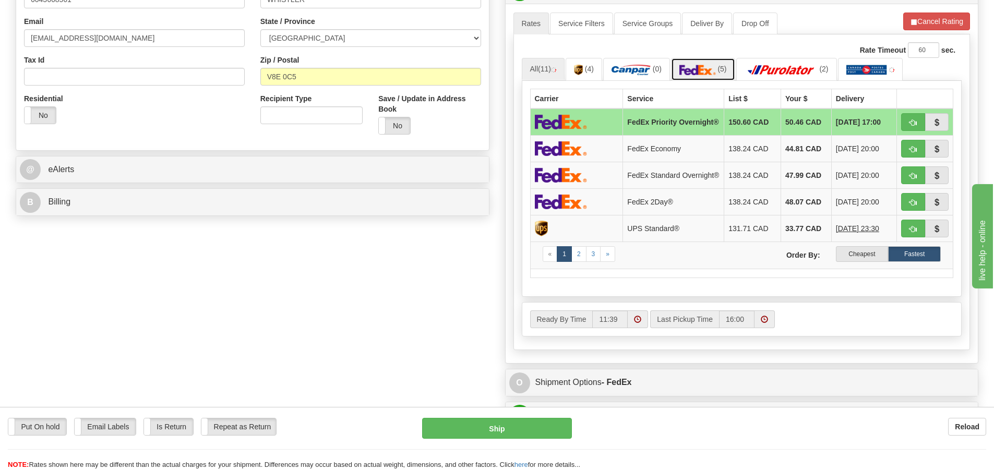
click at [704, 73] on img at bounding box center [698, 70] width 37 height 10
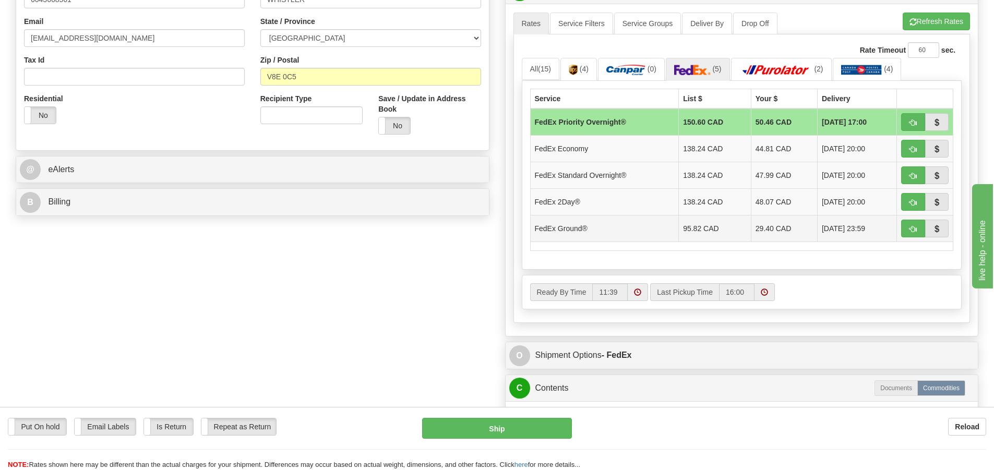
click at [756, 229] on td "29.40 CAD" at bounding box center [784, 228] width 66 height 27
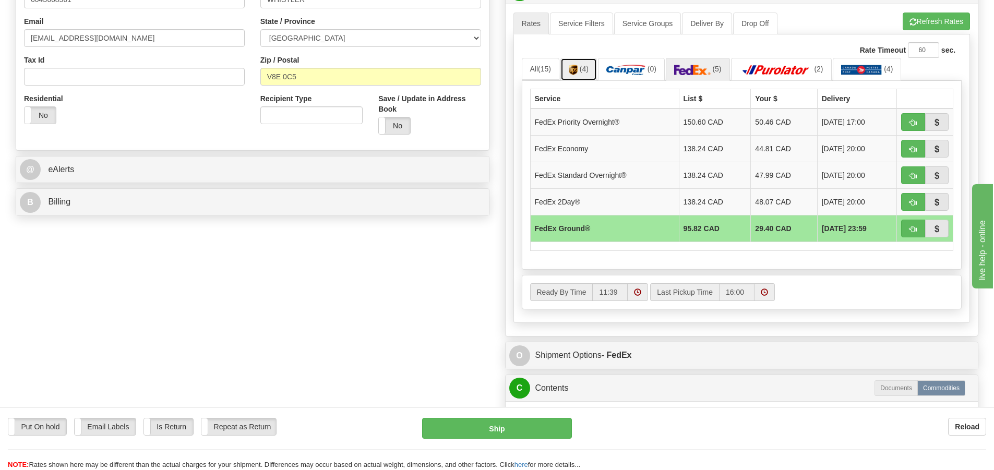
click at [573, 66] on img at bounding box center [573, 70] width 9 height 10
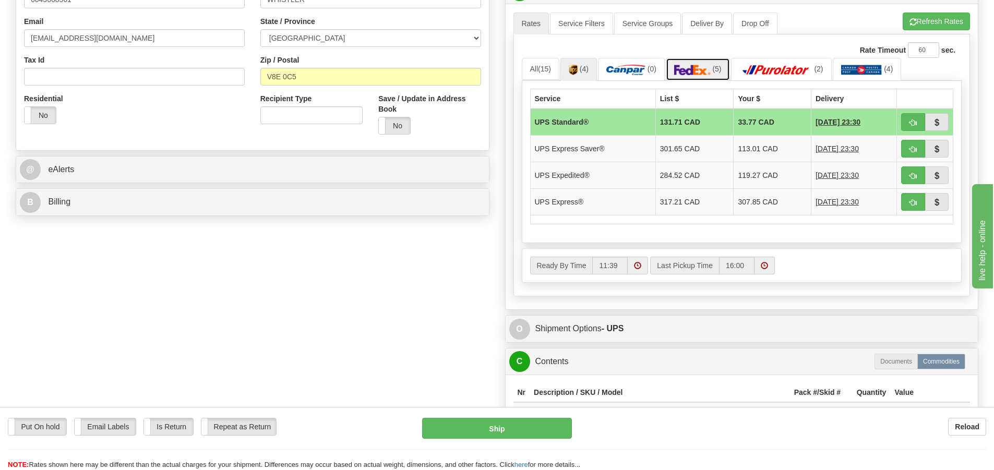
click at [721, 75] on link "(5)" at bounding box center [698, 69] width 64 height 22
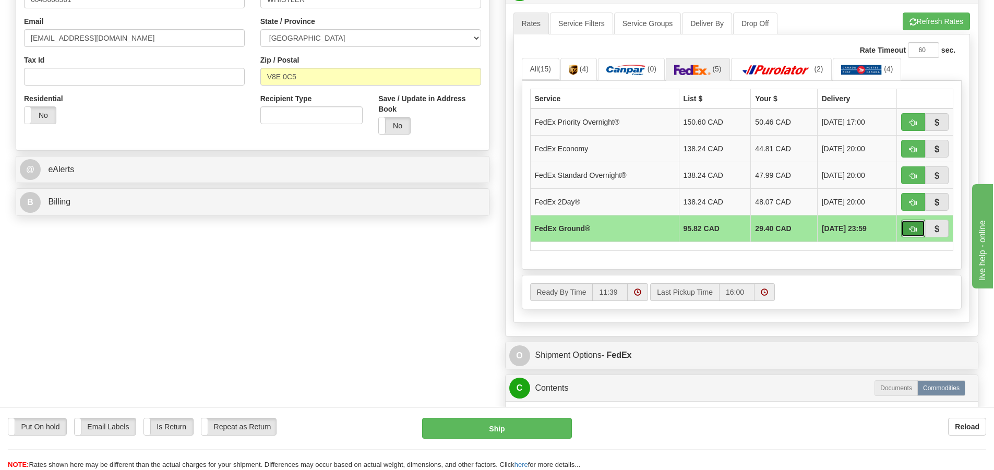
click at [910, 231] on span "button" at bounding box center [913, 229] width 7 height 7
type input "92"
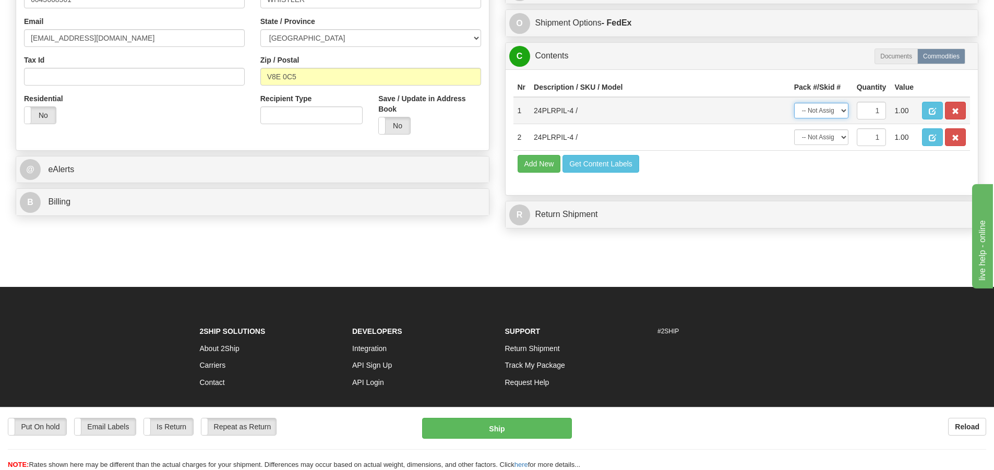
click at [842, 111] on select "-- Not Assigned -- Package 1 Package 2" at bounding box center [821, 111] width 54 height 16
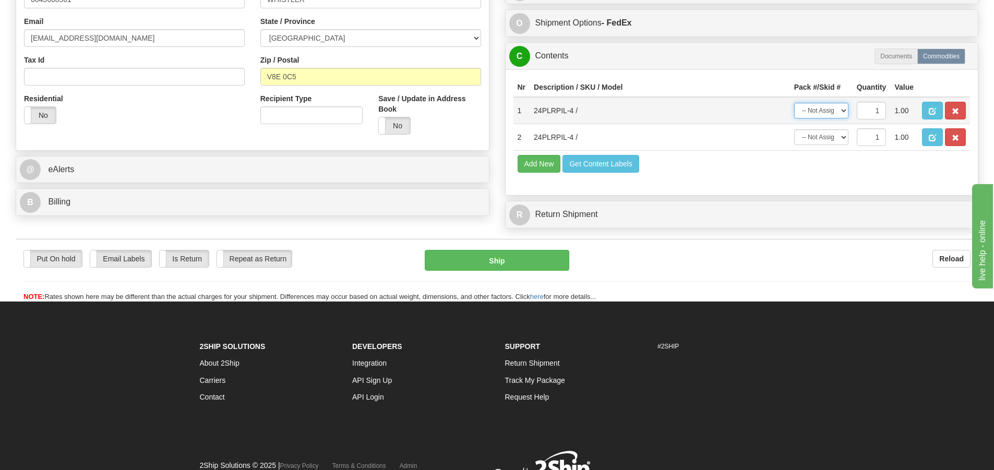
select select "0"
click at [794, 103] on select "-- Not Assigned -- Package 1 Package 2" at bounding box center [821, 111] width 54 height 16
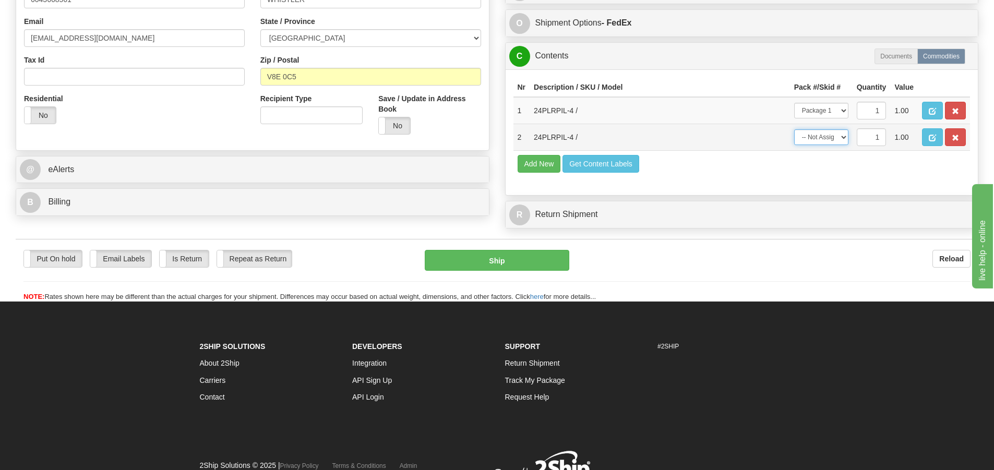
click at [842, 135] on select "-- Not Assigned -- Package 1 Package 2" at bounding box center [821, 137] width 54 height 16
select select "1"
click at [794, 129] on select "-- Not Assigned -- Package 1 Package 2" at bounding box center [821, 137] width 54 height 16
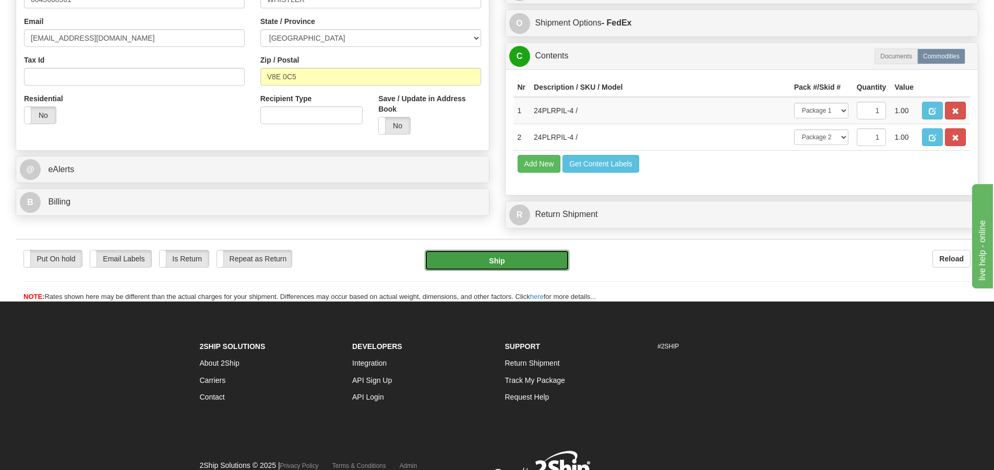
click at [491, 261] on button "Ship" at bounding box center [497, 260] width 145 height 21
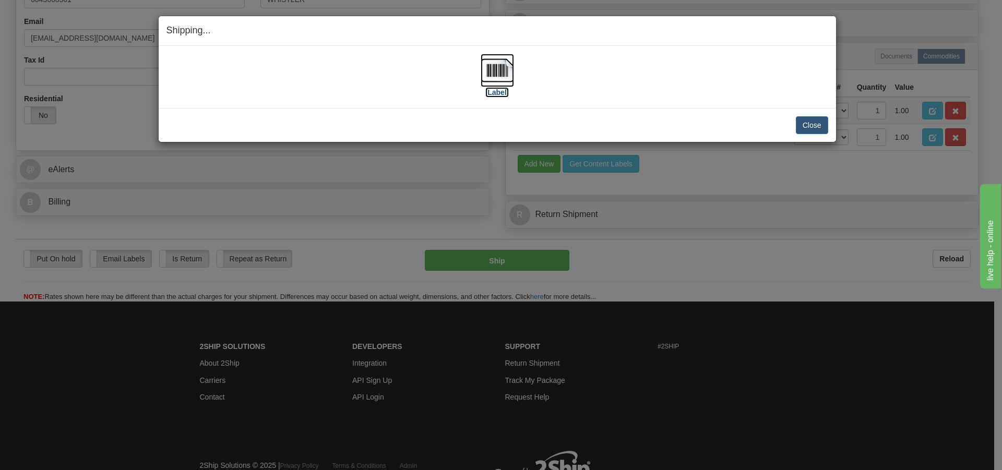
click at [504, 75] on img at bounding box center [497, 70] width 33 height 33
click at [807, 122] on button "Close" at bounding box center [812, 125] width 32 height 18
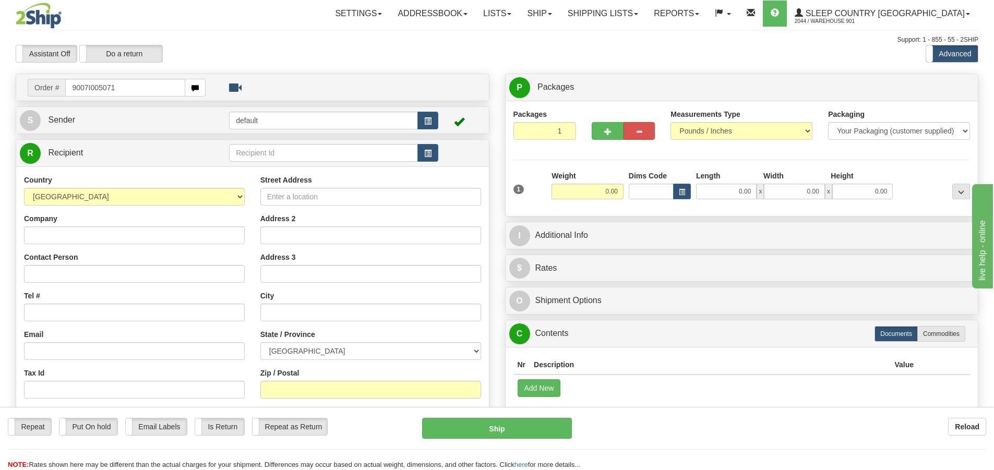
type input "9007I005071"
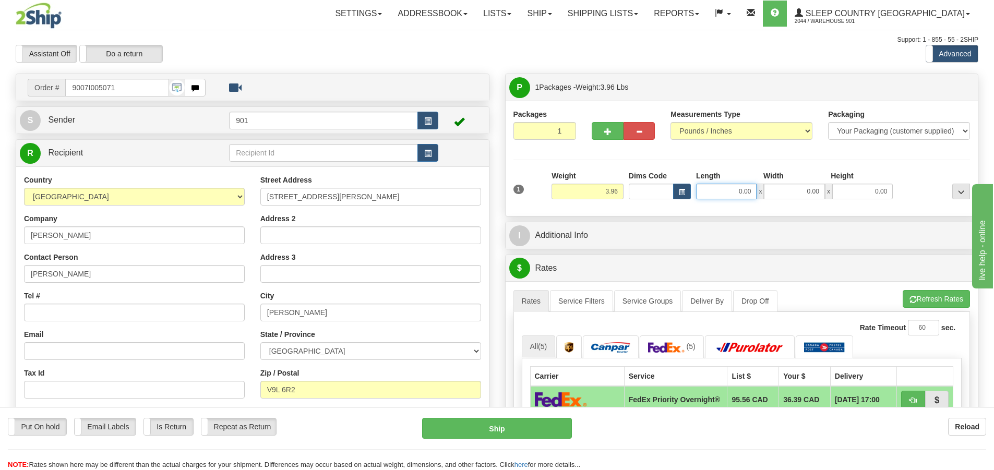
drag, startPoint x: 754, startPoint y: 192, endPoint x: 603, endPoint y: 180, distance: 151.8
click at [603, 180] on div "1 Weight 3.96 Dims Code 0.00" at bounding box center [742, 189] width 462 height 37
type input "13.00"
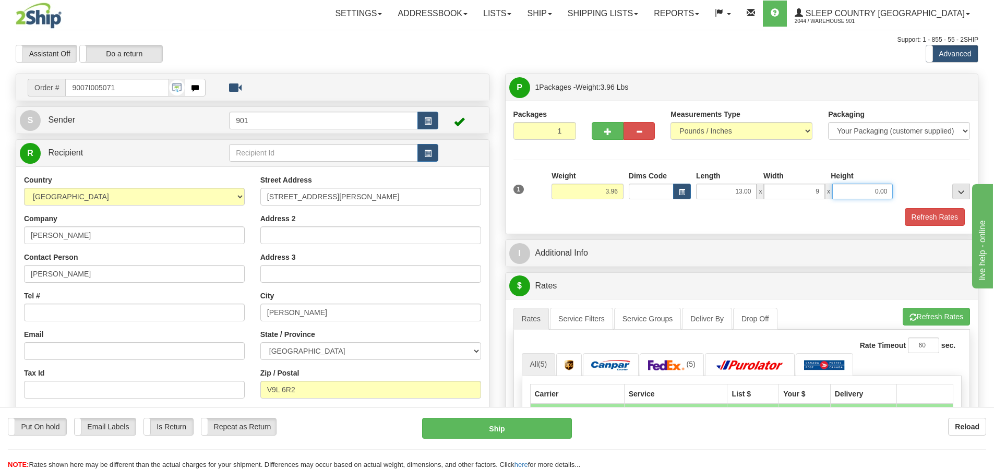
type input "9.00"
type input "8.00"
click at [939, 211] on button "Refresh Rates" at bounding box center [935, 217] width 60 height 18
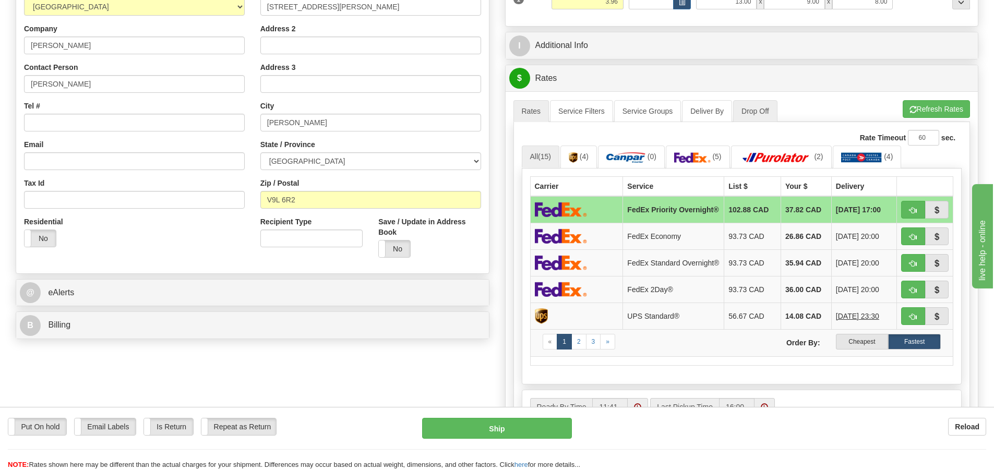
scroll to position [209, 0]
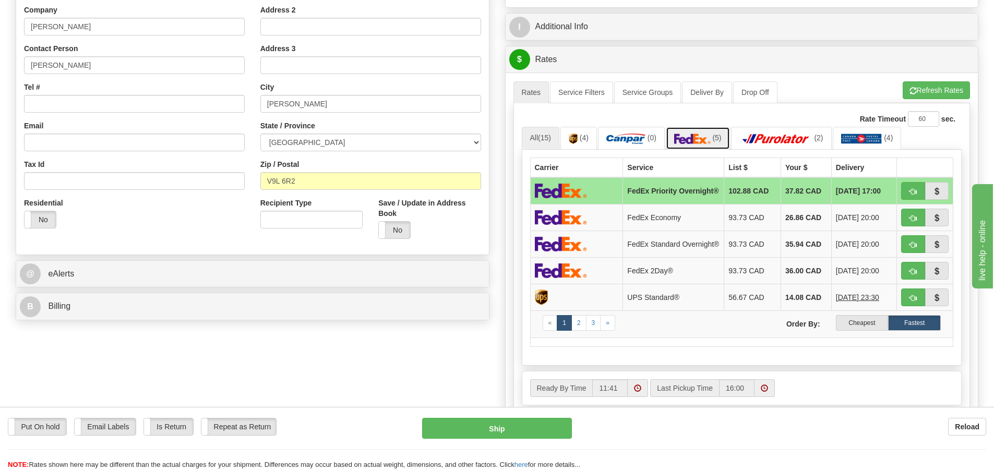
click at [703, 137] on img at bounding box center [692, 139] width 37 height 10
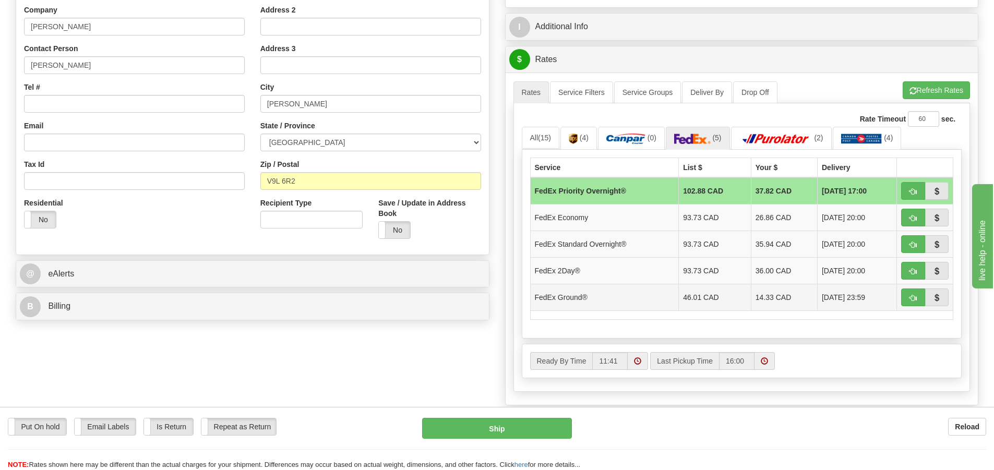
click at [752, 299] on td "14.33 CAD" at bounding box center [784, 297] width 66 height 27
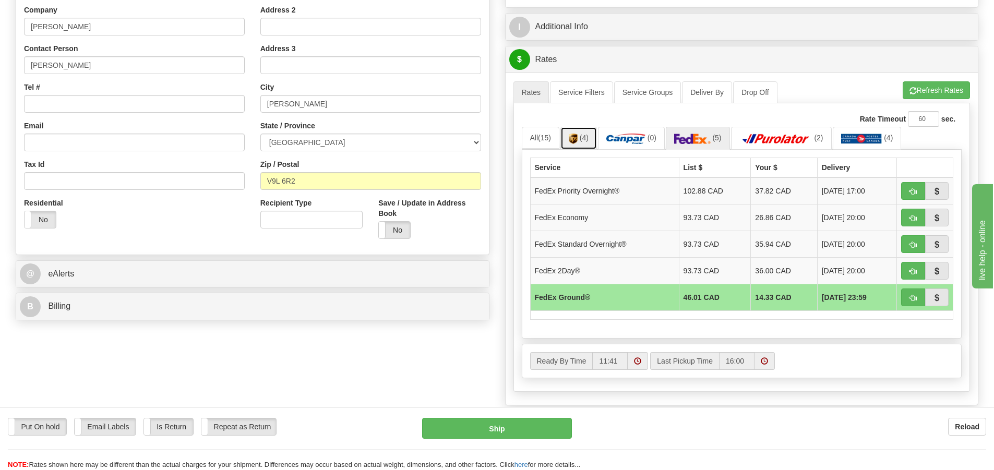
click at [578, 133] on link "(4)" at bounding box center [579, 138] width 37 height 22
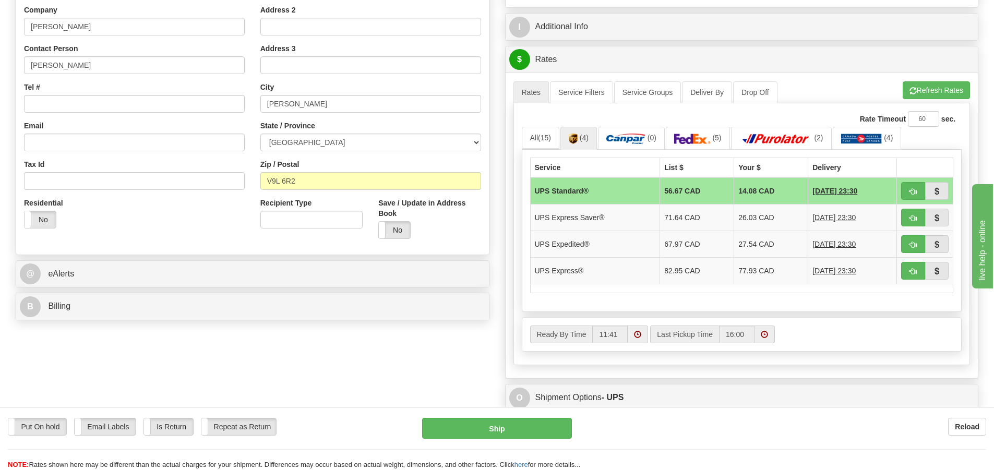
click at [755, 192] on td "14.08 CAD" at bounding box center [771, 190] width 74 height 27
click at [715, 138] on span "(5)" at bounding box center [716, 138] width 9 height 8
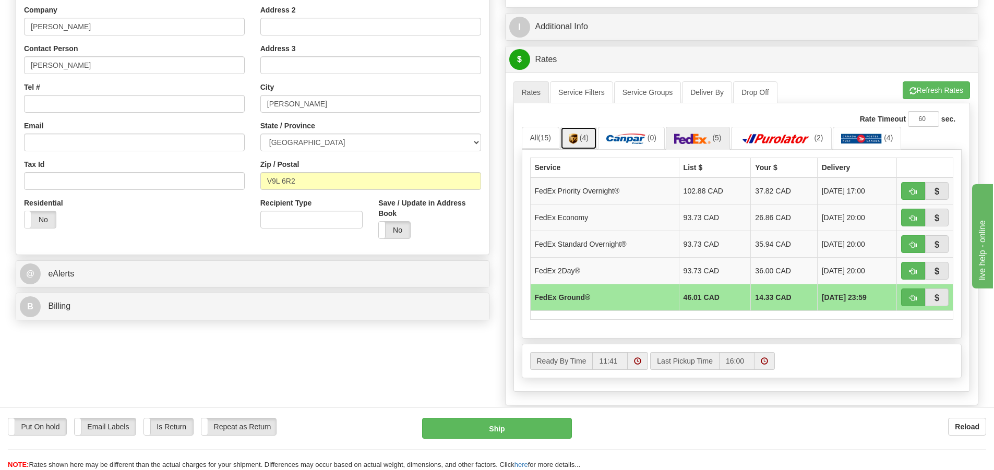
click at [578, 140] on img at bounding box center [573, 139] width 9 height 10
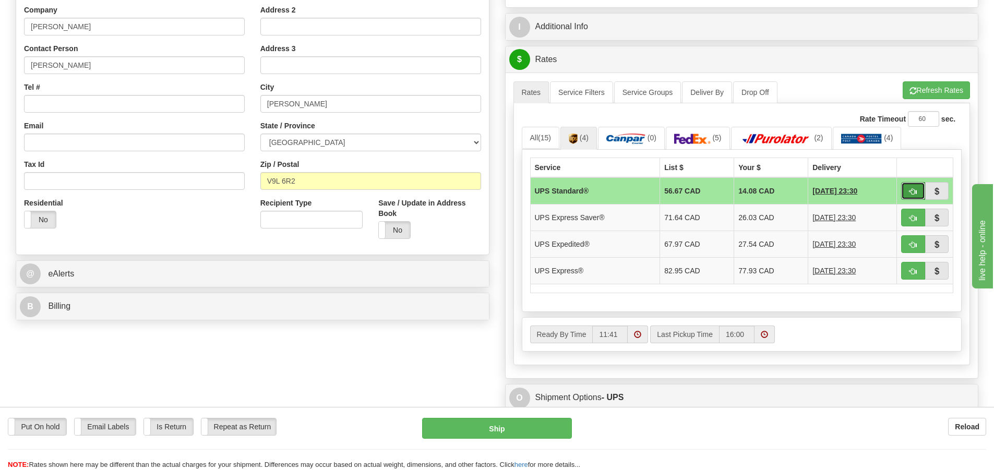
click at [910, 193] on span "button" at bounding box center [913, 191] width 7 height 7
type input "11"
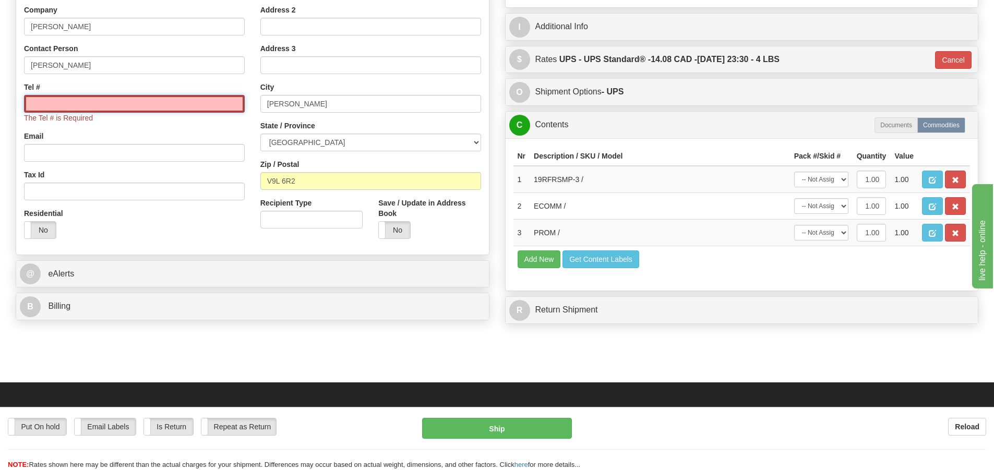
click at [85, 100] on input "Tel #" at bounding box center [134, 104] width 221 height 18
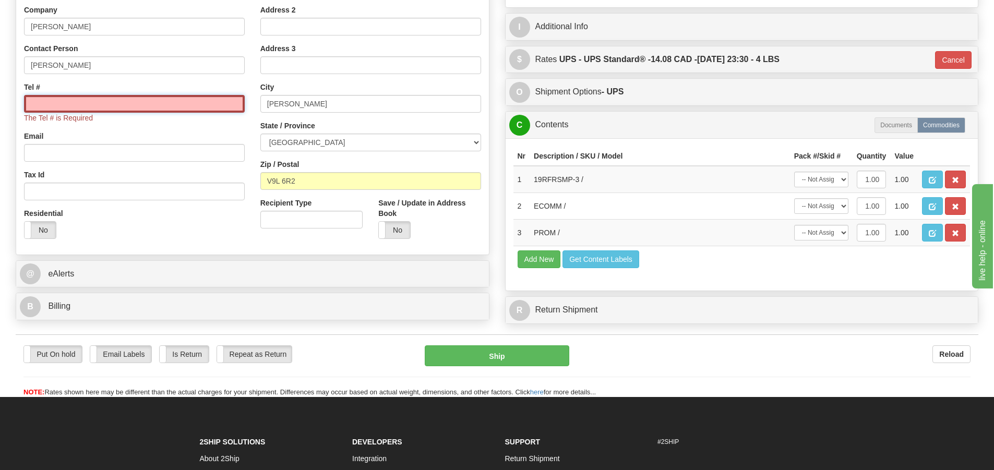
paste input "[PHONE_NUMBER]"
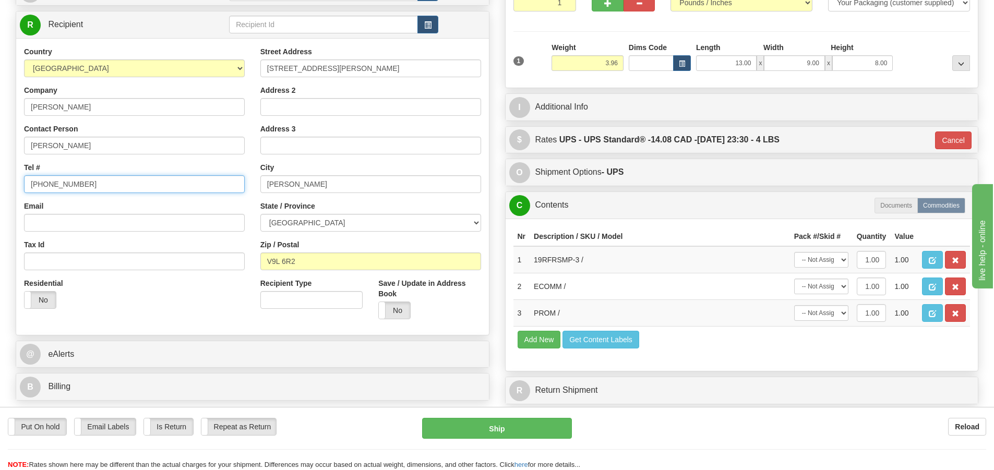
scroll to position [52, 0]
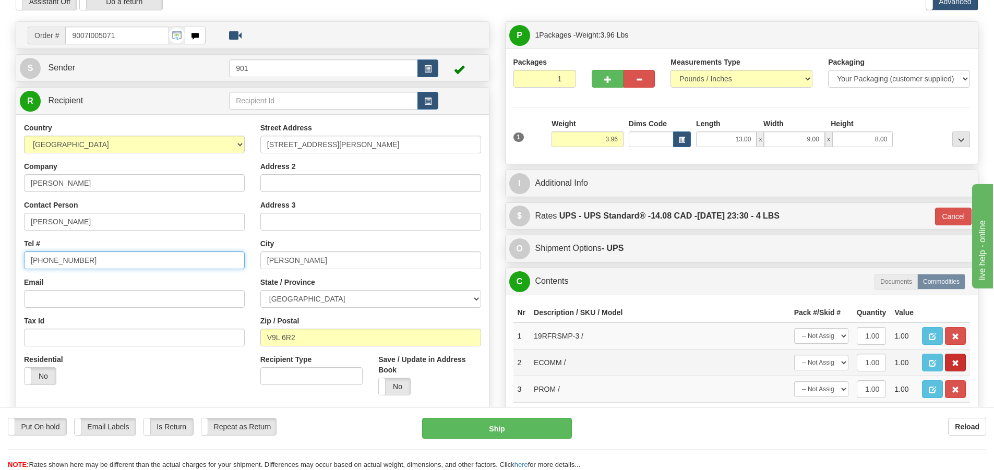
type input "[PHONE_NUMBER]"
click at [953, 364] on span "button" at bounding box center [955, 363] width 7 height 7
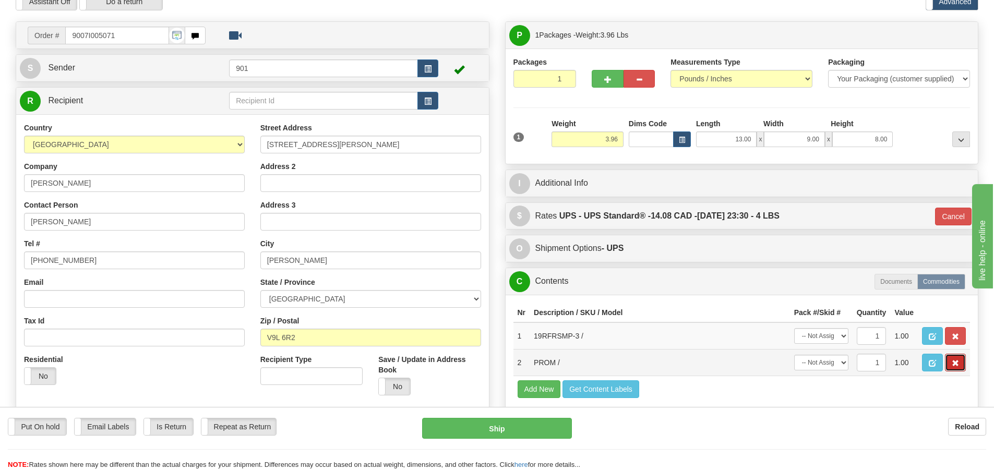
click at [954, 365] on span "button" at bounding box center [955, 363] width 7 height 7
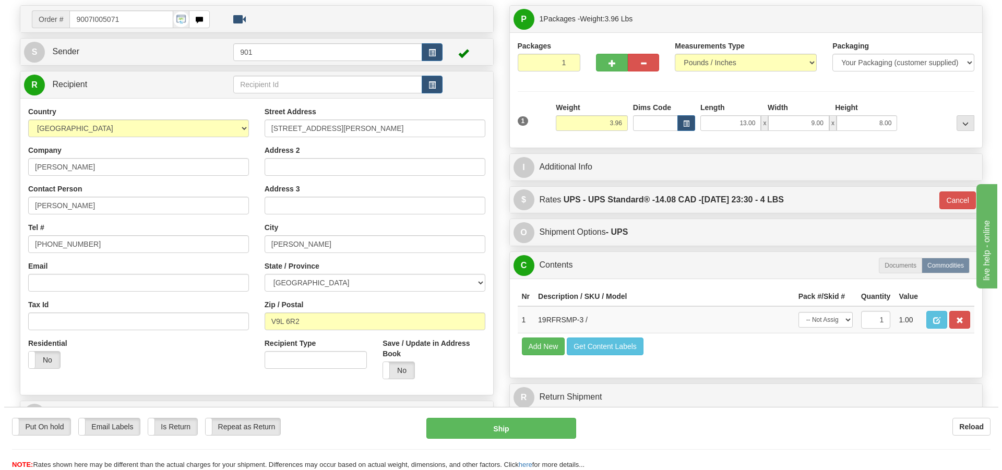
scroll to position [157, 0]
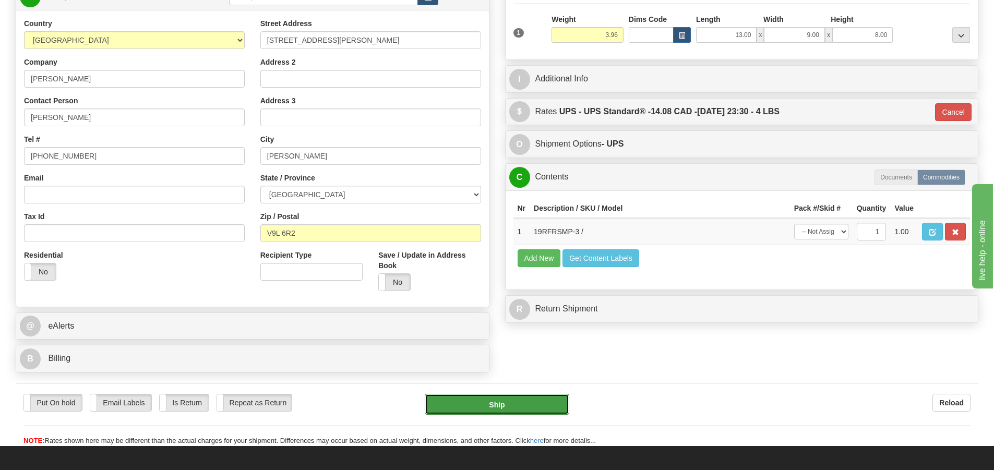
click at [497, 403] on button "Ship" at bounding box center [497, 404] width 145 height 21
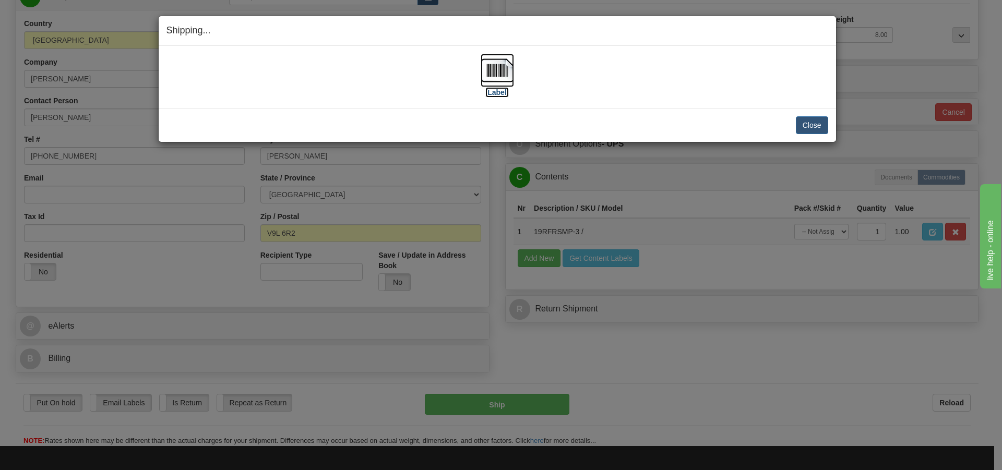
click at [491, 69] on img at bounding box center [497, 70] width 33 height 33
click at [804, 124] on button "Close" at bounding box center [812, 125] width 32 height 18
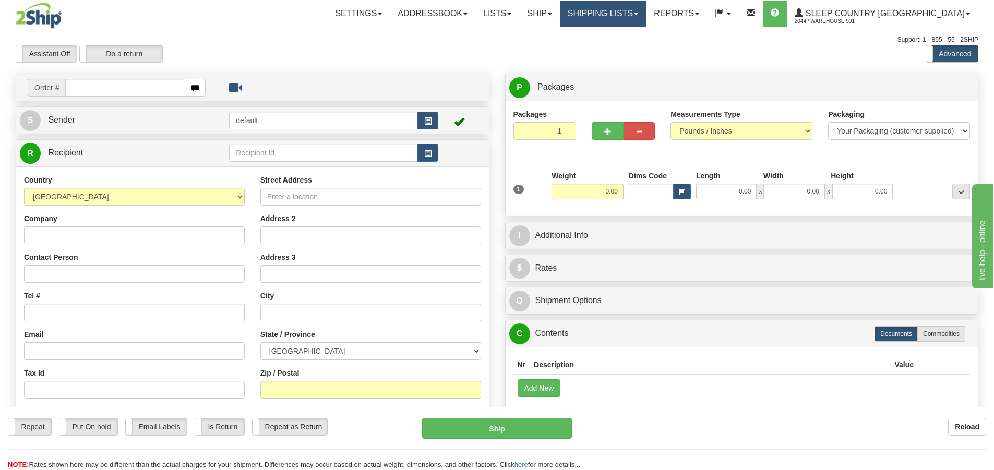
click at [646, 13] on link "Shipping lists" at bounding box center [603, 14] width 86 height 26
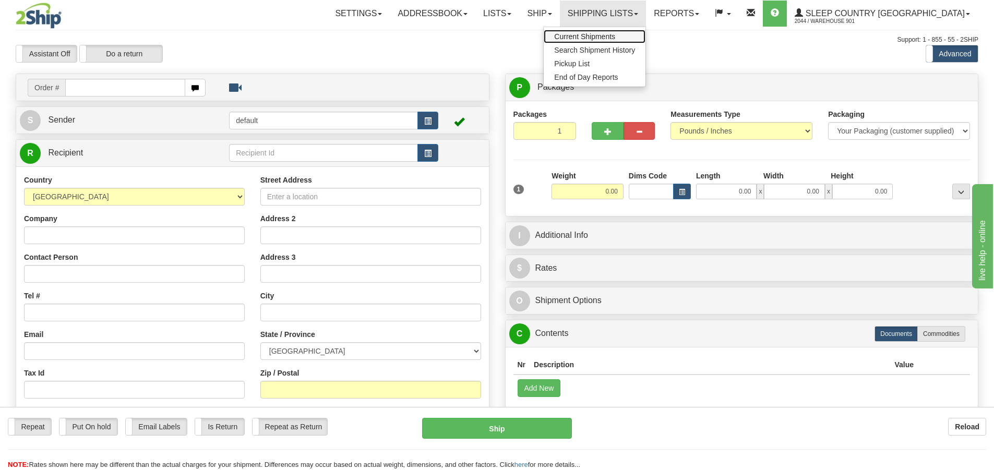
click at [615, 35] on span "Current Shipments" at bounding box center [584, 36] width 61 height 8
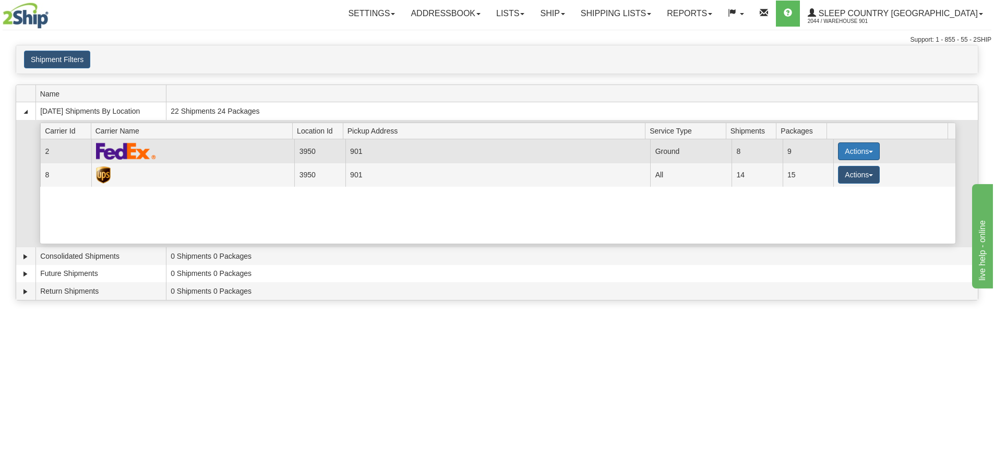
click at [864, 150] on button "Actions" at bounding box center [859, 151] width 42 height 18
click at [823, 186] on span "Close" at bounding box center [818, 184] width 24 height 7
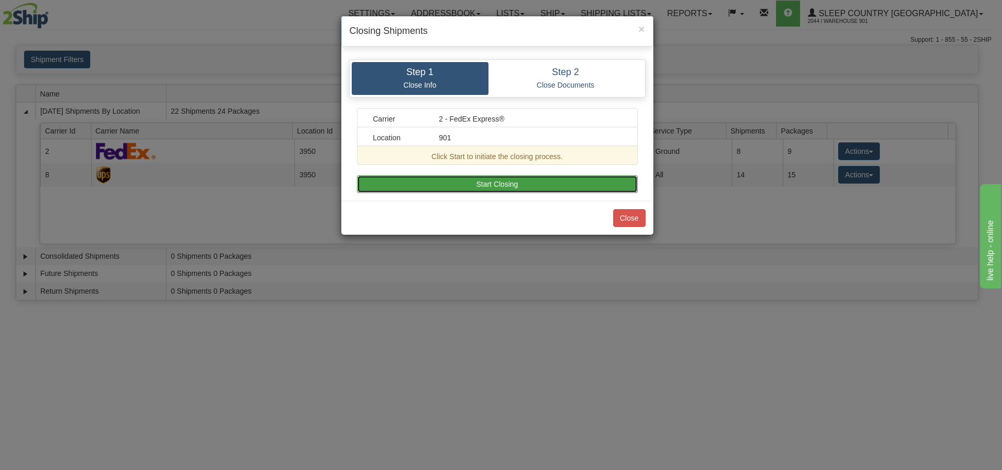
click at [502, 179] on button "Start Closing" at bounding box center [497, 184] width 281 height 18
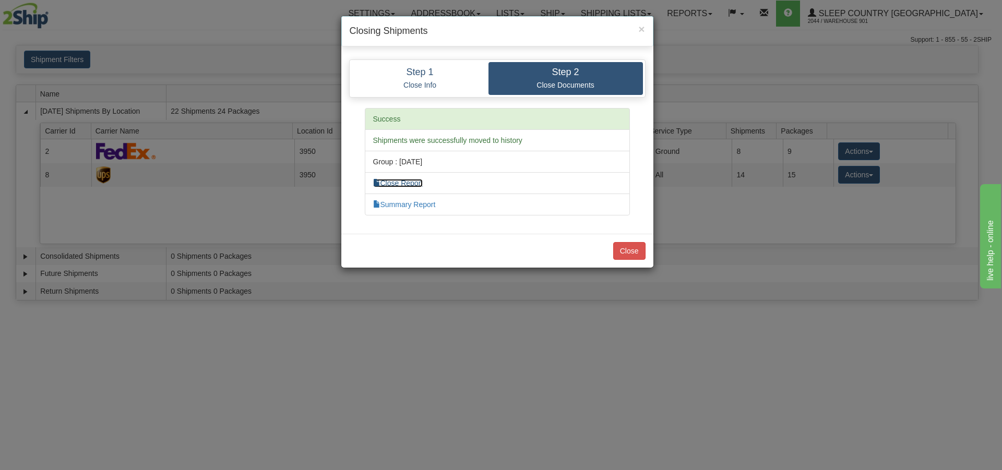
click at [416, 186] on link "Close Report" at bounding box center [398, 183] width 50 height 8
click at [424, 205] on link "Summary Report" at bounding box center [404, 204] width 63 height 8
click at [640, 251] on button "Close" at bounding box center [629, 251] width 32 height 18
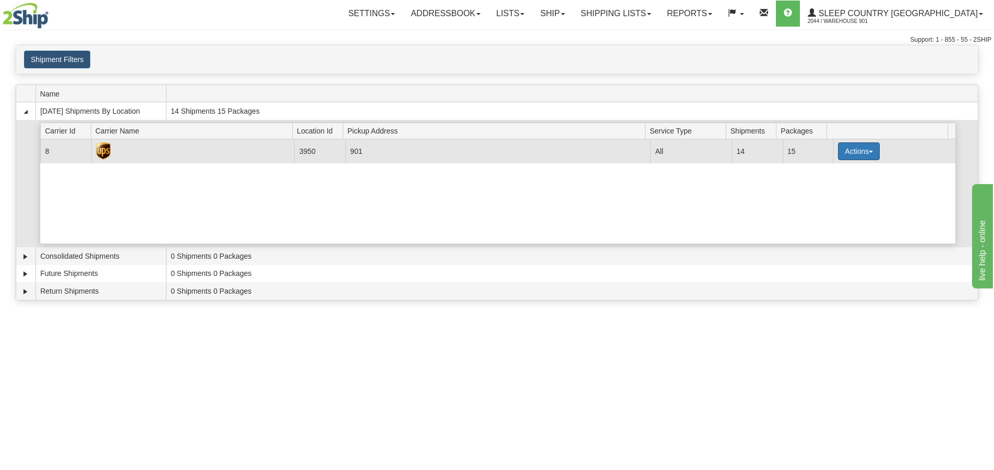
click at [864, 152] on button "Actions" at bounding box center [859, 151] width 42 height 18
click at [834, 185] on link "Close" at bounding box center [838, 185] width 84 height 14
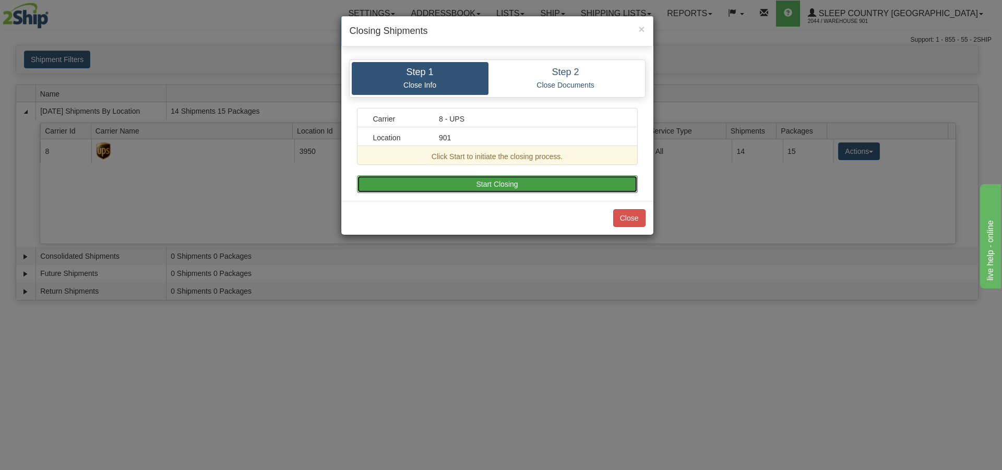
click at [512, 187] on button "Start Closing" at bounding box center [497, 184] width 281 height 18
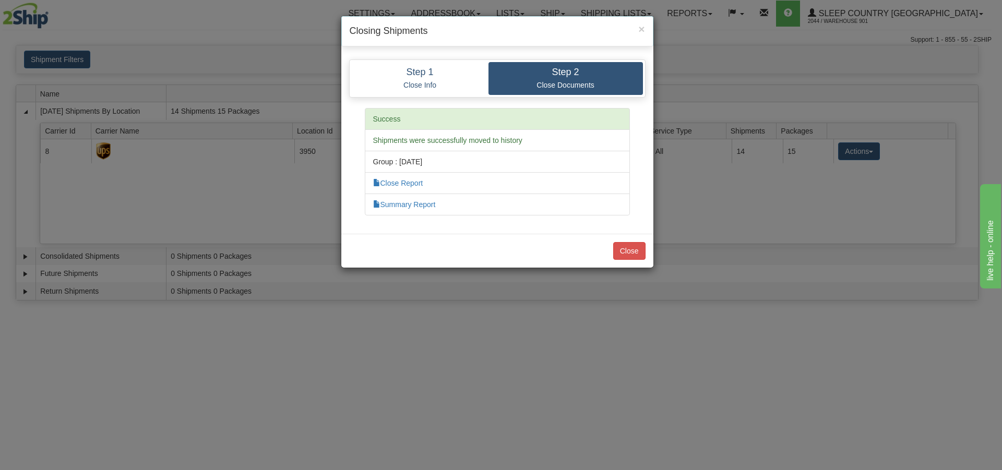
click at [436, 185] on li "Close Report" at bounding box center [497, 183] width 265 height 22
click at [391, 183] on link "Close Report" at bounding box center [398, 183] width 50 height 8
click at [411, 206] on link "Summary Report" at bounding box center [404, 204] width 63 height 8
click at [623, 253] on button "Close" at bounding box center [629, 251] width 32 height 18
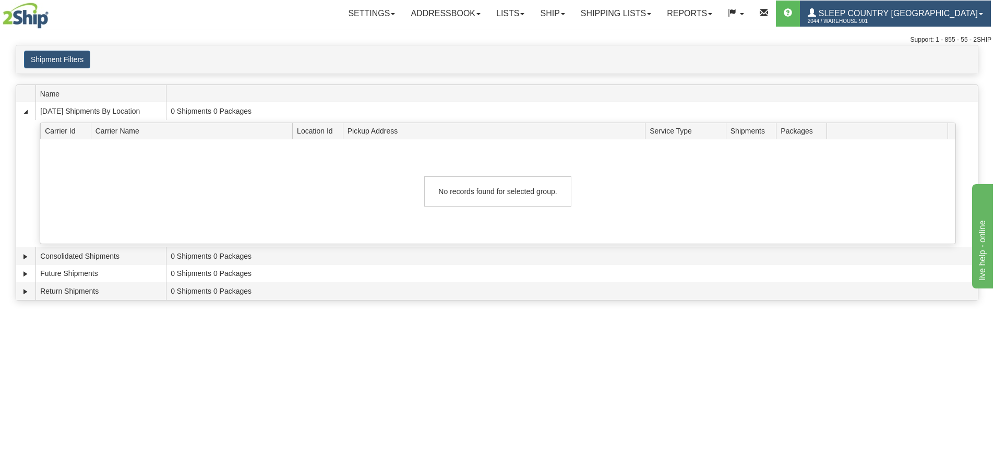
click at [979, 13] on span at bounding box center [981, 14] width 4 height 2
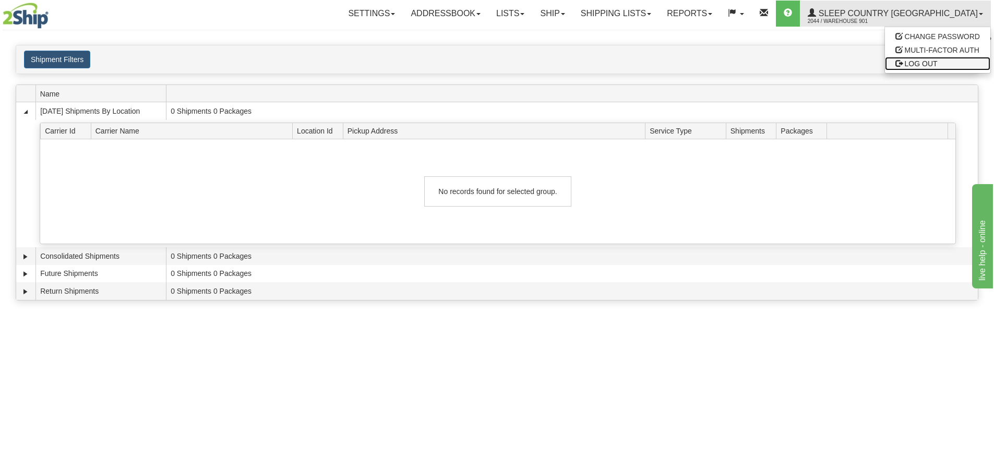
click at [912, 65] on span "LOG OUT" at bounding box center [921, 64] width 33 height 8
